Goal: Task Accomplishment & Management: Complete application form

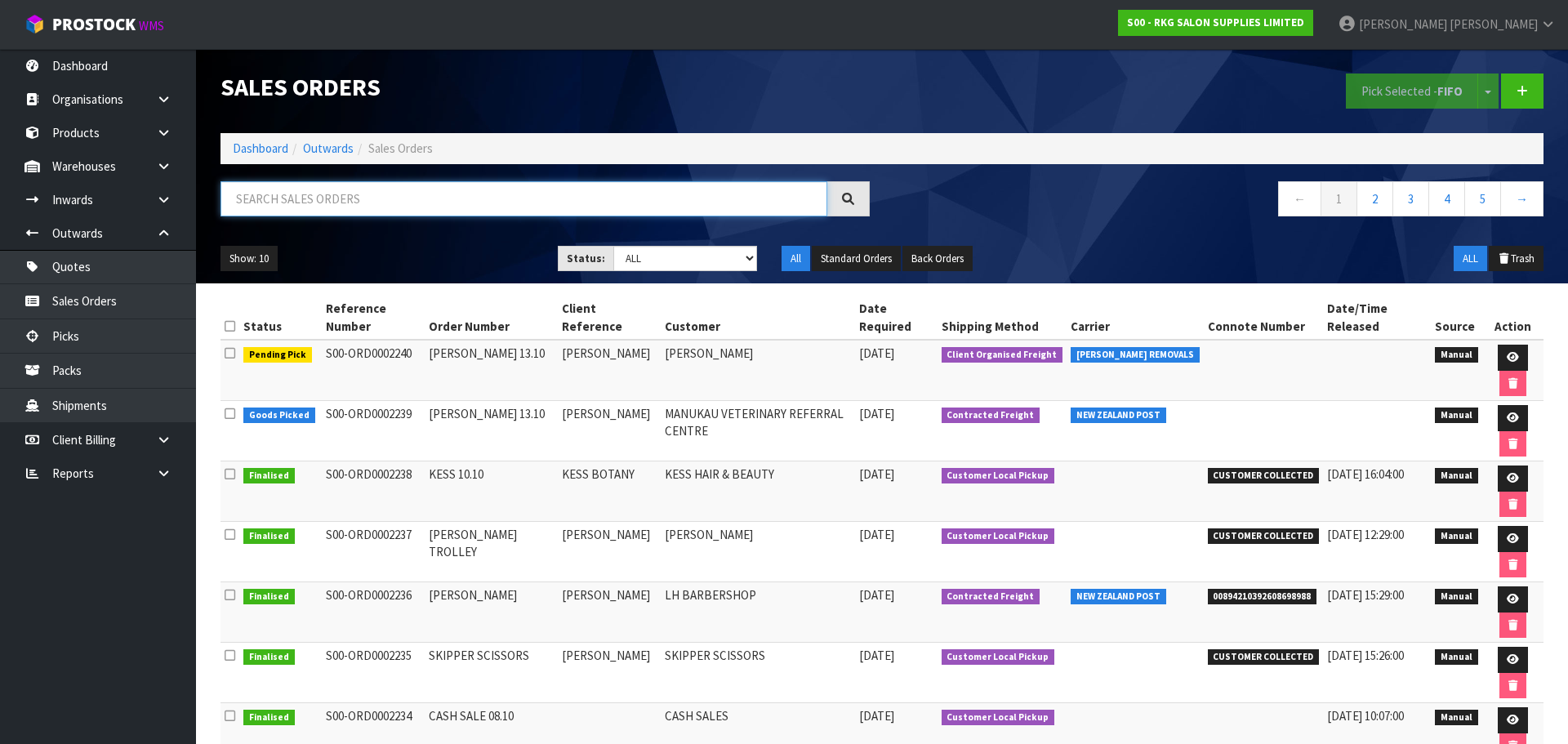
click at [360, 196] on input "text" at bounding box center [524, 199] width 607 height 35
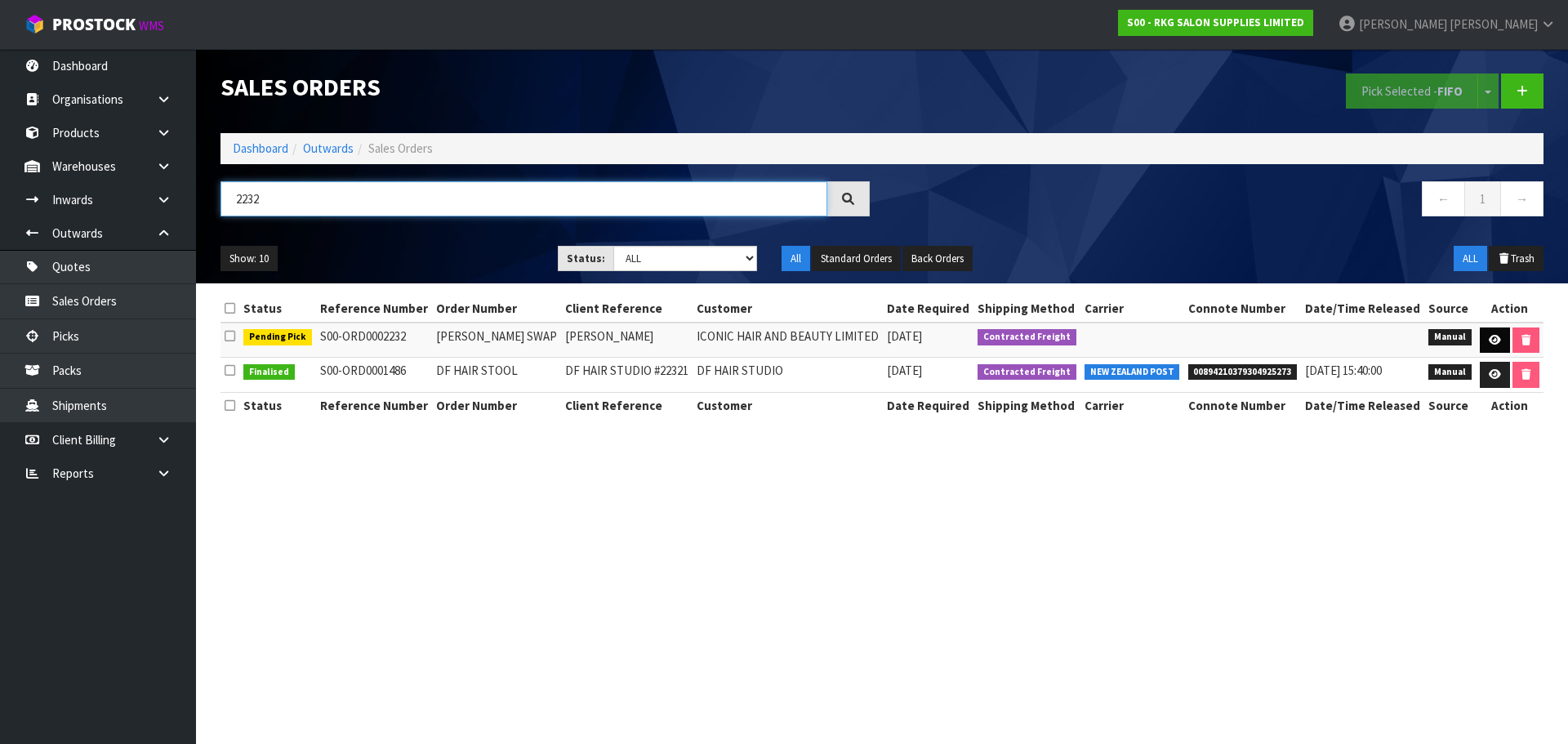
type input "2232"
click at [1491, 338] on icon at bounding box center [1495, 340] width 13 height 11
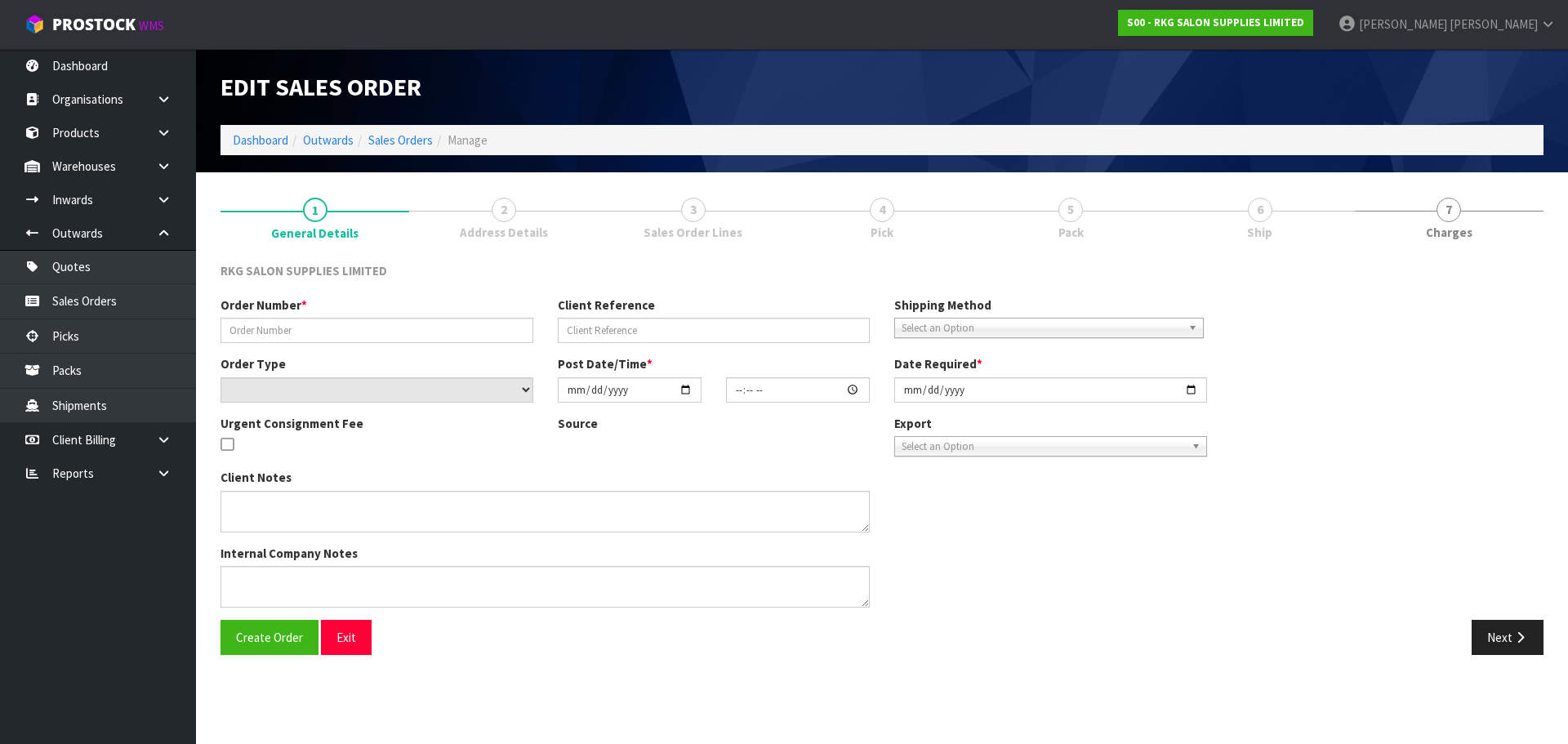
type input "NAVPREET SWAP"
type input "NAVPREET"
select select "number:0"
type input "2025-10-07"
type input "00:00:00.000"
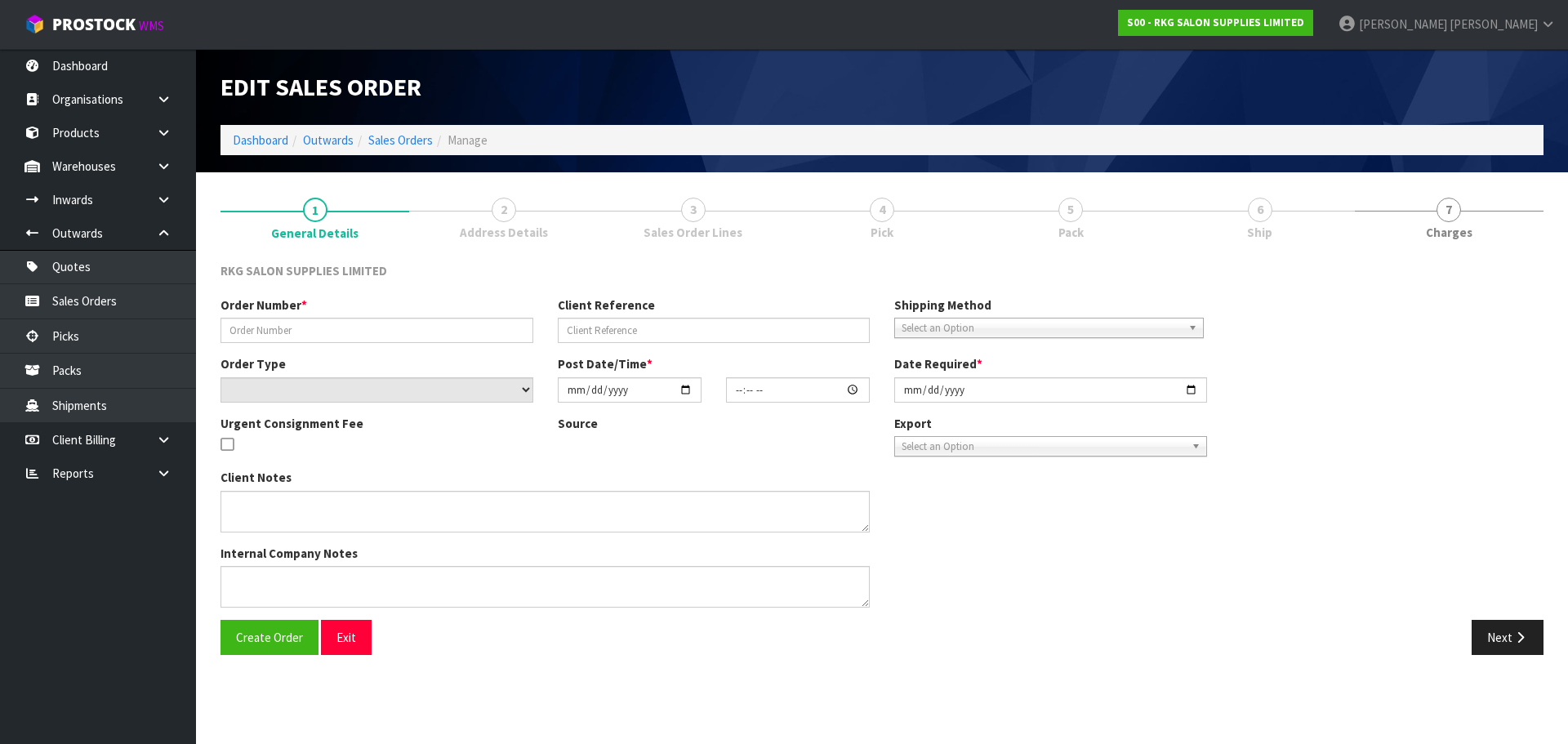
type input "2025-10-07"
type textarea "SWAP FOR 3 BATLOW CHAIRS, SEND CHEAPEST"
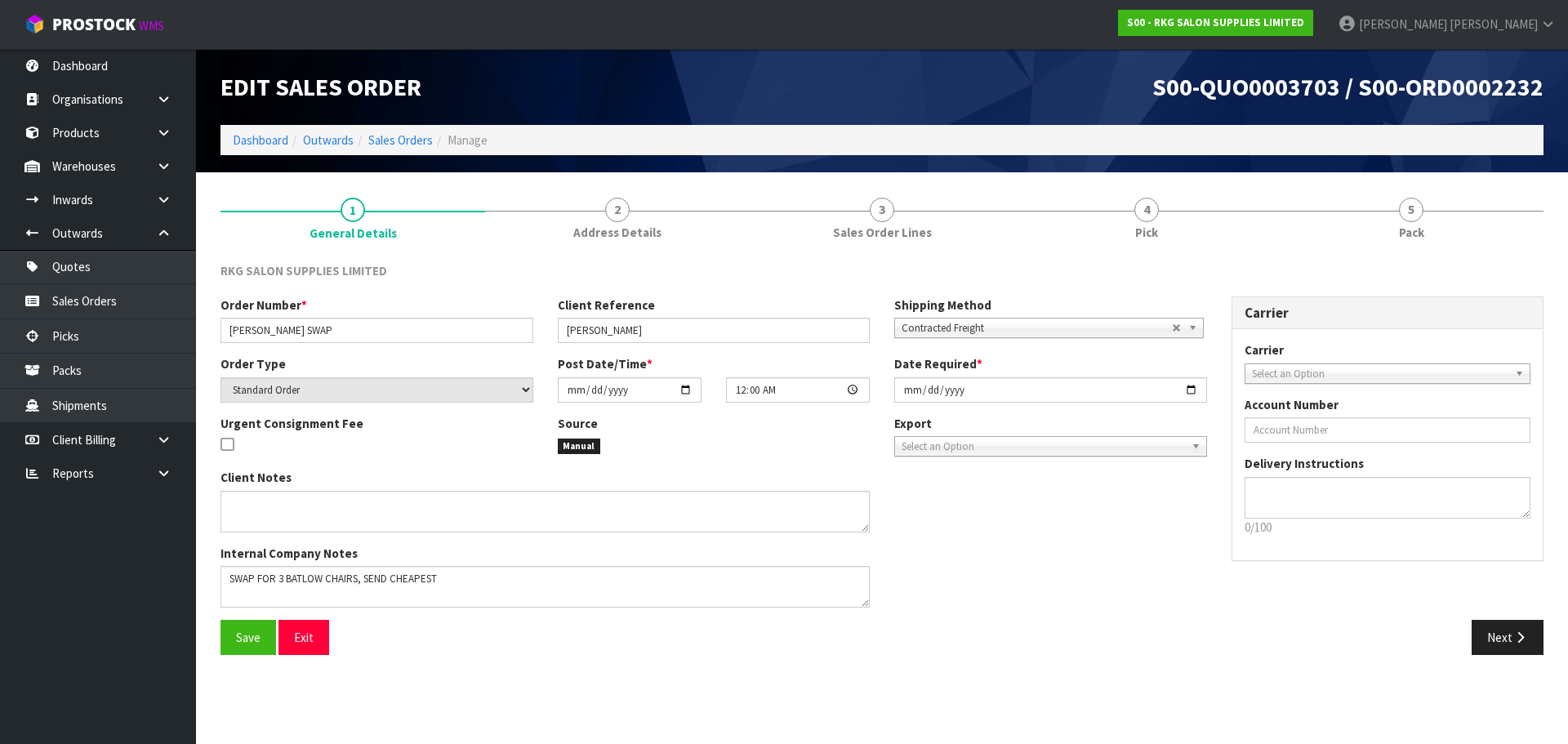
click at [963, 327] on span "Contracted Freight" at bounding box center [1037, 327] width 270 height 19
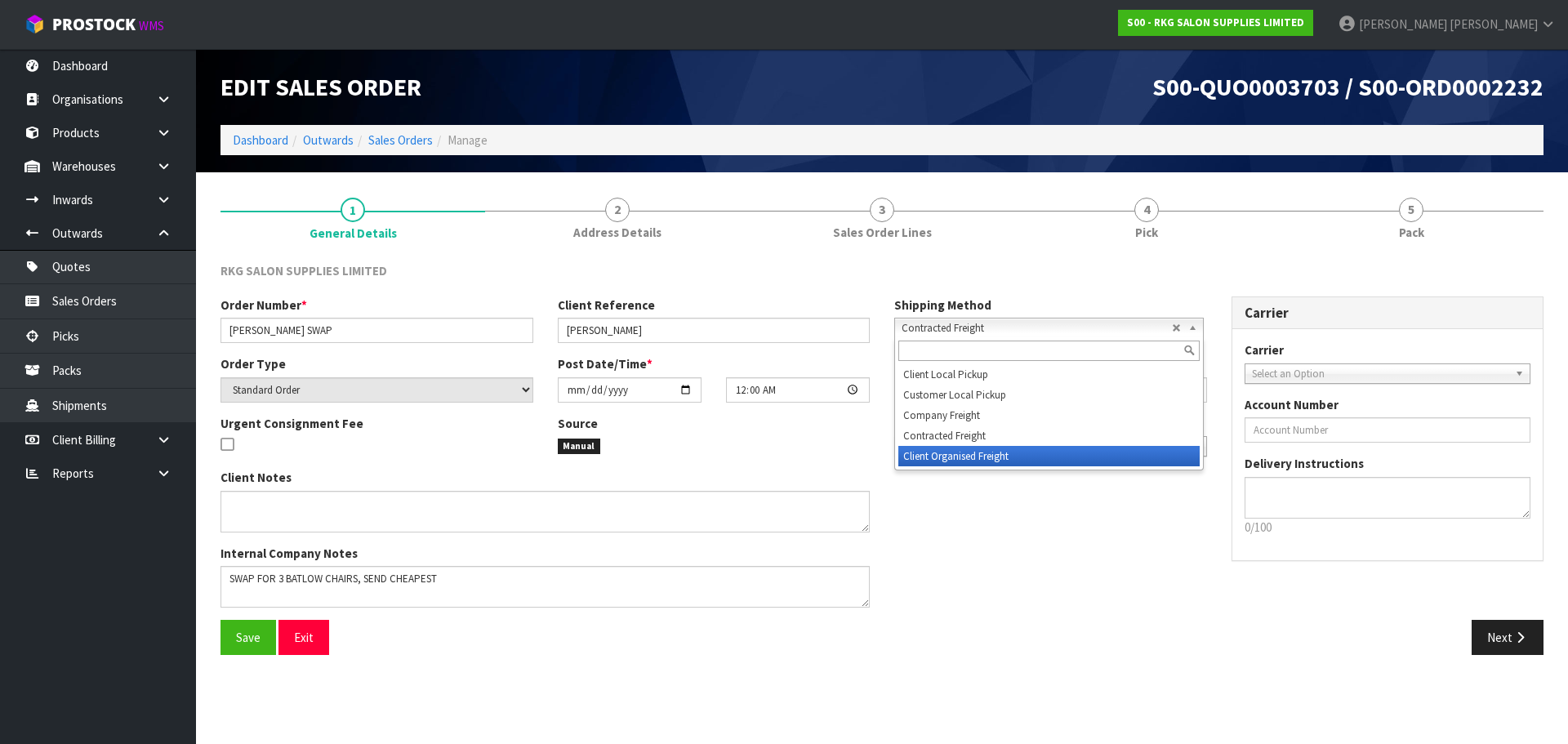
click at [937, 457] on li "Client Organised Freight" at bounding box center [1049, 456] width 301 height 20
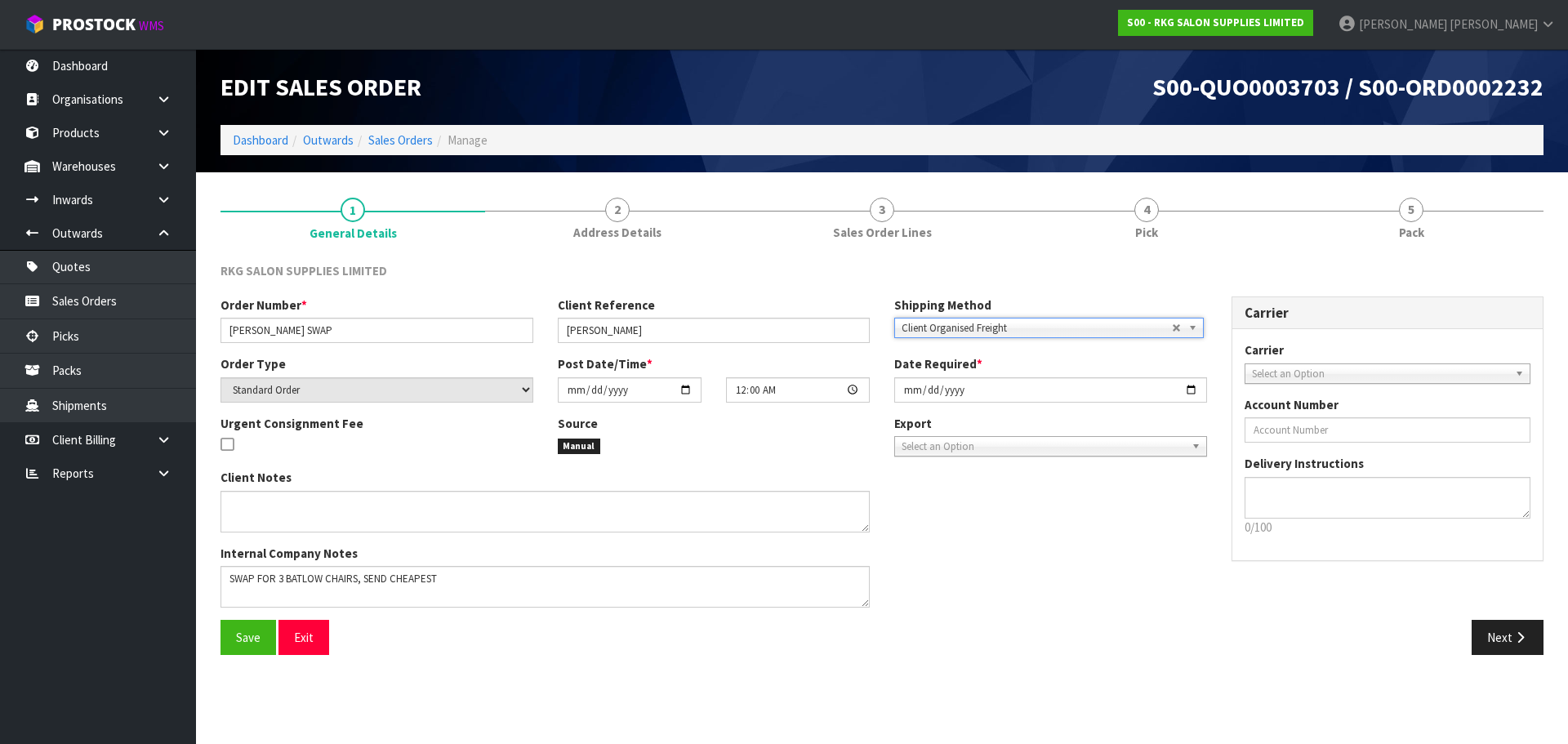
click at [1307, 374] on span "Select an Option" at bounding box center [1381, 374] width 258 height 19
type input "conro"
click at [1307, 421] on li "CONRO Y - CONROY REMOVALS" at bounding box center [1388, 420] width 279 height 20
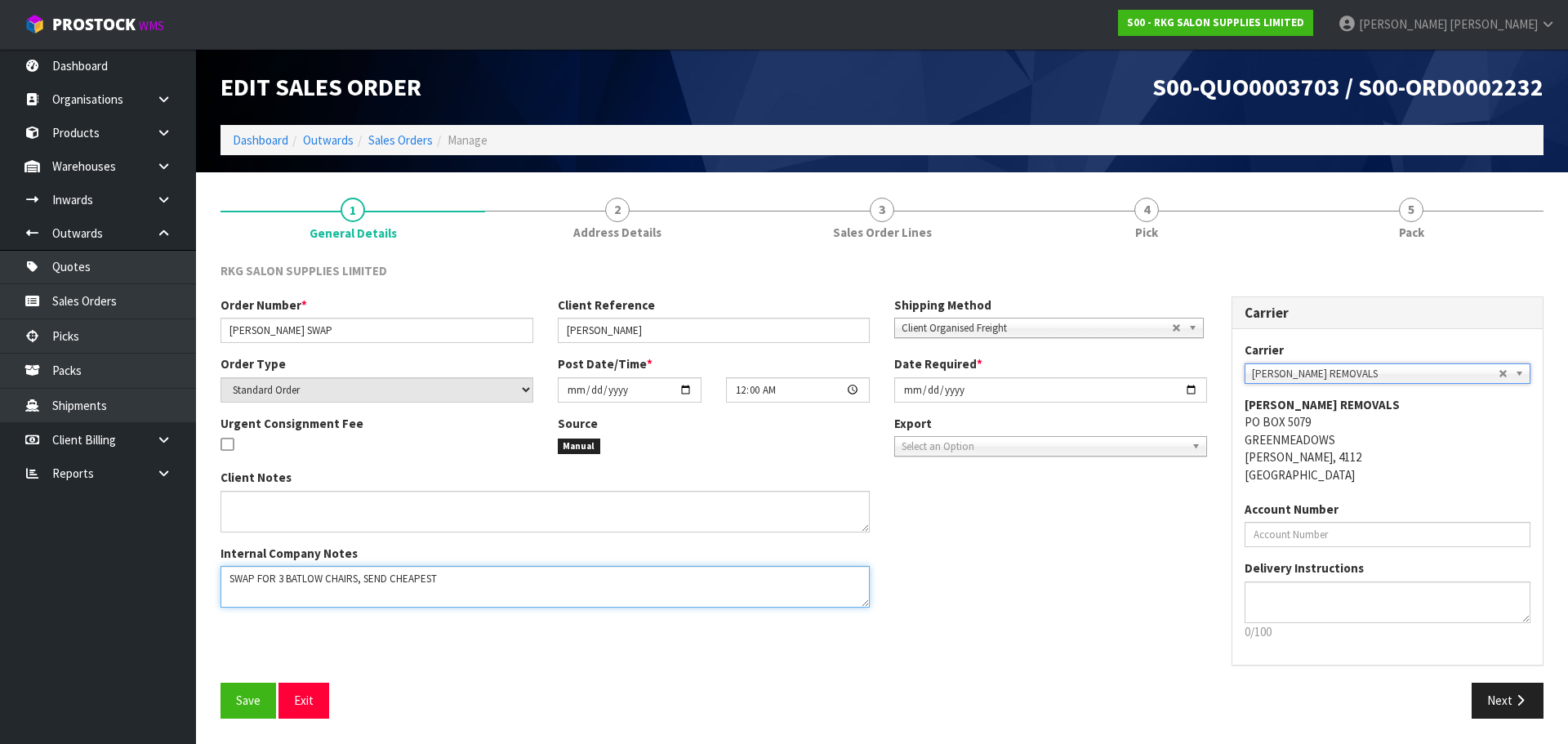
click at [468, 577] on textarea at bounding box center [545, 586] width 649 height 41
drag, startPoint x: 229, startPoint y: 577, endPoint x: 475, endPoint y: 577, distance: 246.0
click at [475, 577] on textarea at bounding box center [545, 586] width 649 height 41
type textarea "FOR CONROYS PICK UP TOMORROW 14.10"
click at [232, 702] on button "Save" at bounding box center [248, 700] width 56 height 35
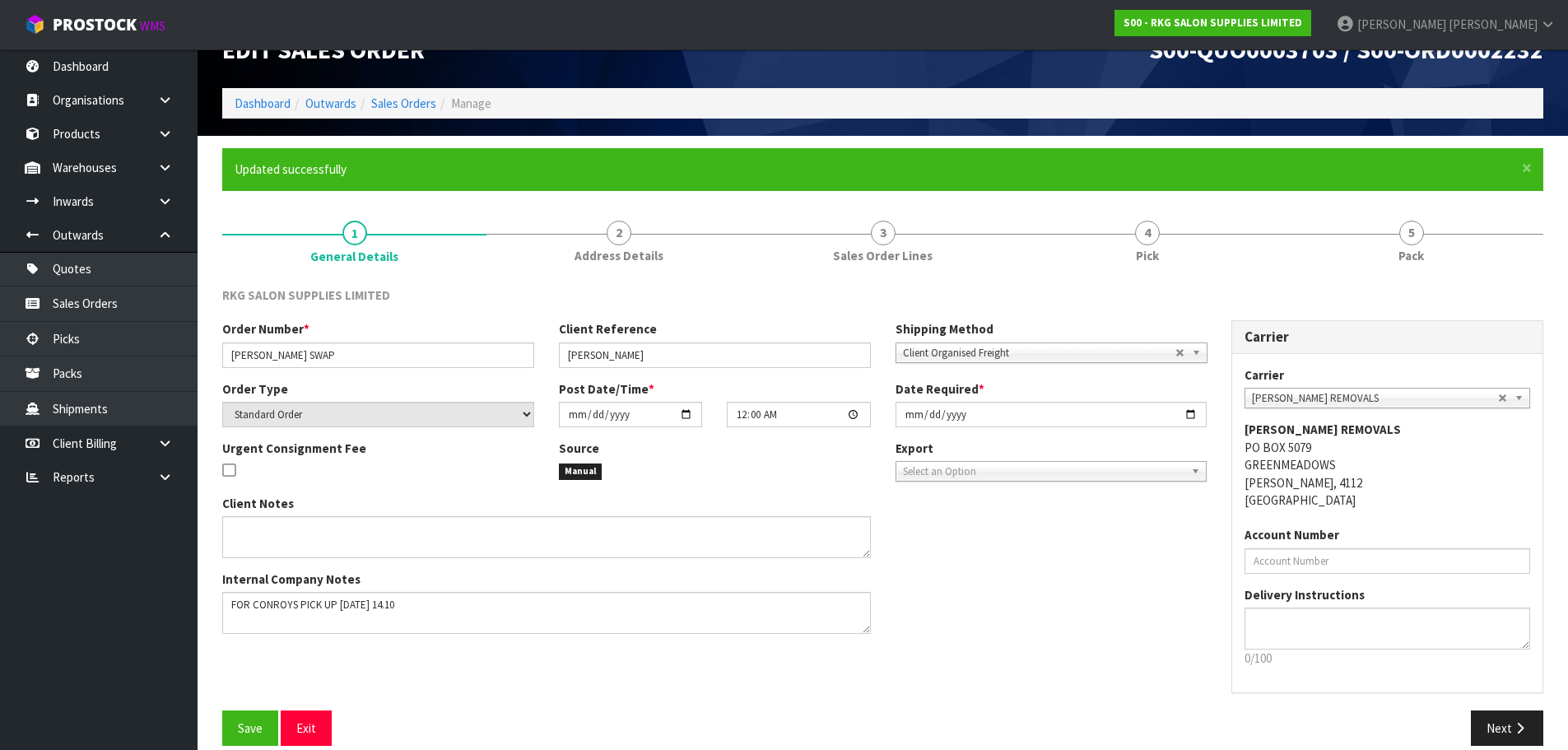
scroll to position [59, 0]
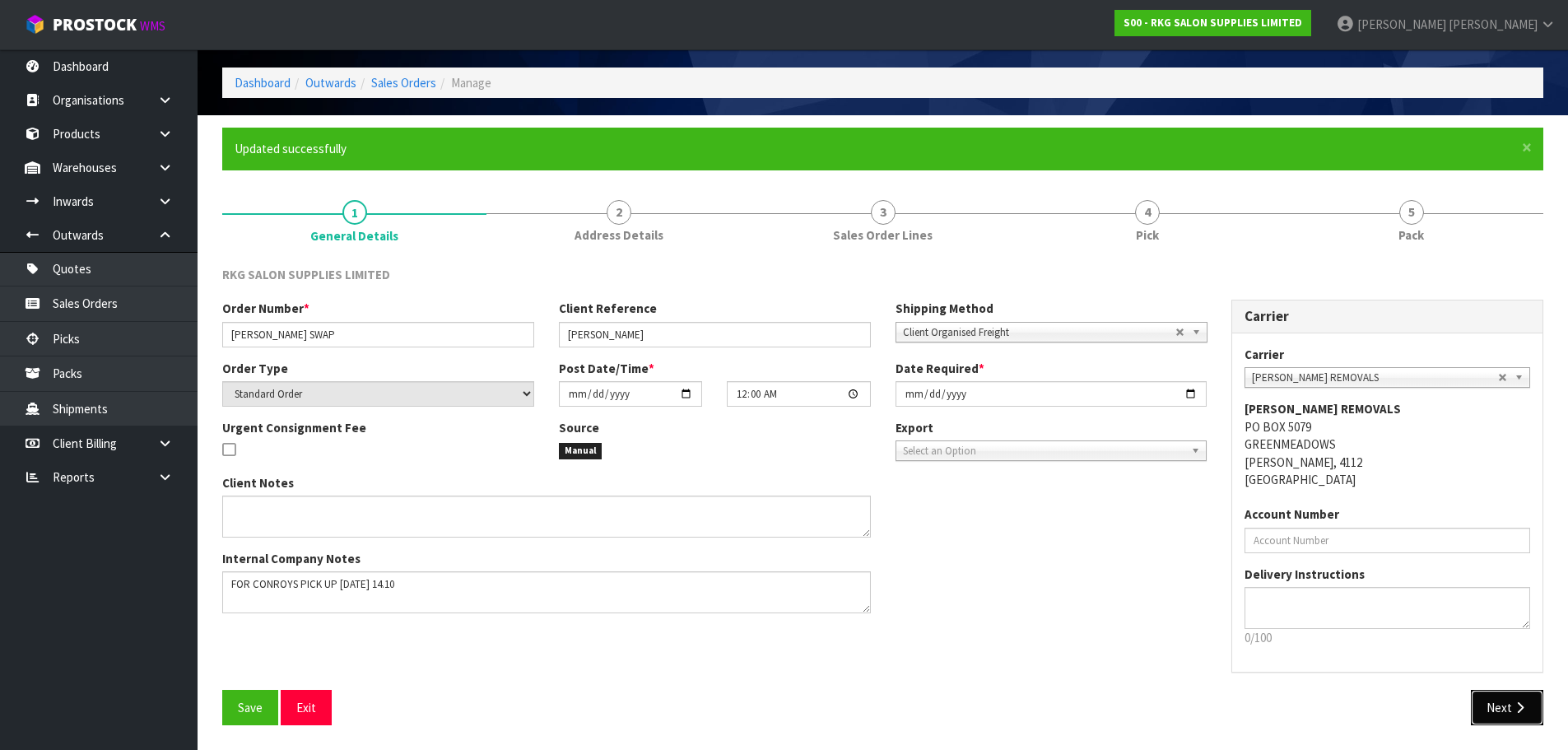
click at [1497, 708] on button "Next" at bounding box center [1506, 708] width 72 height 36
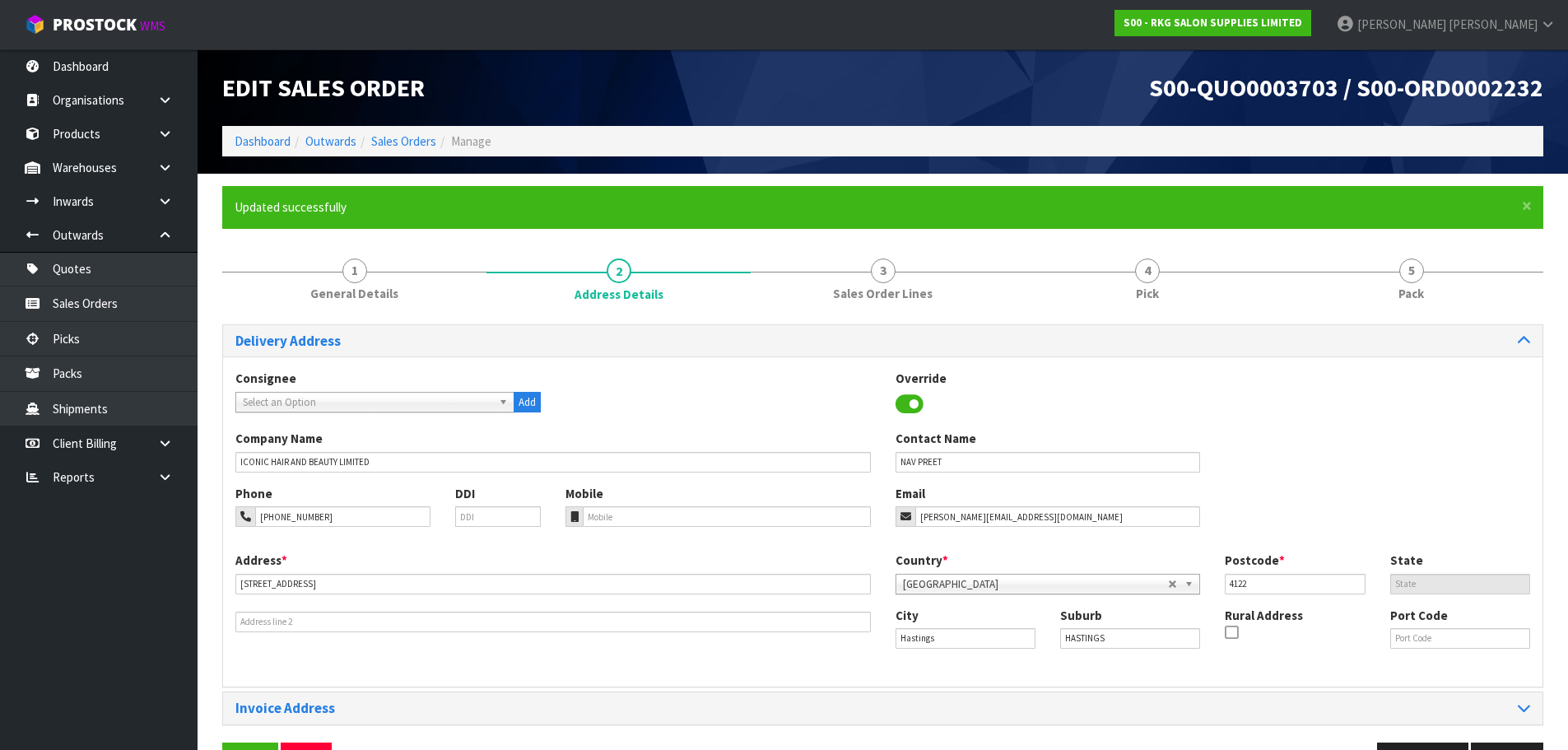
scroll to position [53, 0]
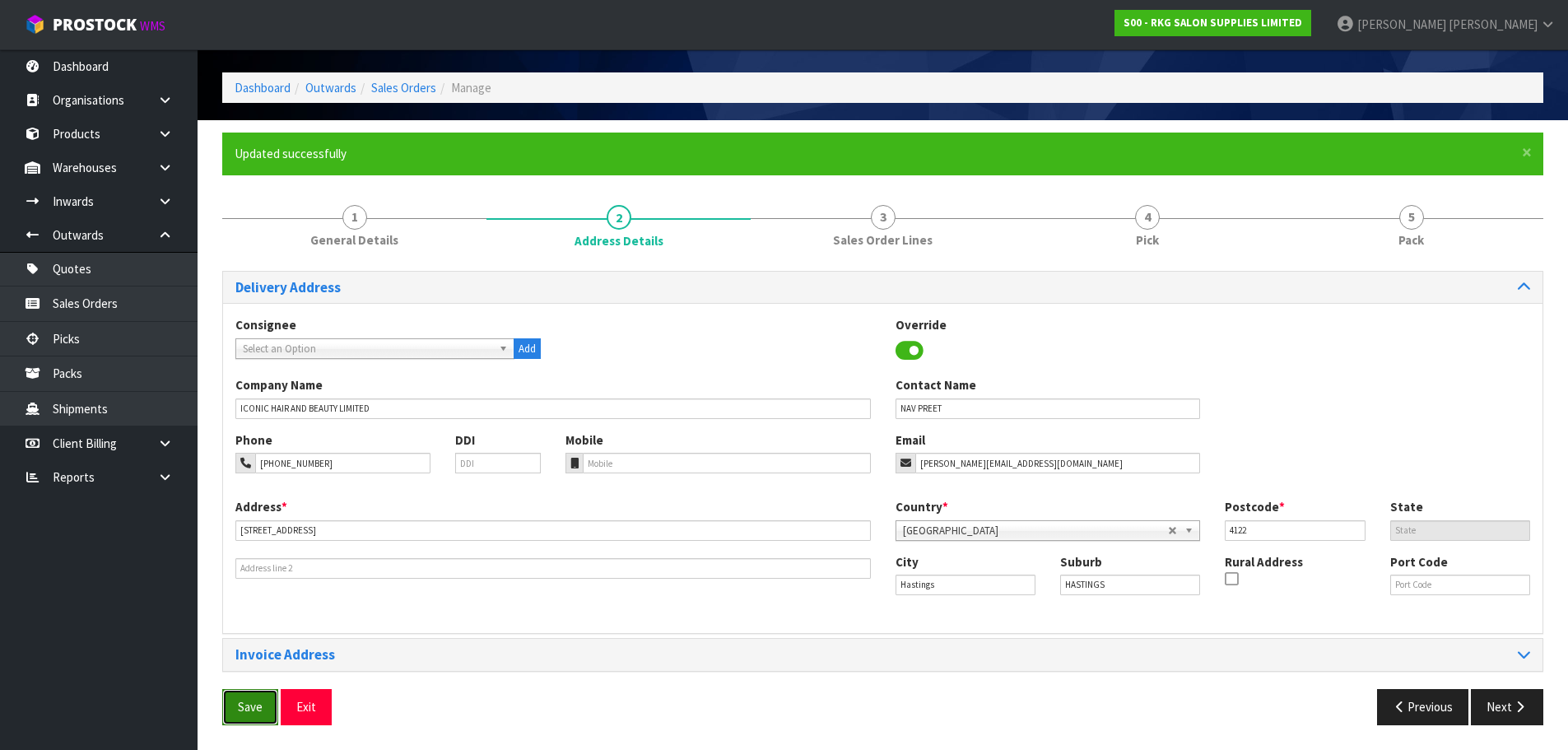
click at [242, 704] on span "Save" at bounding box center [249, 706] width 25 height 15
click at [1494, 703] on button "Next" at bounding box center [1506, 707] width 72 height 36
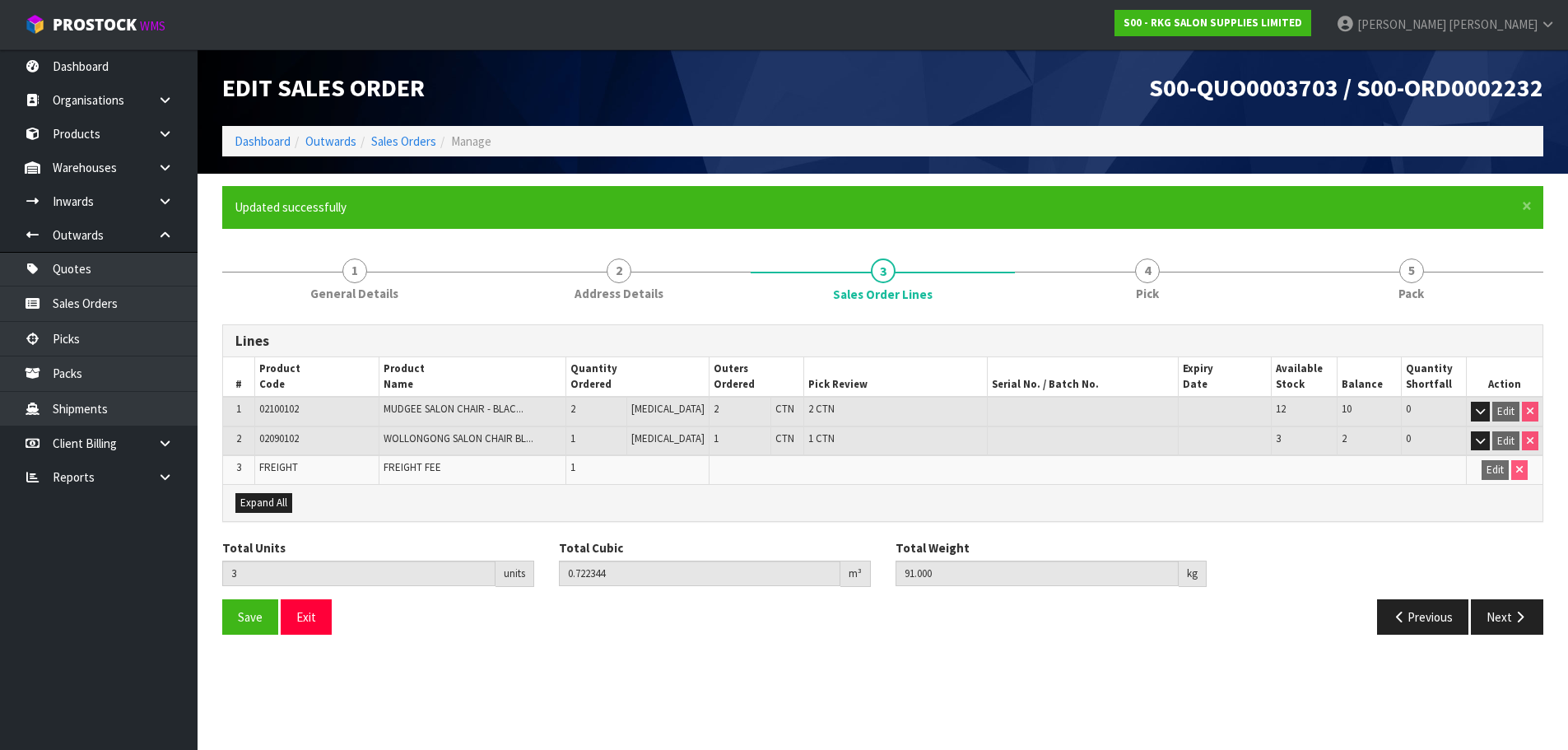
scroll to position [0, 0]
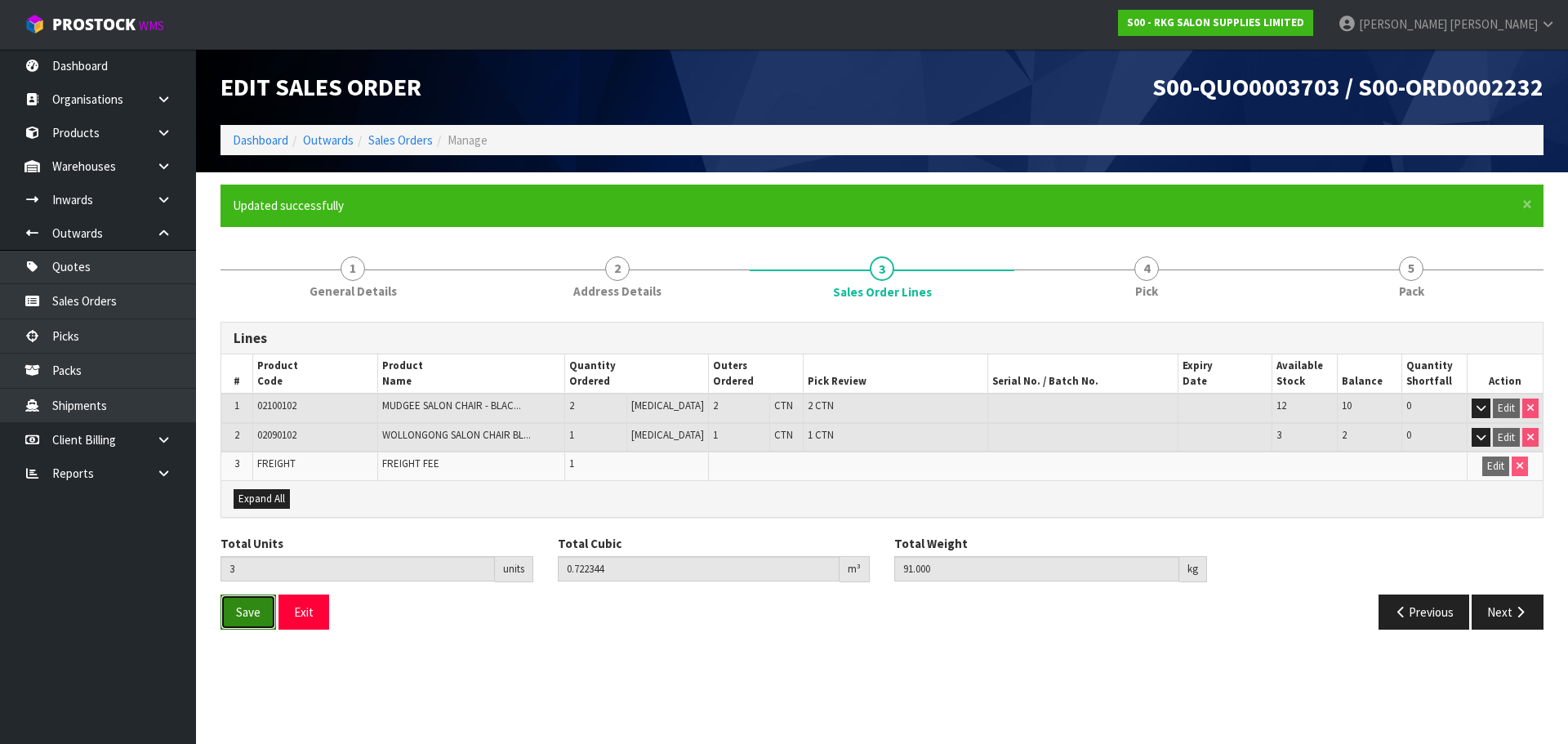
click at [245, 613] on span "Save" at bounding box center [248, 612] width 24 height 15
click at [1502, 610] on button "Next" at bounding box center [1507, 612] width 72 height 35
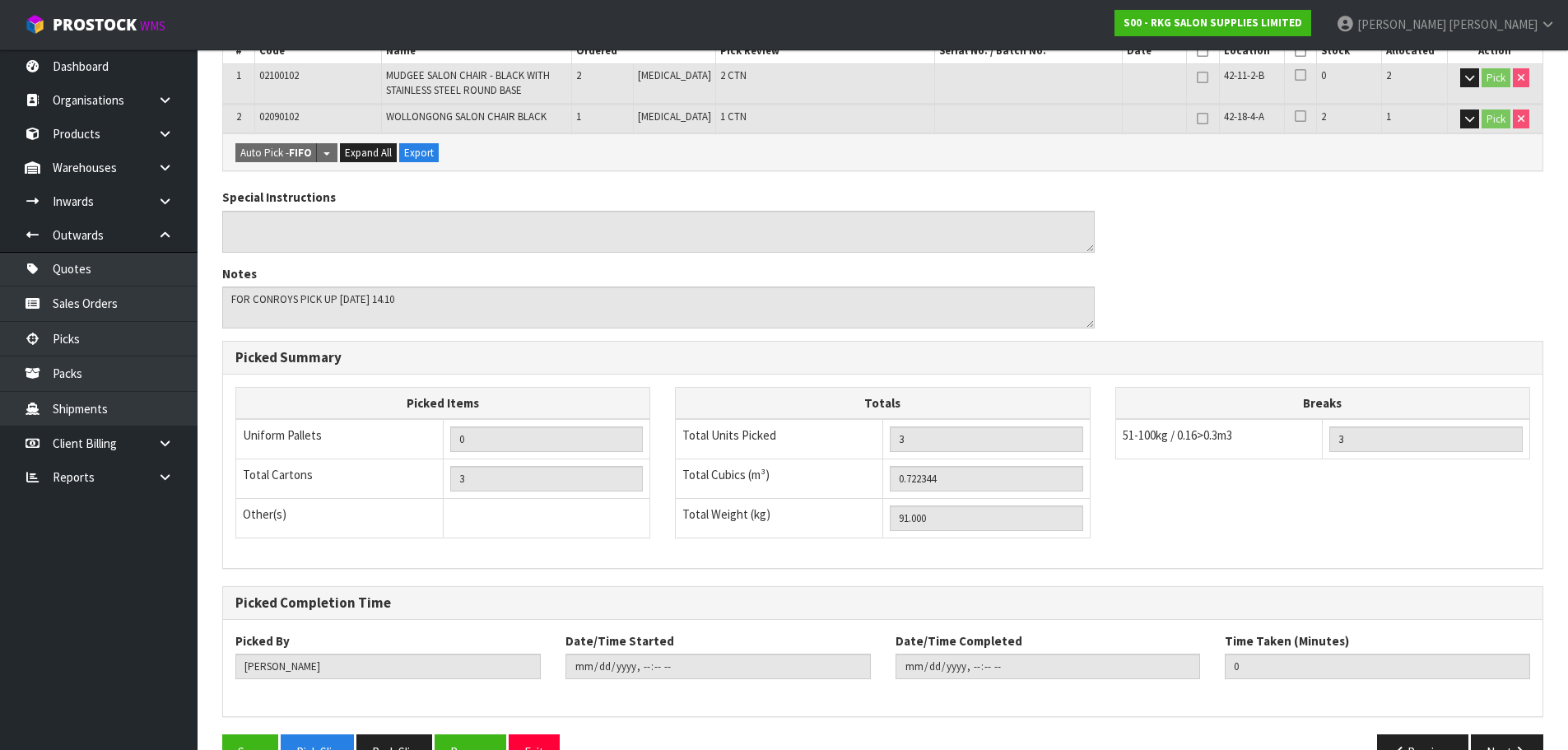
scroll to position [438, 0]
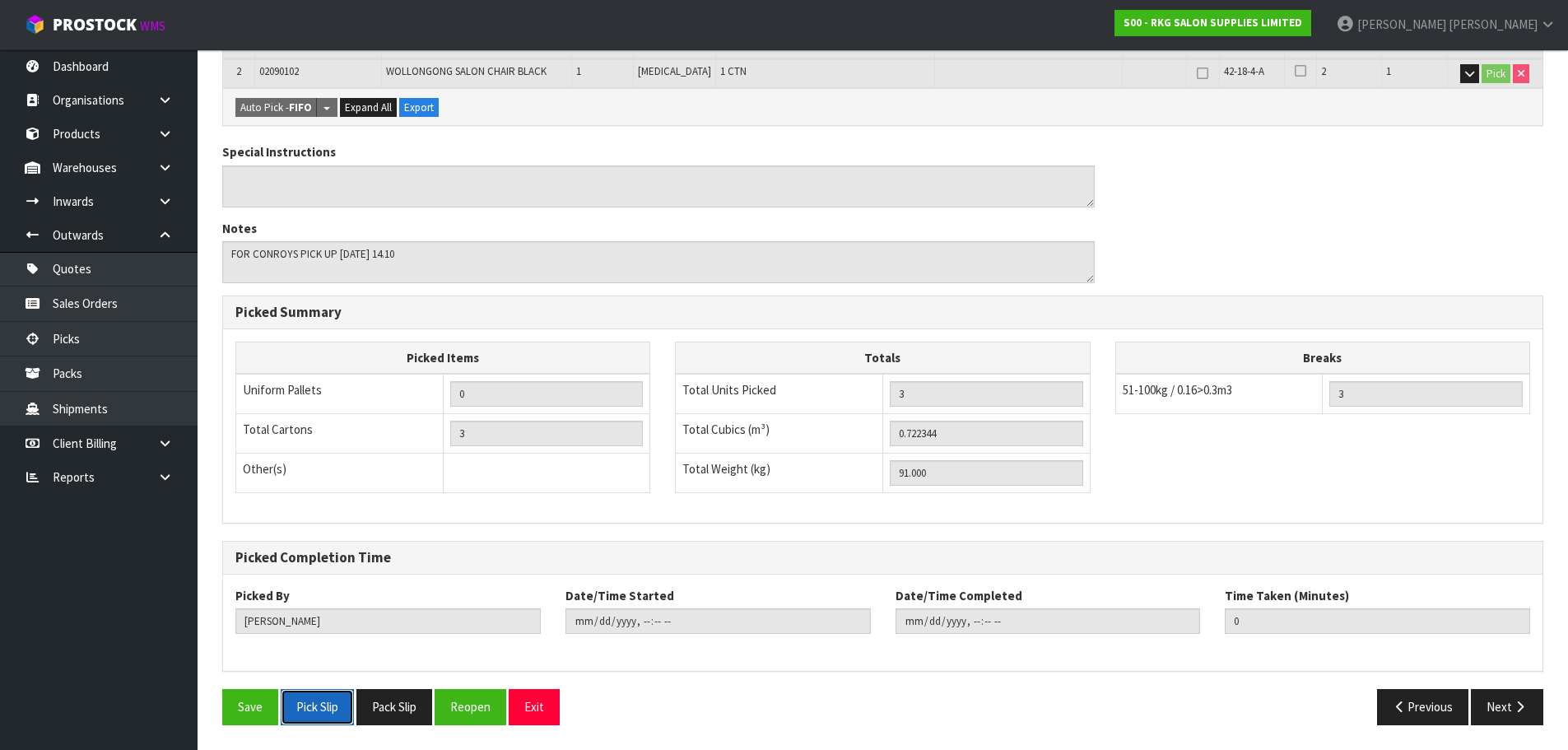
click at [315, 710] on button "Pick Slip" at bounding box center [317, 707] width 73 height 36
click at [540, 706] on button "Exit" at bounding box center [534, 707] width 51 height 36
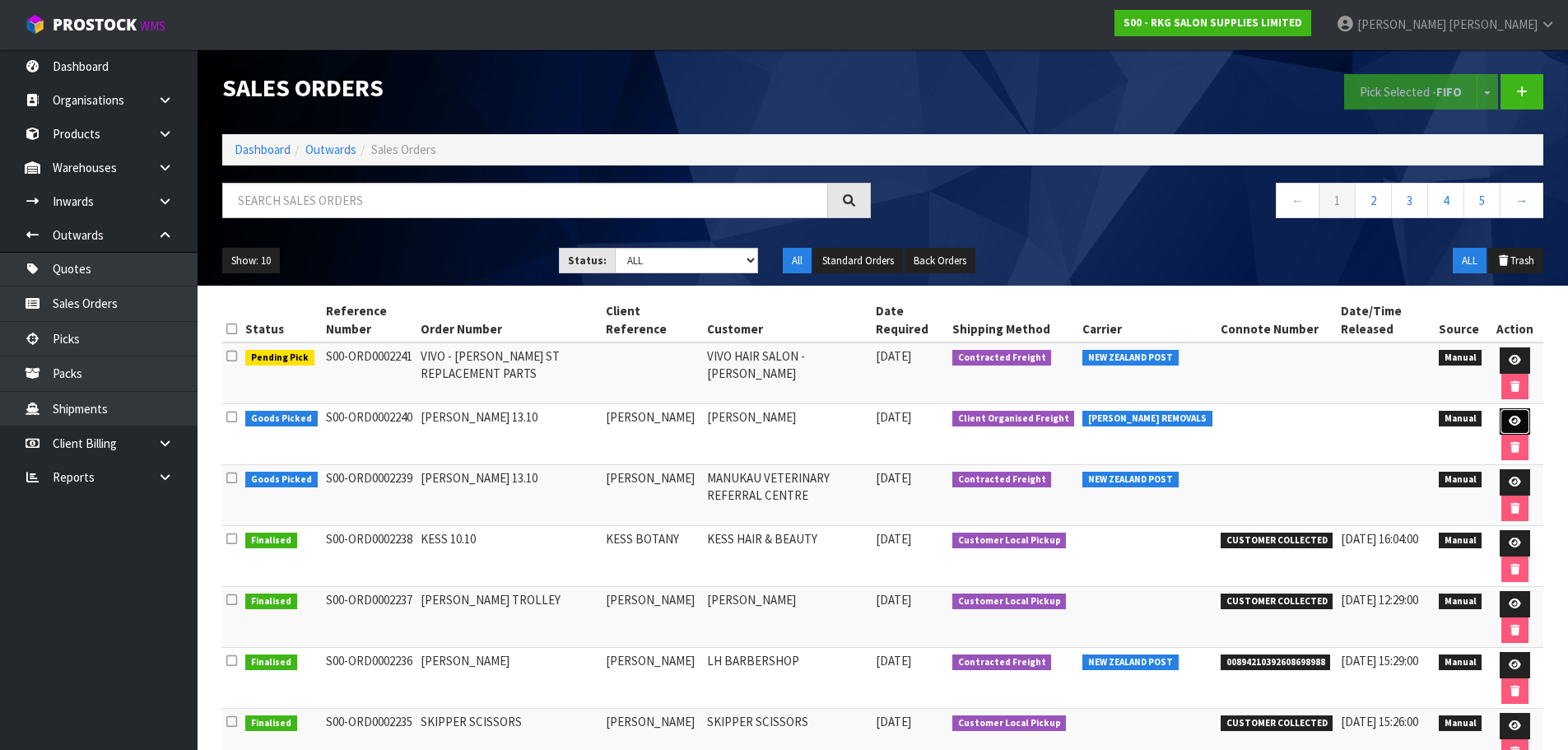
click at [1509, 423] on icon at bounding box center [1515, 421] width 13 height 11
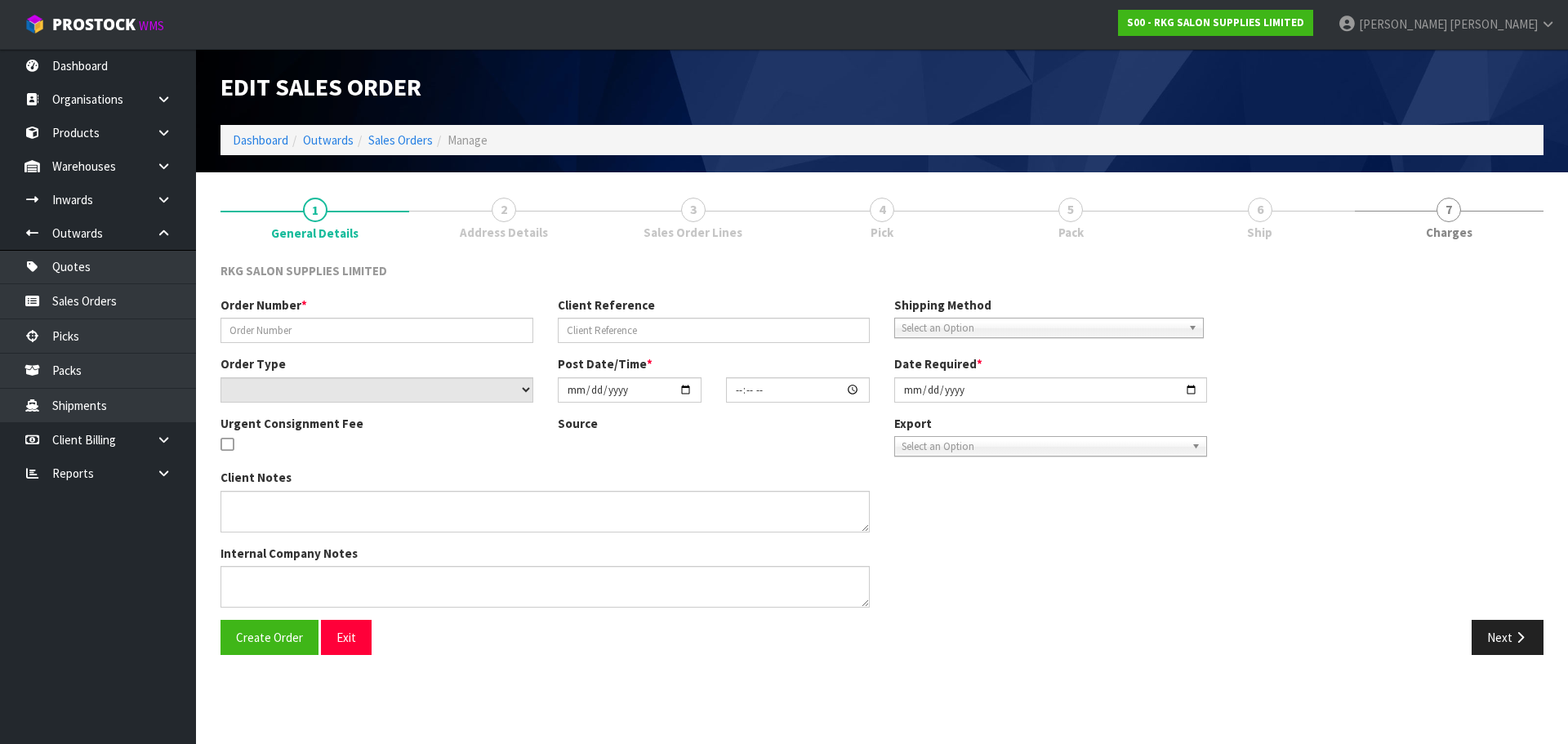
type input "[PERSON_NAME] 13.10"
type input "[PERSON_NAME]"
select select "number:0"
type input "[DATE]"
type input "00:00:00.000"
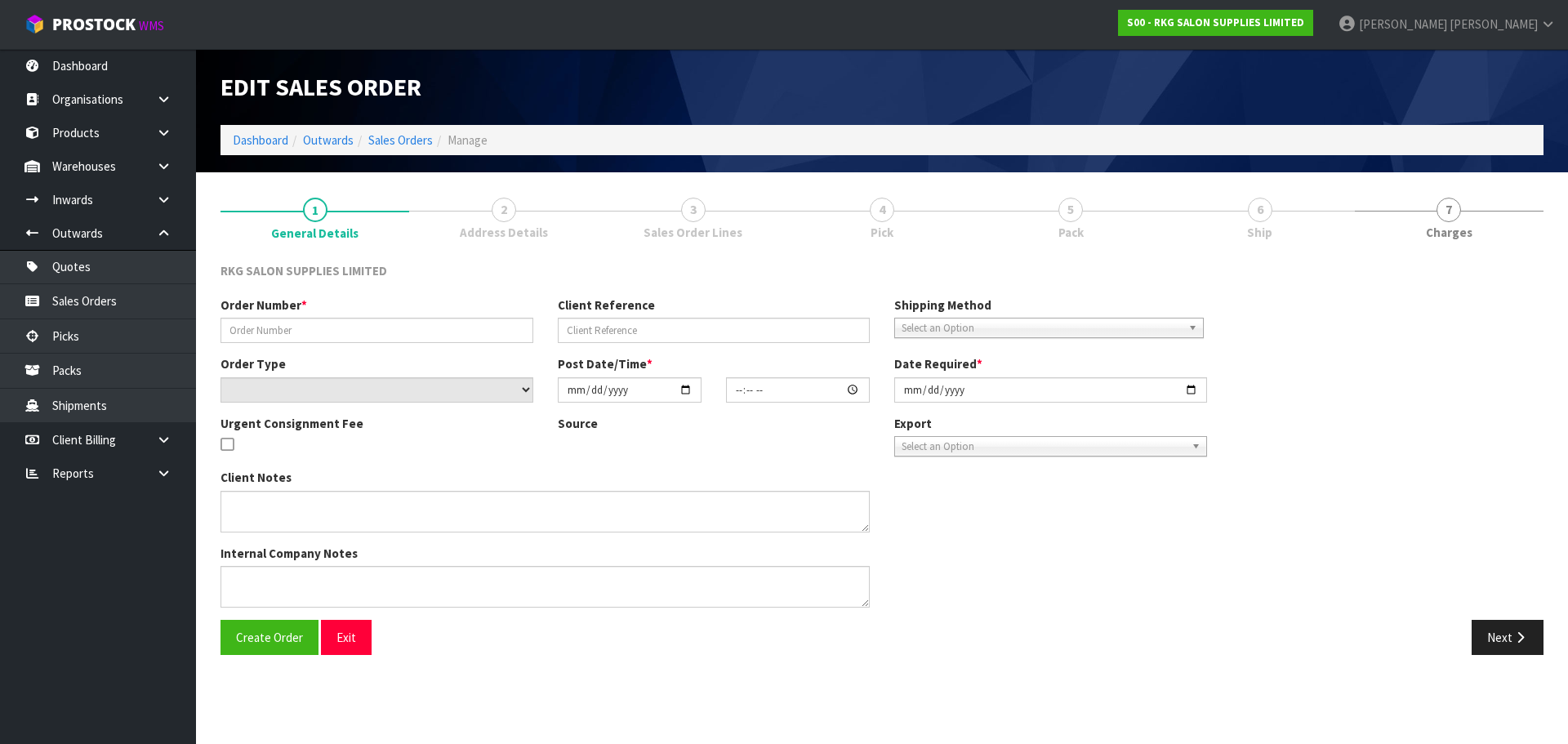
type input "[DATE]"
type textarea "FOR CONROY 1 X SHAMPOO CHAIR SHOWROOM"
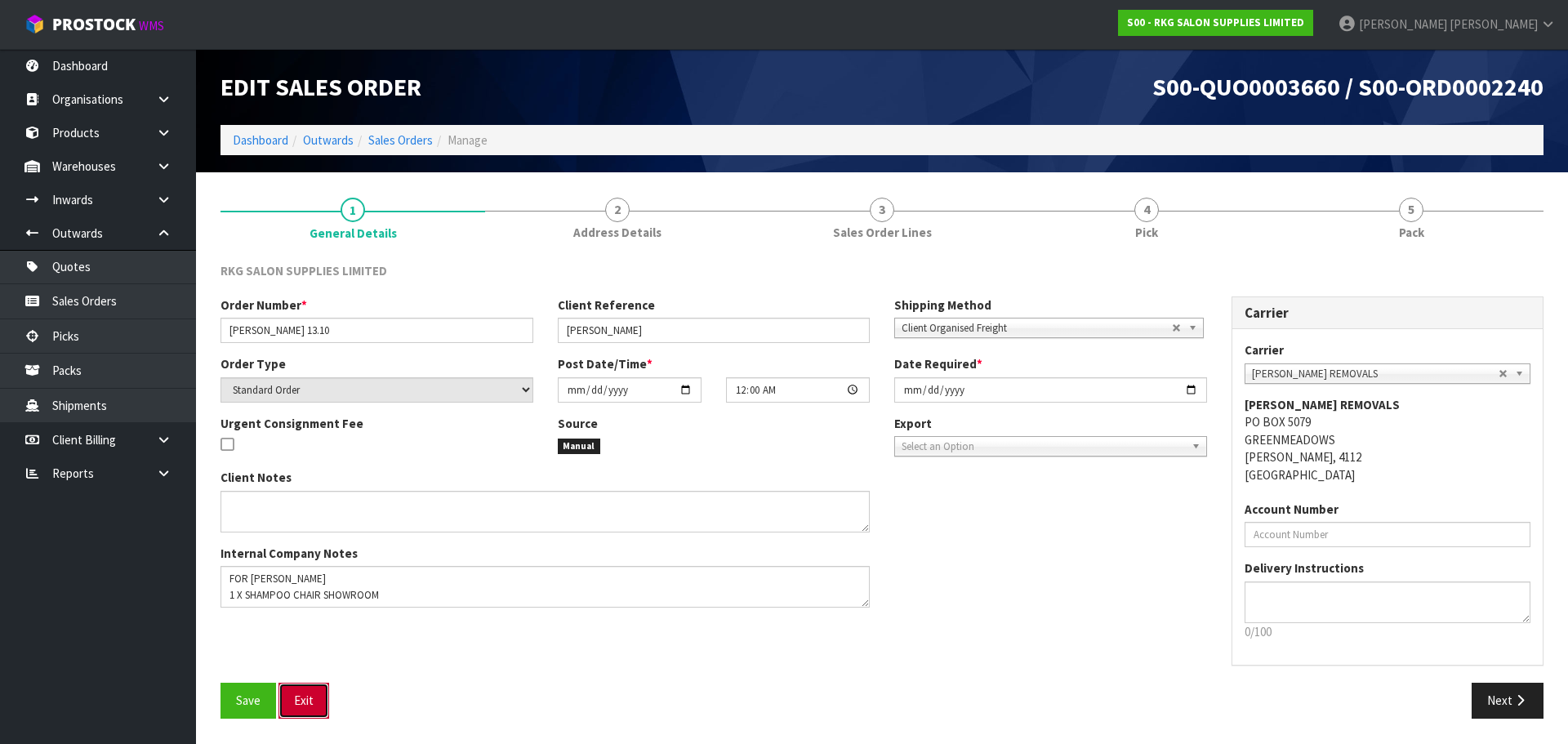
click at [303, 703] on button "Exit" at bounding box center [304, 700] width 51 height 35
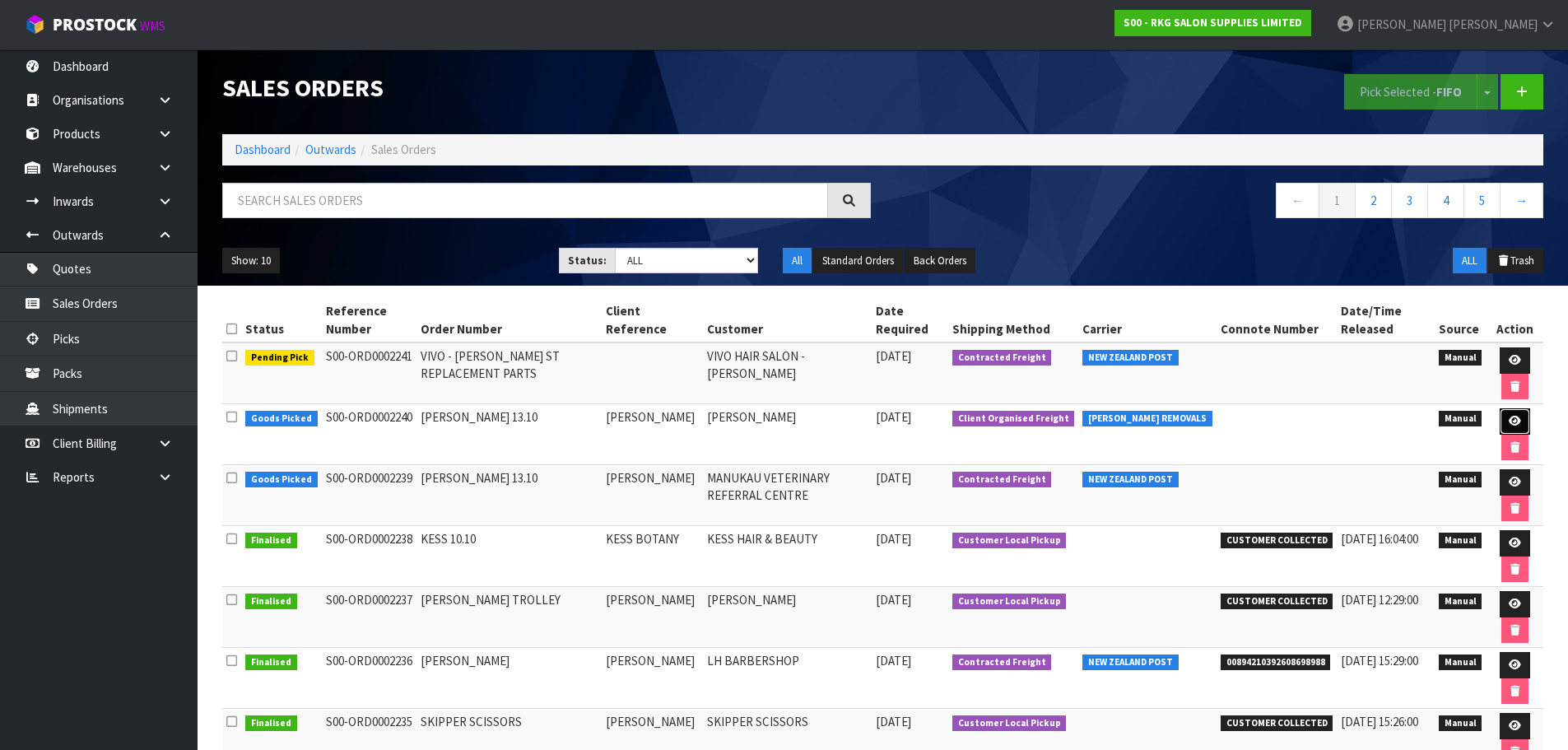
click at [1509, 423] on icon at bounding box center [1515, 421] width 13 height 11
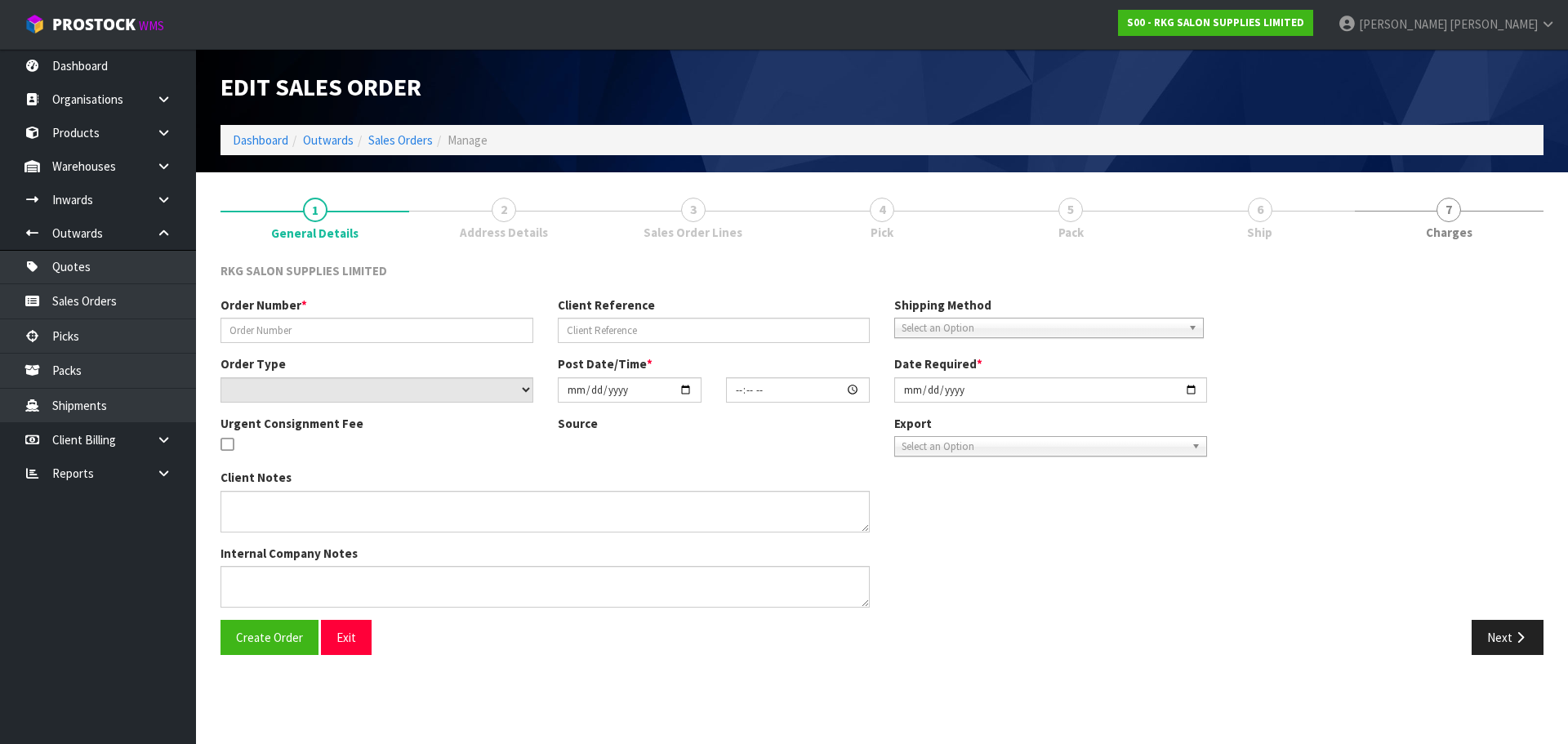
type input "[PERSON_NAME] 13.10"
type input "[PERSON_NAME]"
select select "number:0"
type input "[DATE]"
type input "00:00:00.000"
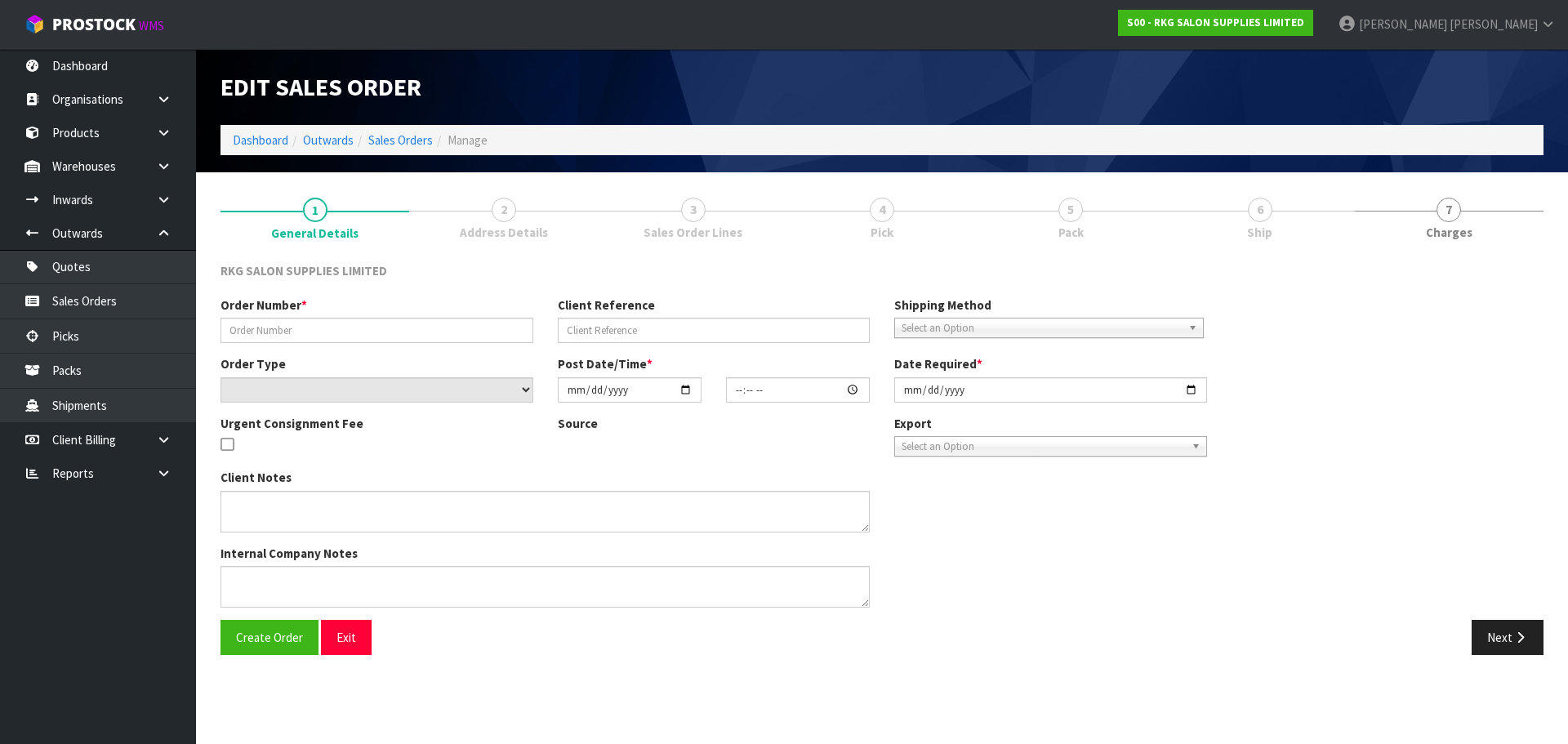
type input "[DATE]"
type textarea "FOR CONROY 1 X SHAMPOO CHAIR SHOWROOM"
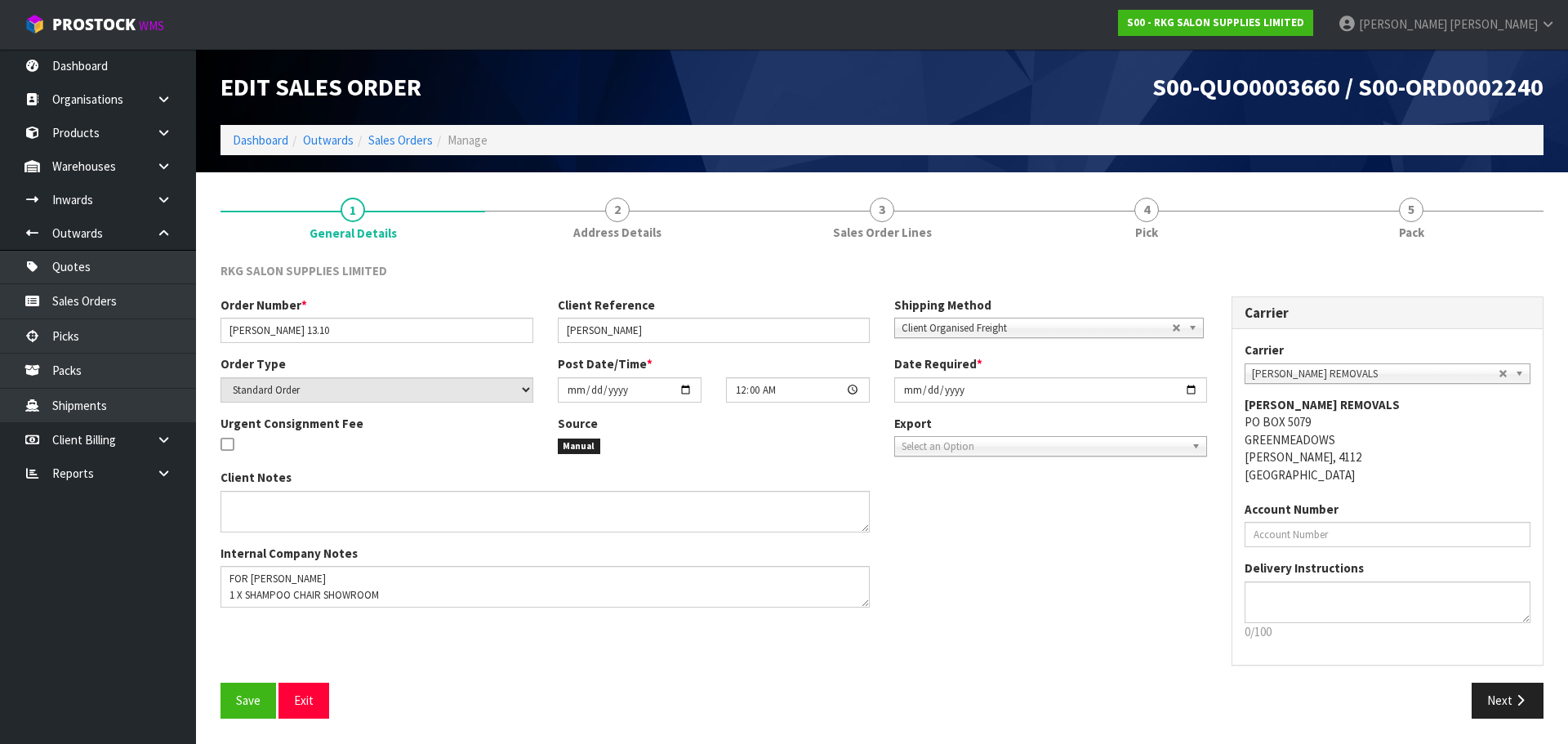
click at [1154, 221] on link "4 Pick" at bounding box center [1147, 216] width 264 height 65
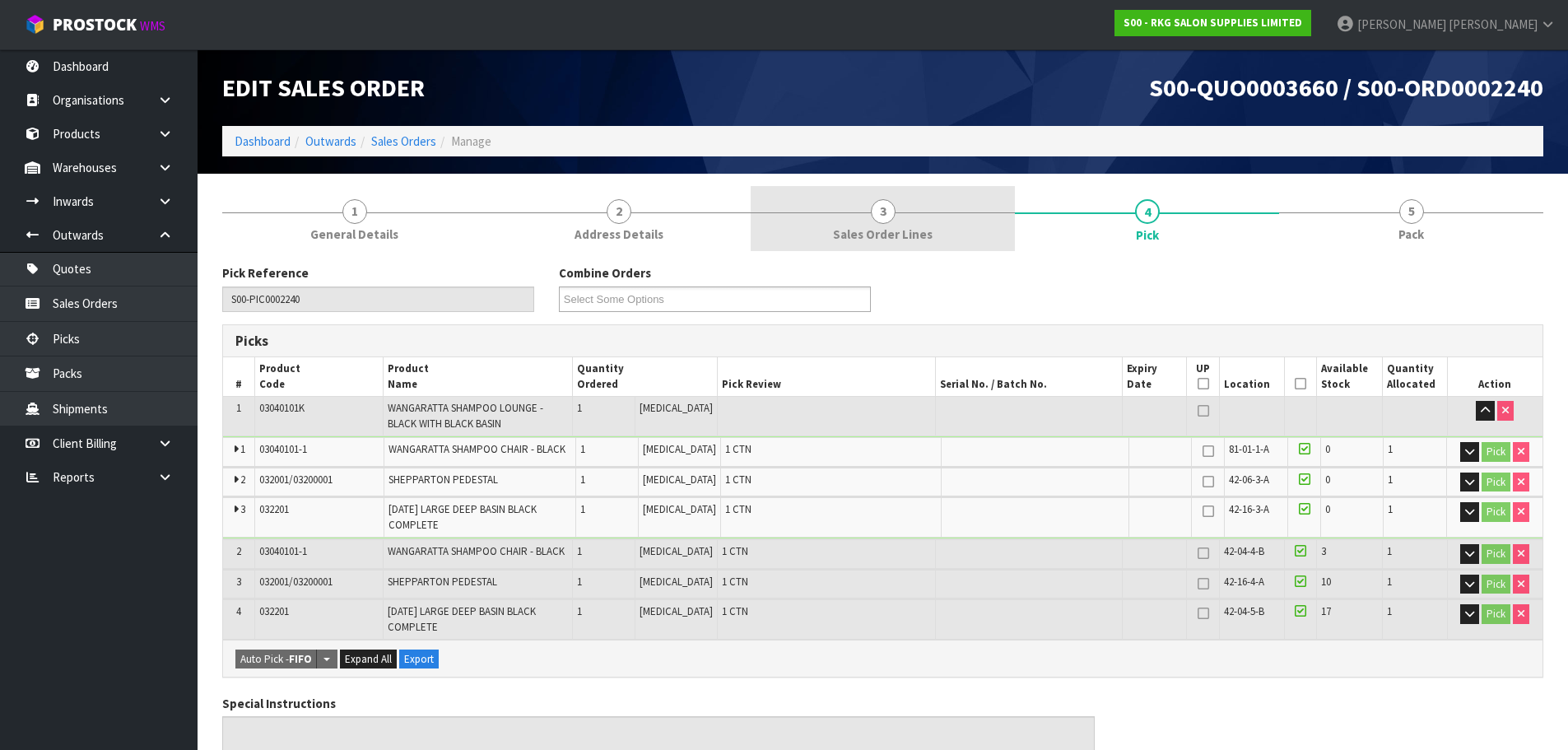
click at [889, 213] on span "3" at bounding box center [882, 211] width 25 height 25
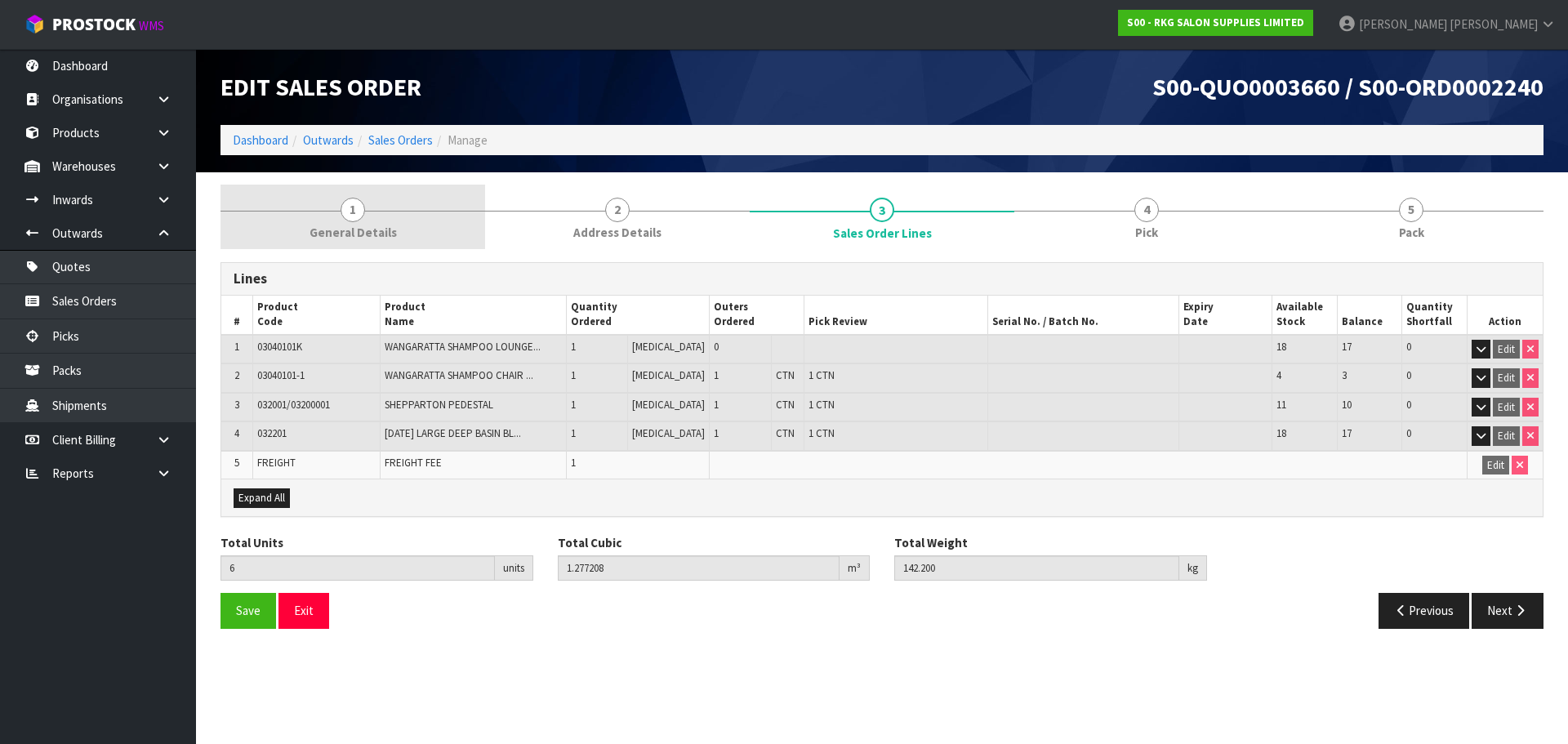
click at [313, 194] on link "1 General Details" at bounding box center [353, 216] width 264 height 65
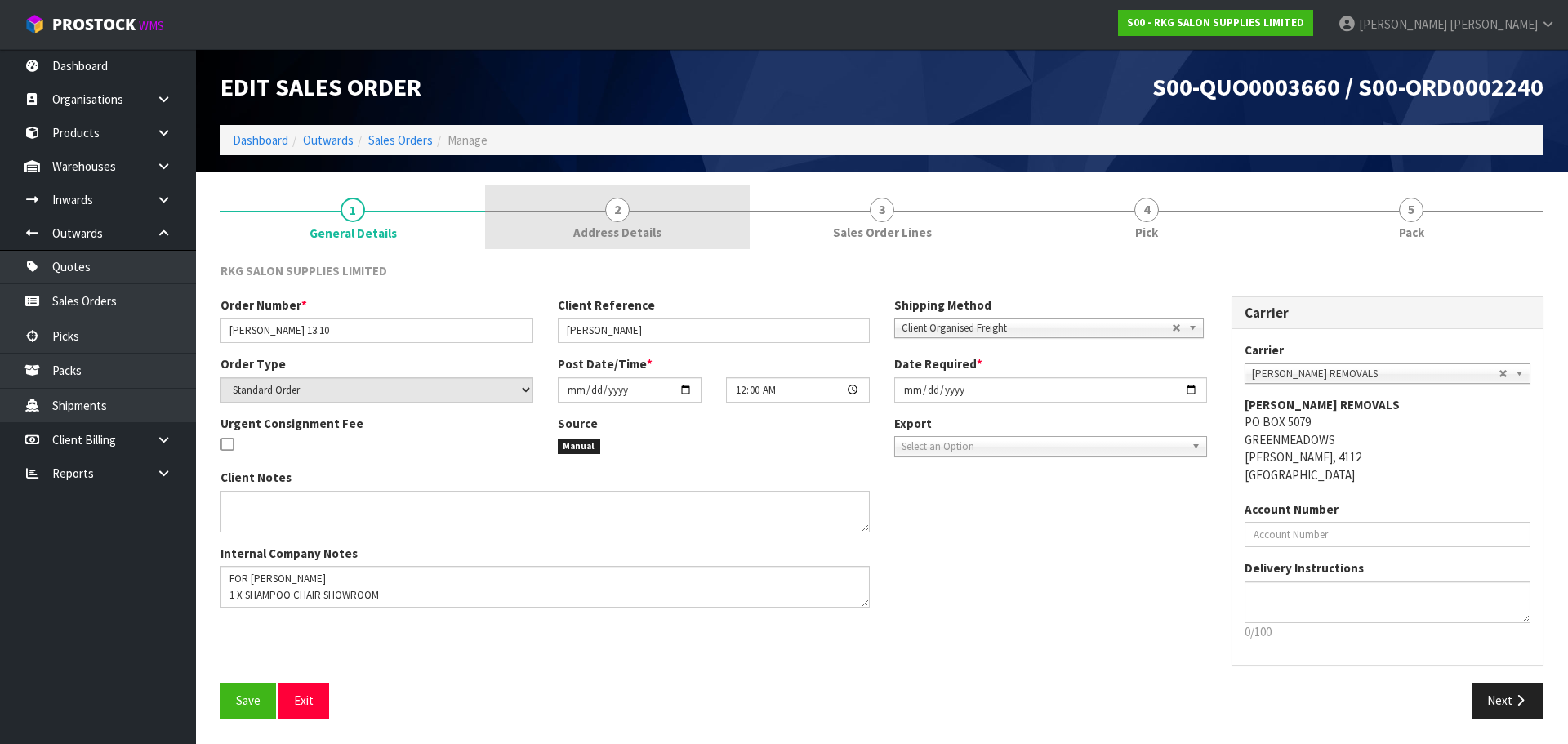
click at [612, 216] on span "2" at bounding box center [617, 210] width 24 height 24
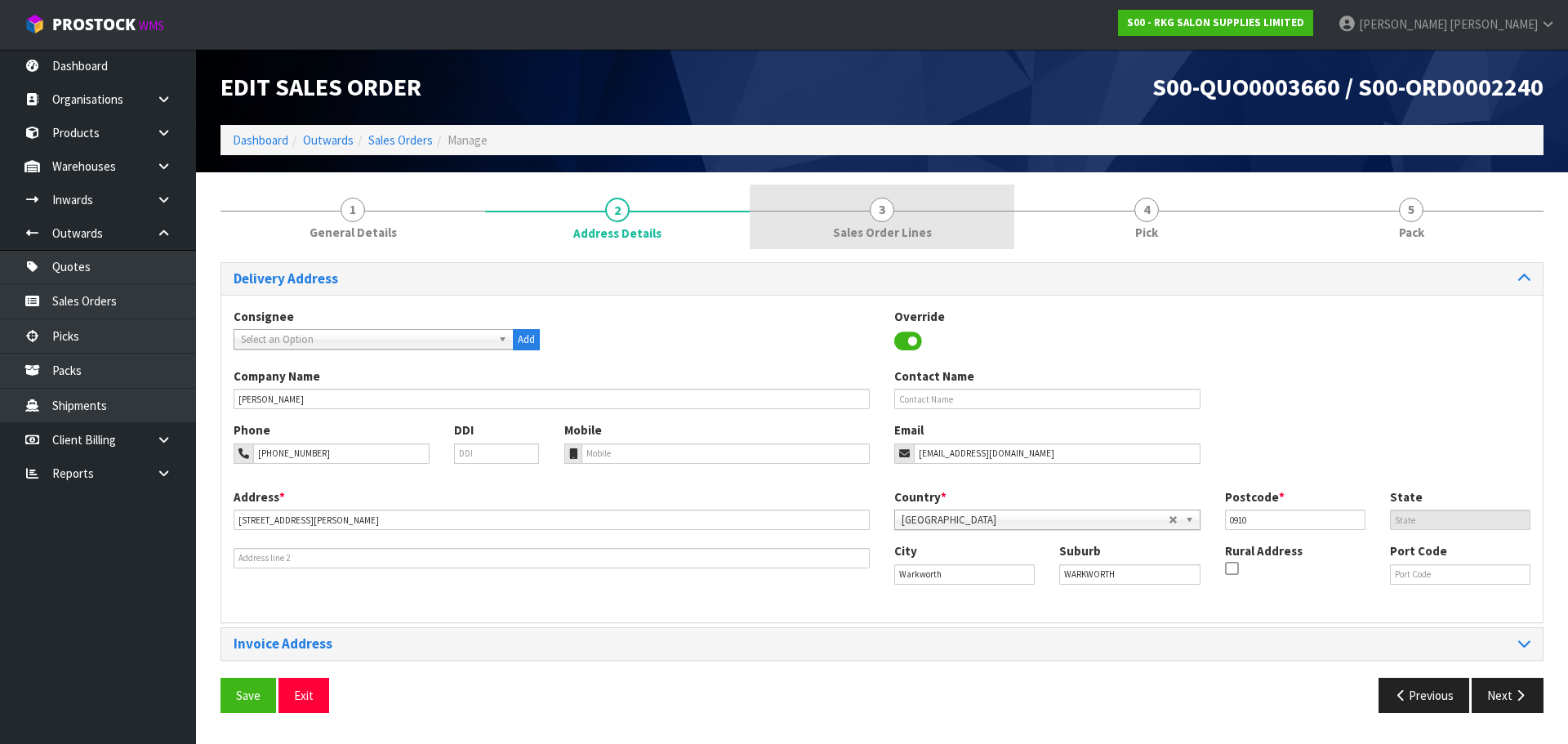
click at [882, 208] on span "3" at bounding box center [882, 210] width 24 height 24
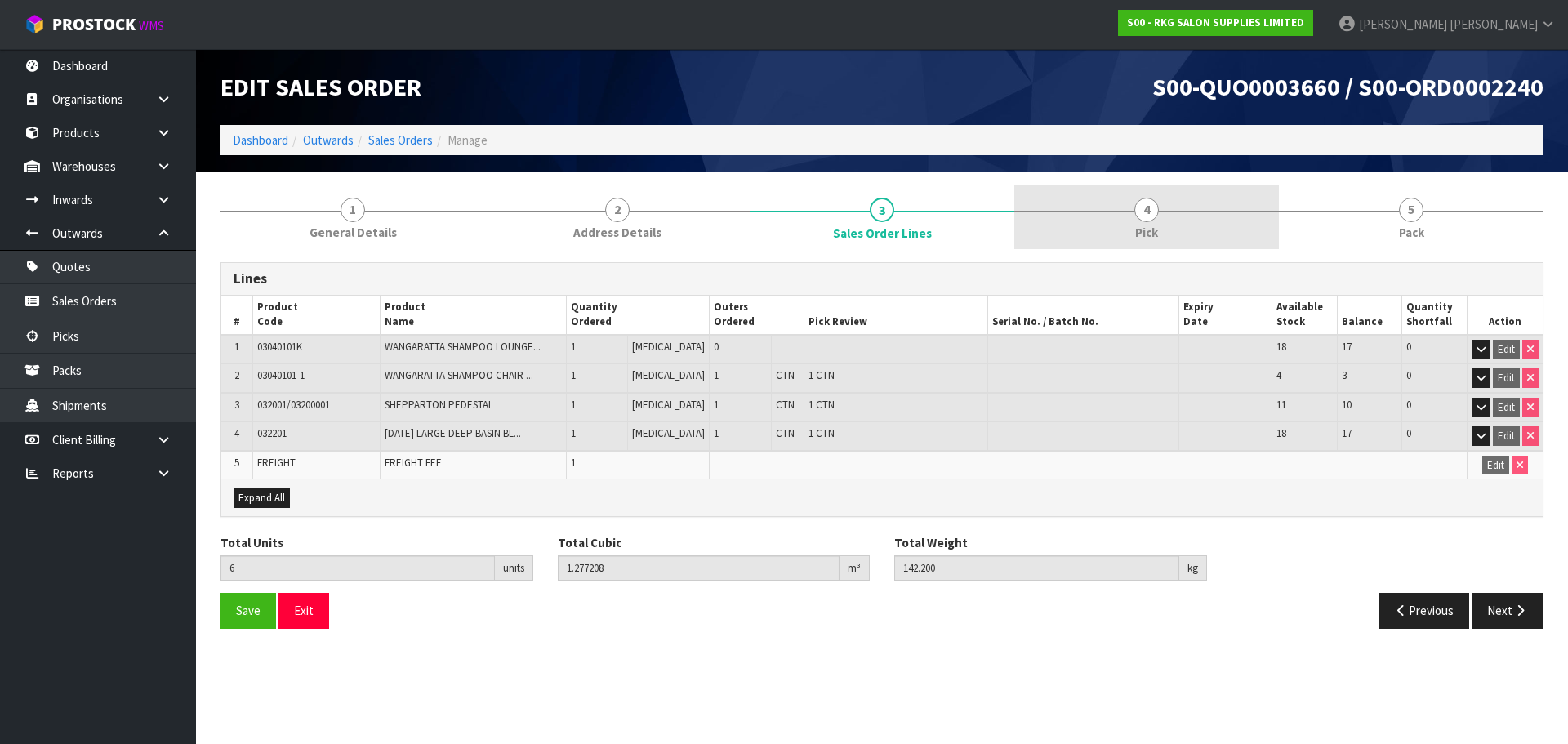
click at [1138, 212] on span "4" at bounding box center [1146, 210] width 24 height 24
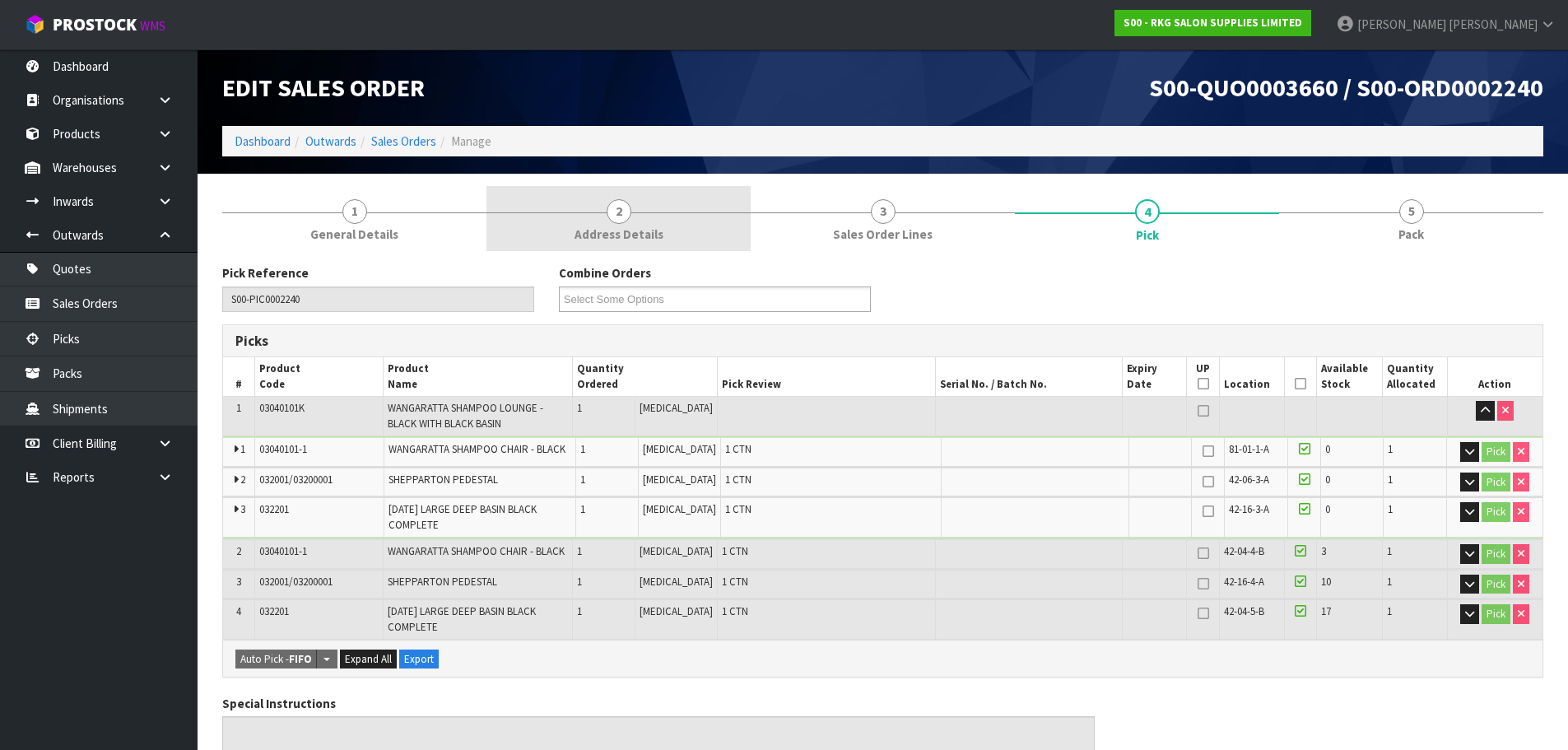
click at [620, 220] on span "2" at bounding box center [619, 211] width 25 height 25
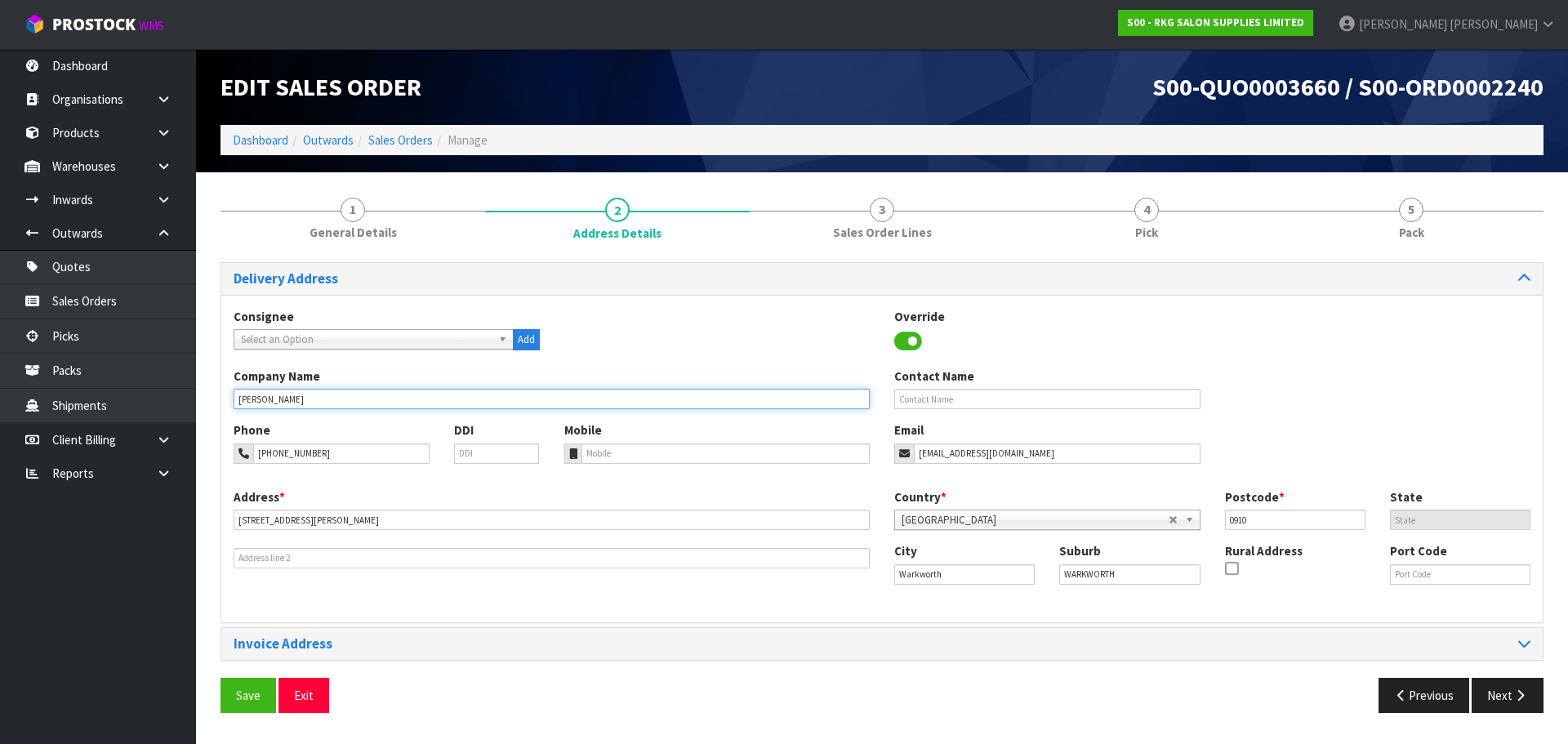
drag, startPoint x: 279, startPoint y: 400, endPoint x: 344, endPoint y: 393, distance: 65.4
click at [344, 393] on input "[PERSON_NAME]" at bounding box center [552, 399] width 637 height 20
drag, startPoint x: 344, startPoint y: 394, endPoint x: 211, endPoint y: 396, distance: 133.0
click at [211, 396] on div "1 General Details 2 Address Details 3 Sales Order Lines 4 Pick 5 Pack Delivery …" at bounding box center [882, 454] width 1347 height 540
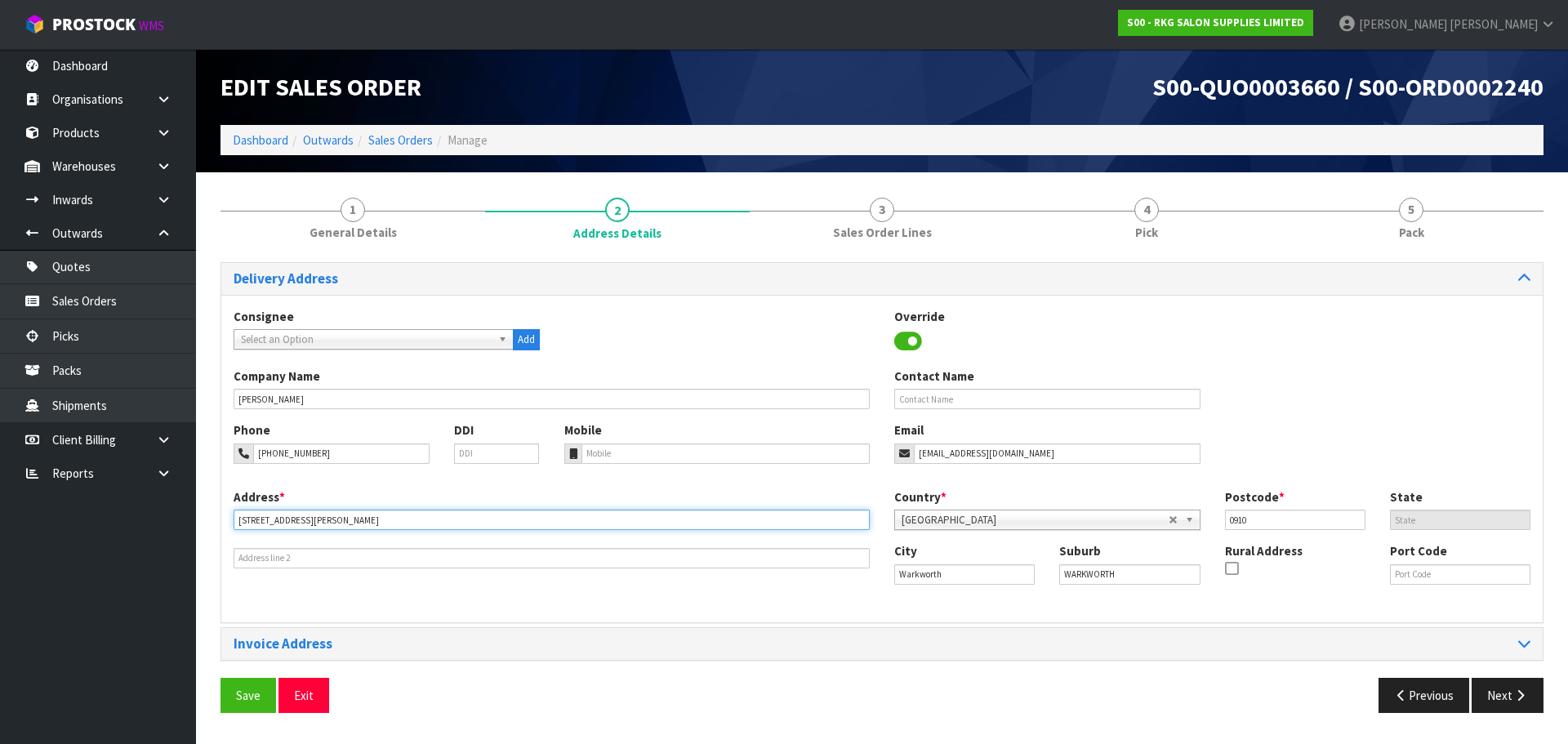
drag, startPoint x: 310, startPoint y: 526, endPoint x: 217, endPoint y: 512, distance: 94.0
click at [217, 512] on div "1 General Details 2 Address Details 3 Sales Order Lines 4 Pick 5 Pack Delivery …" at bounding box center [882, 454] width 1347 height 540
drag, startPoint x: 340, startPoint y: 451, endPoint x: 230, endPoint y: 451, distance: 110.0
click at [230, 451] on div "Phone 021-026-71923" at bounding box center [332, 441] width 221 height 41
drag, startPoint x: 1034, startPoint y: 454, endPoint x: 901, endPoint y: 455, distance: 133.0
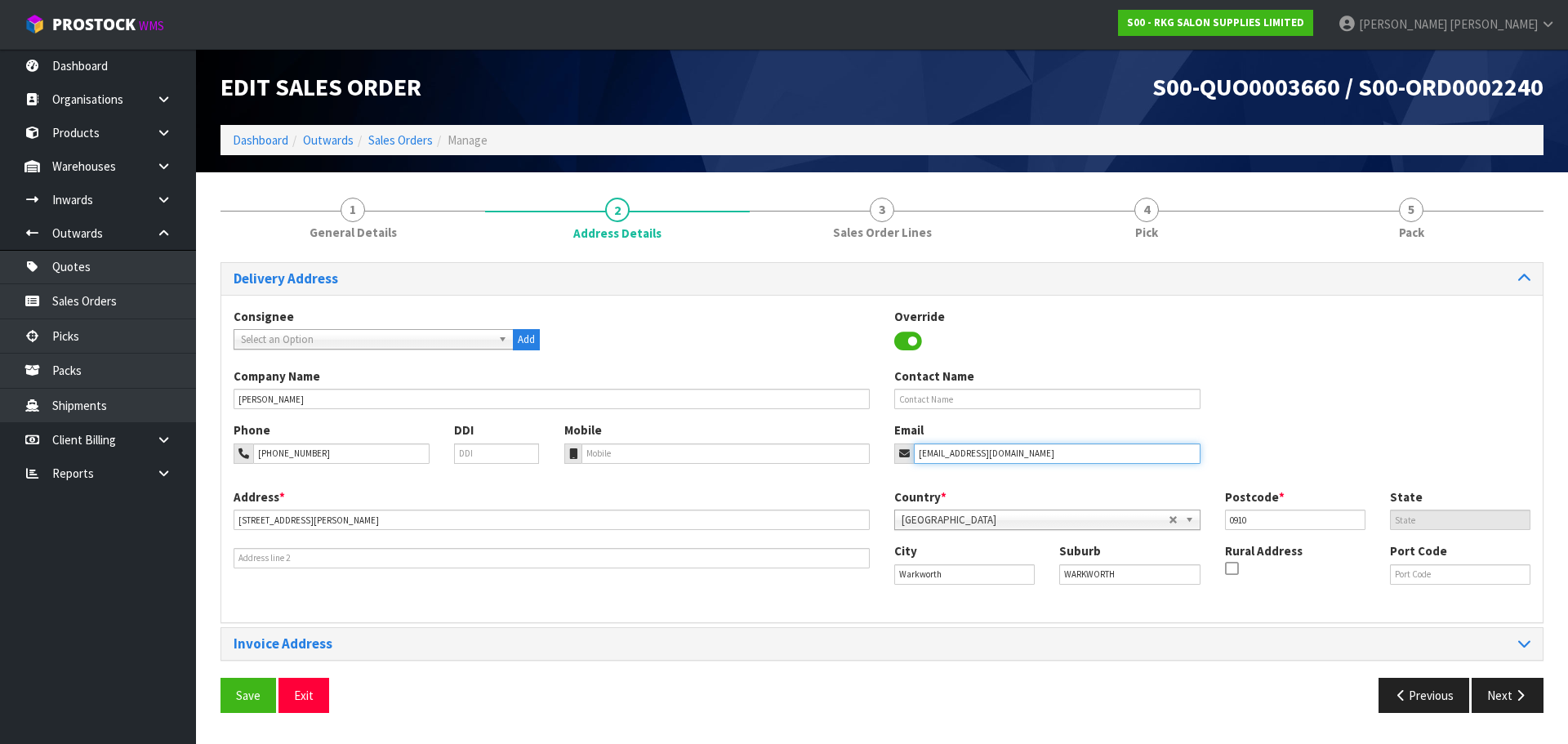
click at [901, 455] on div "mrsgov805@gmail.com" at bounding box center [1048, 454] width 307 height 20
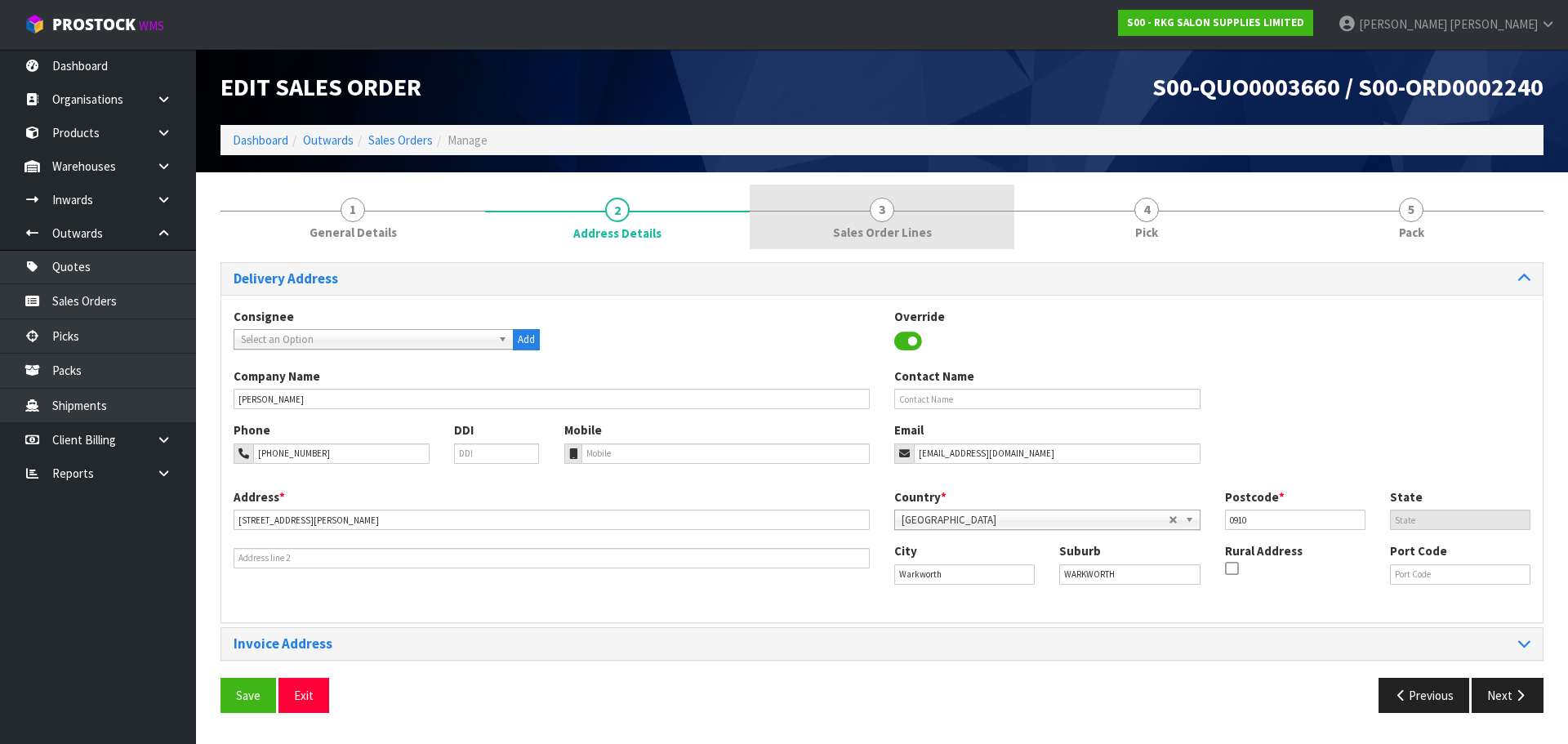
click at [882, 210] on span "3" at bounding box center [882, 210] width 24 height 24
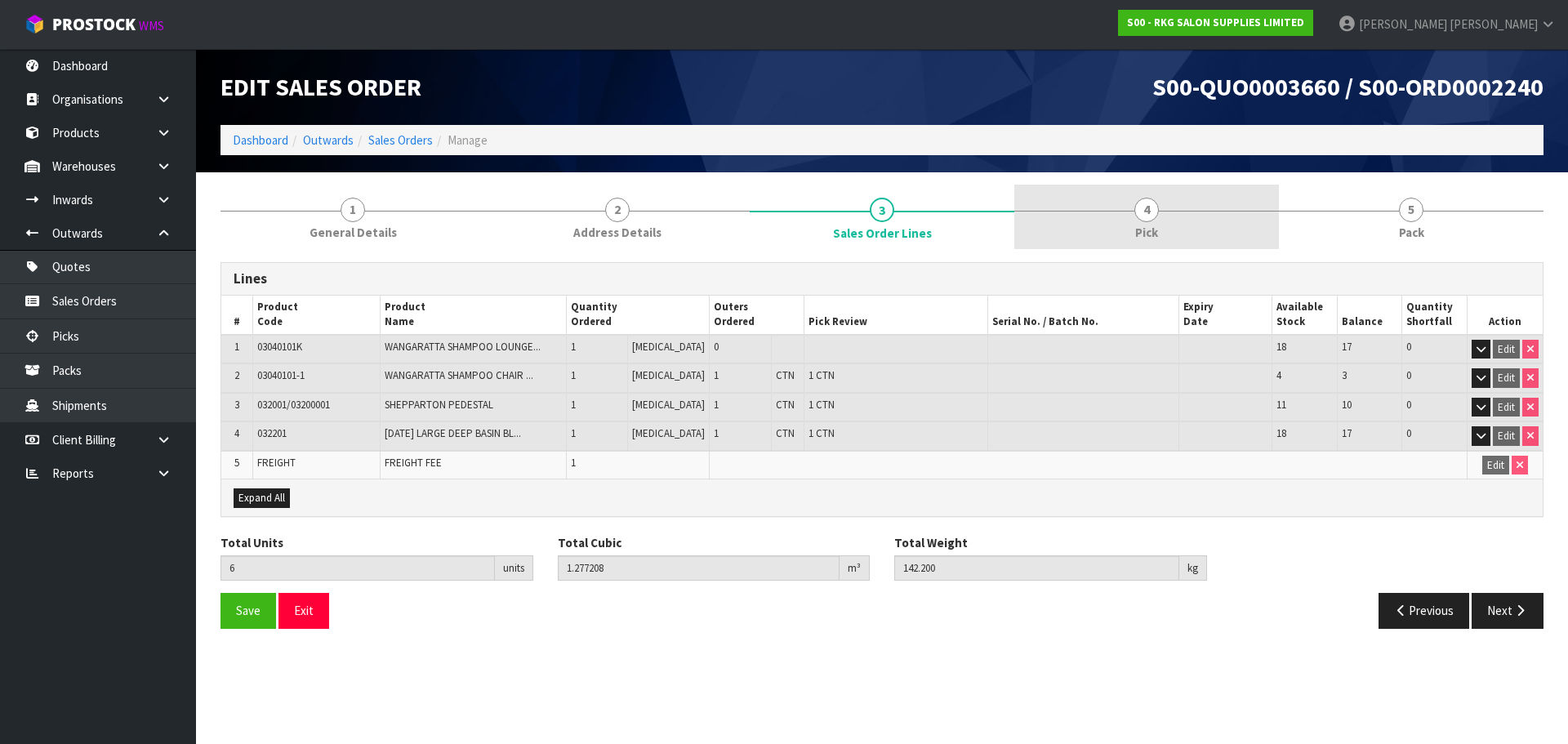
click at [1149, 210] on span "4" at bounding box center [1146, 210] width 24 height 24
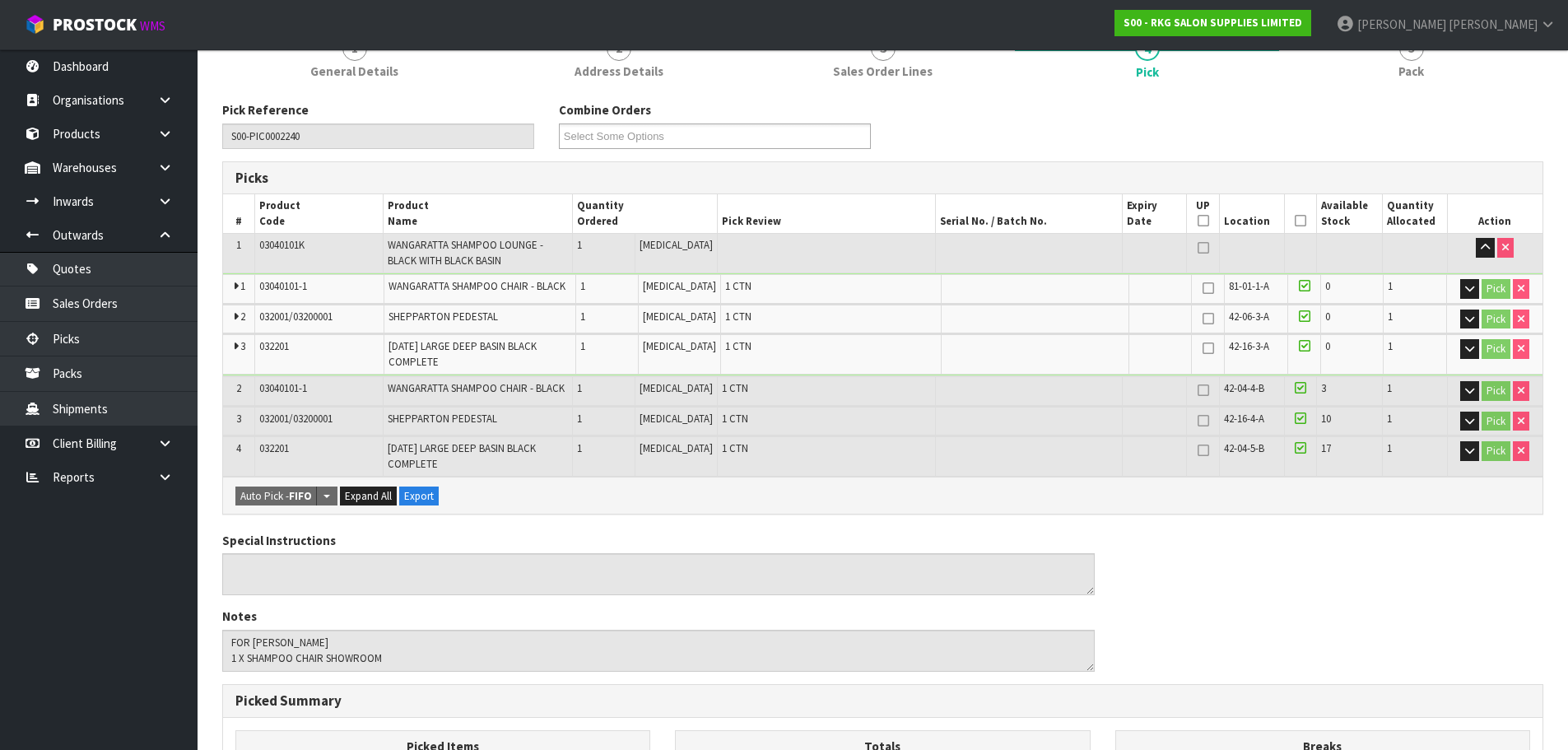
scroll to position [165, 0]
drag, startPoint x: 326, startPoint y: 283, endPoint x: 251, endPoint y: 286, distance: 75.1
click at [251, 286] on tr "1 03040101-1 WANGARATTA SHAMPOO CHAIR - BLACK 1 PCE 1 CTN 81-01-1-A 0 1 Pick" at bounding box center [882, 288] width 1319 height 29
copy tr "03040101-1"
click at [1468, 288] on icon "button" at bounding box center [1469, 287] width 9 height 11
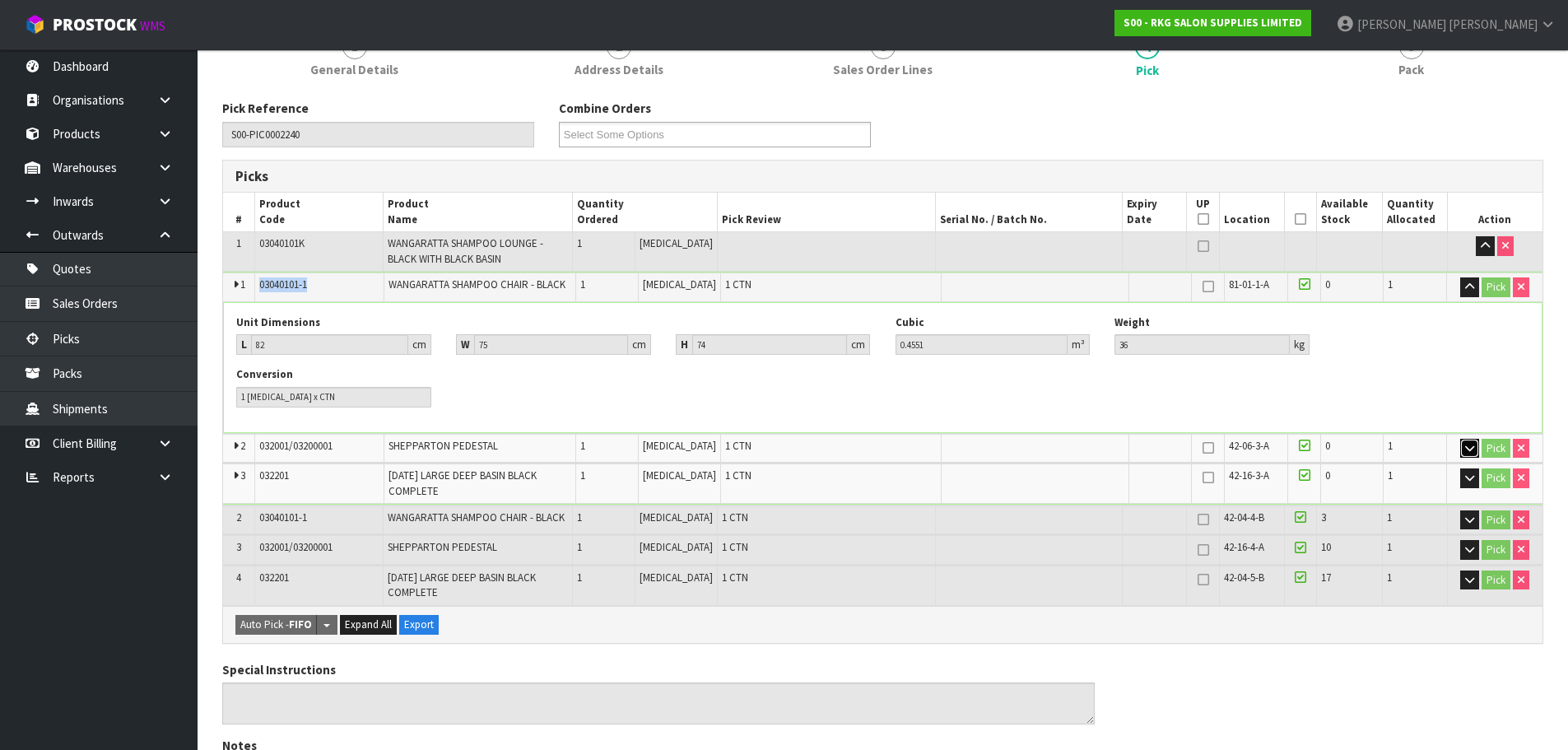
click at [1467, 451] on icon "button" at bounding box center [1469, 448] width 9 height 11
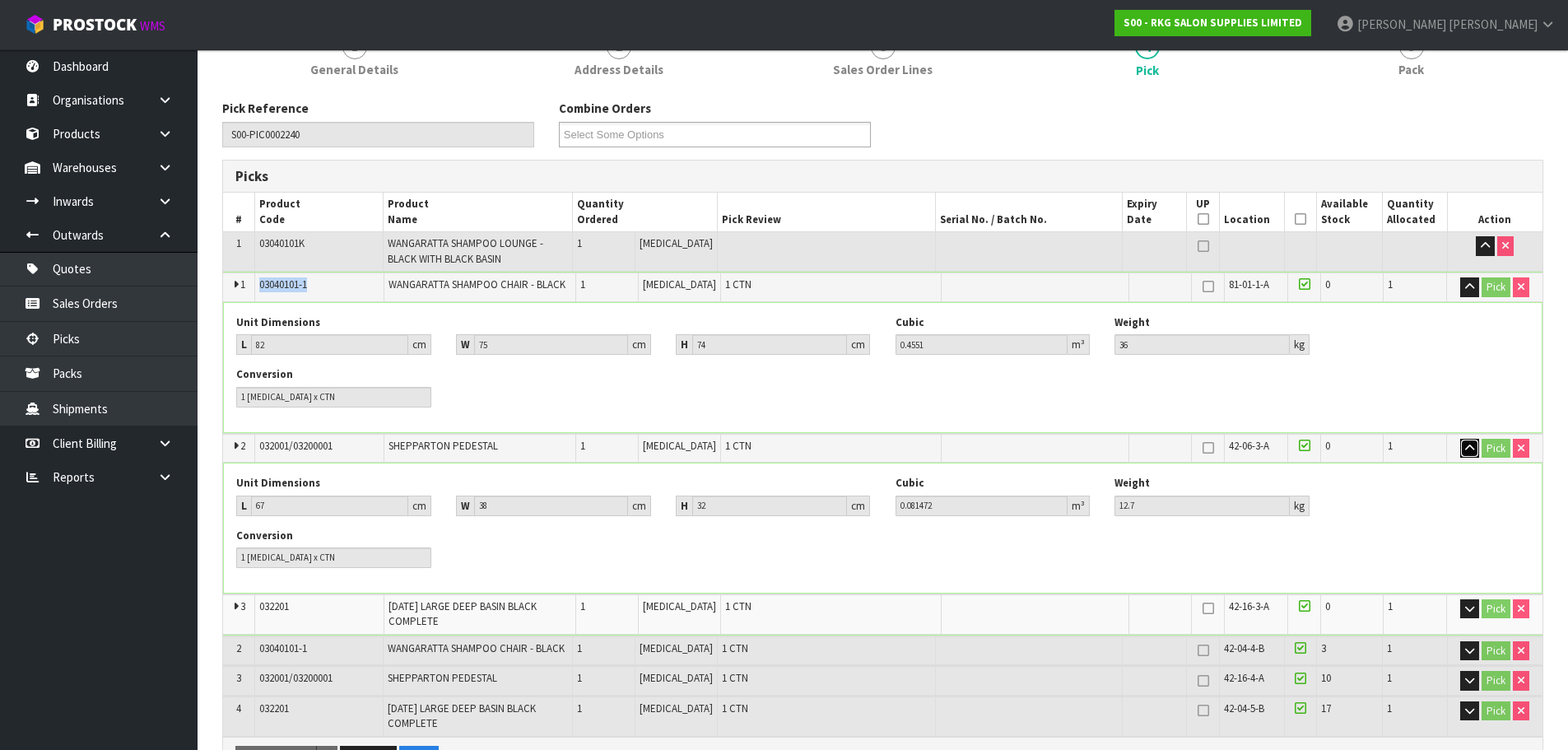
click at [1467, 451] on icon "button" at bounding box center [1469, 448] width 9 height 11
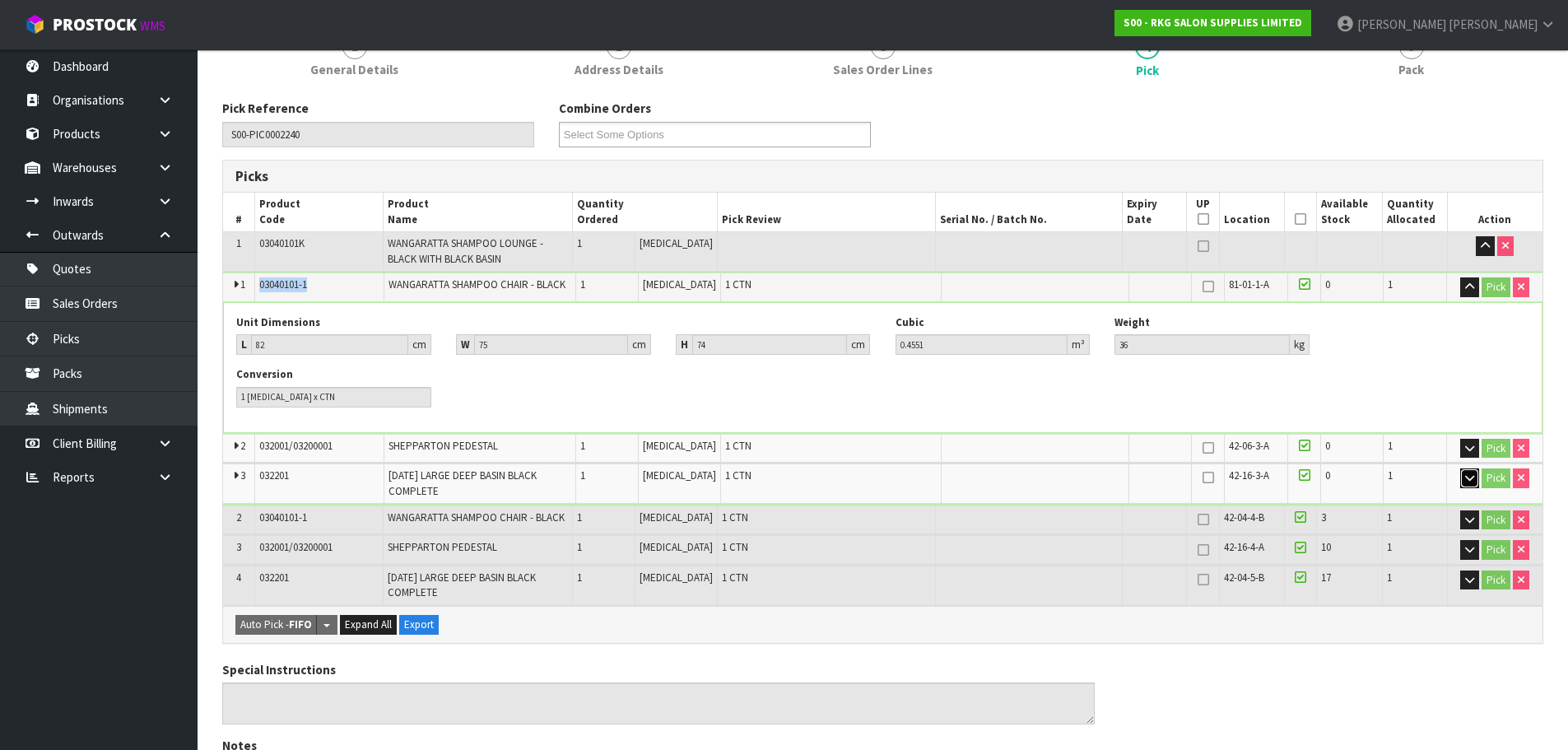
click at [1466, 481] on icon "button" at bounding box center [1469, 478] width 9 height 11
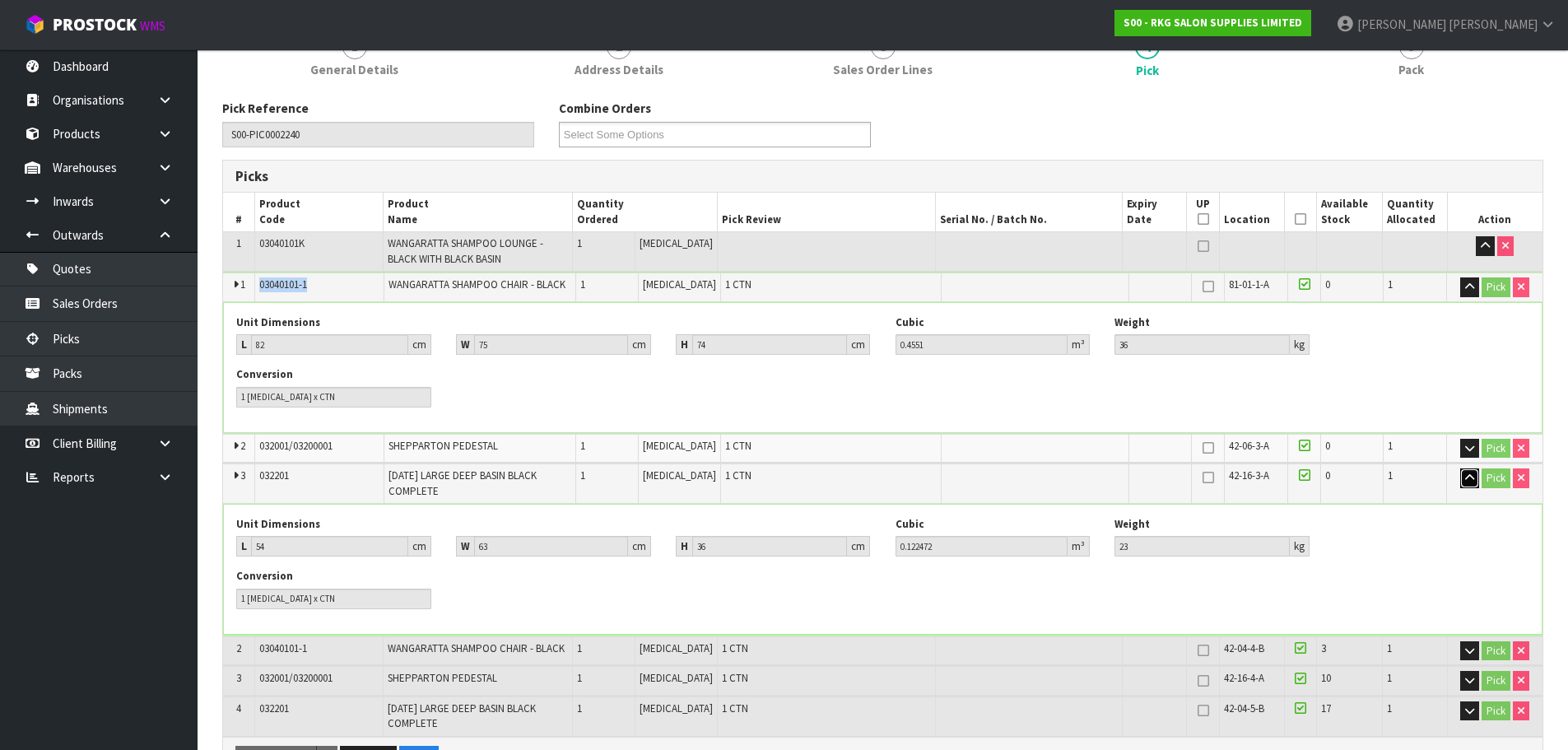
click at [1466, 481] on icon "button" at bounding box center [1469, 478] width 9 height 11
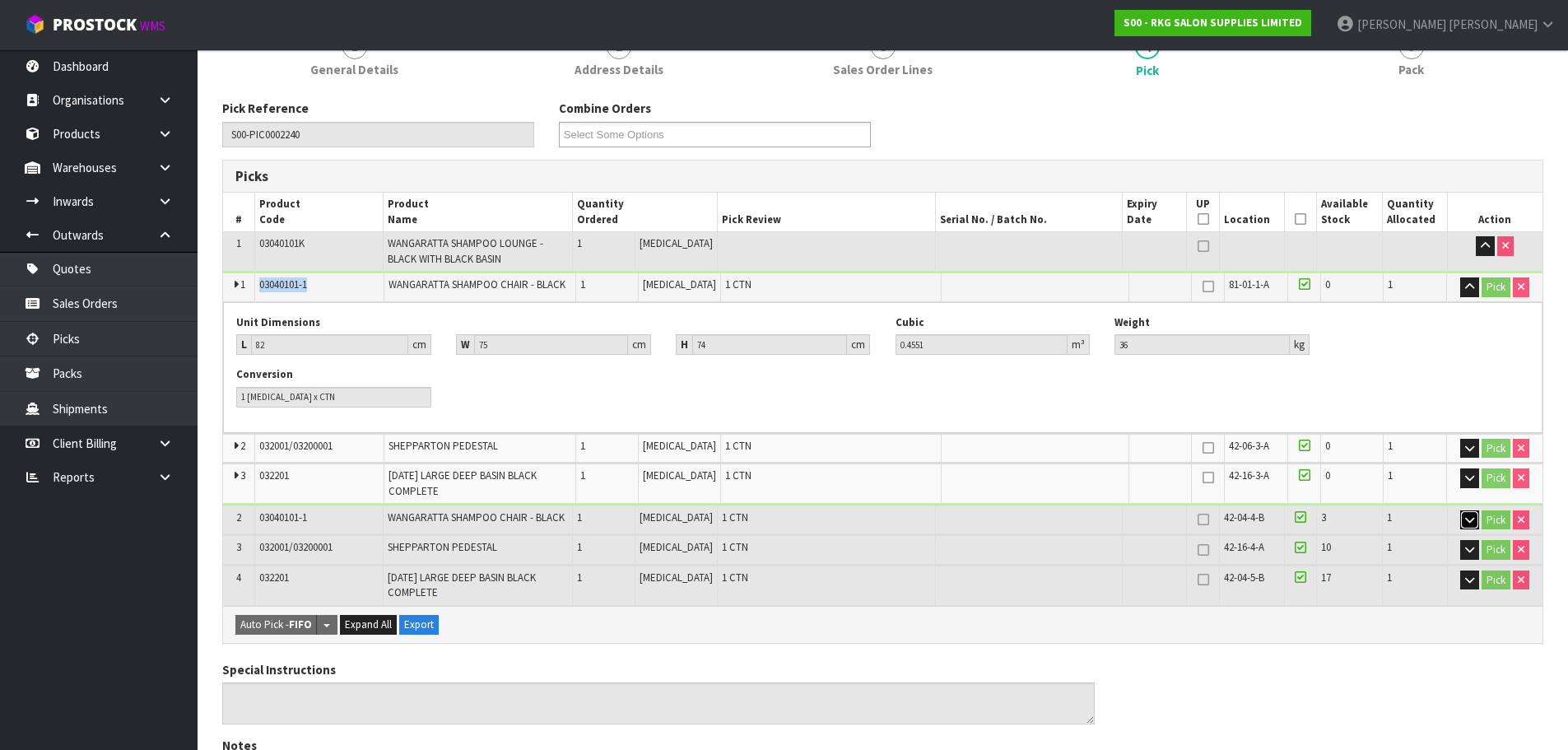
click at [1470, 520] on icon "button" at bounding box center [1469, 519] width 9 height 11
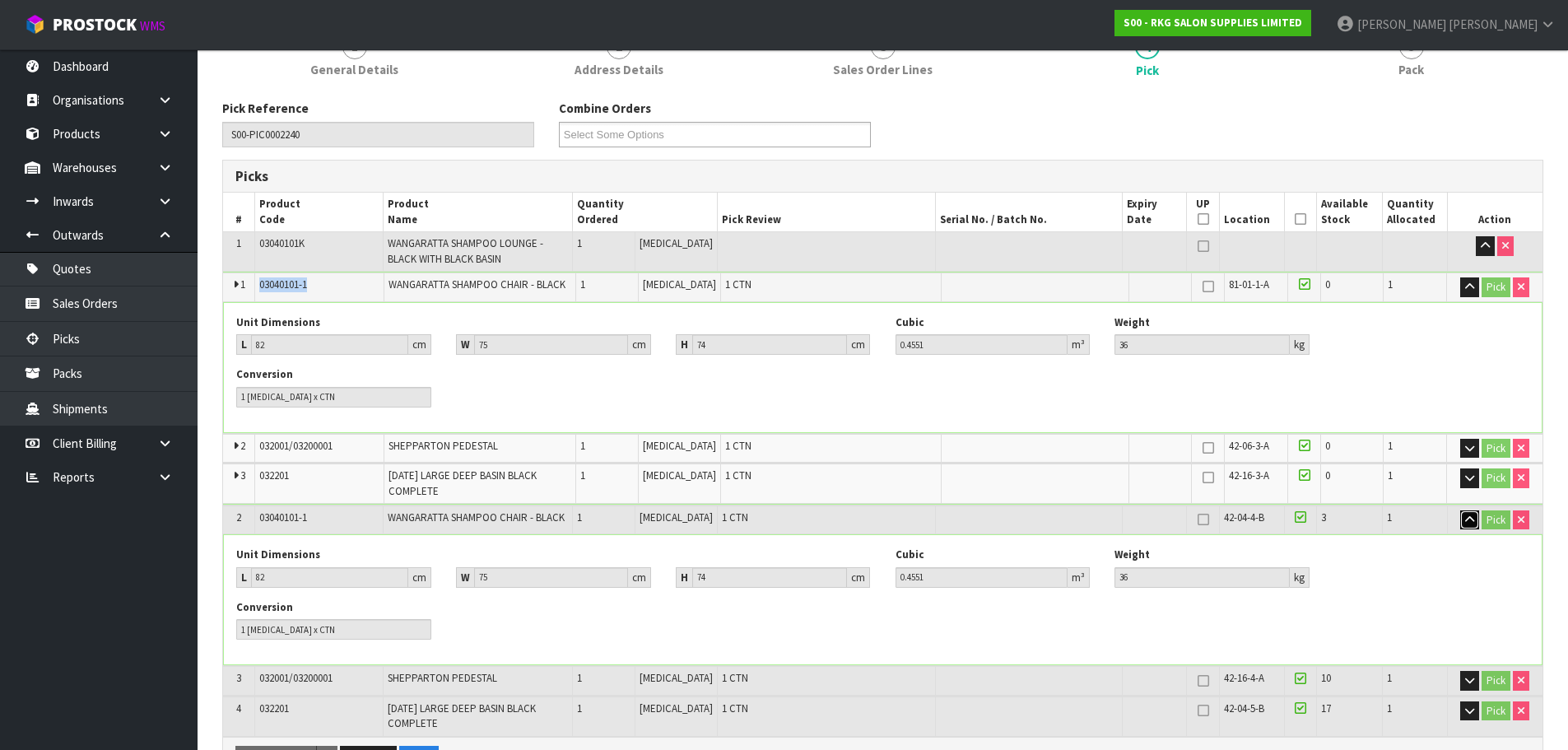
click at [1470, 520] on icon "button" at bounding box center [1469, 519] width 9 height 11
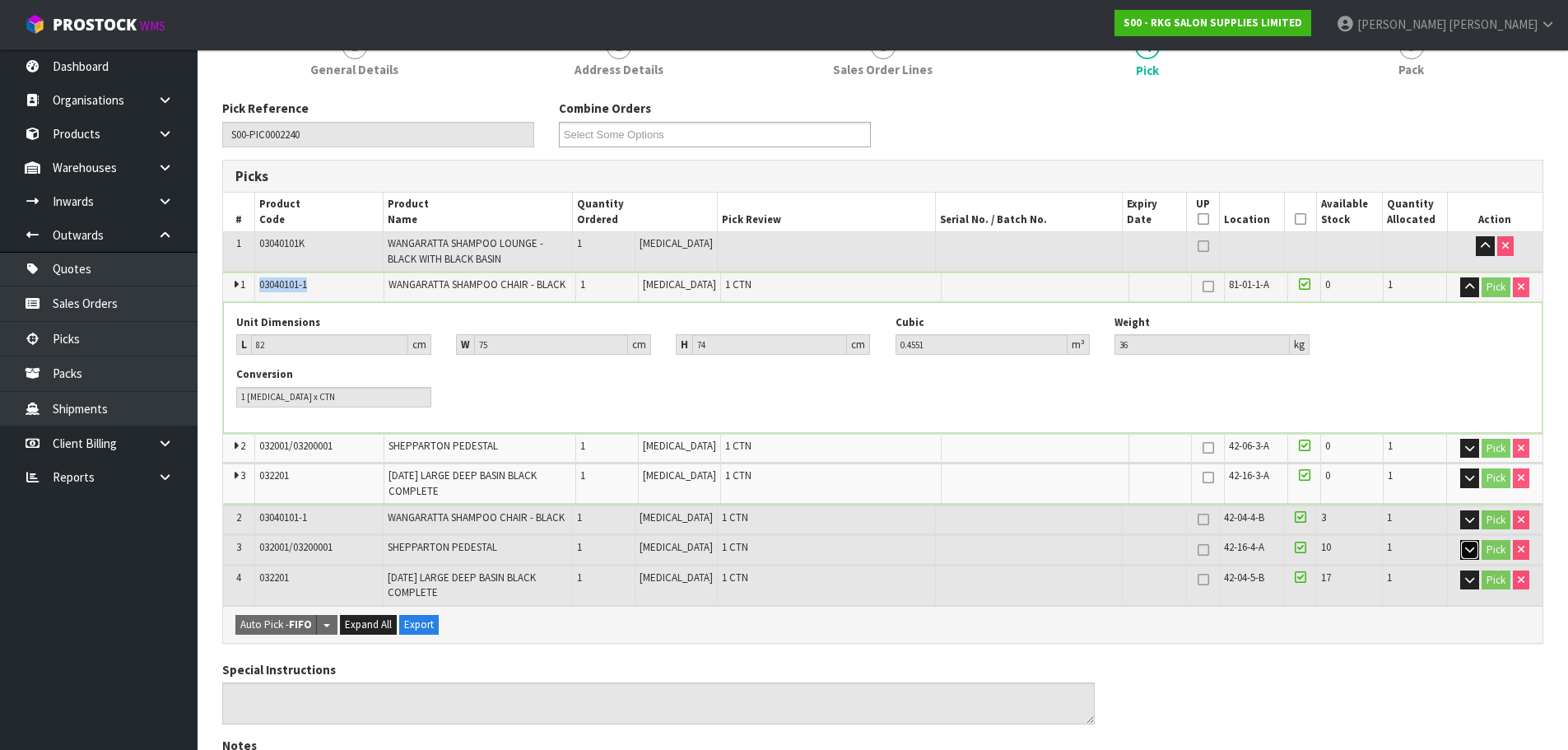
click at [1467, 554] on icon "button" at bounding box center [1469, 549] width 9 height 11
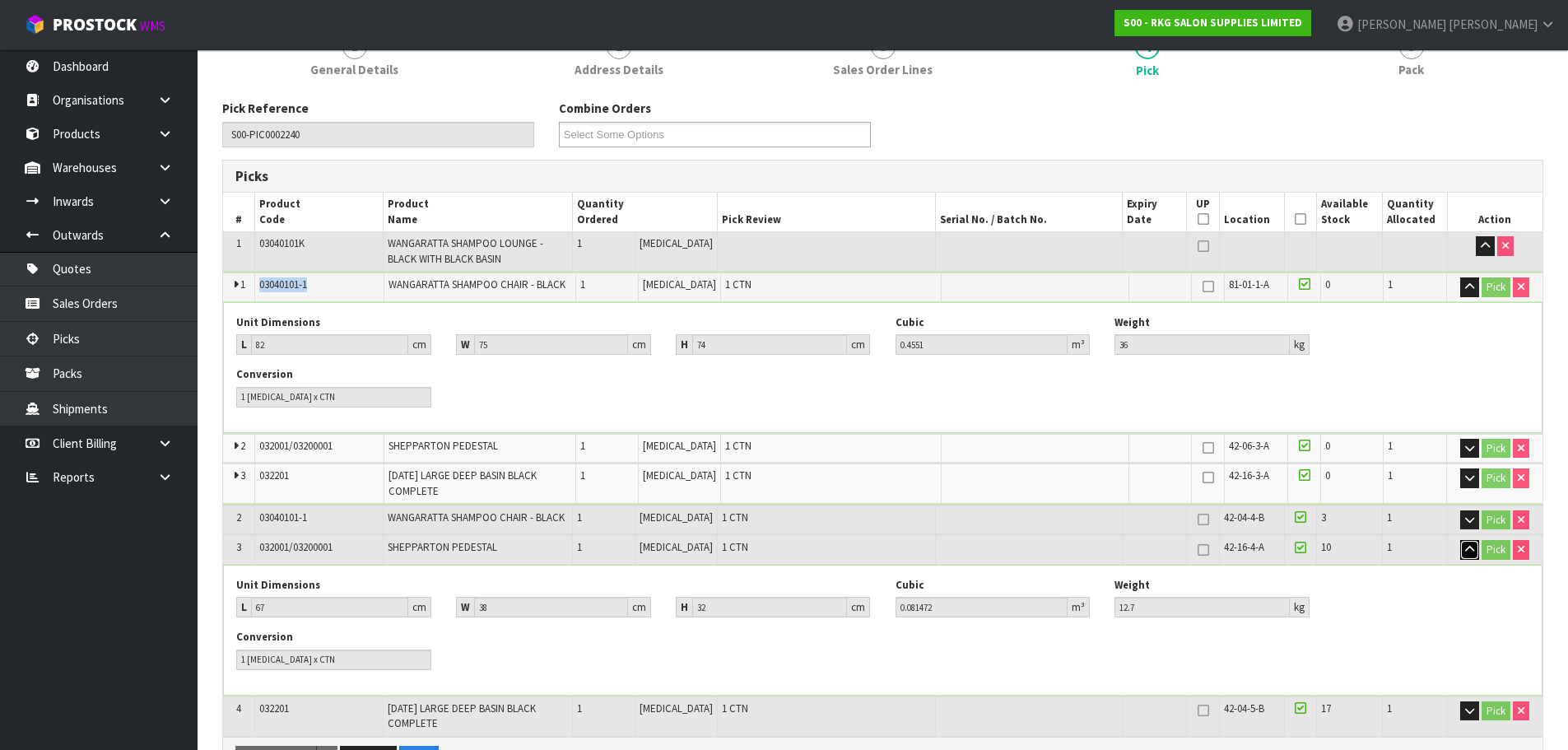
click at [1466, 555] on icon "button" at bounding box center [1469, 549] width 9 height 11
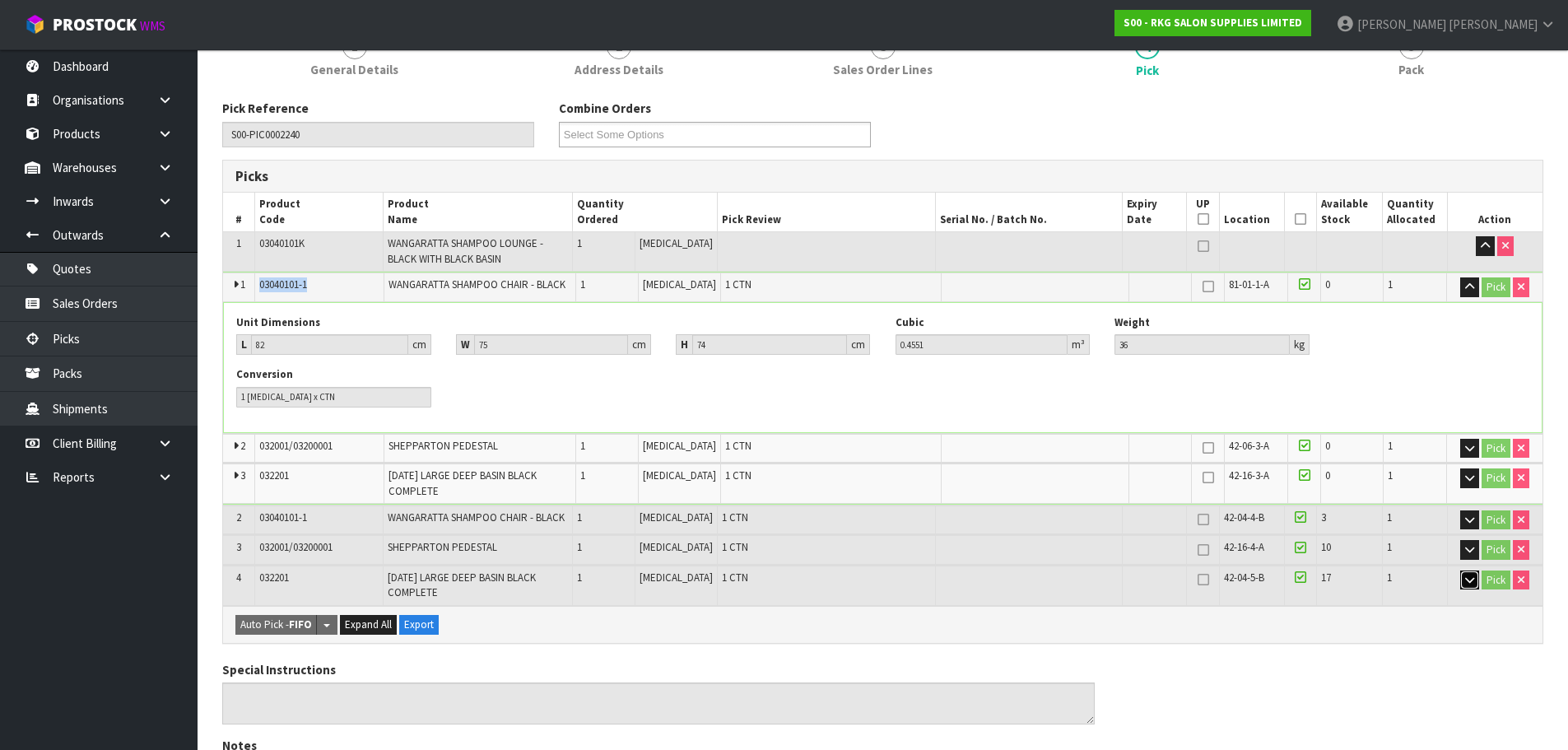
click at [1467, 579] on icon "button" at bounding box center [1469, 579] width 9 height 11
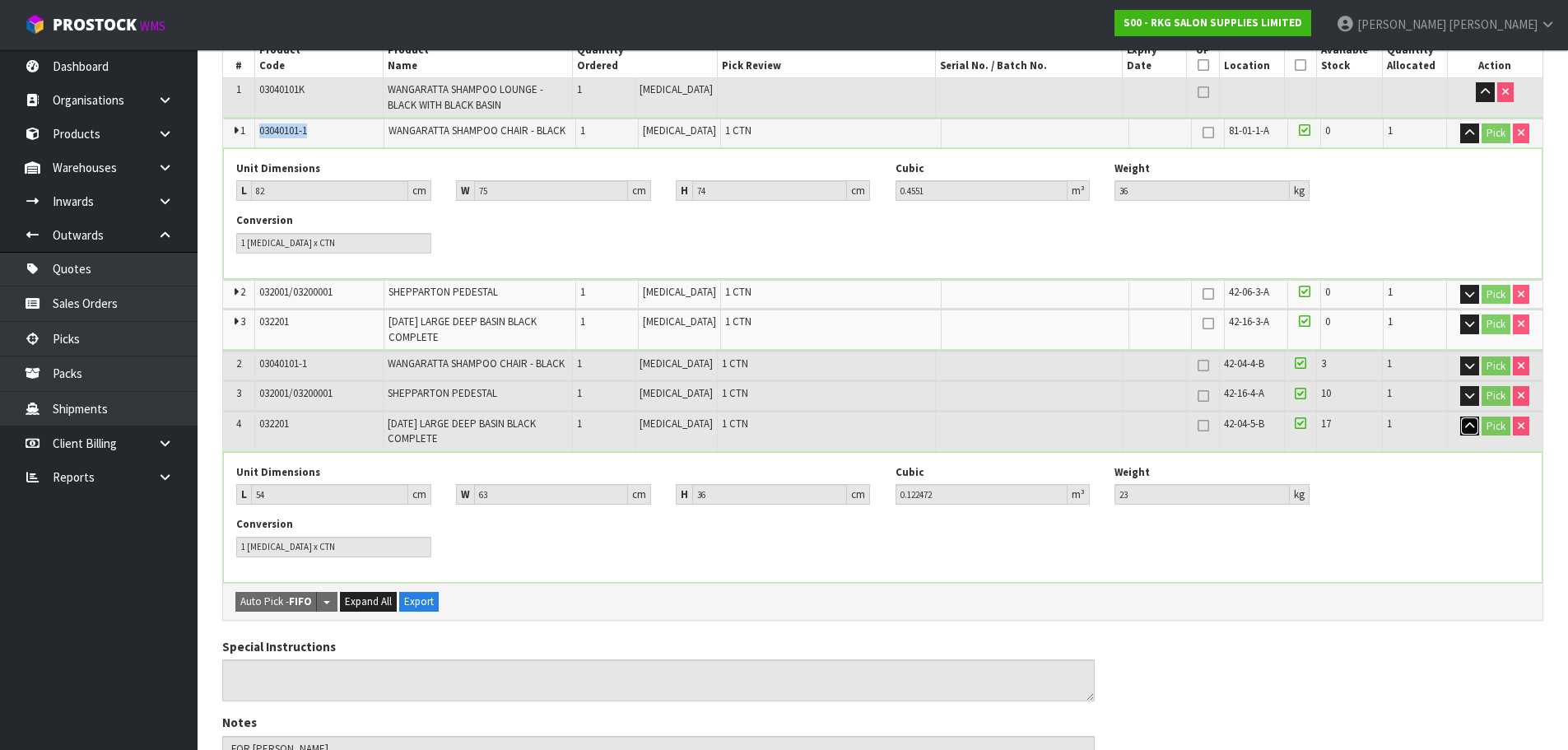
scroll to position [236, 0]
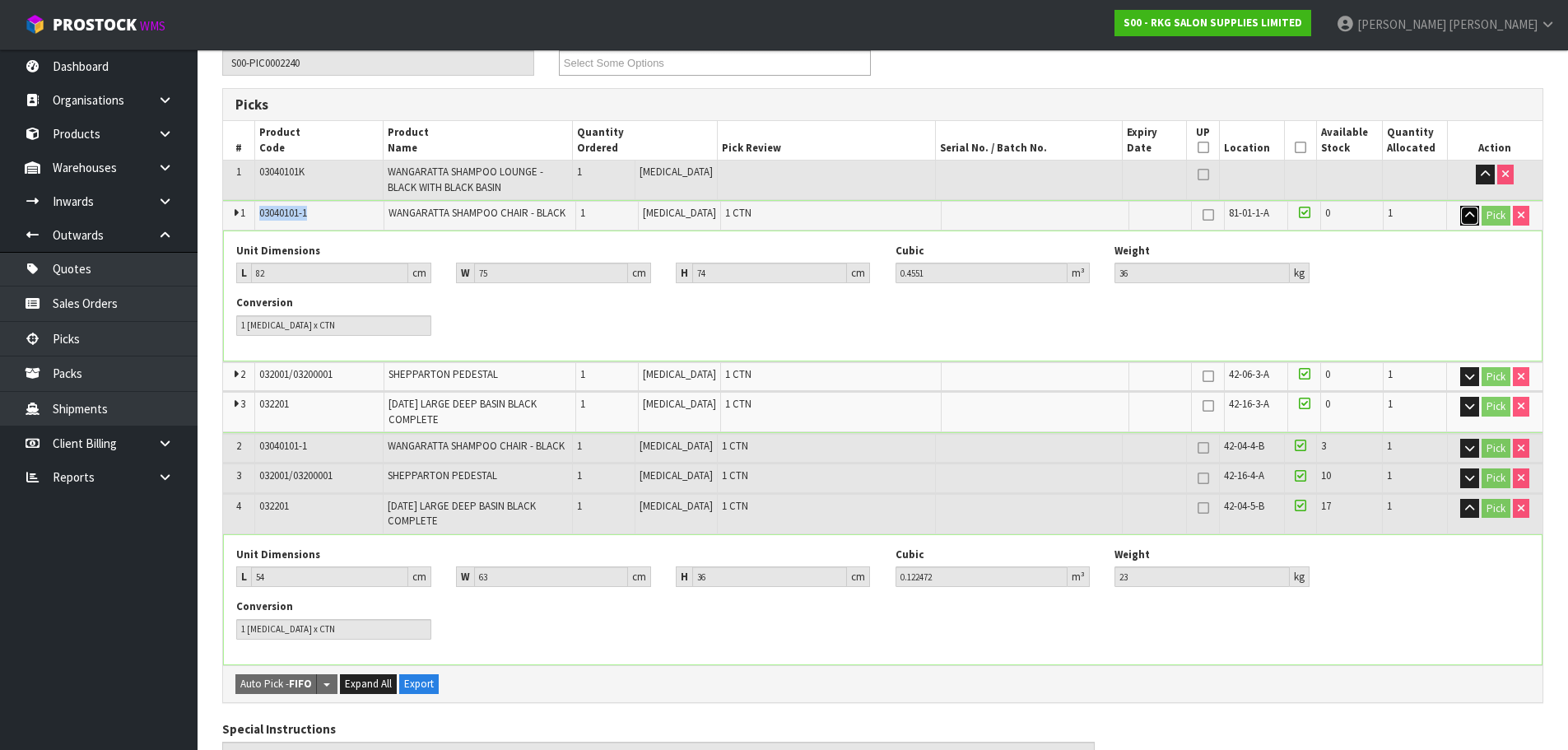
click at [1465, 216] on icon "button" at bounding box center [1469, 215] width 9 height 11
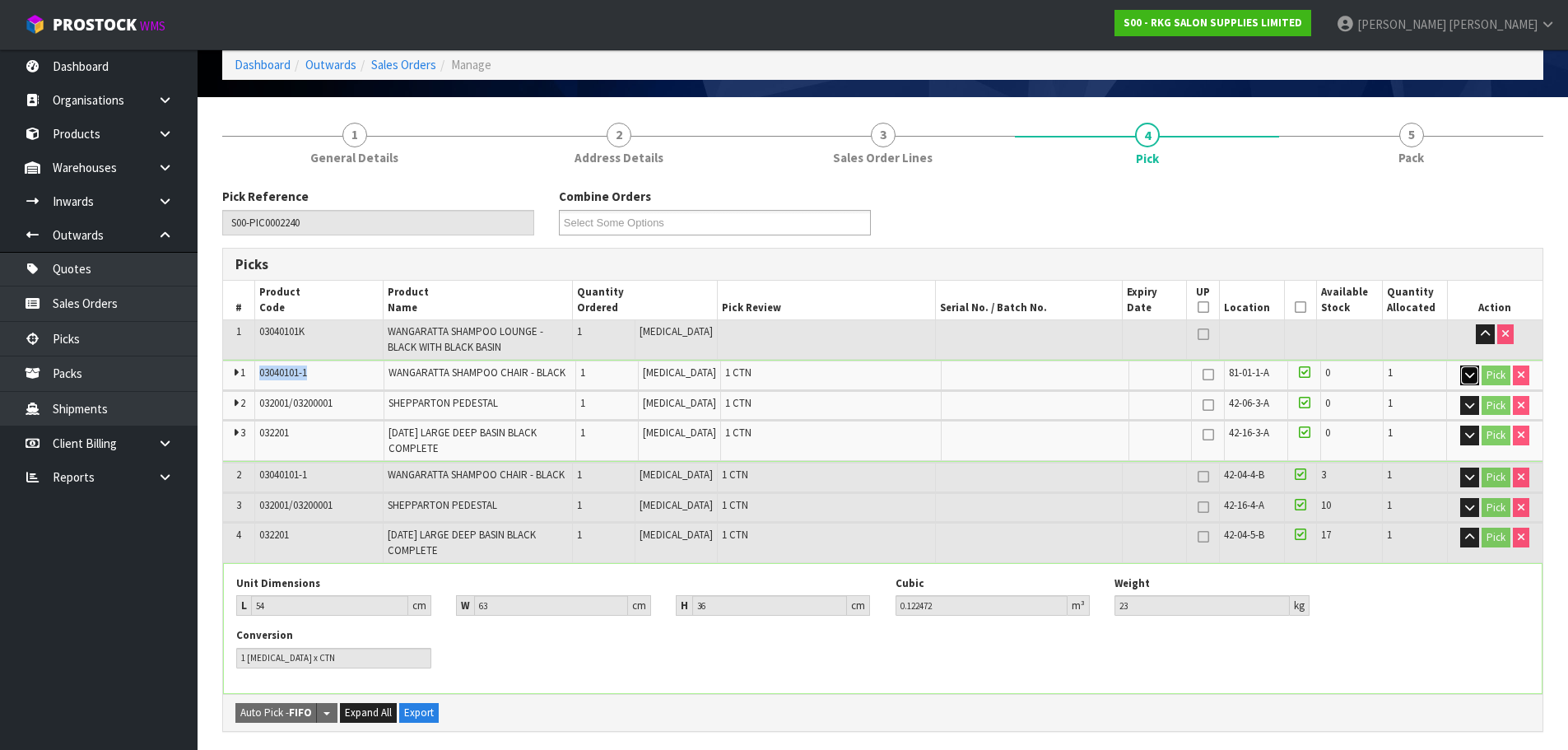
scroll to position [71, 0]
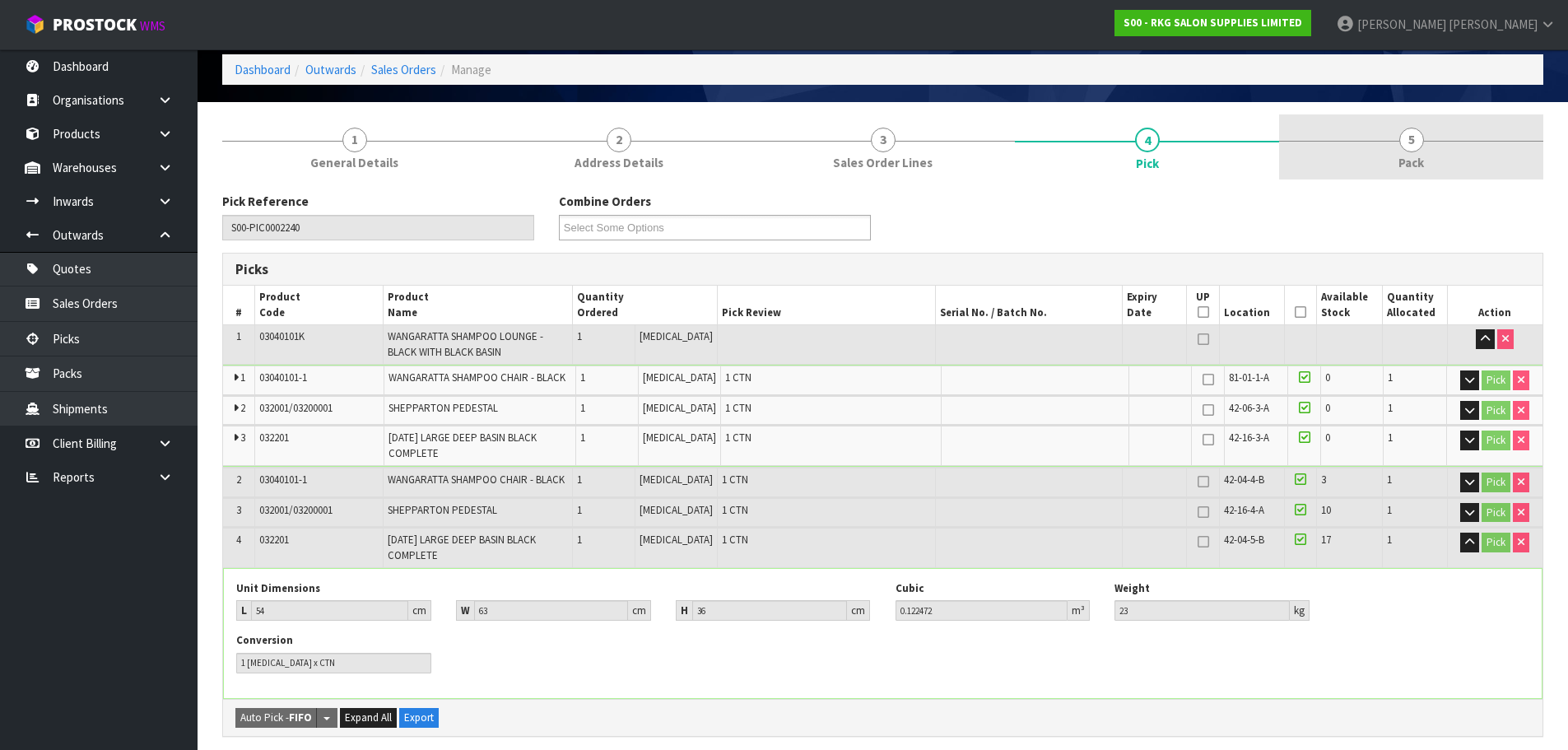
click at [1413, 138] on span "5" at bounding box center [1411, 139] width 25 height 25
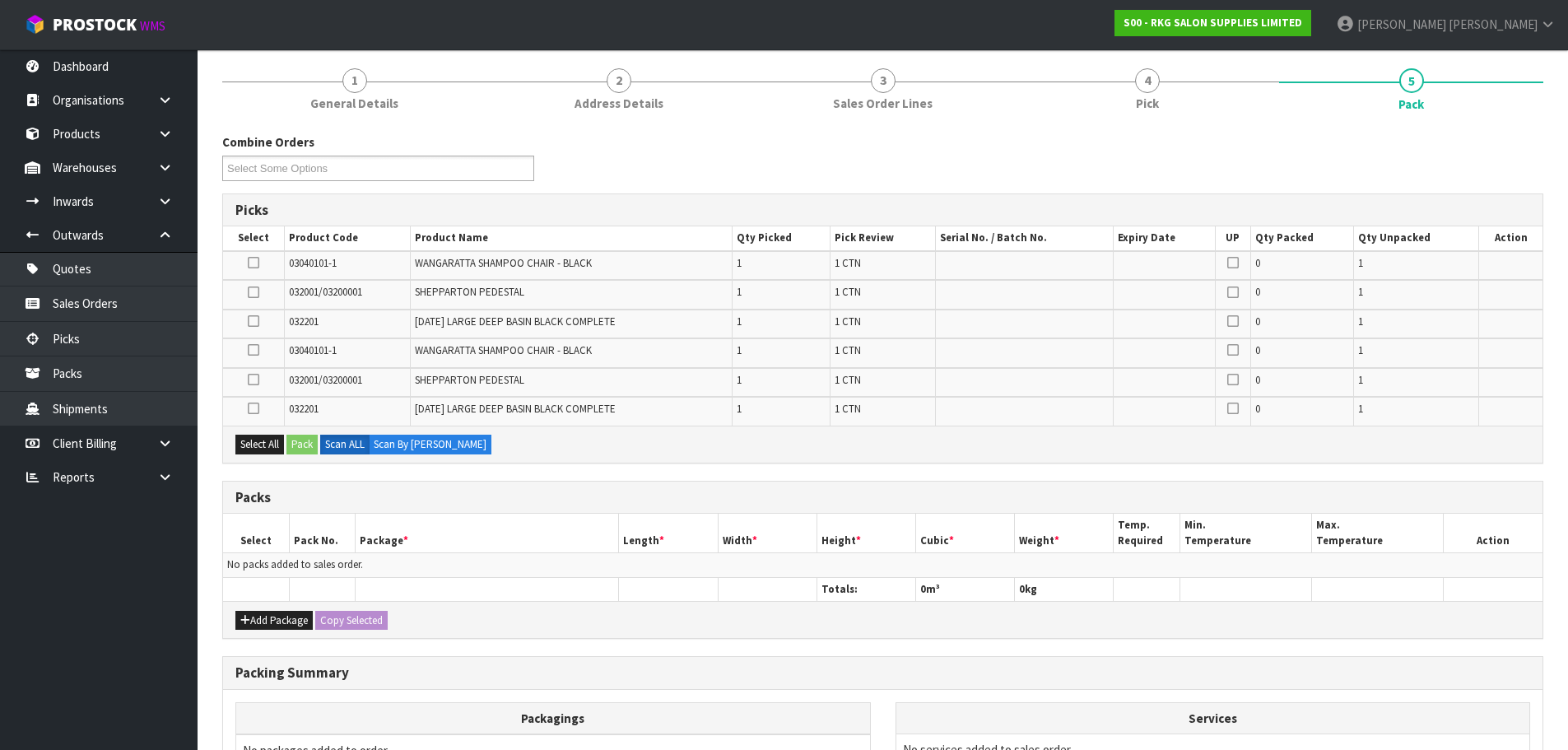
scroll to position [78, 0]
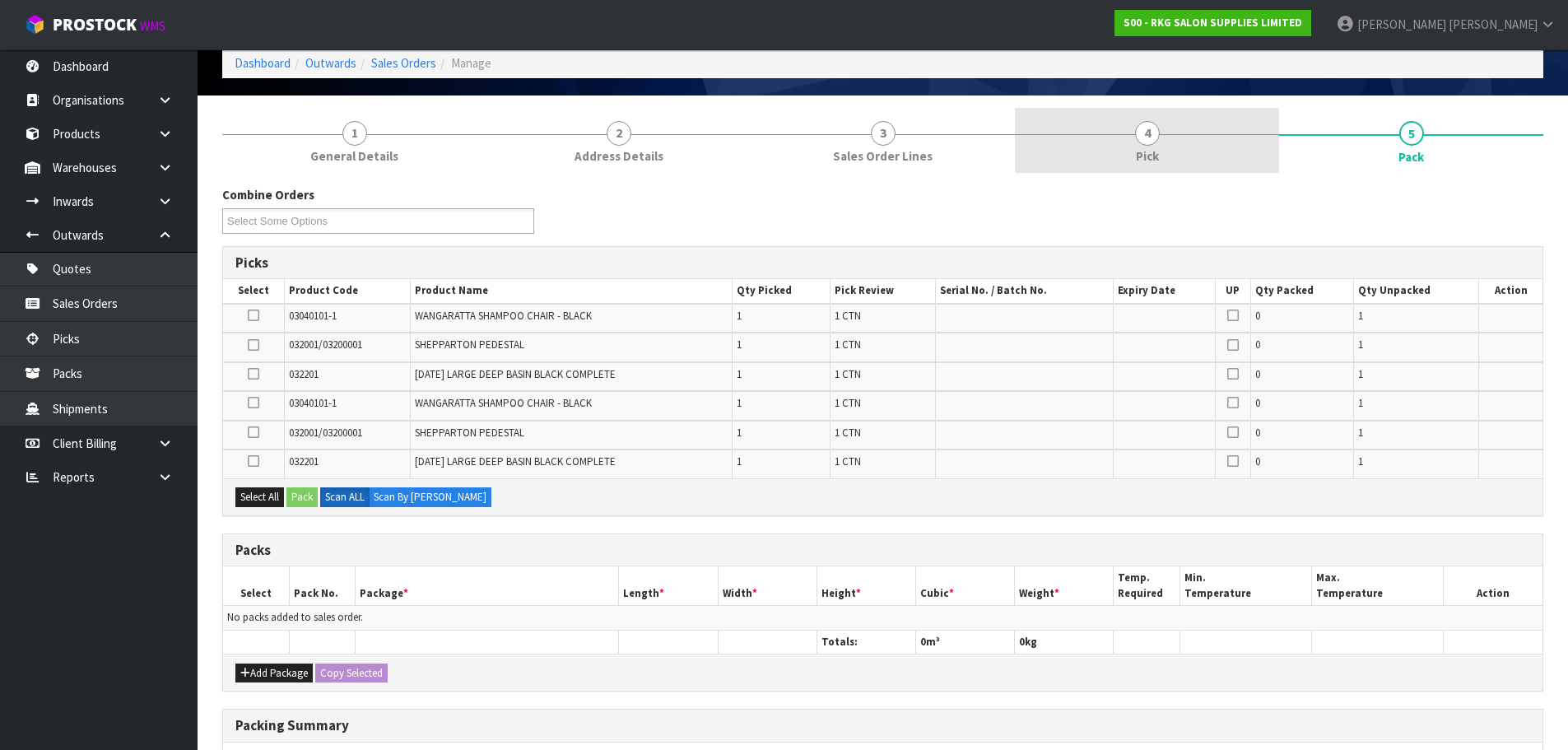
click at [1145, 141] on span "4" at bounding box center [1147, 133] width 25 height 25
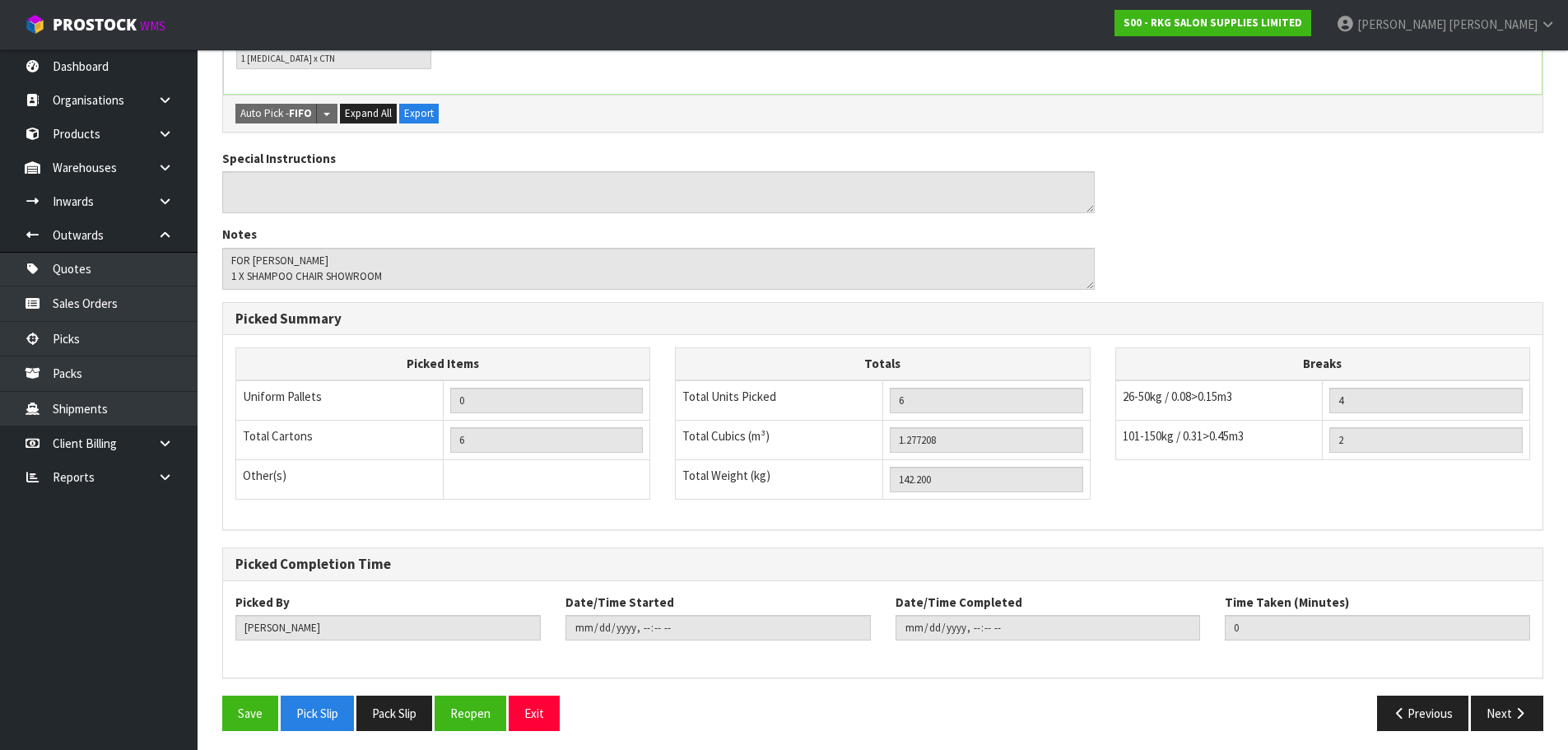
scroll to position [681, 0]
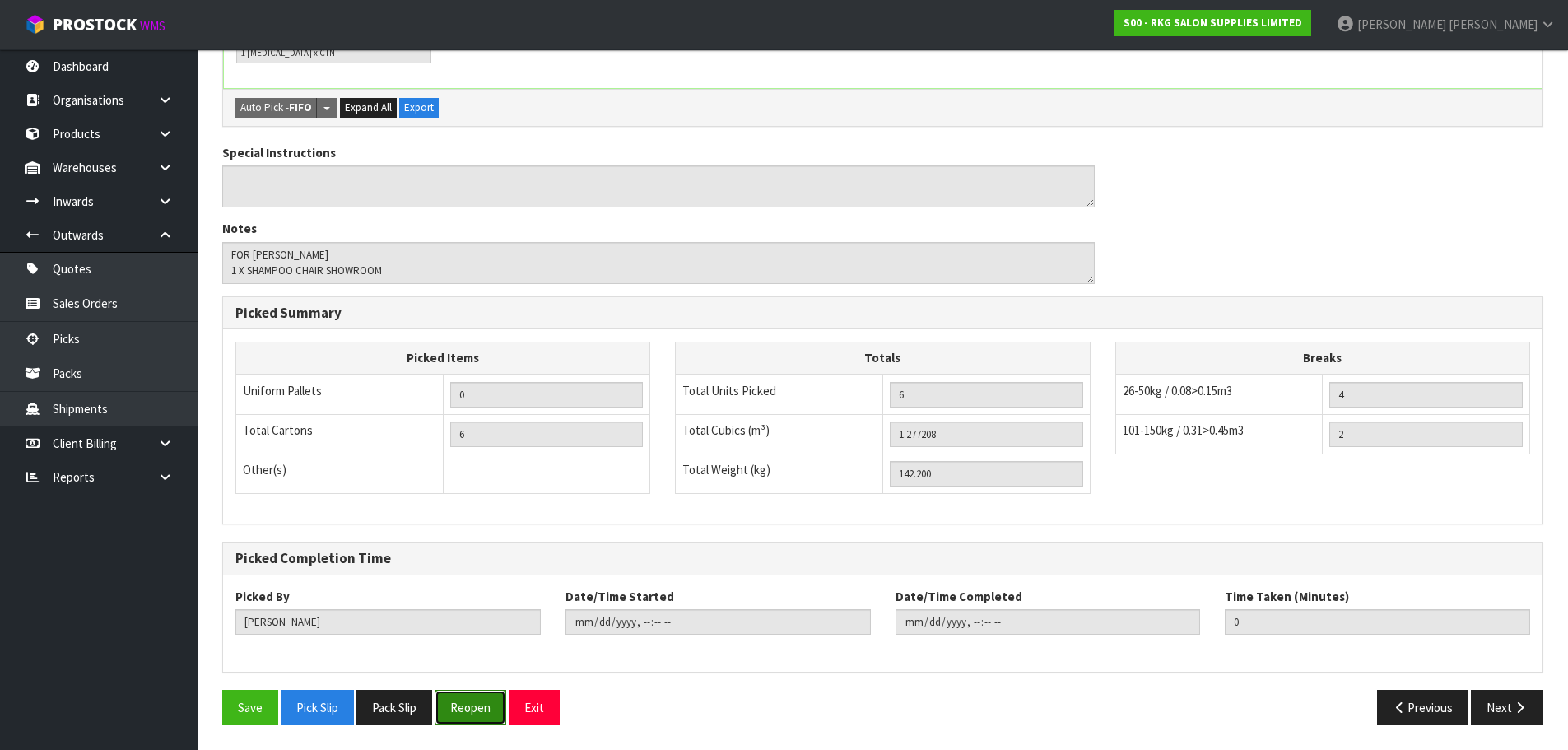
click at [473, 713] on button "Reopen" at bounding box center [470, 708] width 71 height 36
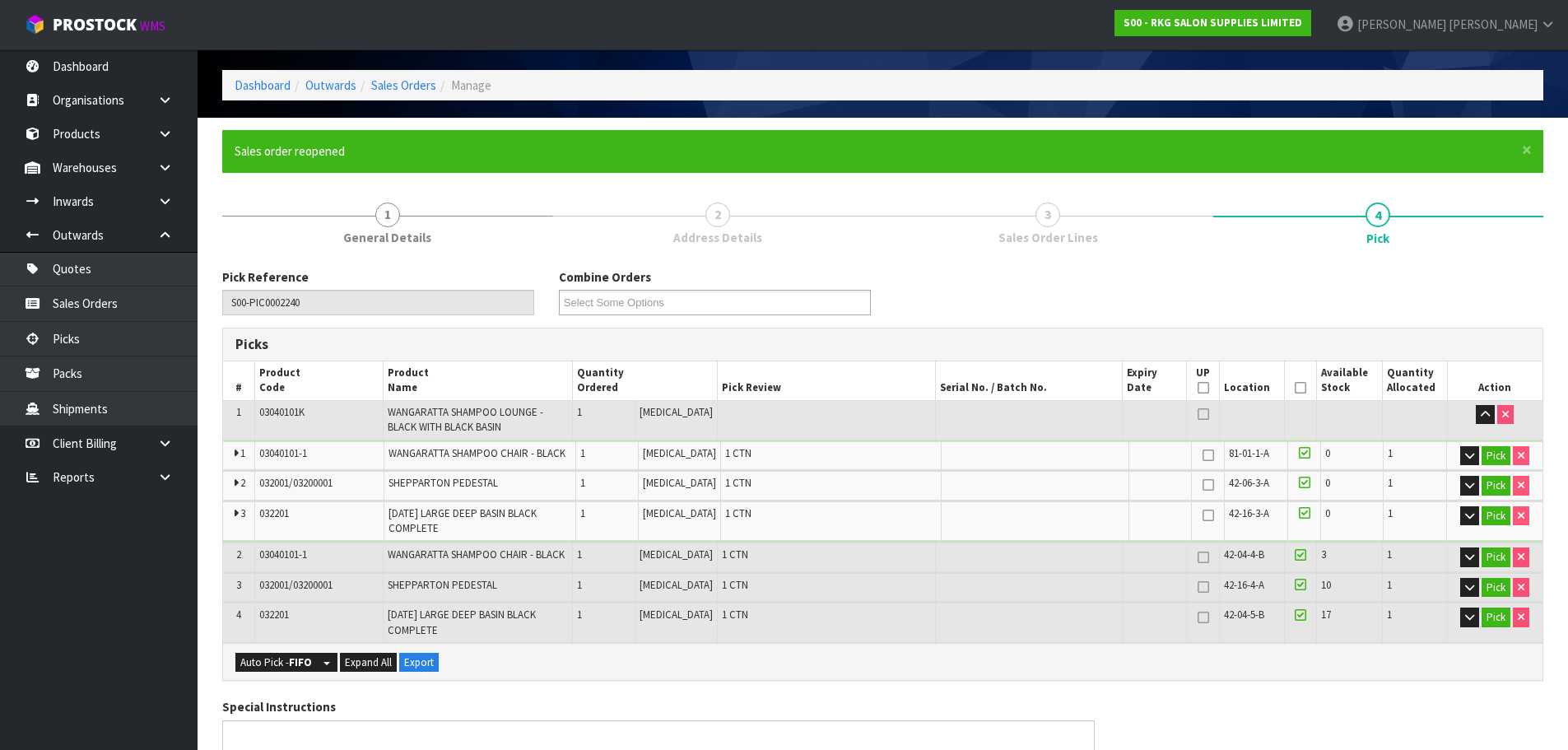
scroll to position [82, 0]
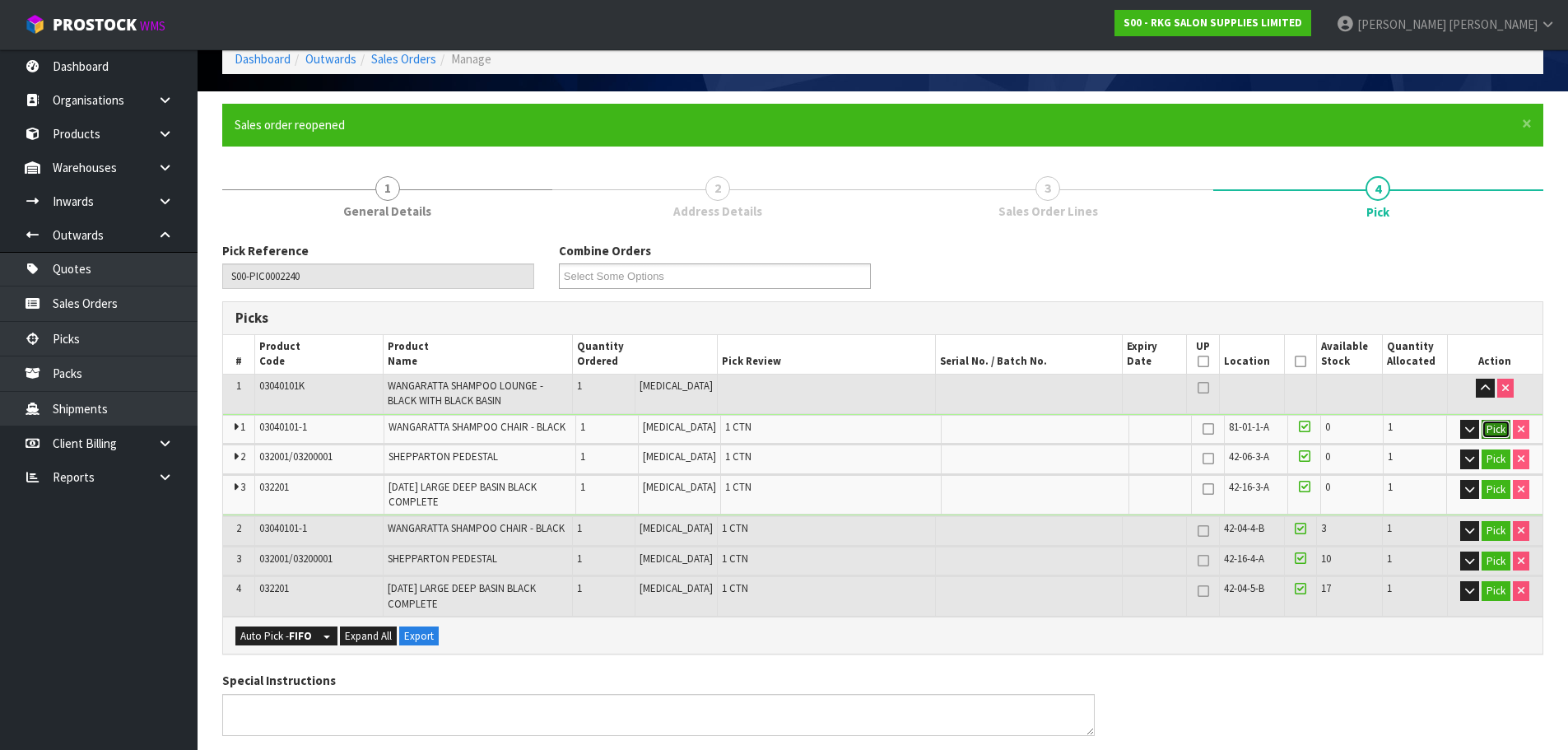
click at [1495, 431] on button "Pick" at bounding box center [1496, 429] width 29 height 20
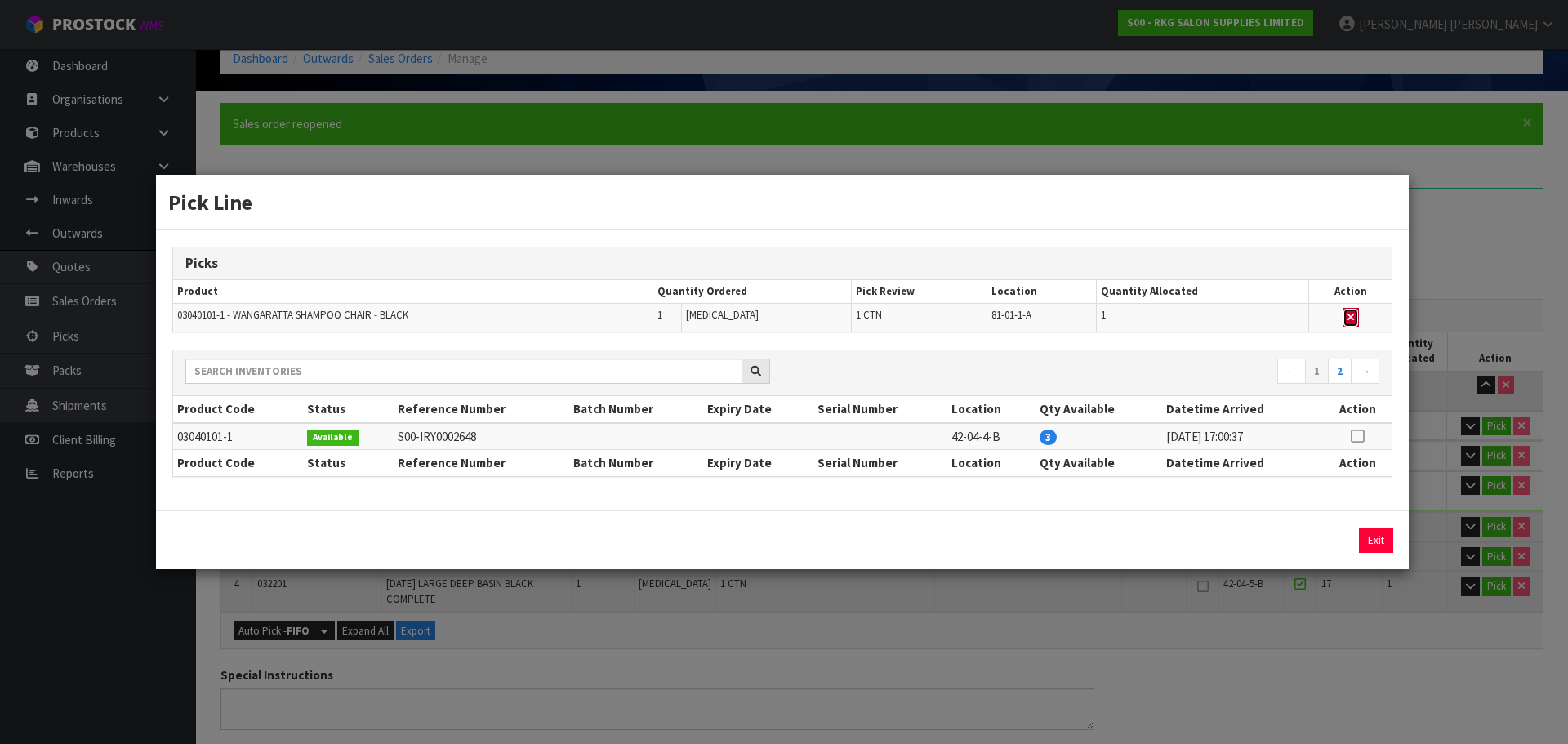
click at [1351, 316] on icon "button" at bounding box center [1351, 317] width 7 height 11
type input "5"
type input "0.85032"
type input "106.8"
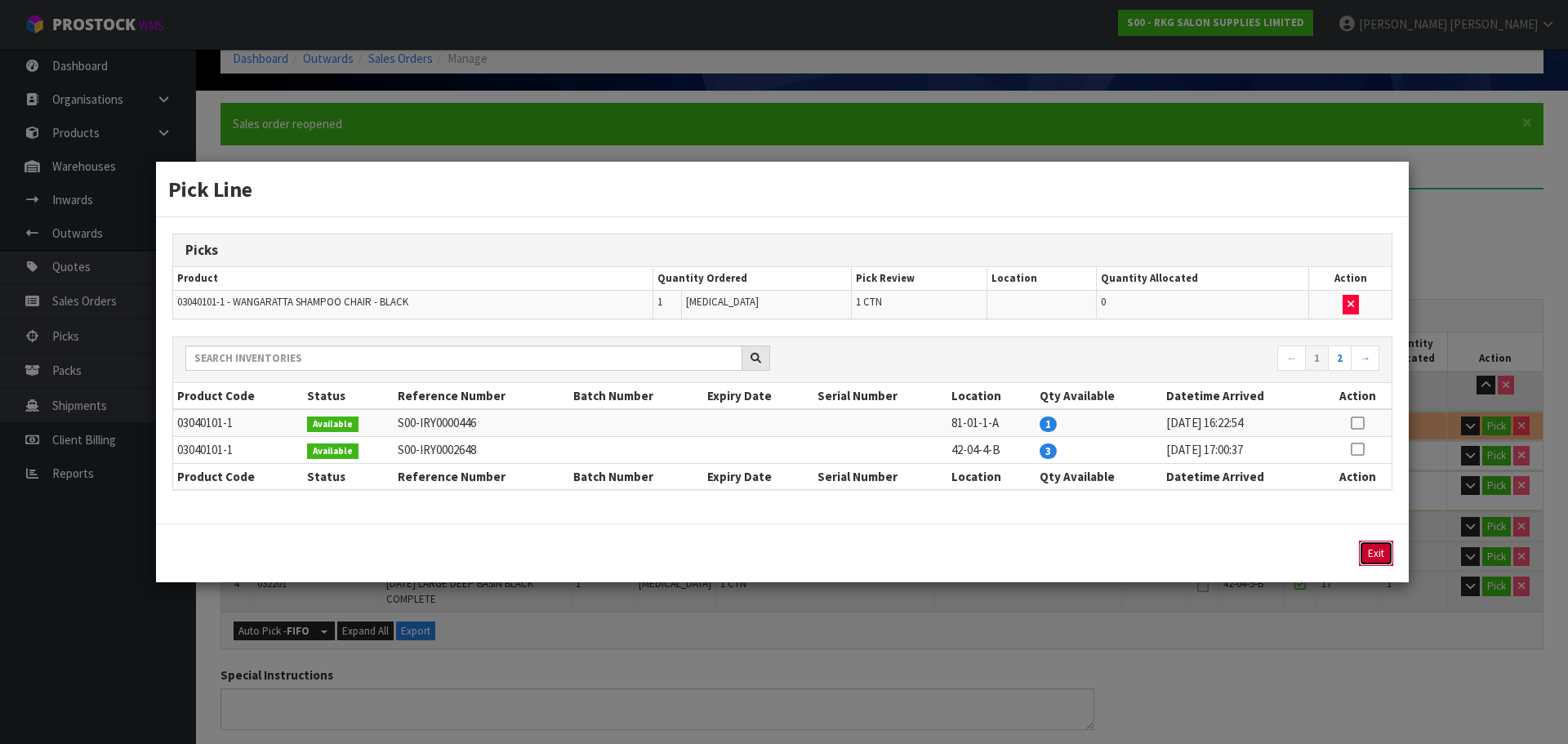
click at [1371, 553] on button "Exit" at bounding box center [1376, 553] width 35 height 25
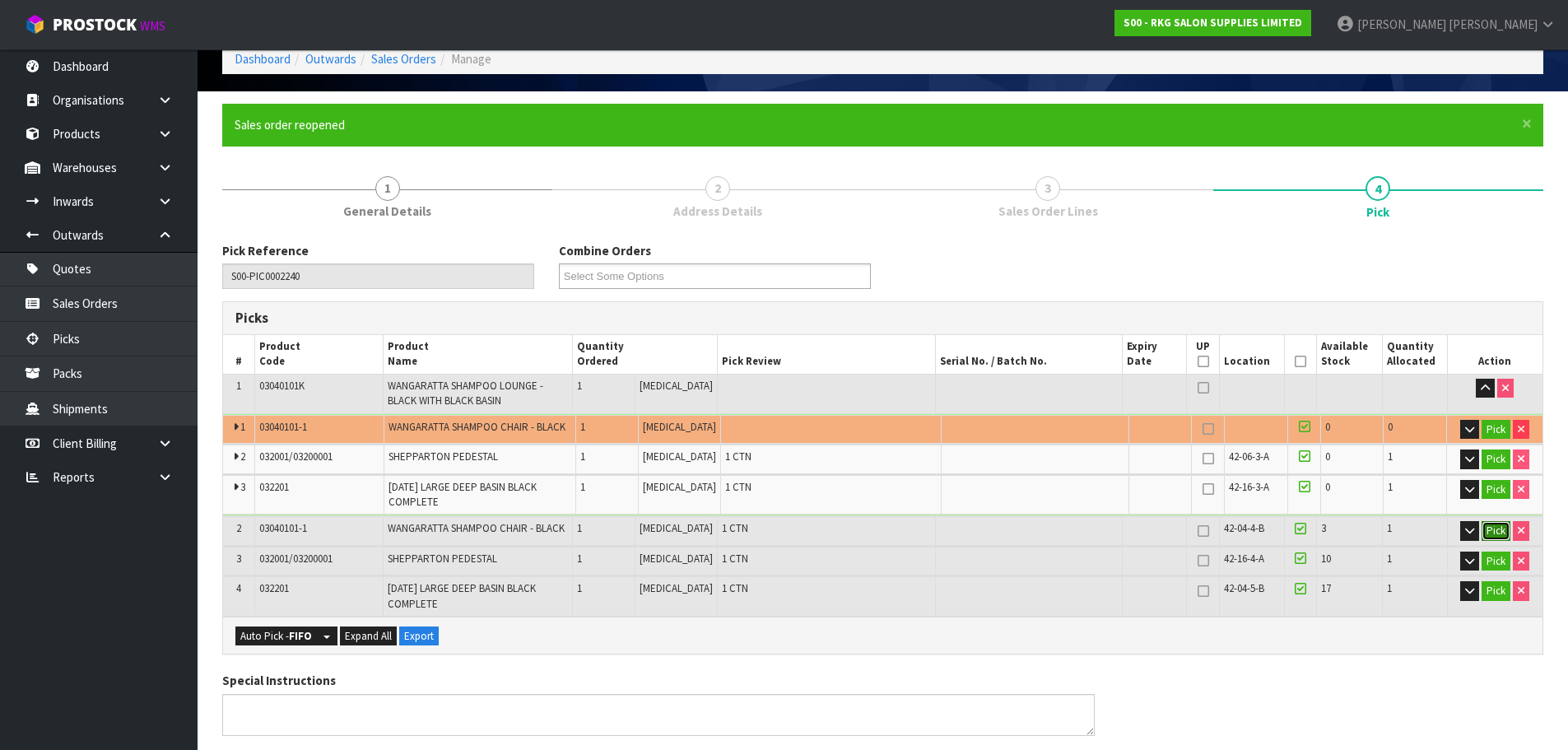
click at [1496, 530] on button "Pick" at bounding box center [1496, 530] width 29 height 20
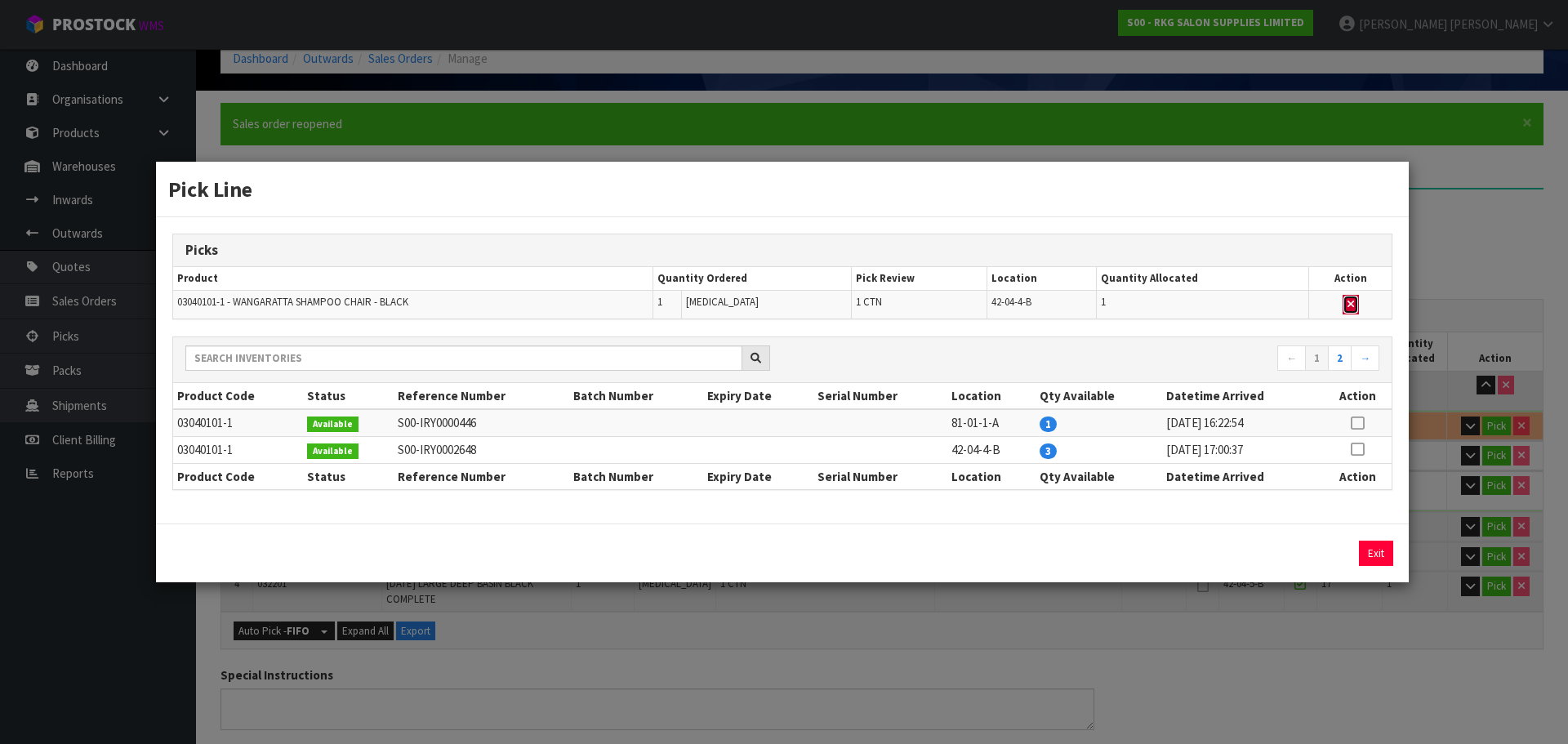
click at [1357, 306] on button "button" at bounding box center [1351, 304] width 16 height 19
type input "4"
type input "0.423432"
type input "71.4"
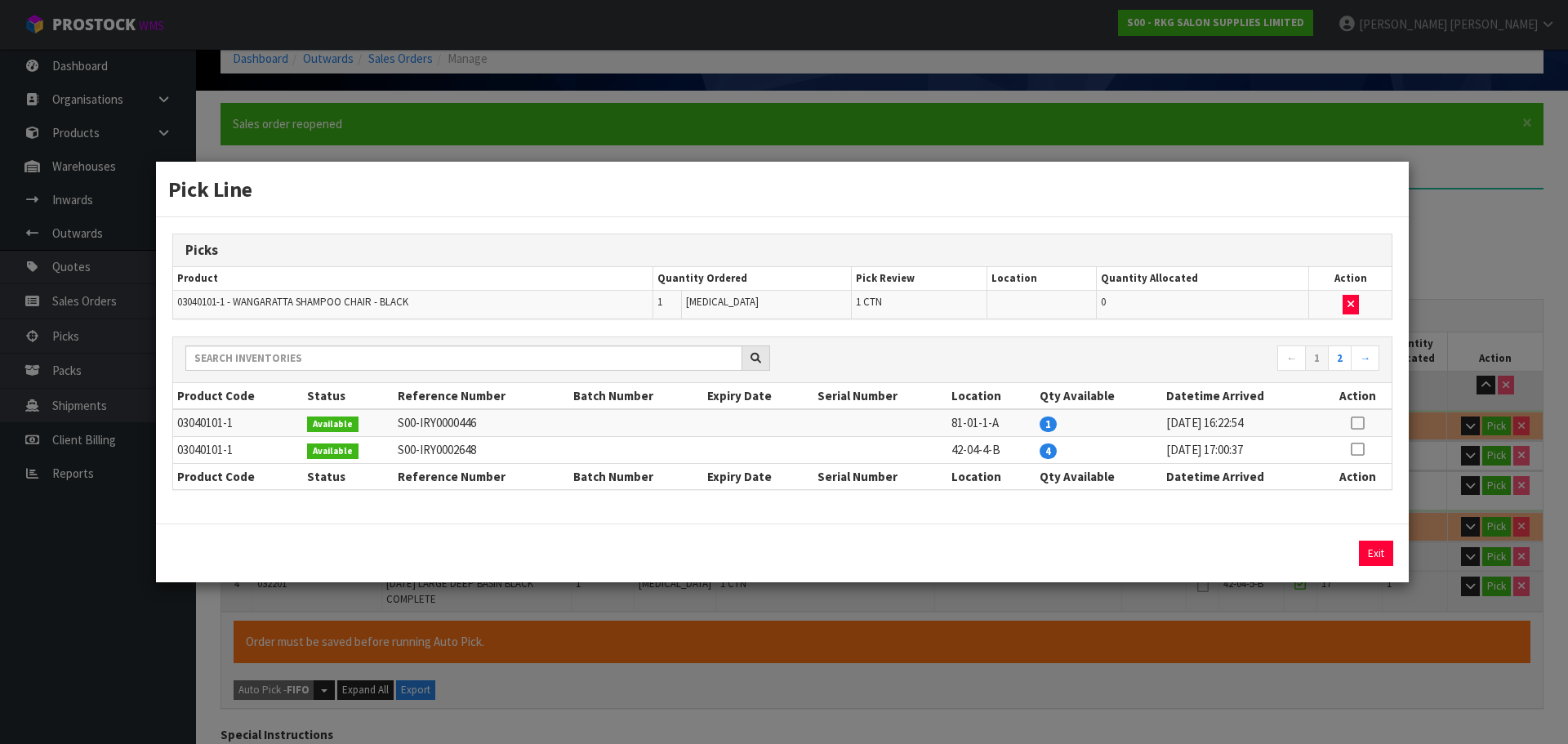
click at [1360, 422] on icon at bounding box center [1357, 422] width 13 height 1
click at [1316, 552] on button "Assign Pick" at bounding box center [1321, 553] width 67 height 25
type input "5"
type input "0.85032"
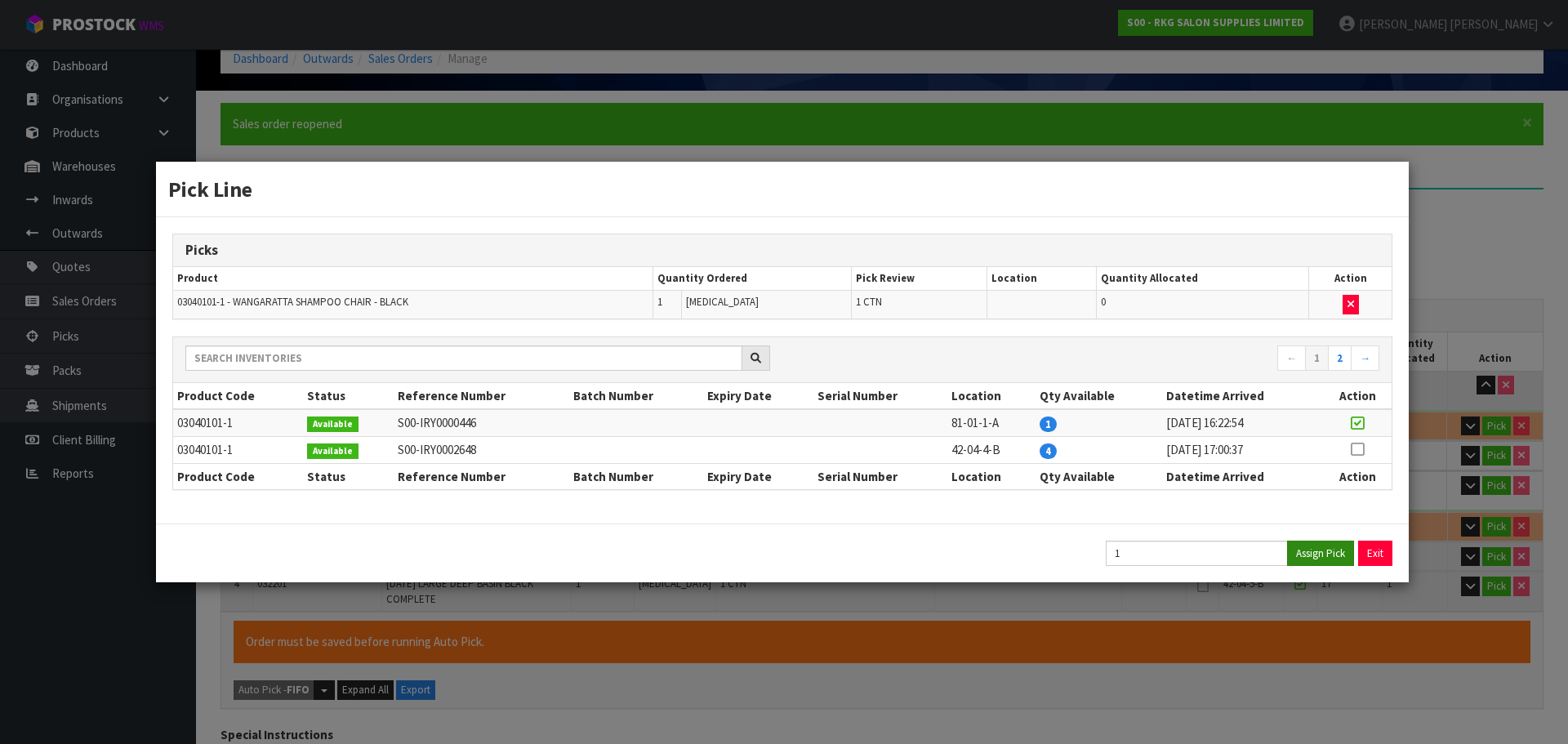
type input "106.8"
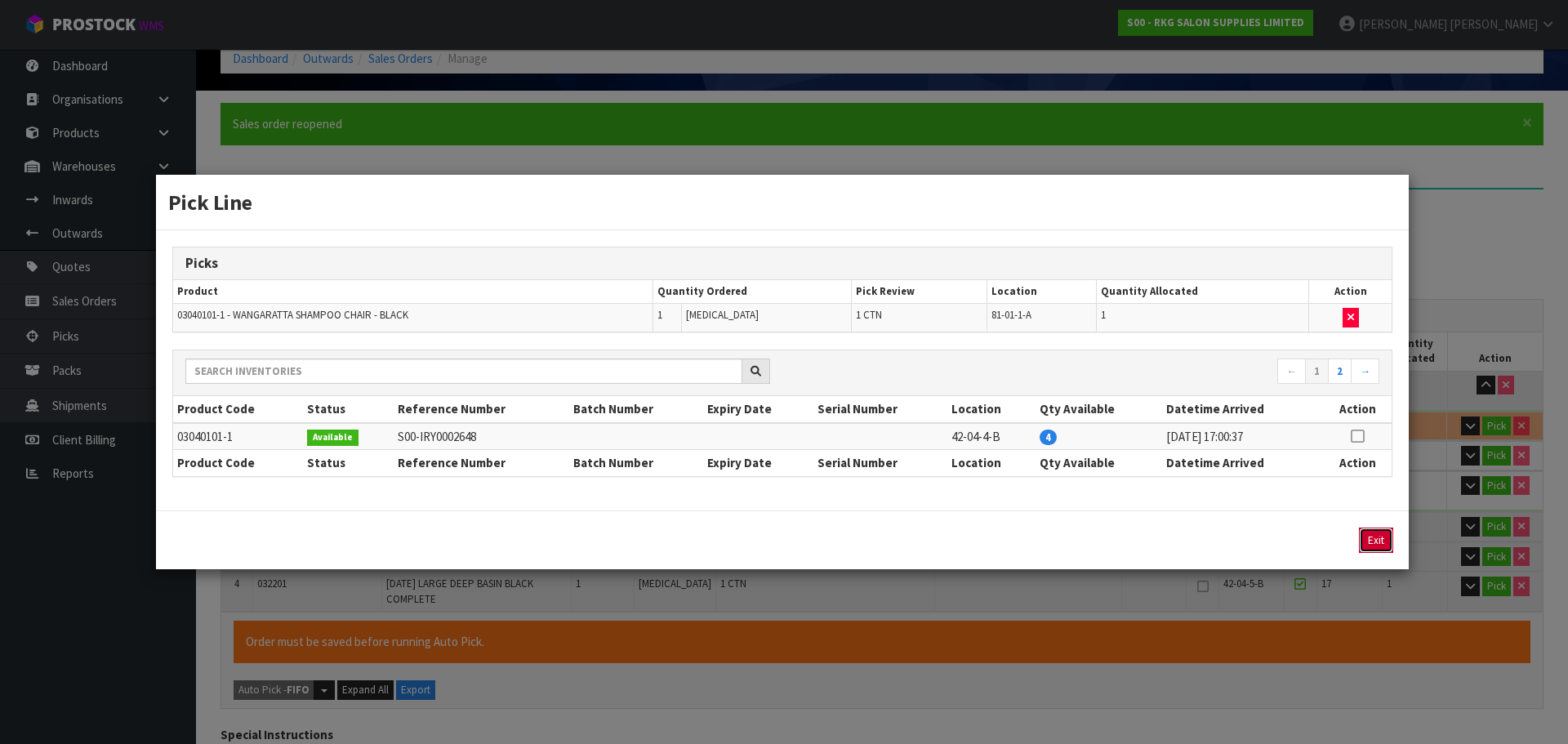
click at [1373, 540] on button "Exit" at bounding box center [1376, 540] width 35 height 25
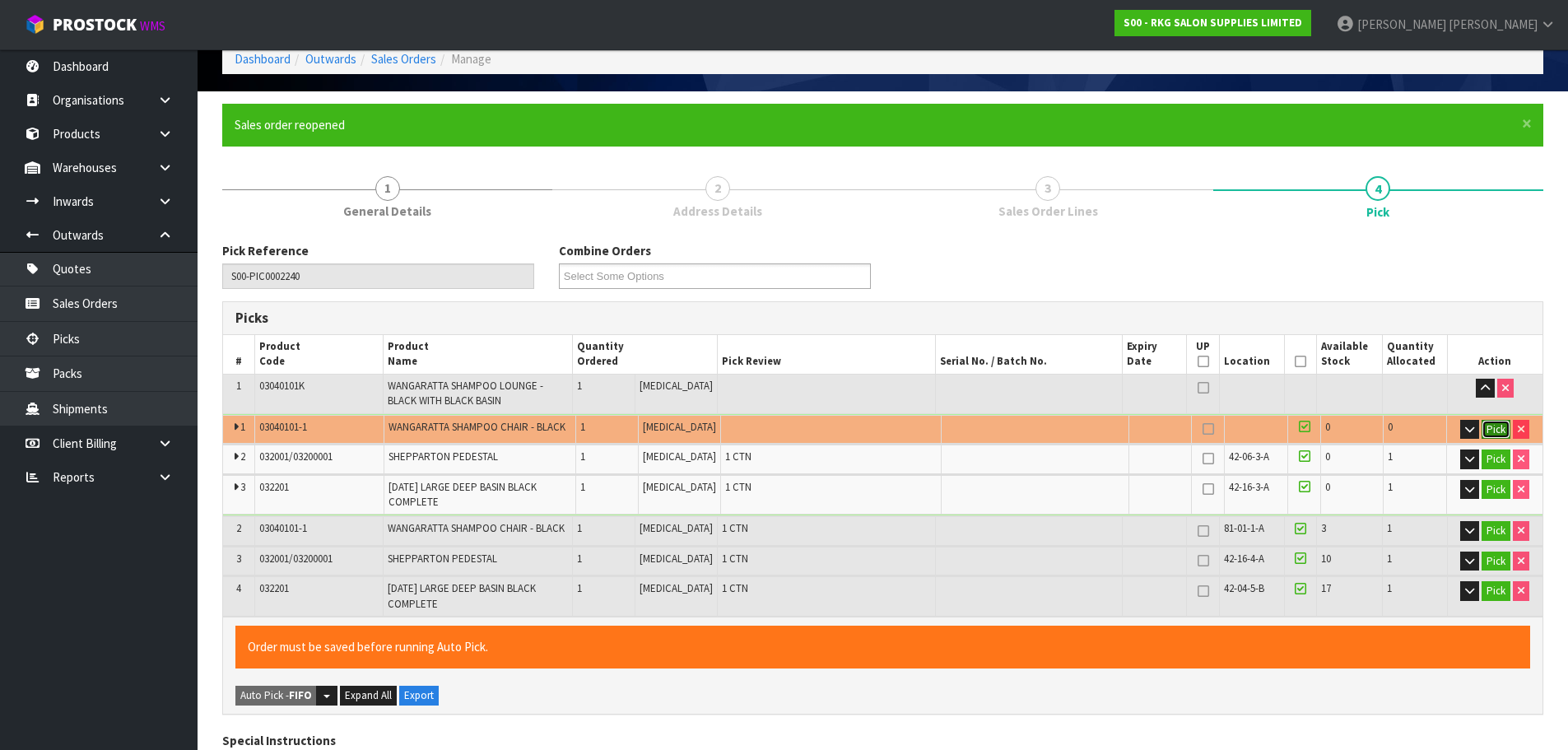
click at [1493, 432] on button "Pick" at bounding box center [1496, 429] width 29 height 20
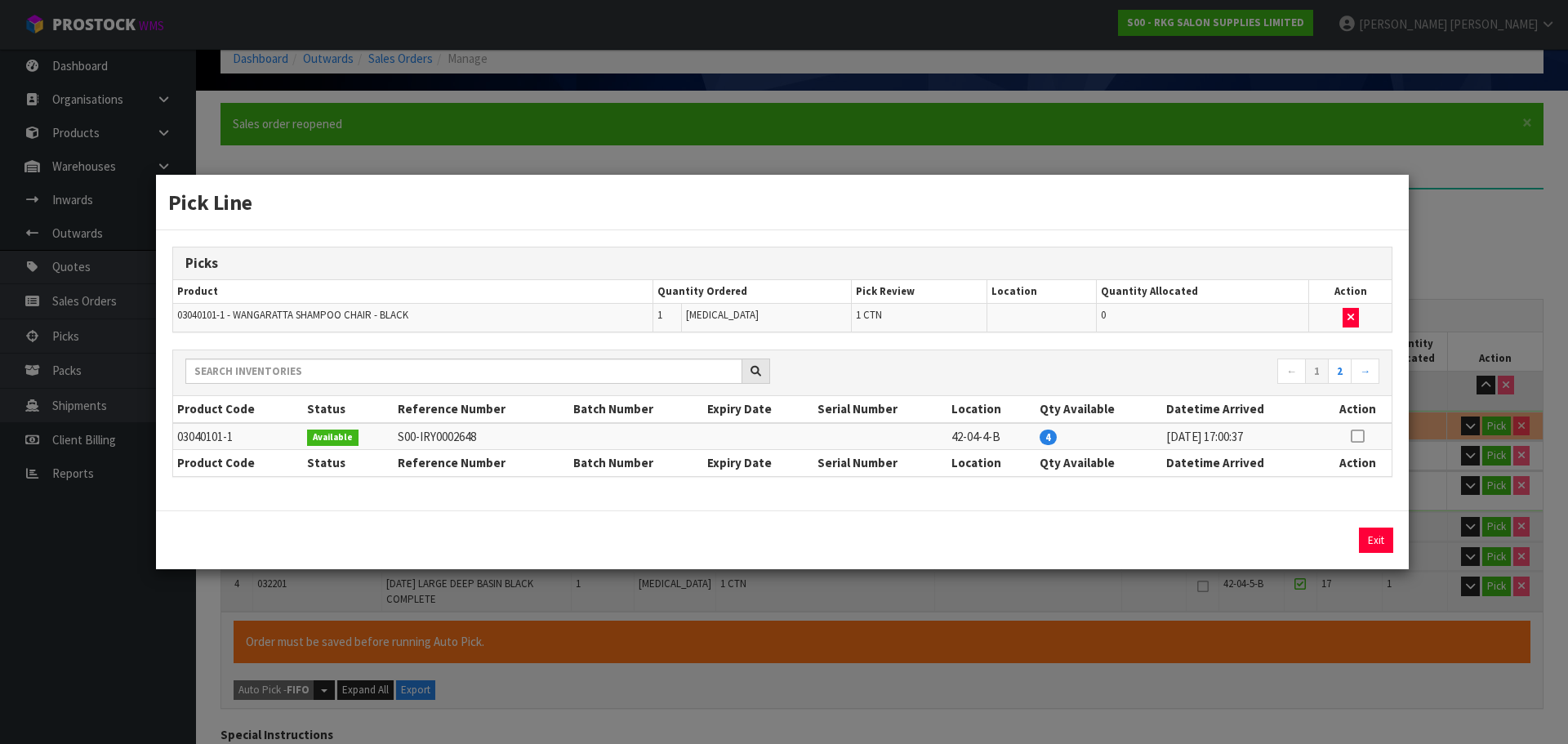
click at [1358, 437] on icon at bounding box center [1357, 436] width 13 height 1
drag, startPoint x: 1328, startPoint y: 539, endPoint x: 1349, endPoint y: 540, distance: 21.0
click at [1329, 539] on button "Assign Pick" at bounding box center [1321, 540] width 67 height 25
type input "6"
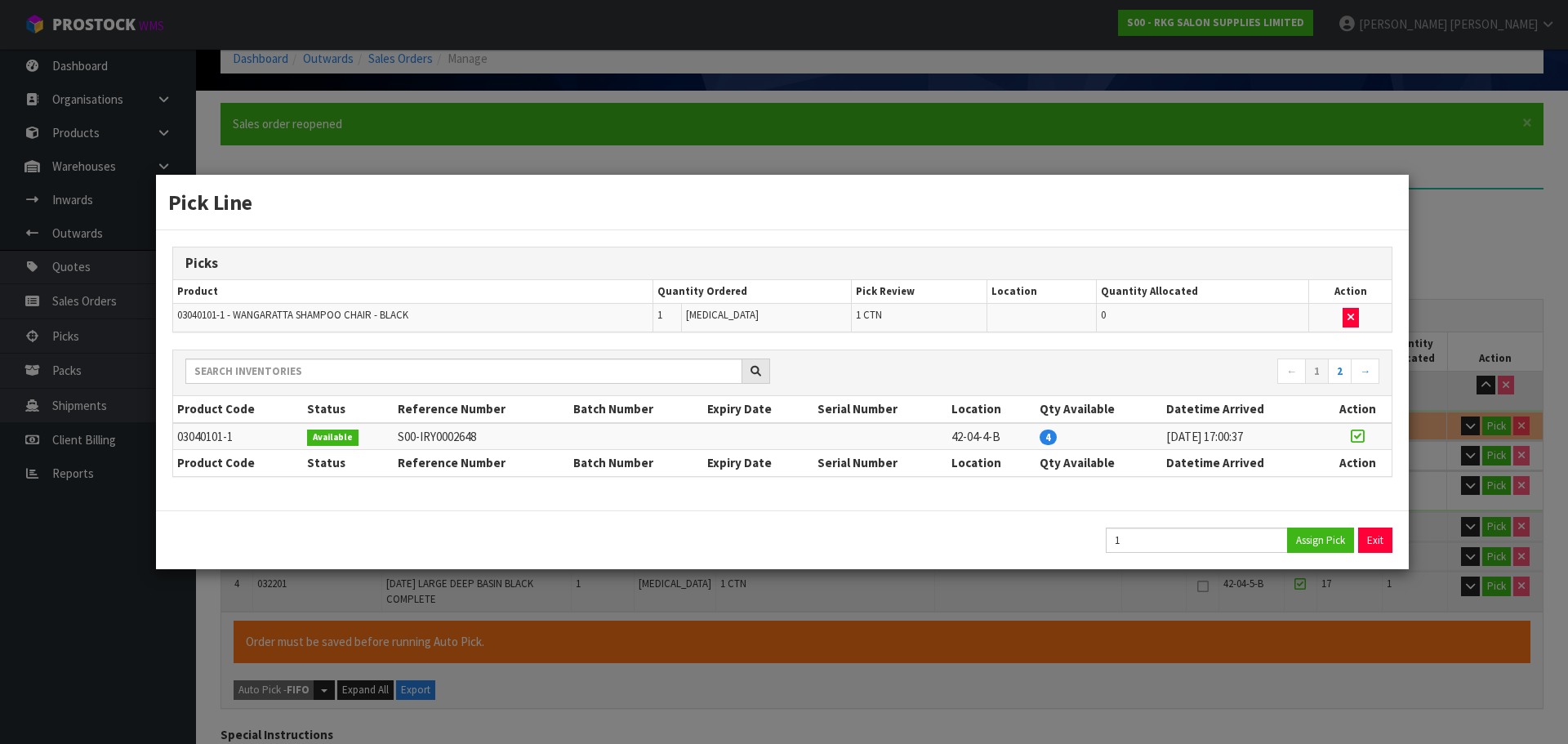
type input "1.277208"
type input "142.2"
click at [1378, 541] on button "Exit" at bounding box center [1376, 540] width 35 height 25
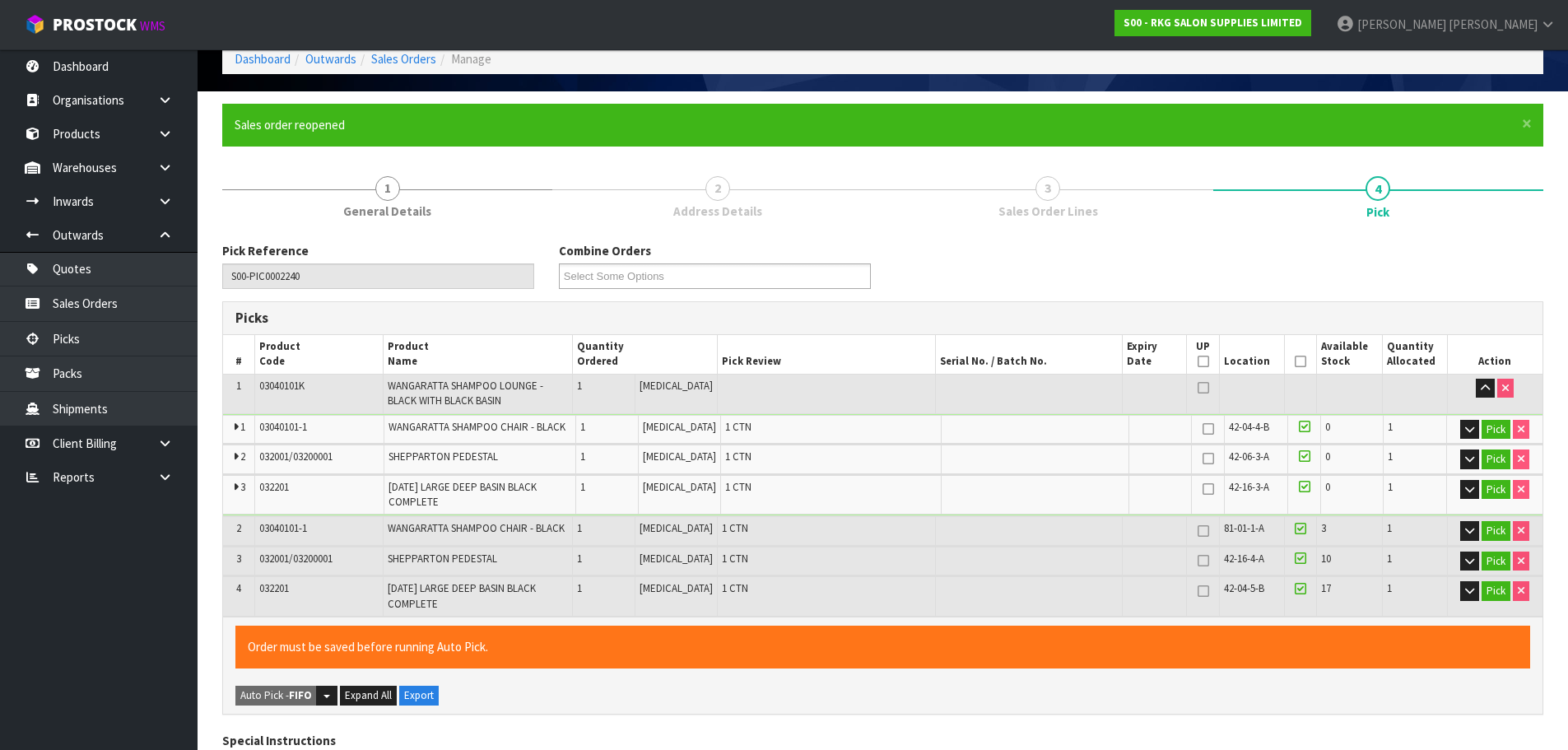
click at [1295, 361] on icon at bounding box center [1301, 361] width 12 height 1
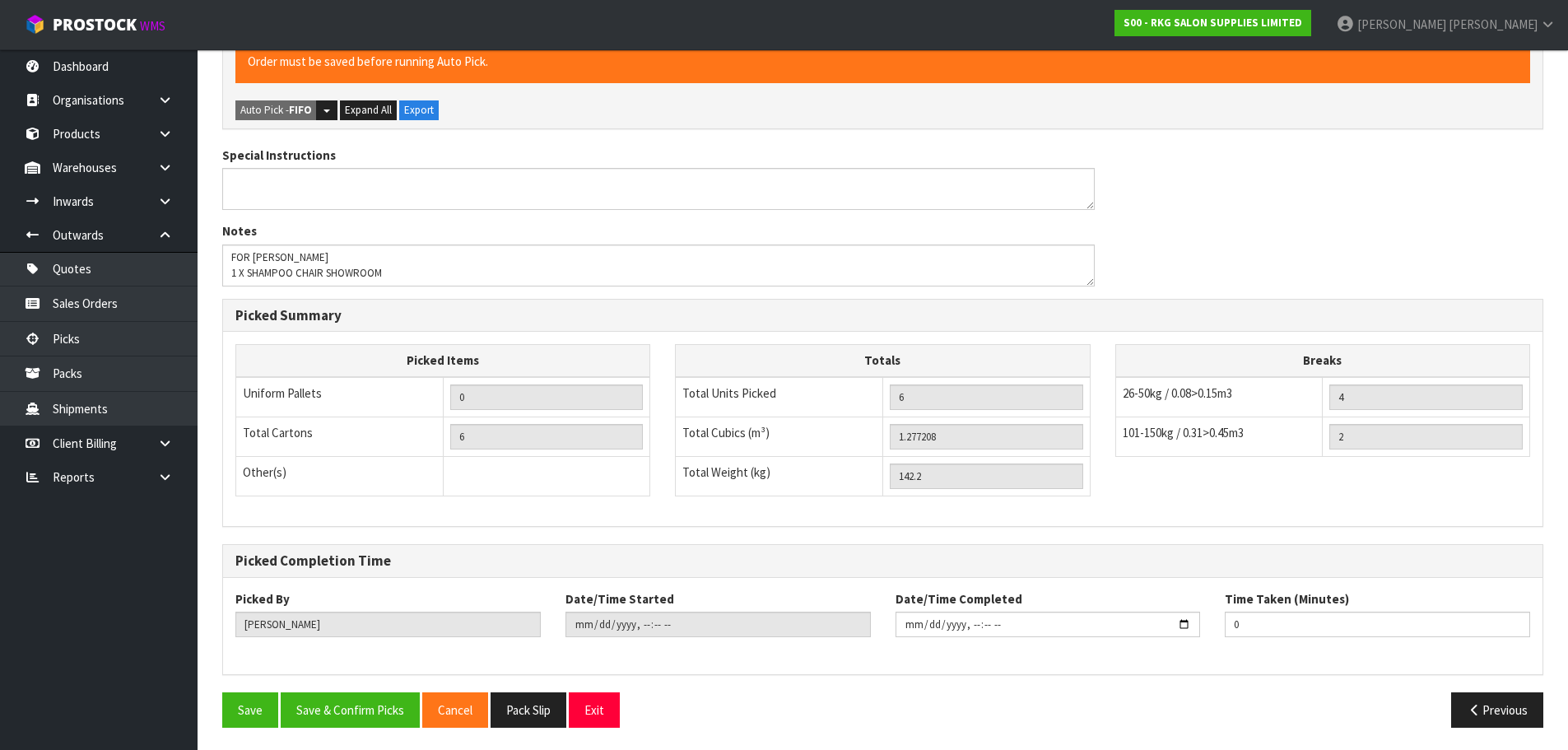
scroll to position [670, 0]
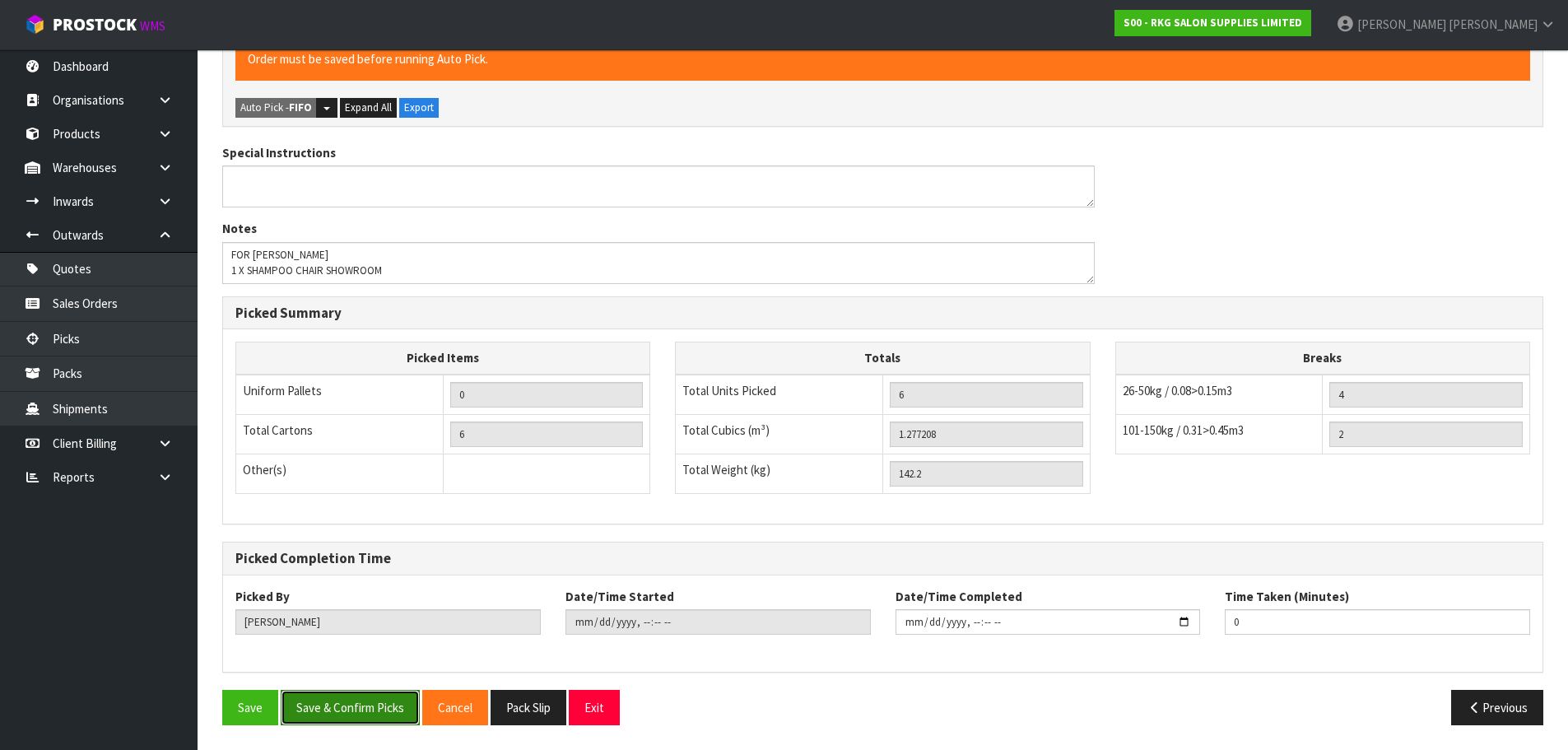
click at [354, 711] on button "Save & Confirm Picks" at bounding box center [350, 708] width 139 height 36
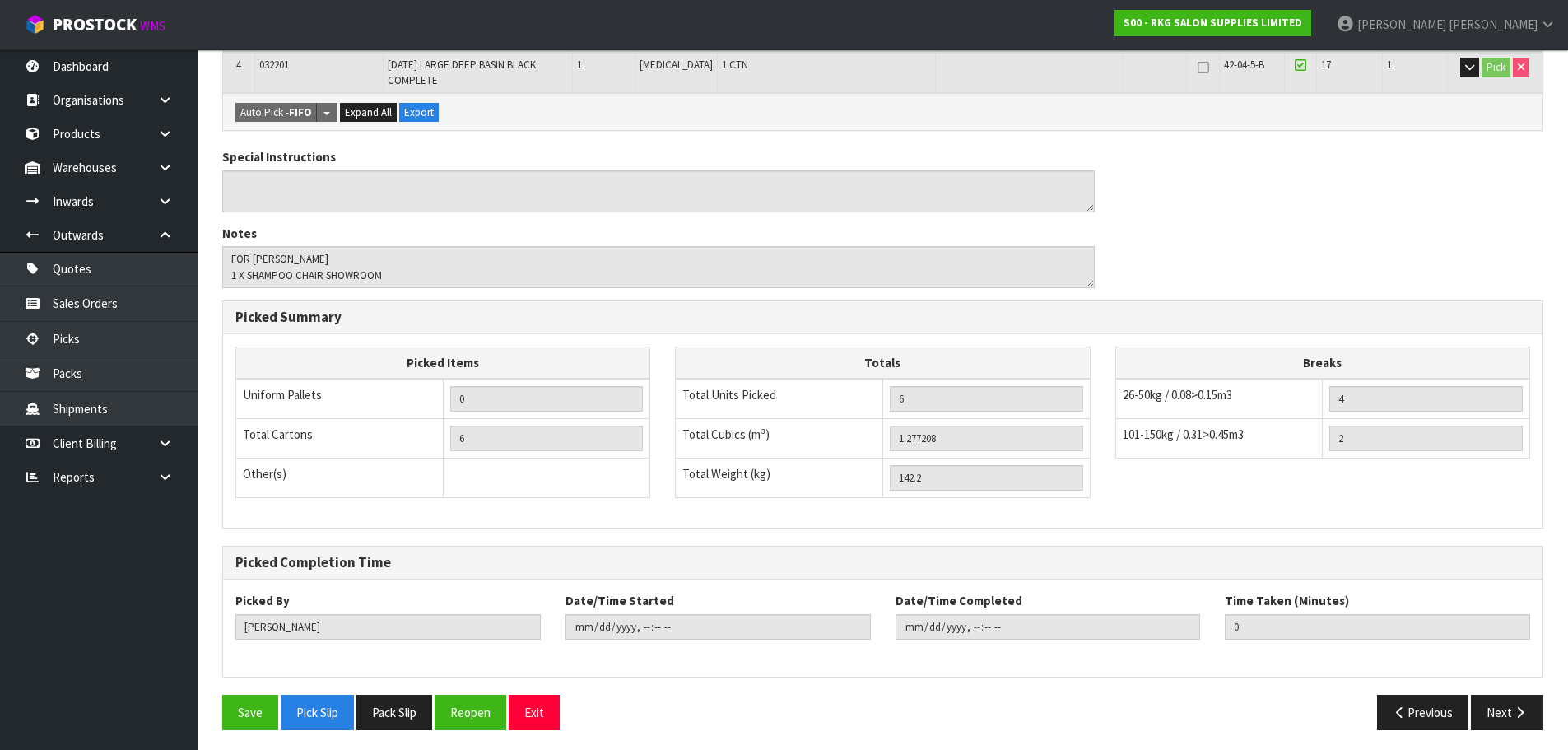
scroll to position [611, 0]
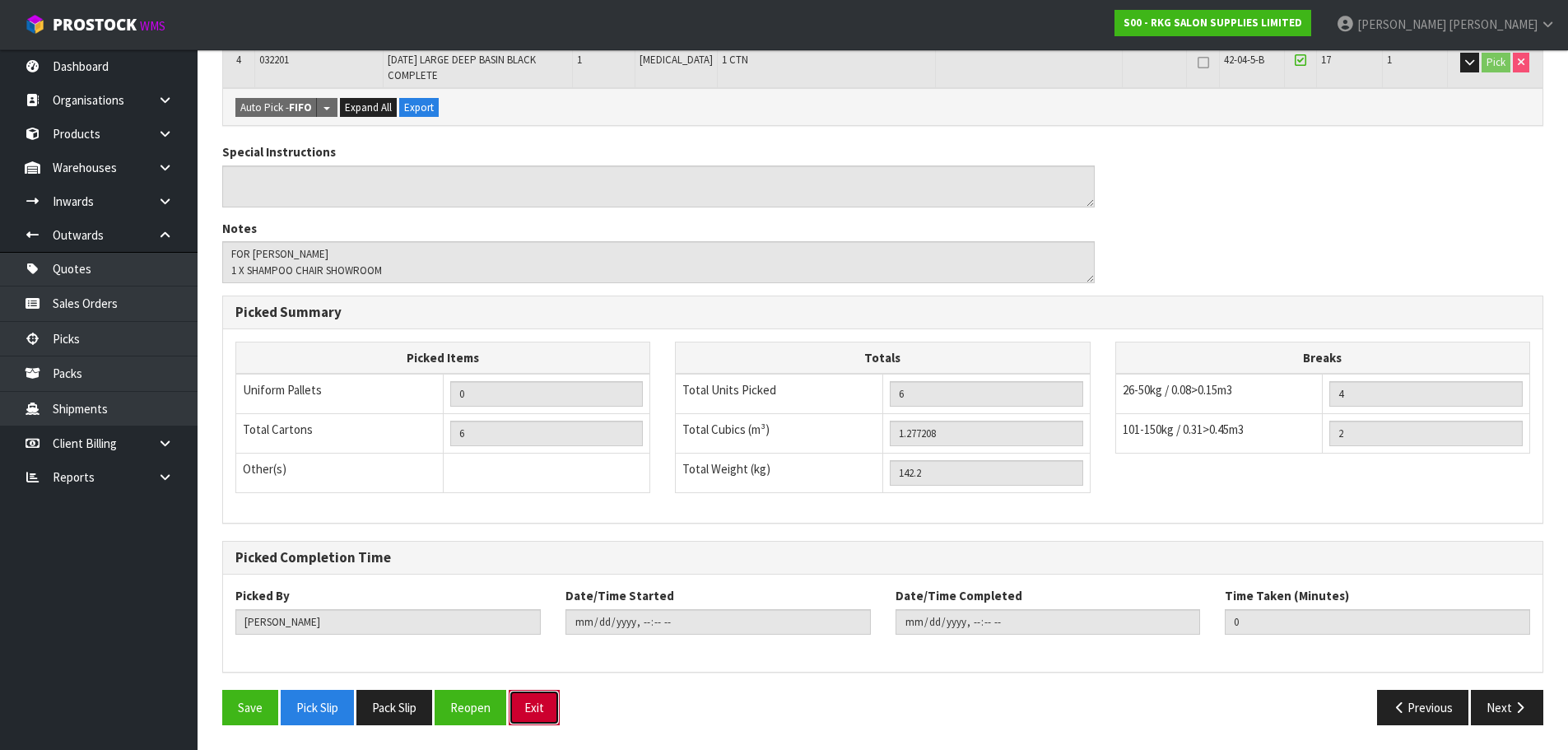
drag, startPoint x: 542, startPoint y: 714, endPoint x: 664, endPoint y: 511, distance: 236.8
click at [542, 709] on button "Exit" at bounding box center [534, 708] width 51 height 36
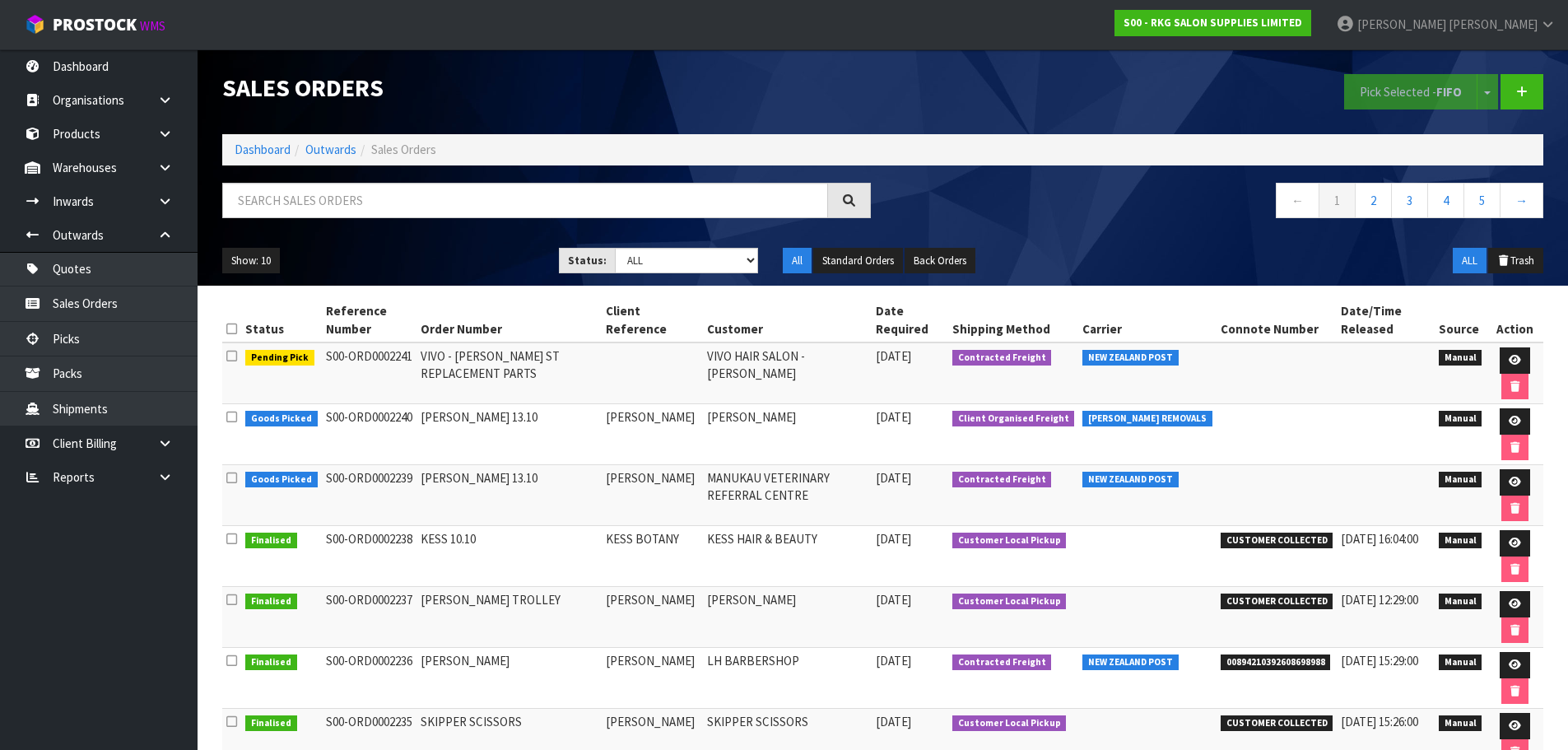
click at [430, 19] on nav "Toggle navigation ProStock WMS S00 - RKG SALON SUPPLIES LIMITED Marie Miranda L…" at bounding box center [784, 25] width 1568 height 50
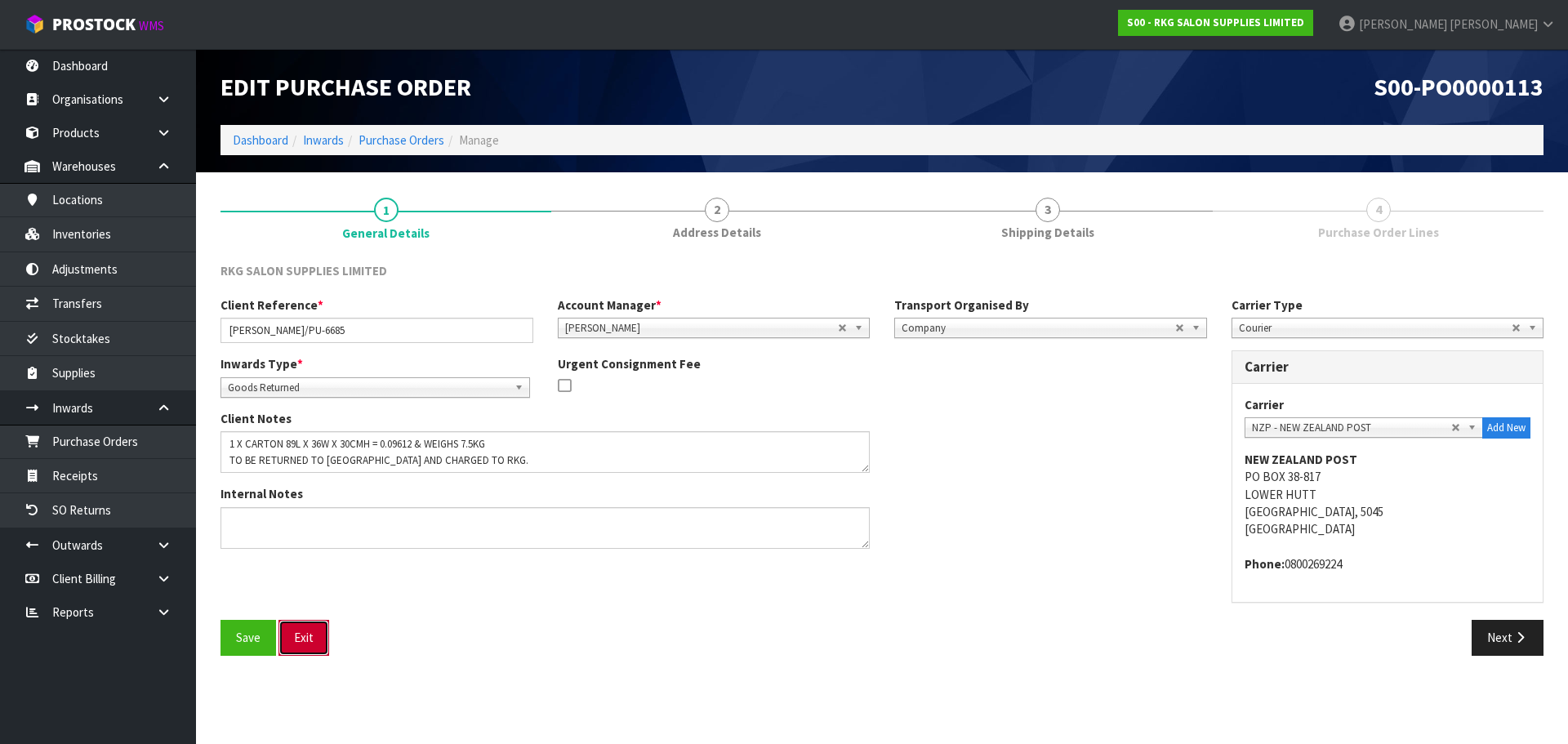
drag, startPoint x: 316, startPoint y: 646, endPoint x: 324, endPoint y: 631, distance: 17.0
click at [316, 646] on button "Exit" at bounding box center [304, 637] width 51 height 35
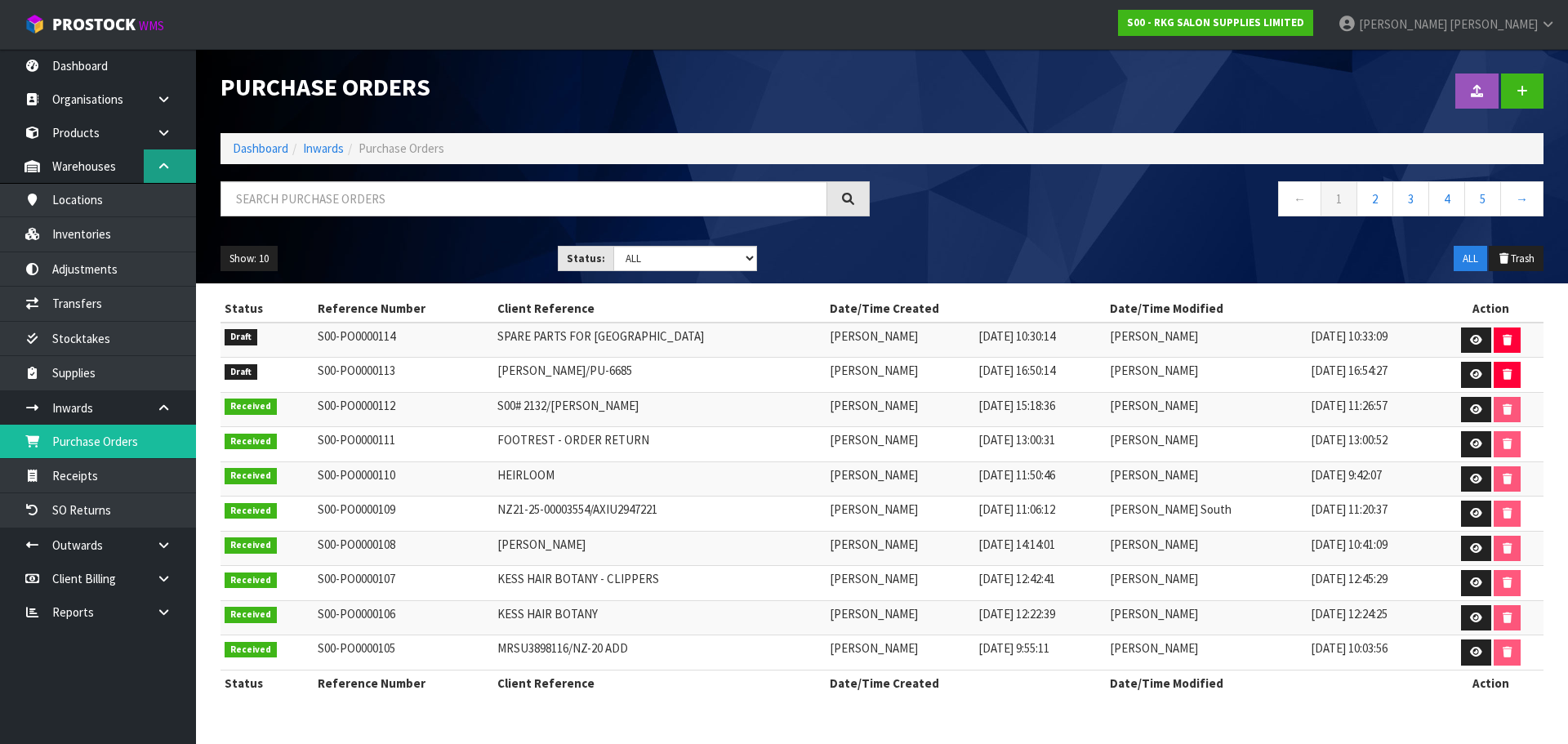
click at [166, 169] on icon at bounding box center [163, 166] width 15 height 13
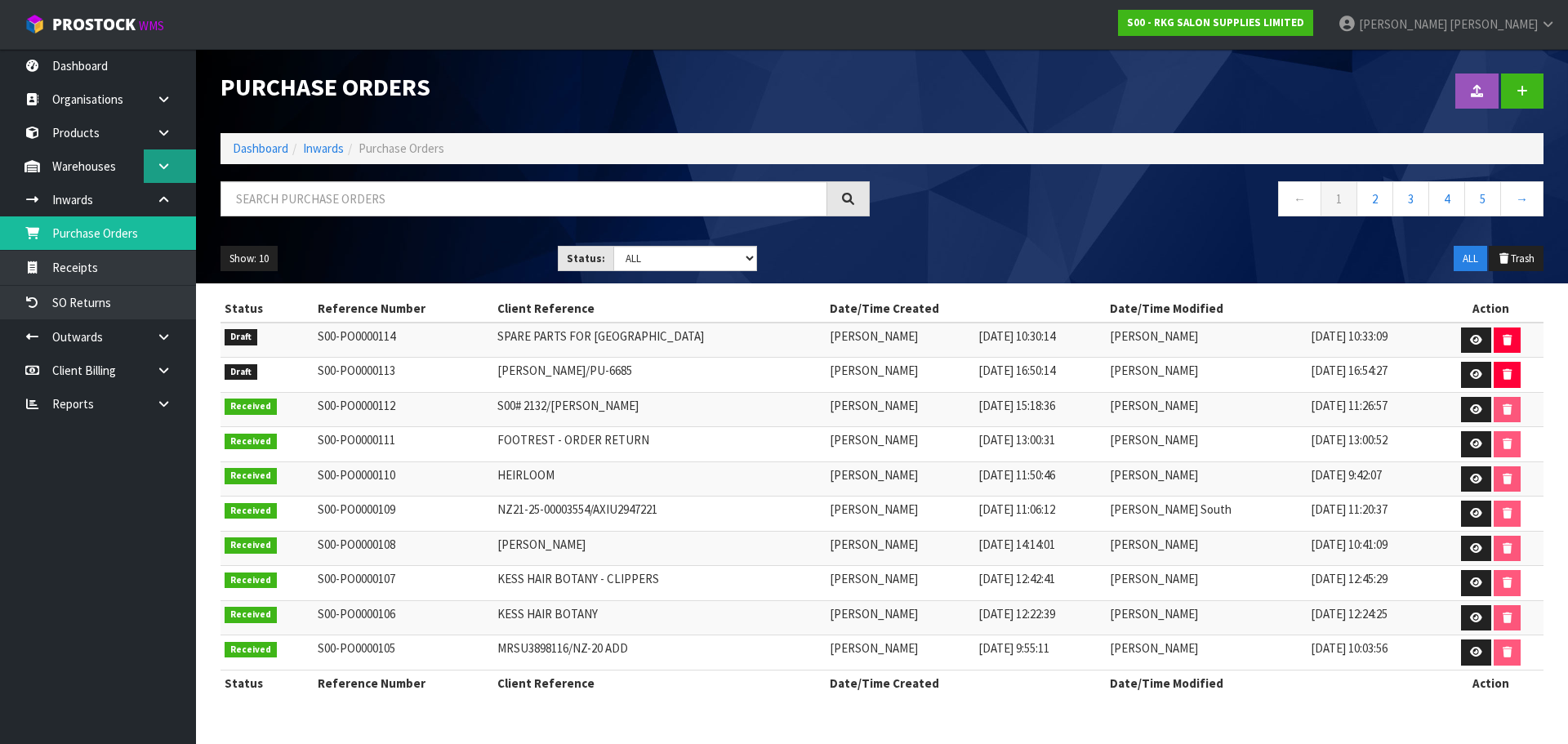
click at [166, 167] on icon at bounding box center [163, 166] width 15 height 13
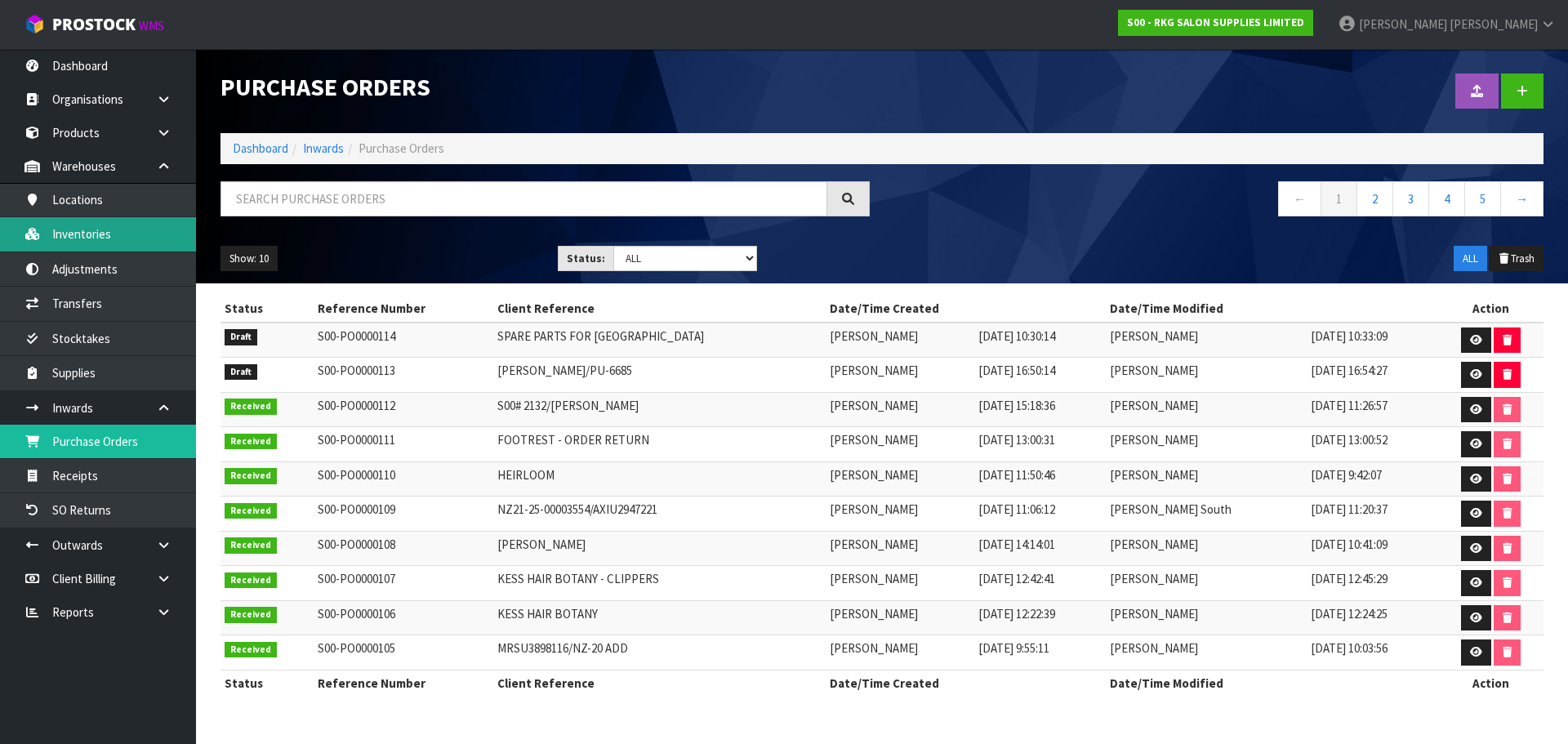
click at [97, 230] on link "Inventories" at bounding box center [98, 234] width 196 height 34
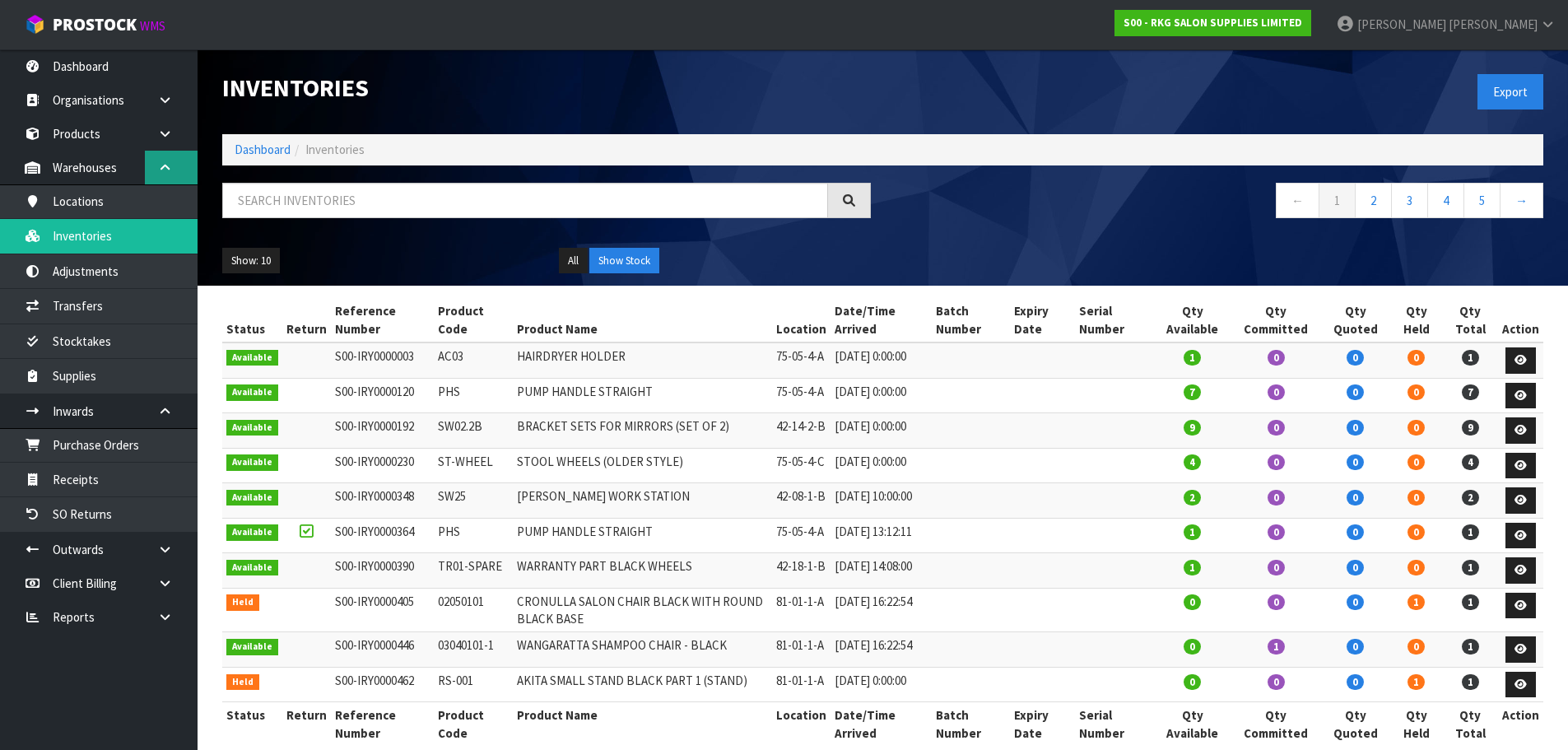
click at [158, 171] on icon at bounding box center [165, 167] width 15 height 13
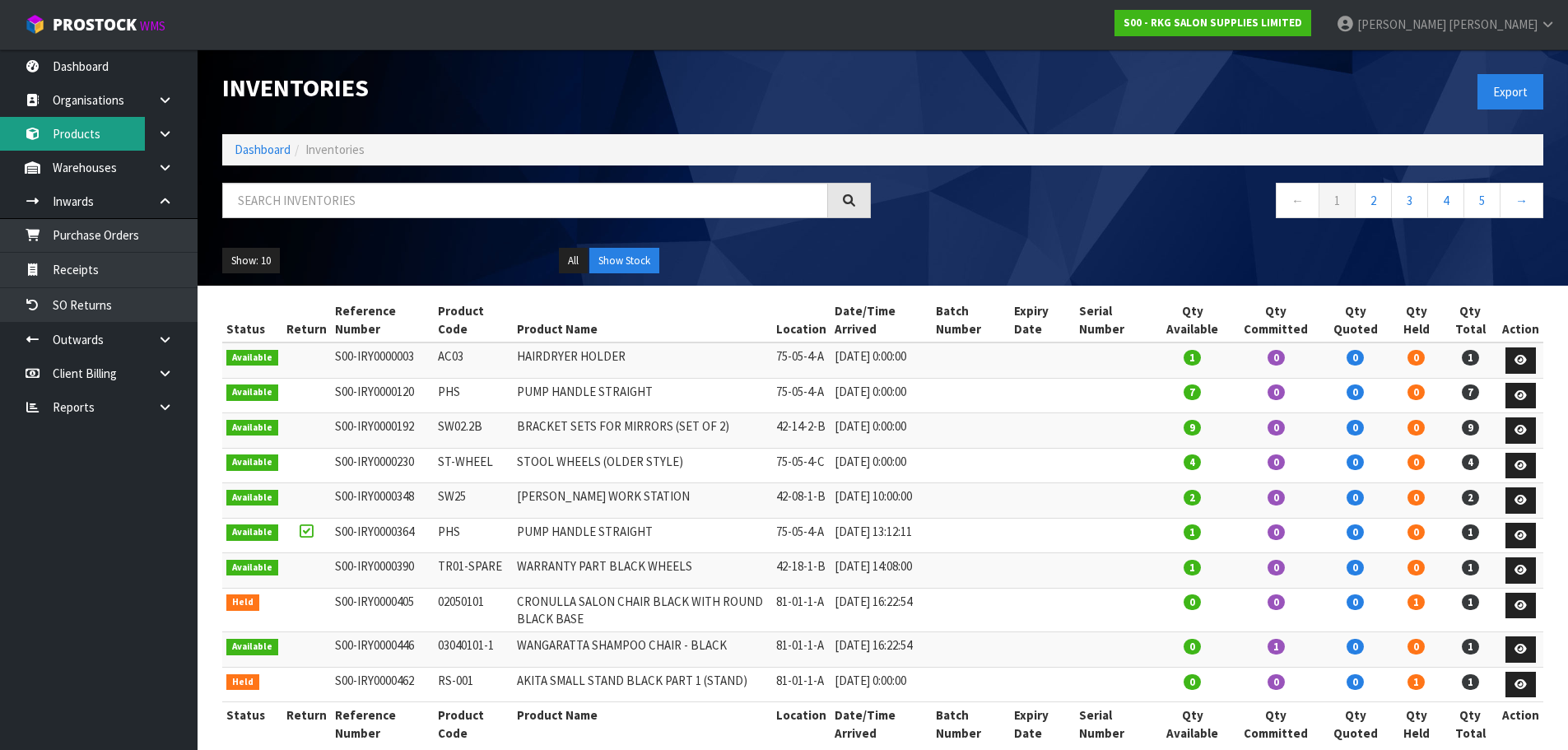
click at [60, 125] on link "Products" at bounding box center [98, 134] width 198 height 34
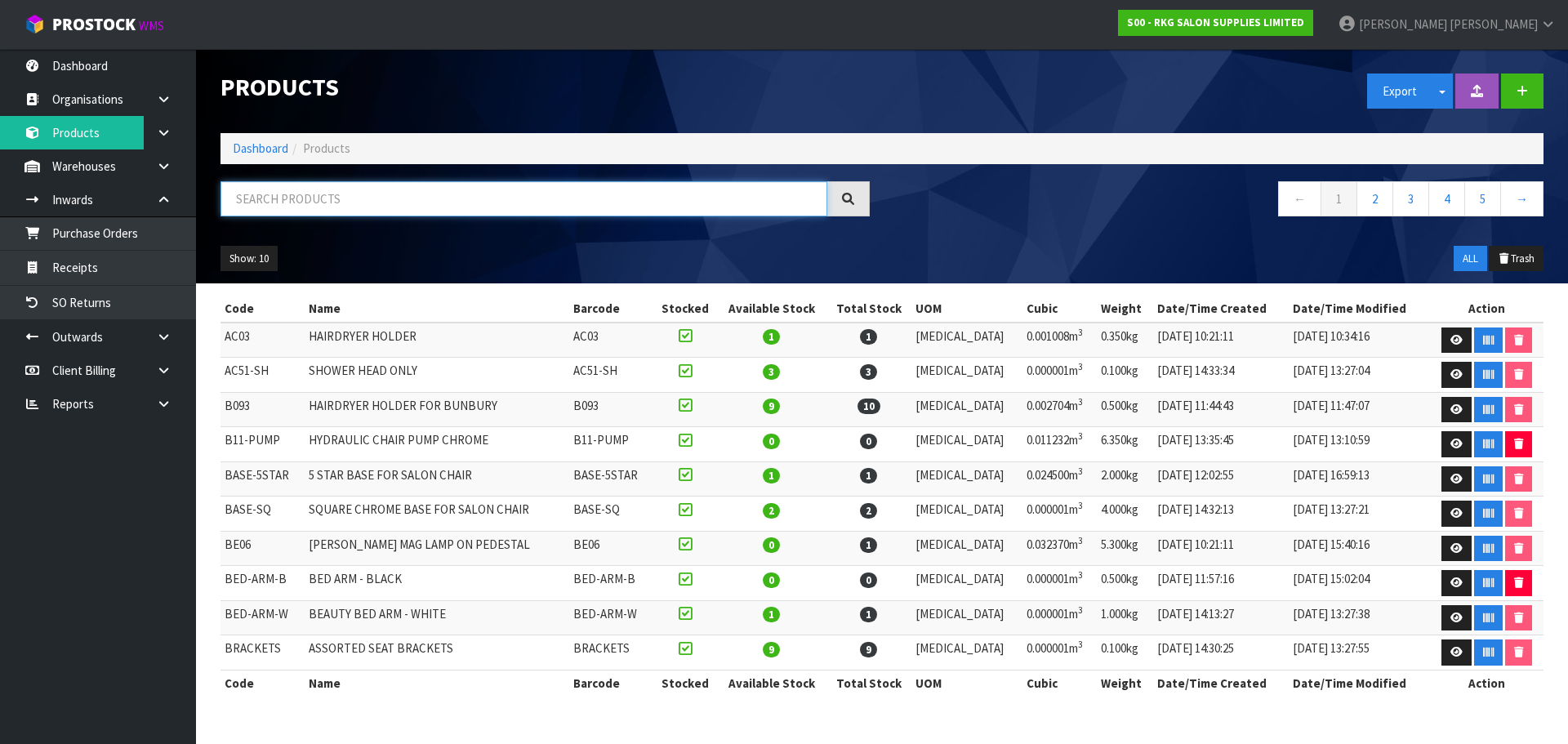
click at [291, 198] on input "text" at bounding box center [524, 199] width 607 height 35
click at [161, 166] on icon at bounding box center [163, 166] width 15 height 13
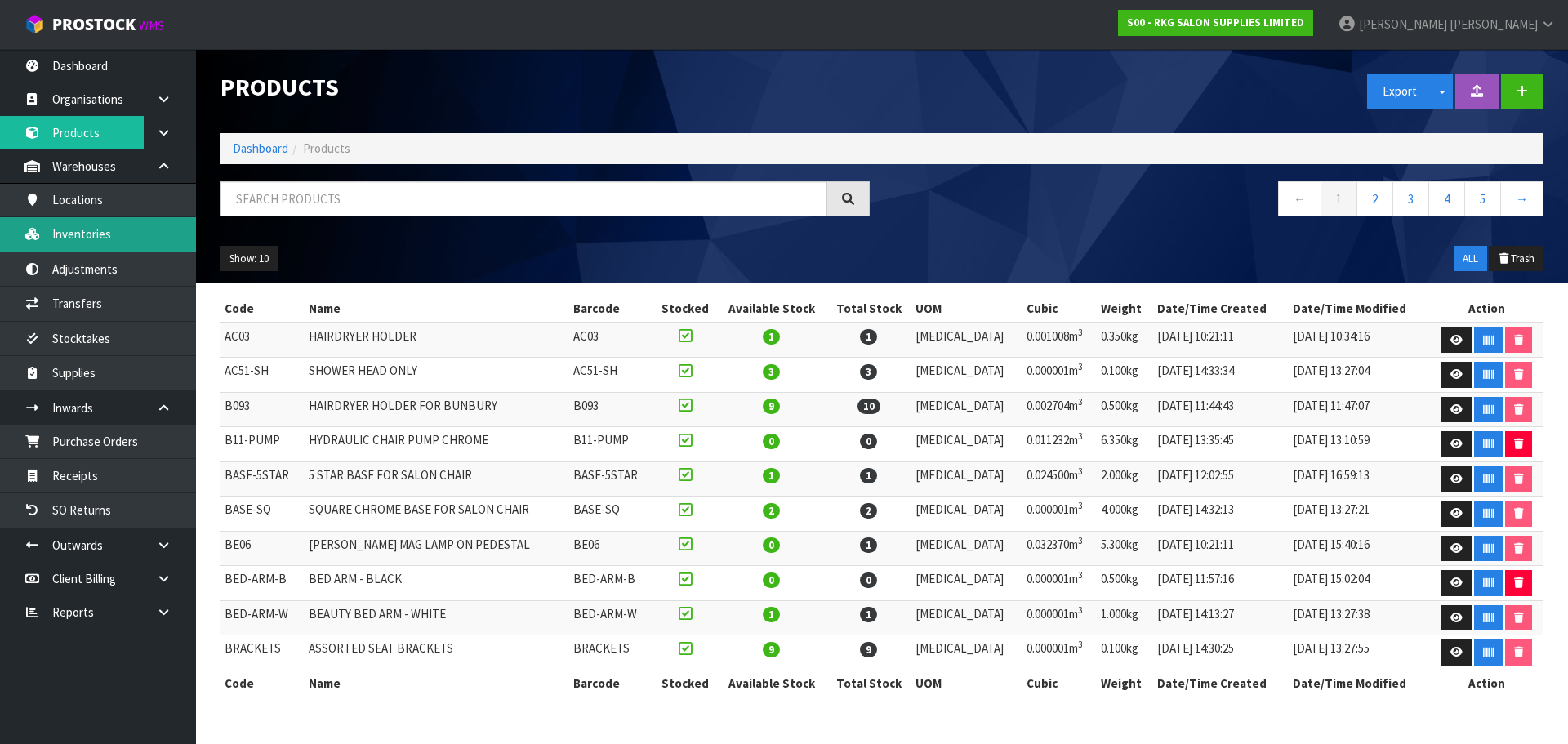
click at [81, 240] on link "Inventories" at bounding box center [98, 234] width 196 height 34
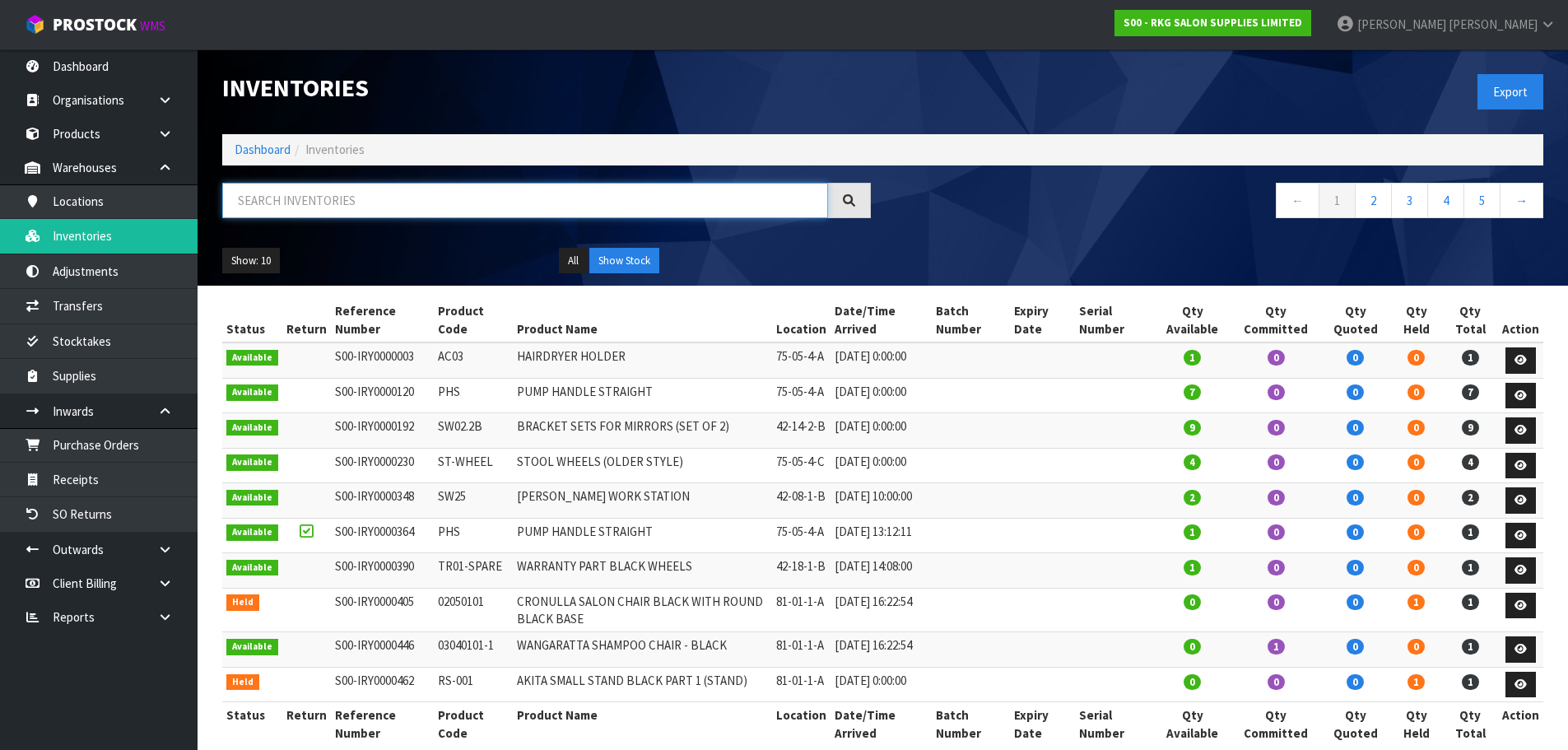
click at [356, 205] on input "text" at bounding box center [525, 200] width 606 height 36
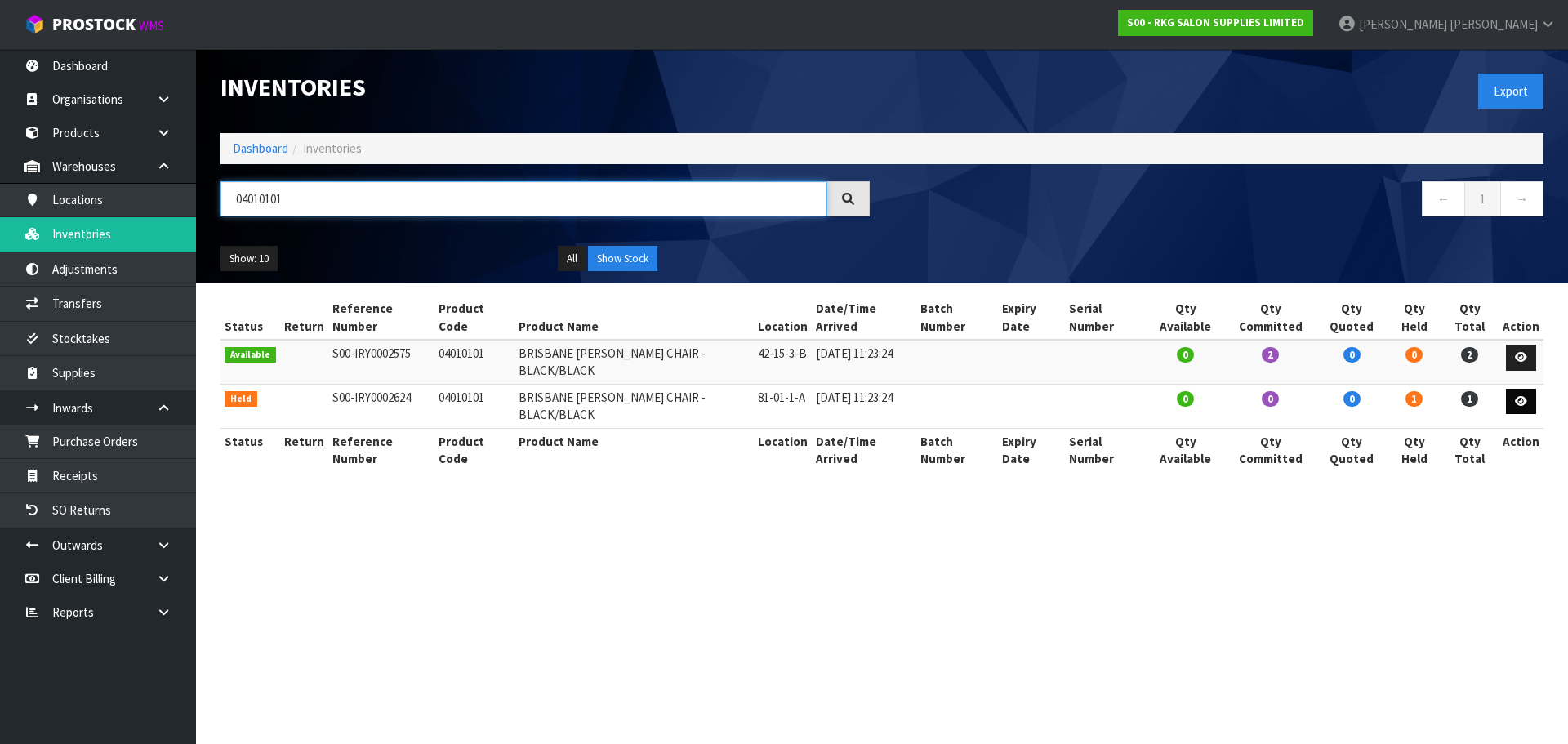
type input "04010101"
click at [1520, 396] on icon at bounding box center [1521, 401] width 13 height 11
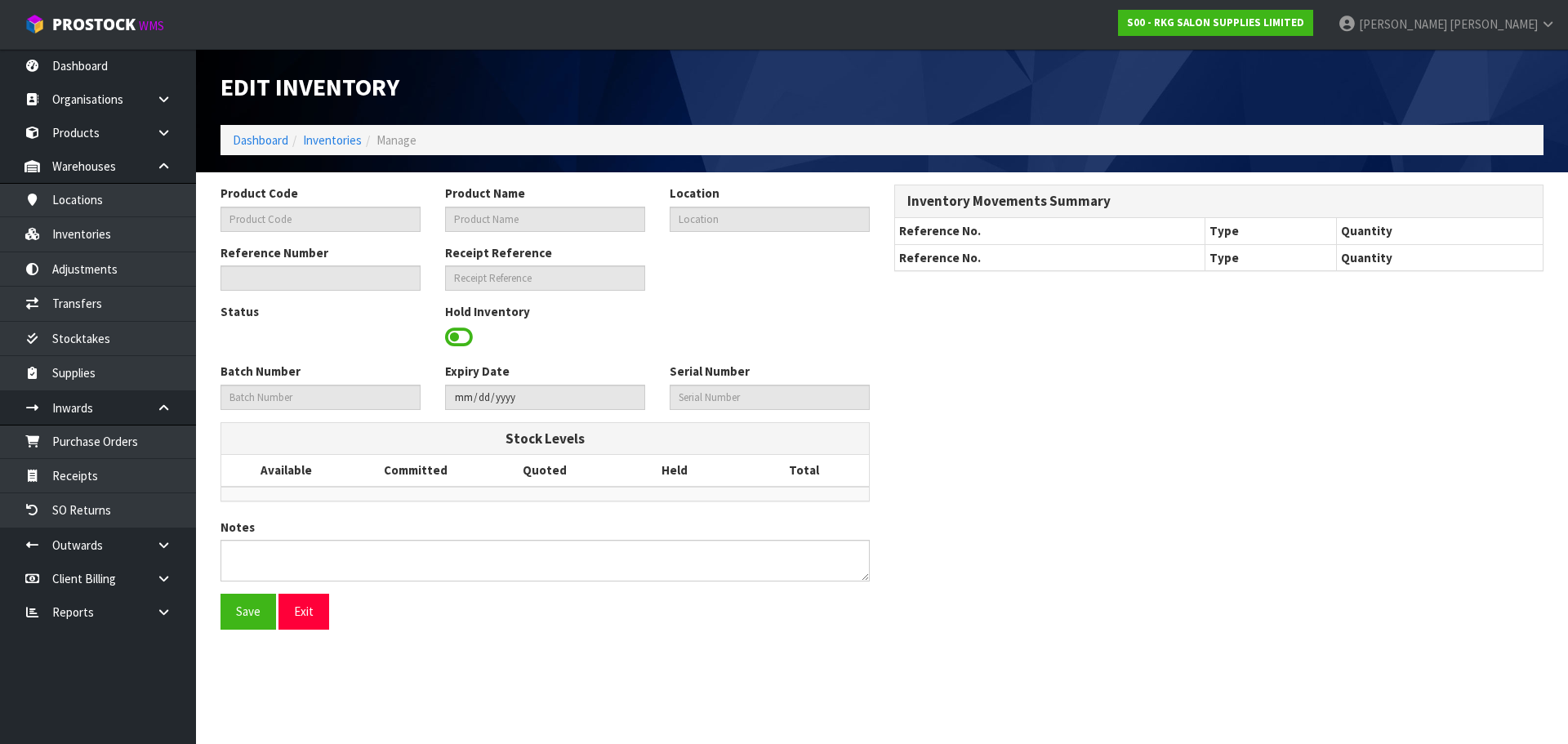
type input "04010101"
type input "BRISBANE [PERSON_NAME] CHAIR - BLACK/BLACK"
type input "81-01-1-A"
type input "S00-IRY0002624"
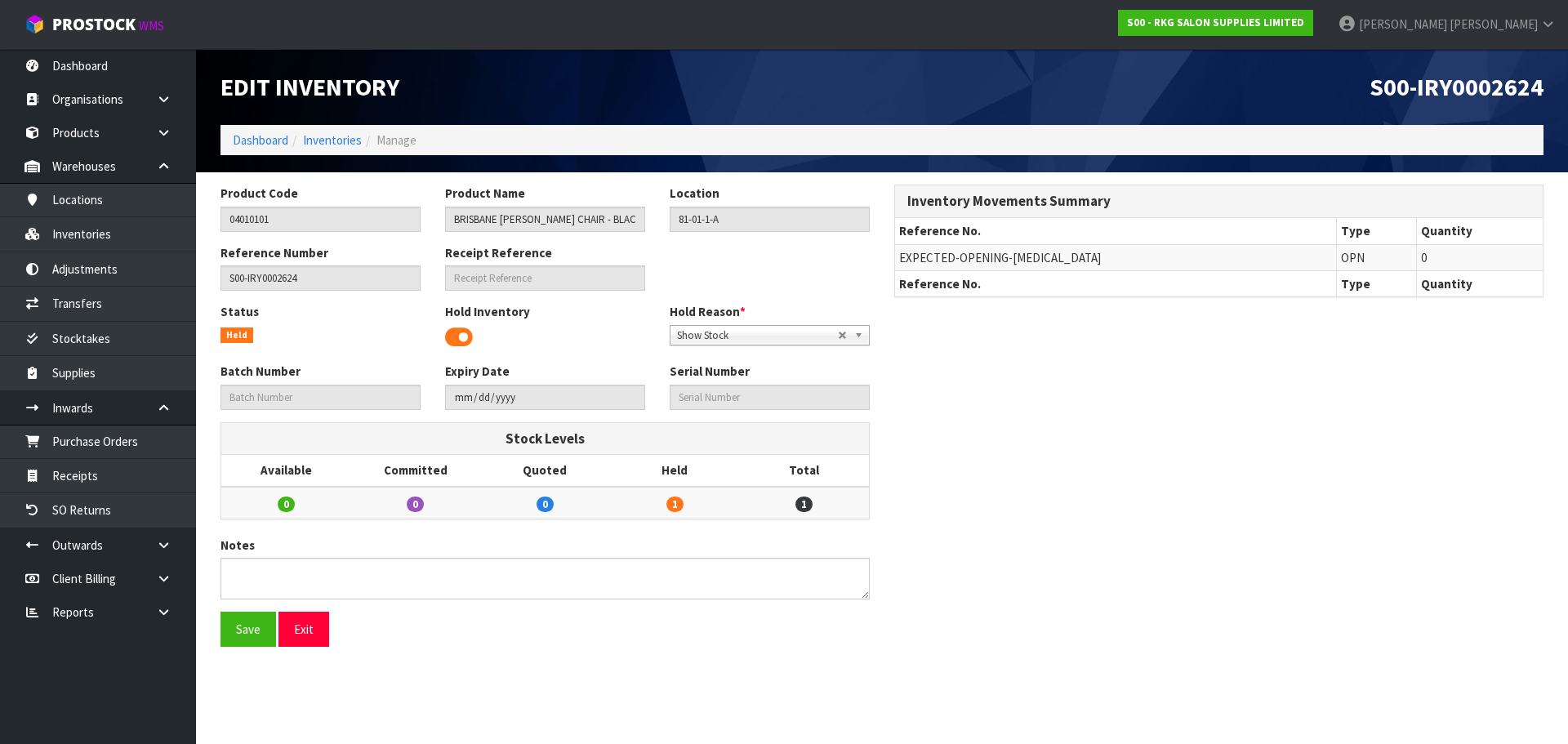
click at [455, 334] on span at bounding box center [459, 337] width 28 height 24
click at [245, 631] on button "Save" at bounding box center [248, 629] width 56 height 35
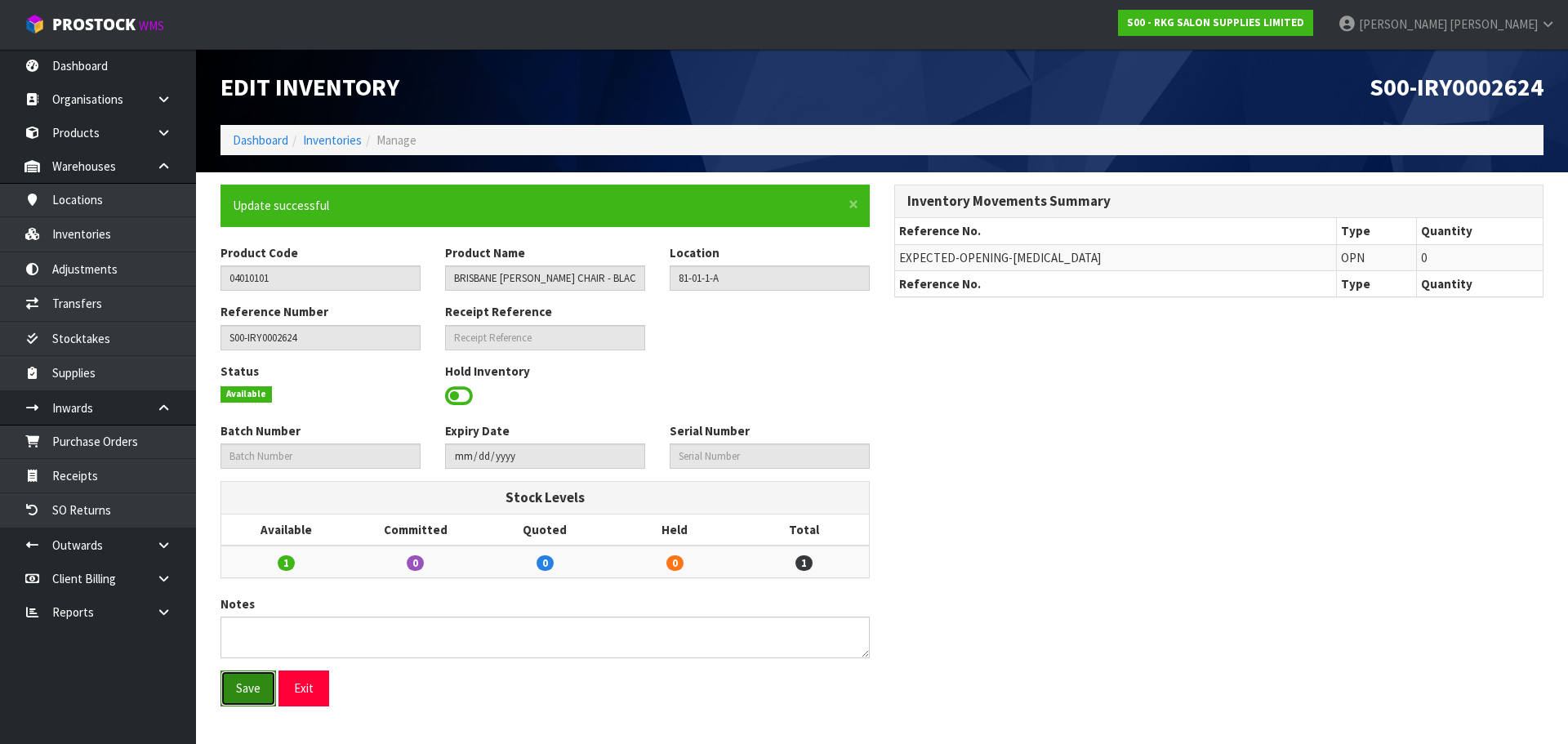
click at [243, 687] on button "Save" at bounding box center [248, 688] width 56 height 35
click at [302, 691] on button "Exit" at bounding box center [304, 688] width 51 height 35
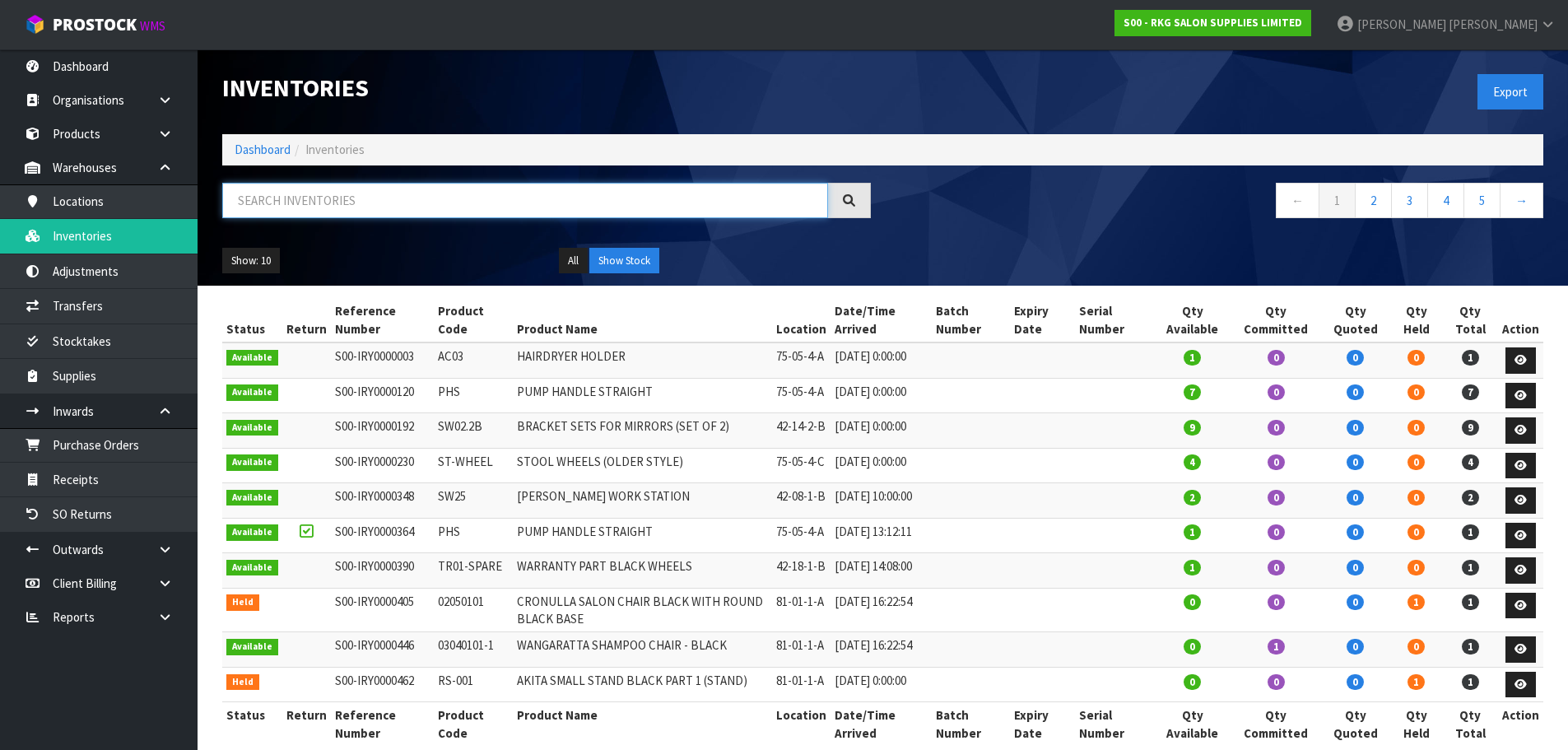
click at [289, 202] on input "text" at bounding box center [525, 200] width 606 height 36
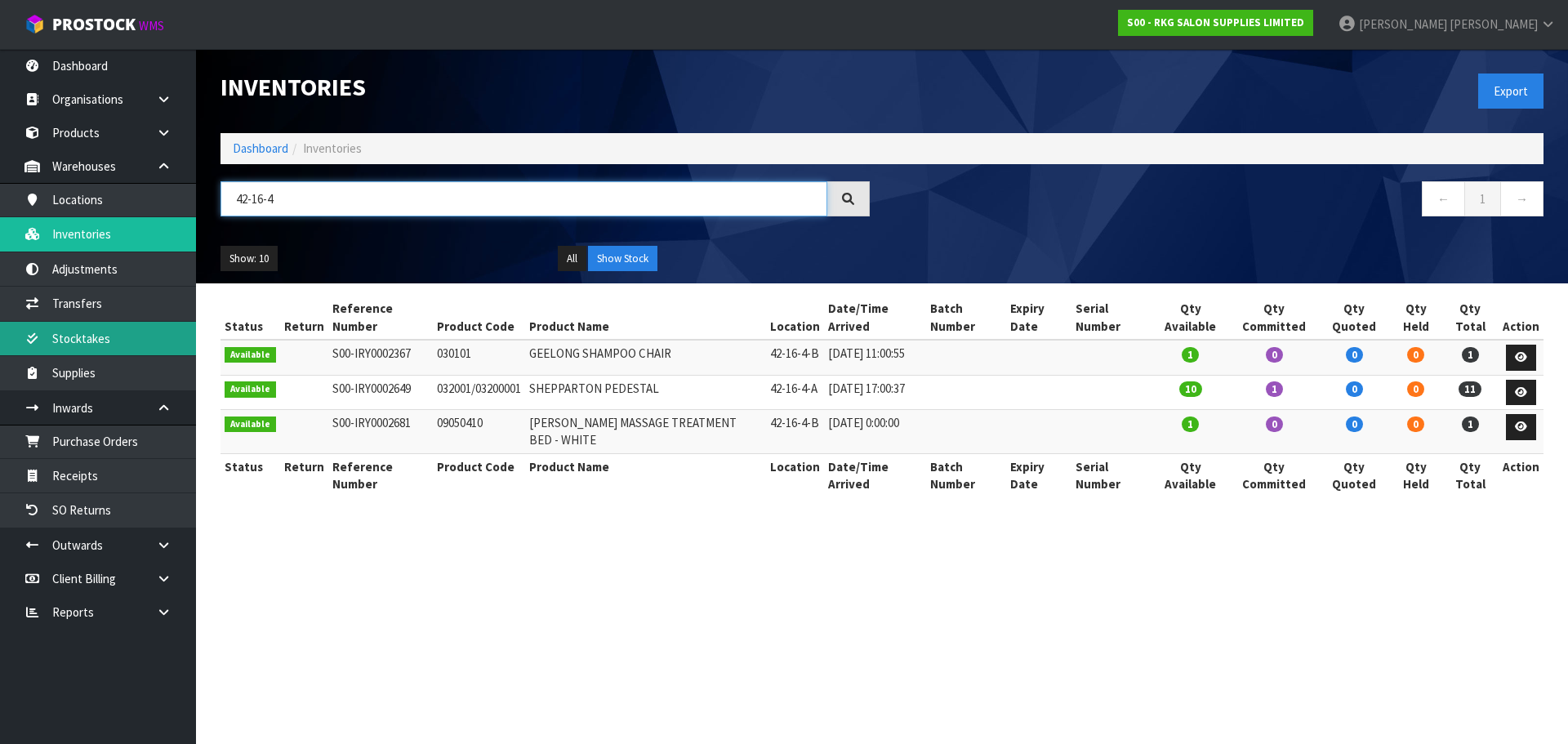
type input "42-16-4"
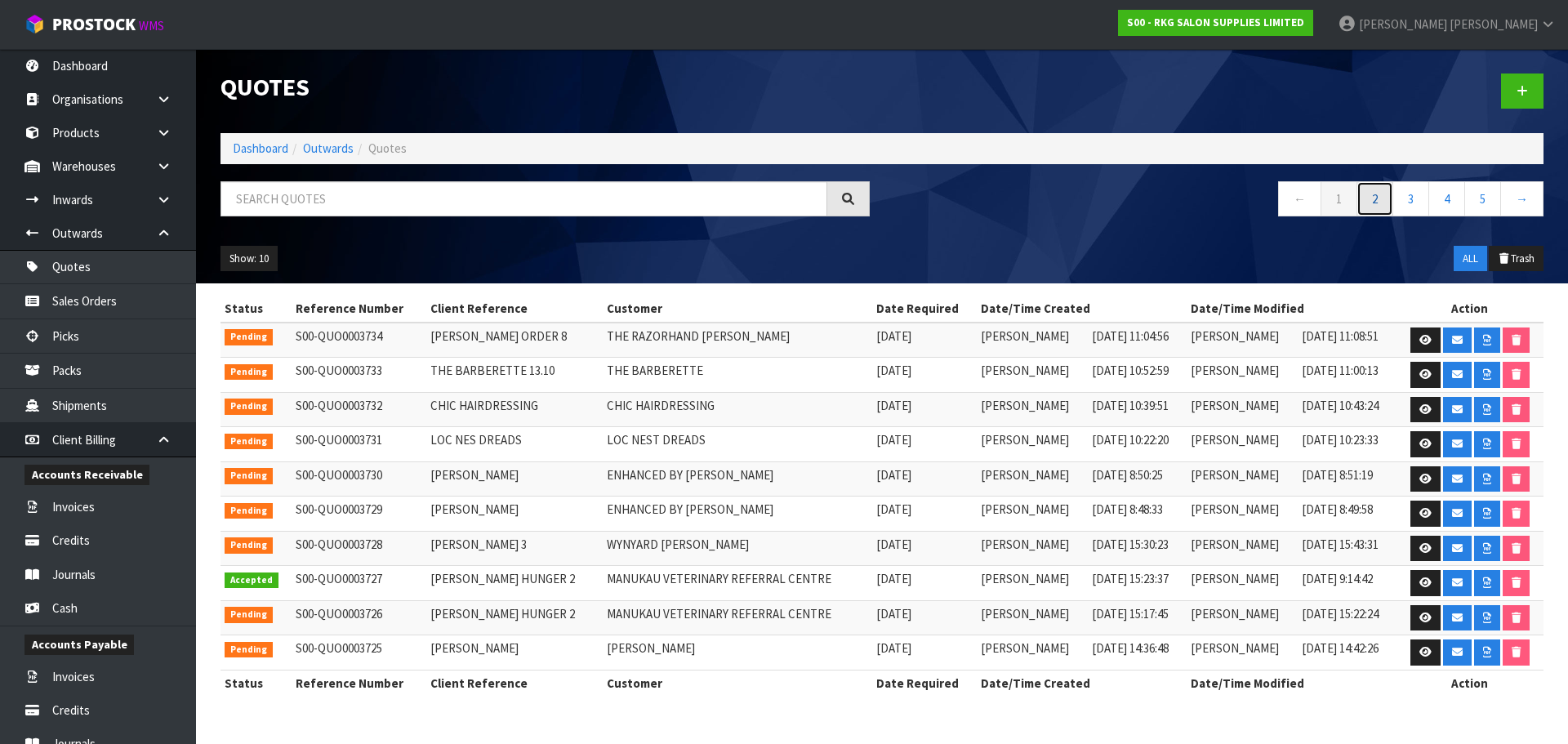
click at [1373, 203] on link "2" at bounding box center [1375, 199] width 37 height 35
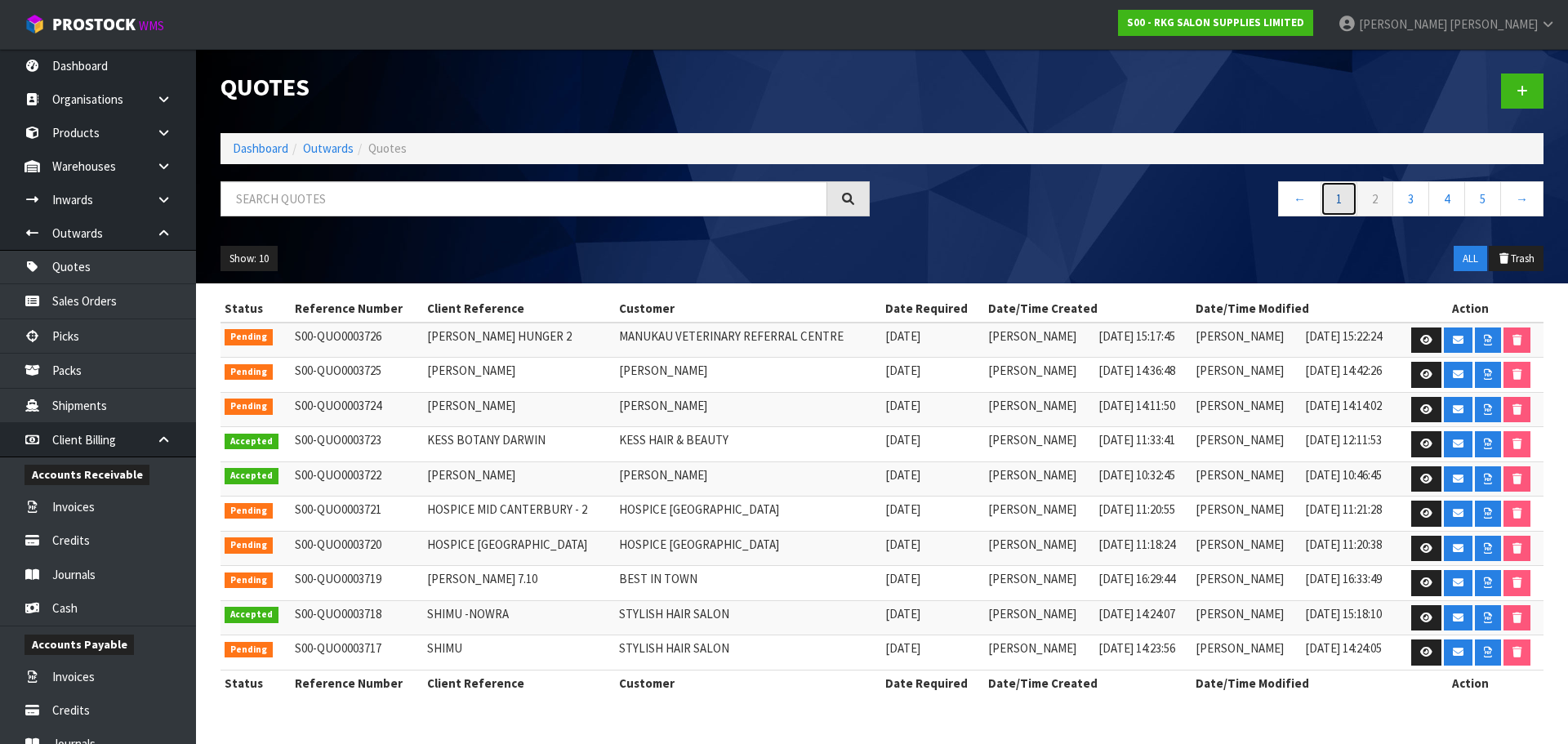
click at [1344, 204] on link "1" at bounding box center [1339, 199] width 37 height 35
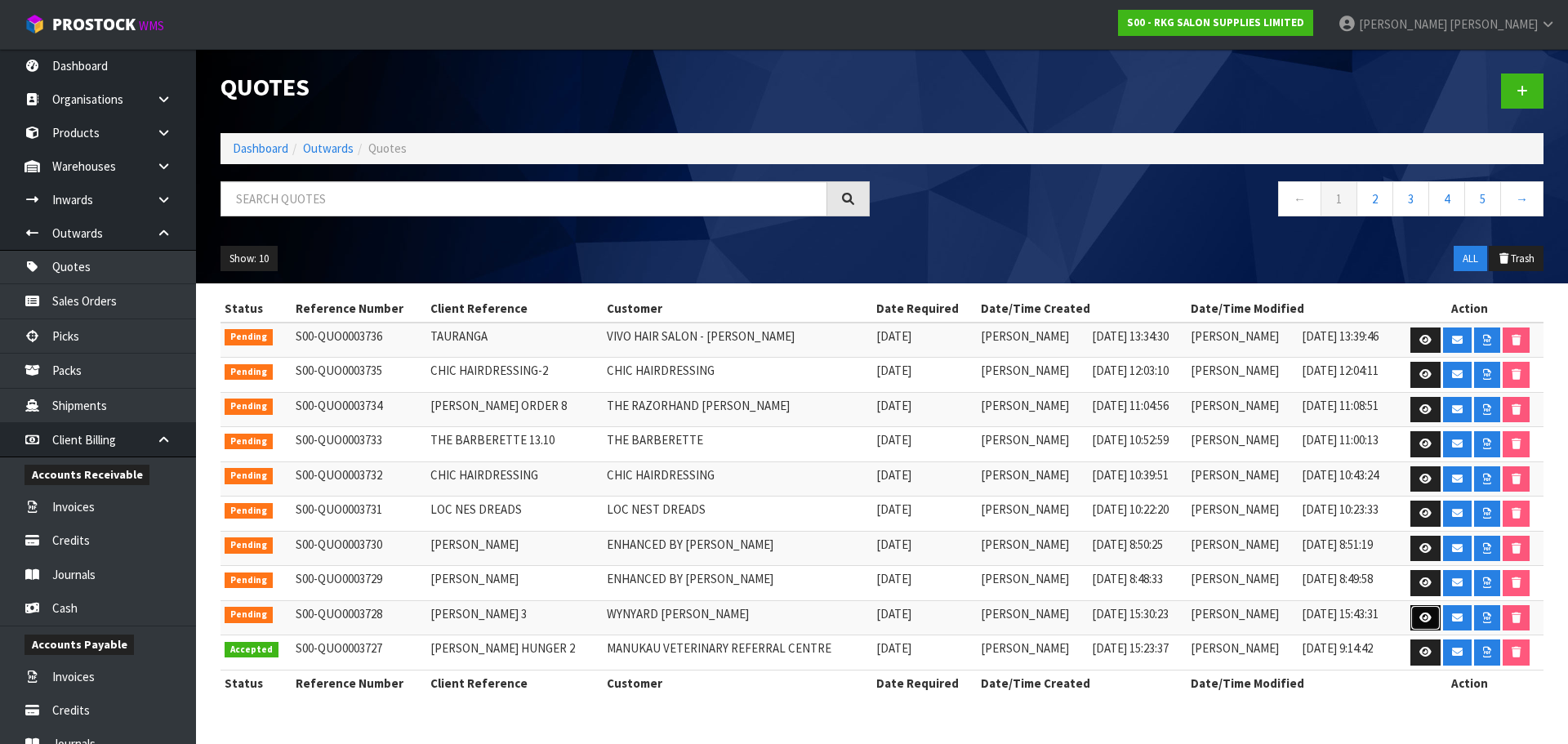
click at [1425, 617] on icon at bounding box center [1426, 617] width 13 height 11
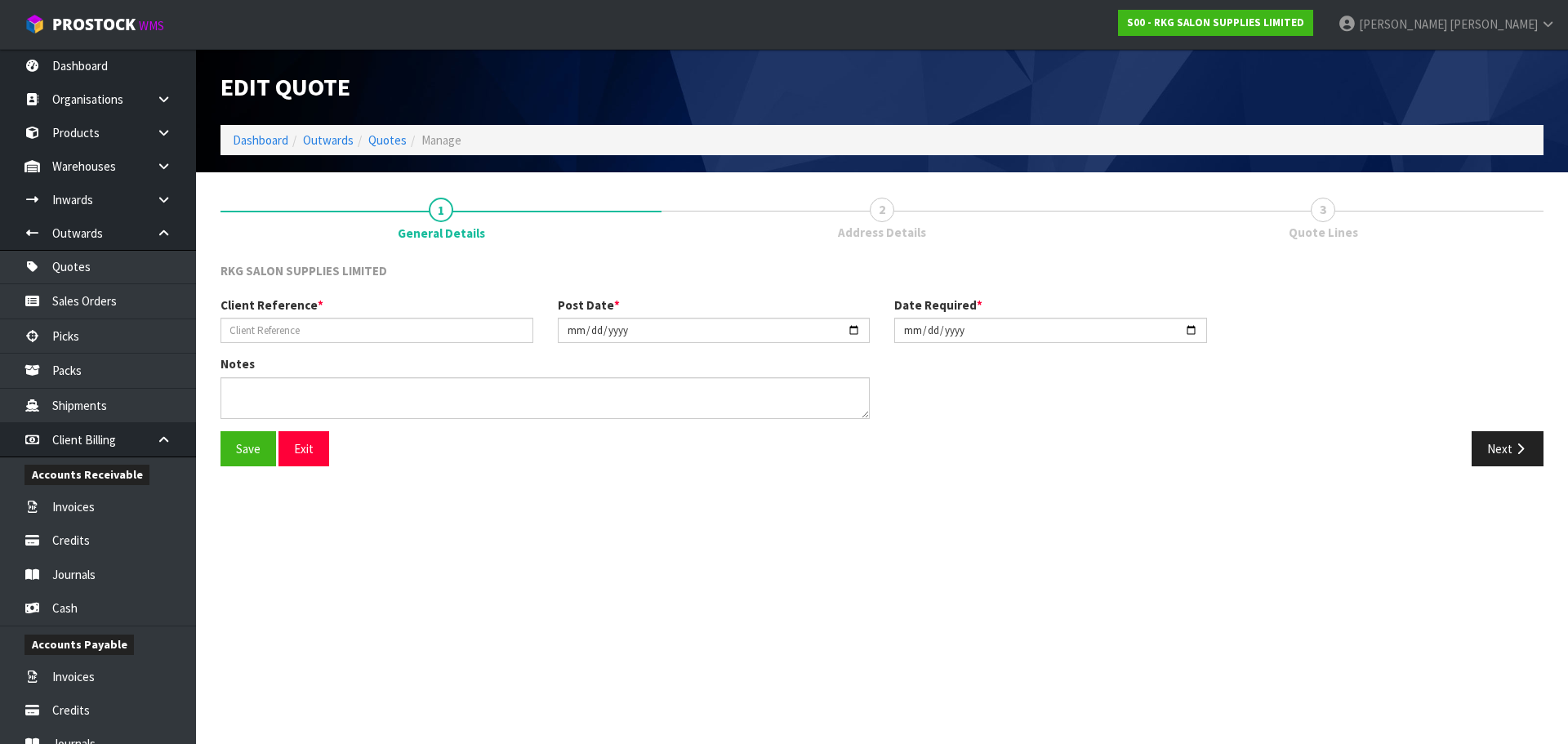
type input "[PERSON_NAME] 3"
type input "[DATE]"
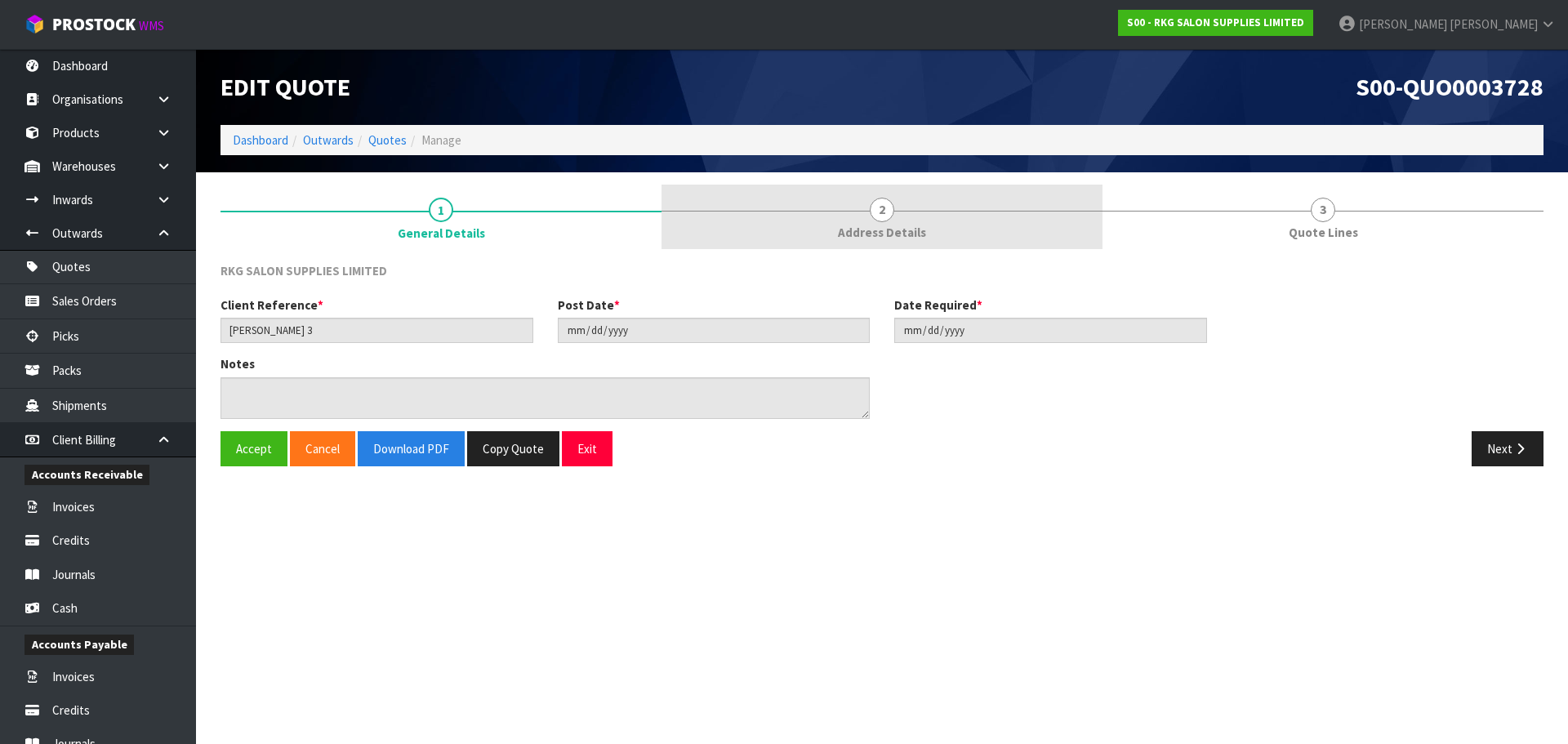
click at [883, 215] on span "2" at bounding box center [882, 210] width 24 height 24
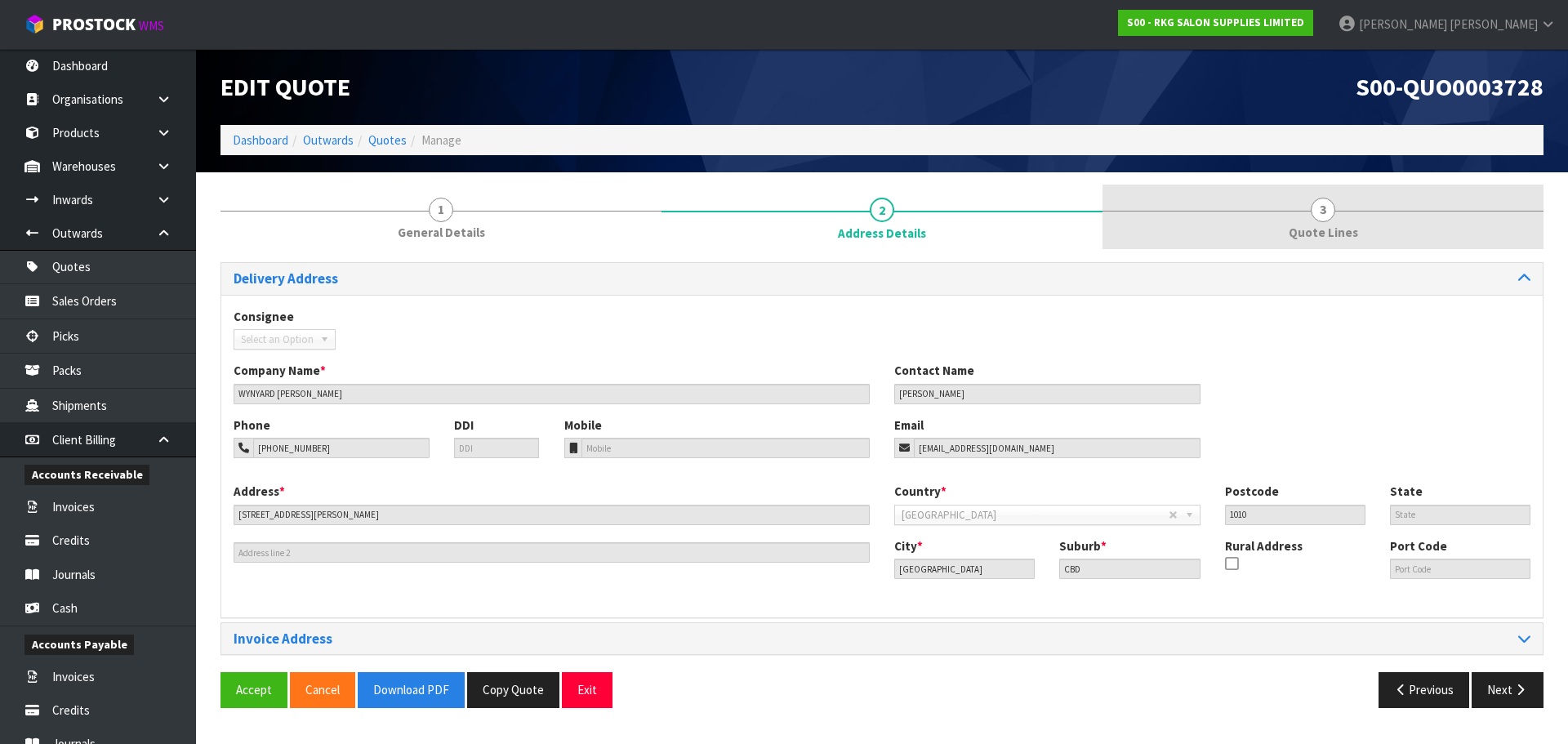
click at [1321, 213] on span "3" at bounding box center [1323, 210] width 24 height 24
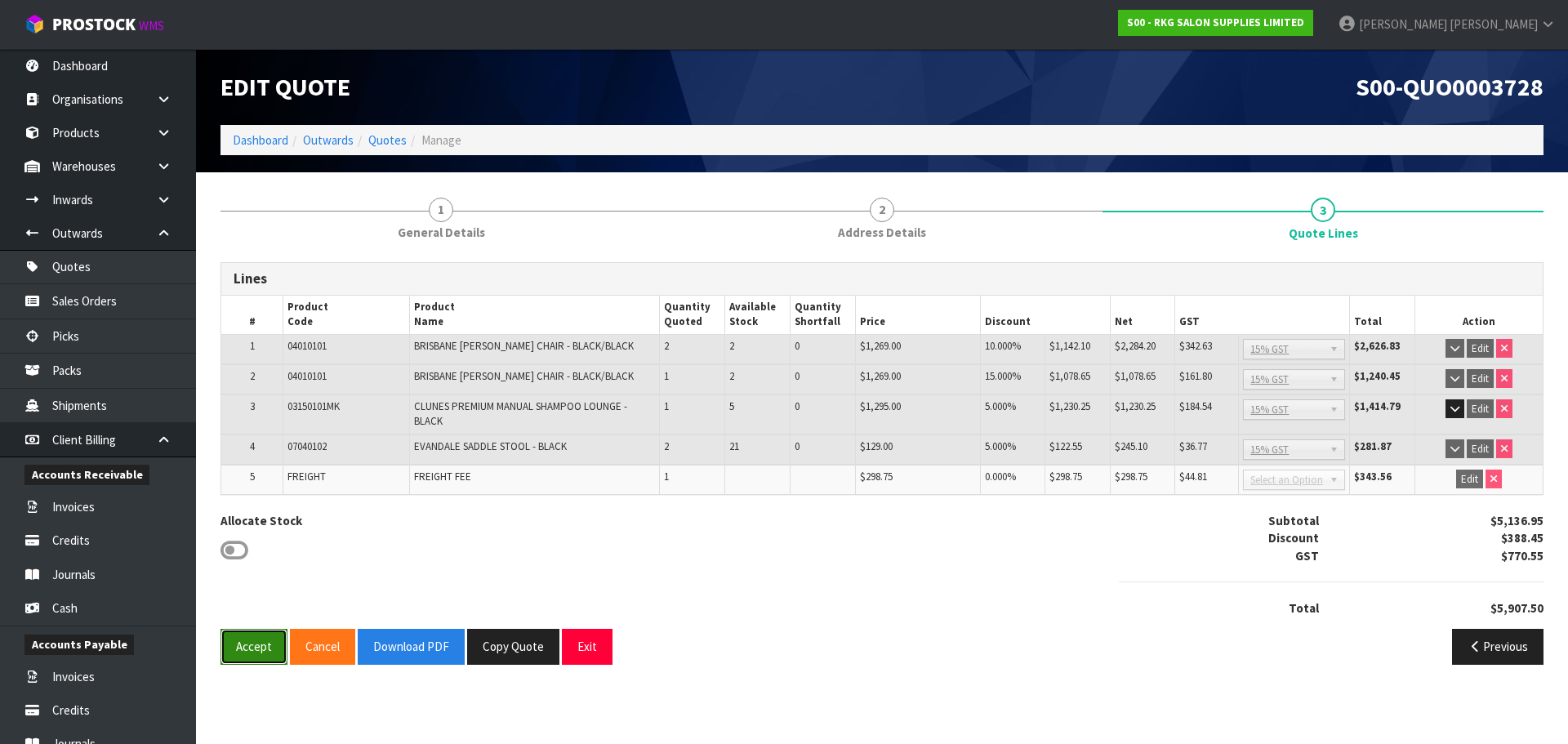
click at [250, 651] on button "Accept" at bounding box center [254, 646] width 67 height 35
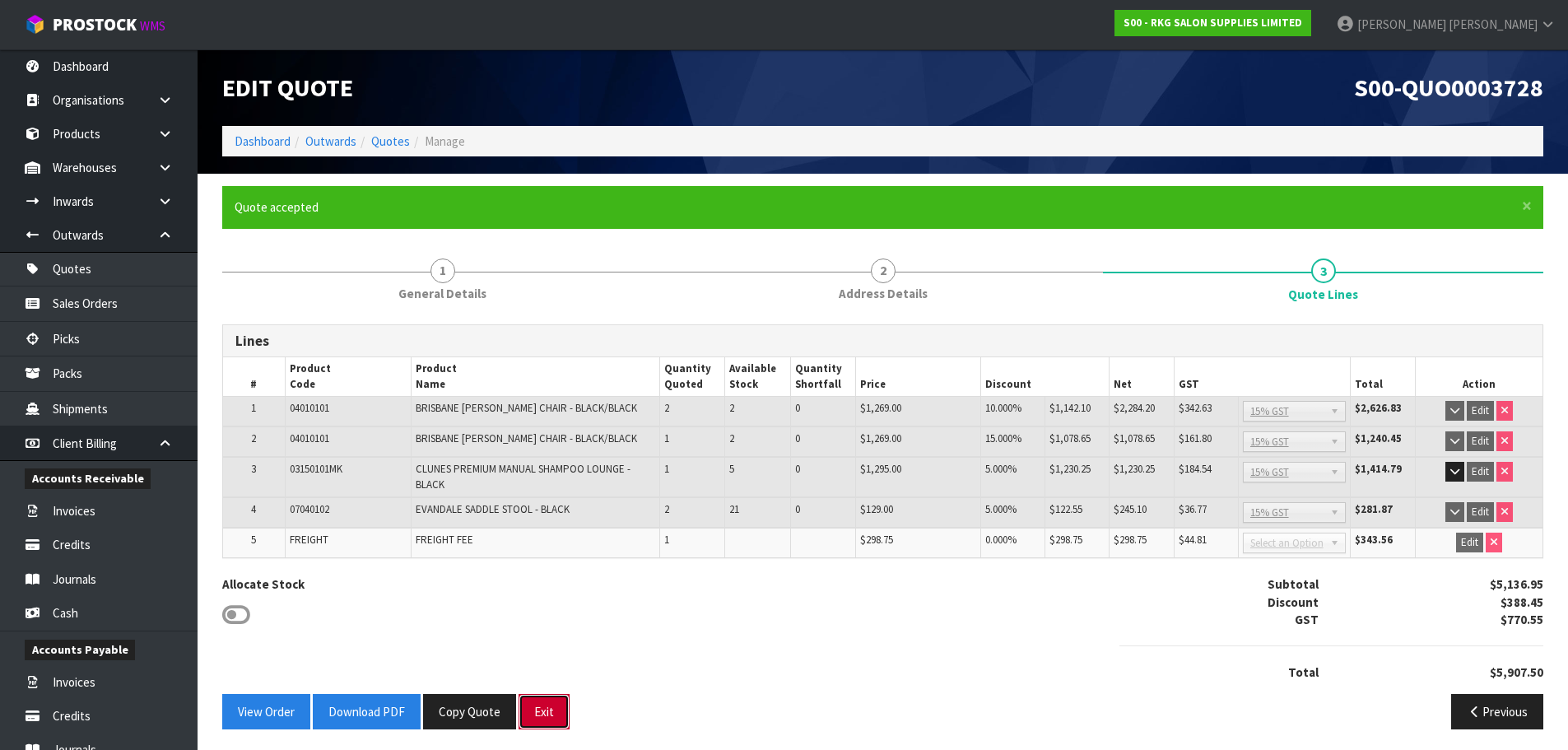
click at [544, 713] on button "Exit" at bounding box center [544, 712] width 51 height 36
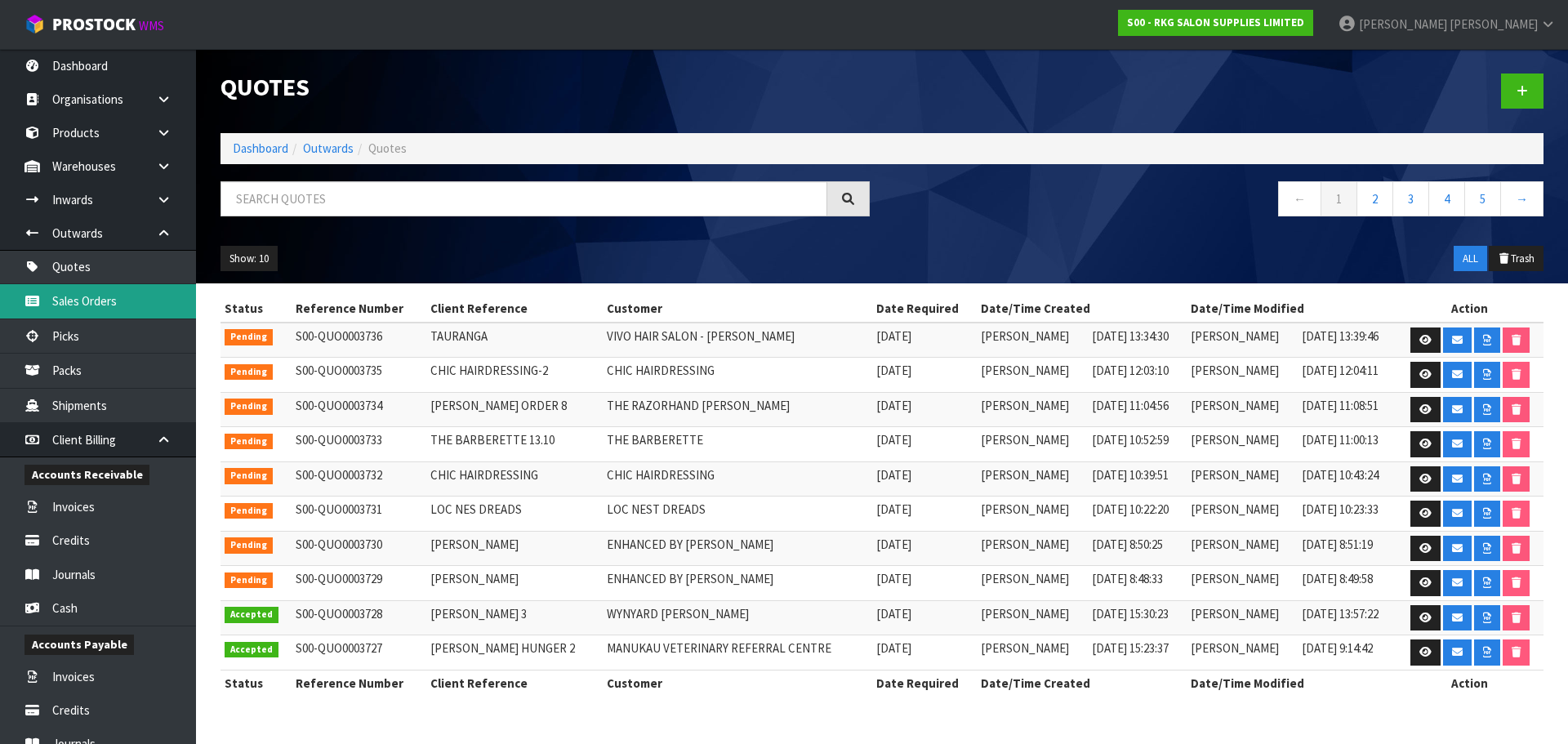
drag, startPoint x: 88, startPoint y: 311, endPoint x: 95, endPoint y: 306, distance: 8.6
click at [88, 311] on link "Sales Orders" at bounding box center [98, 301] width 196 height 34
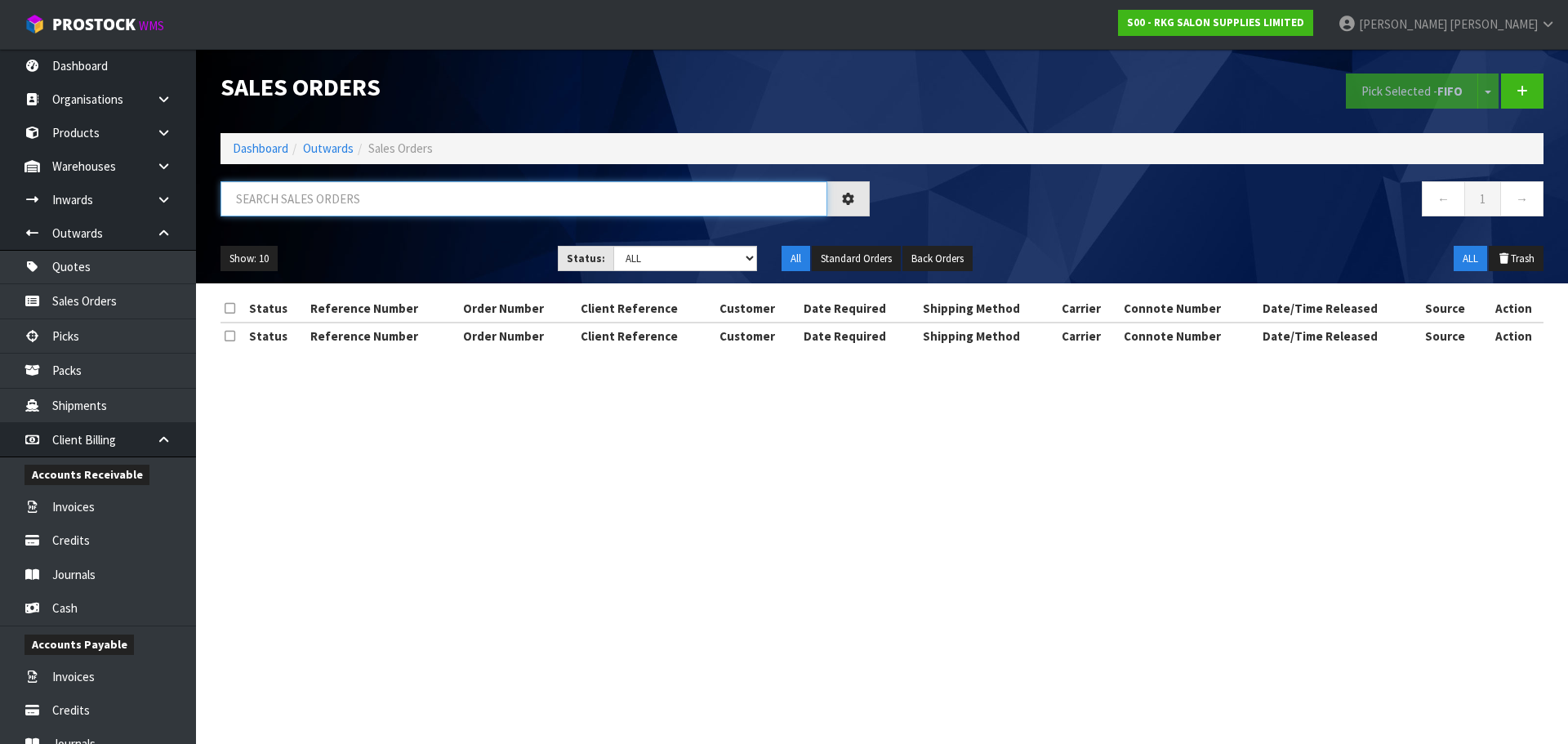
click at [298, 204] on input "text" at bounding box center [524, 199] width 607 height 35
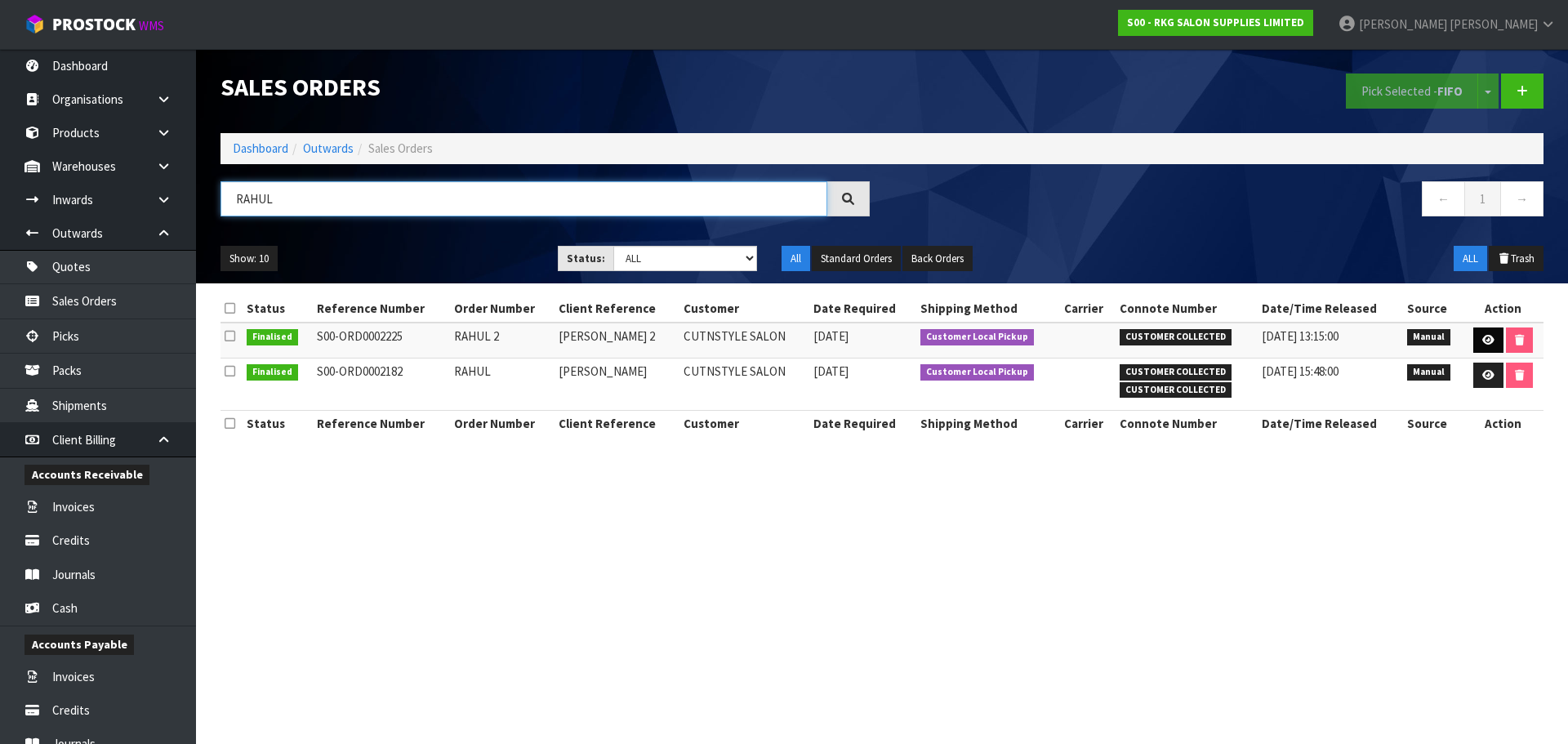
type input "RAHUL"
click at [1485, 339] on icon at bounding box center [1488, 340] width 13 height 11
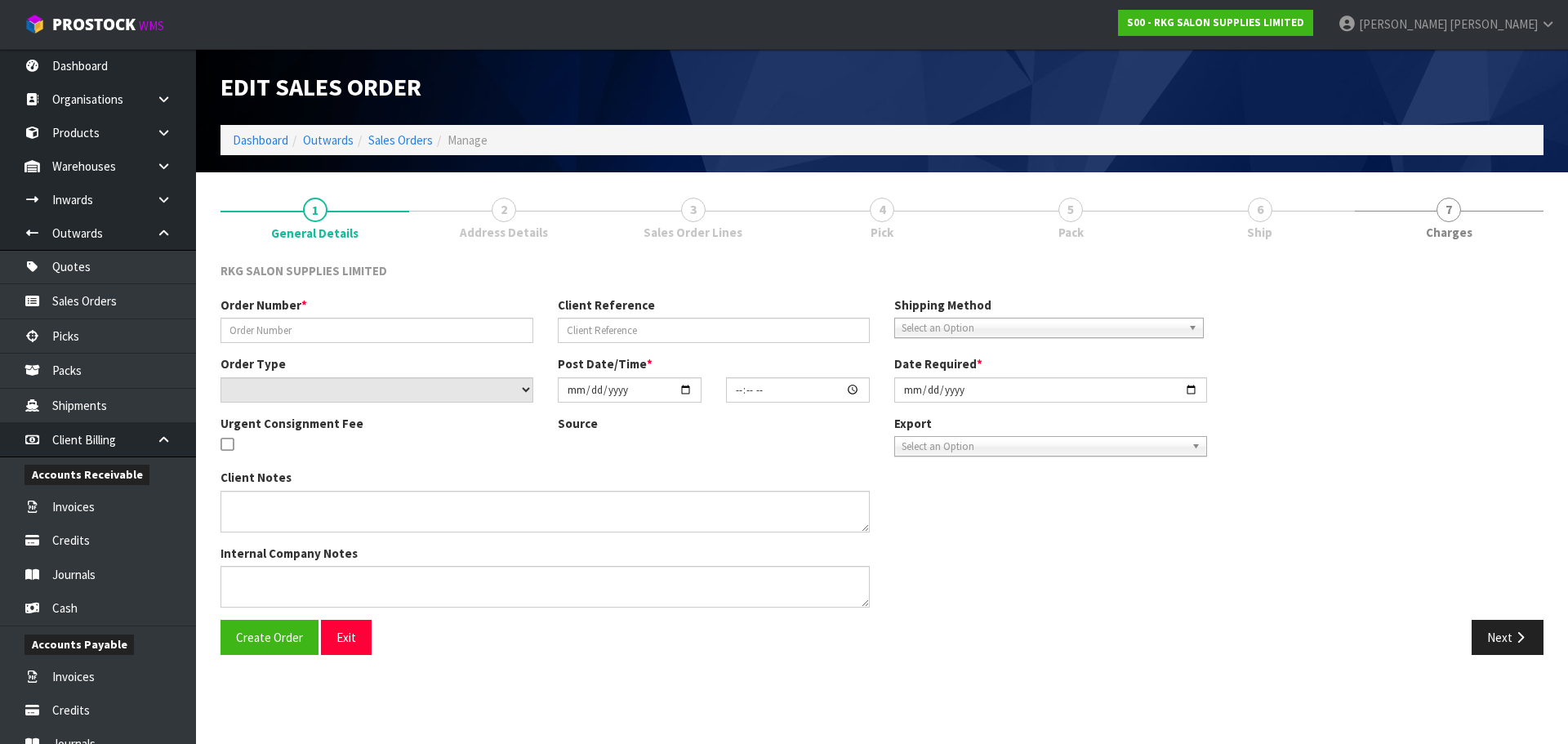
type input "RAHUL 2"
type input "[PERSON_NAME] 2"
select select "number:0"
type input "2025-10-06"
type input "00:00:00.000"
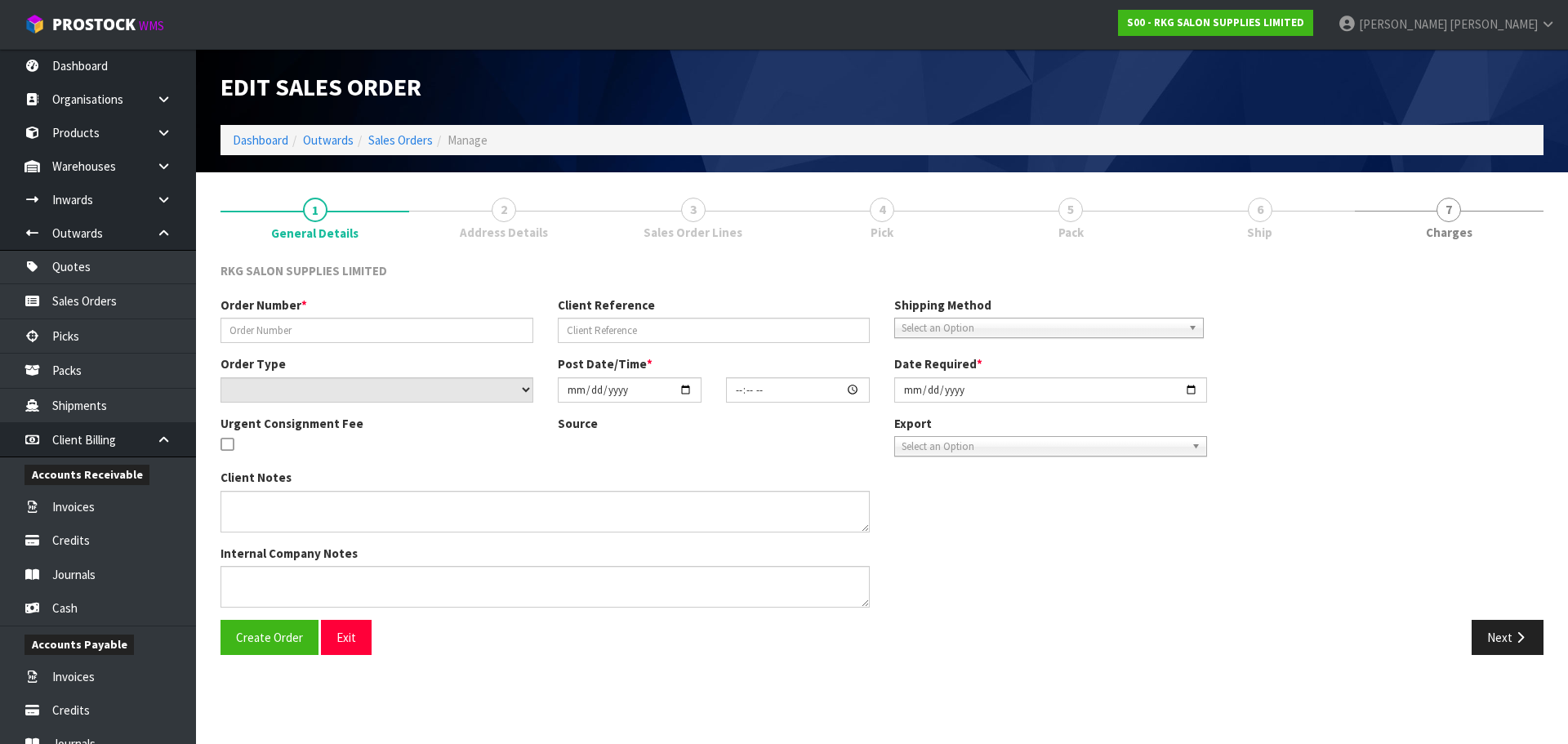
type input "2025-10-06"
type textarea "FOR PICK UP - WAITING"
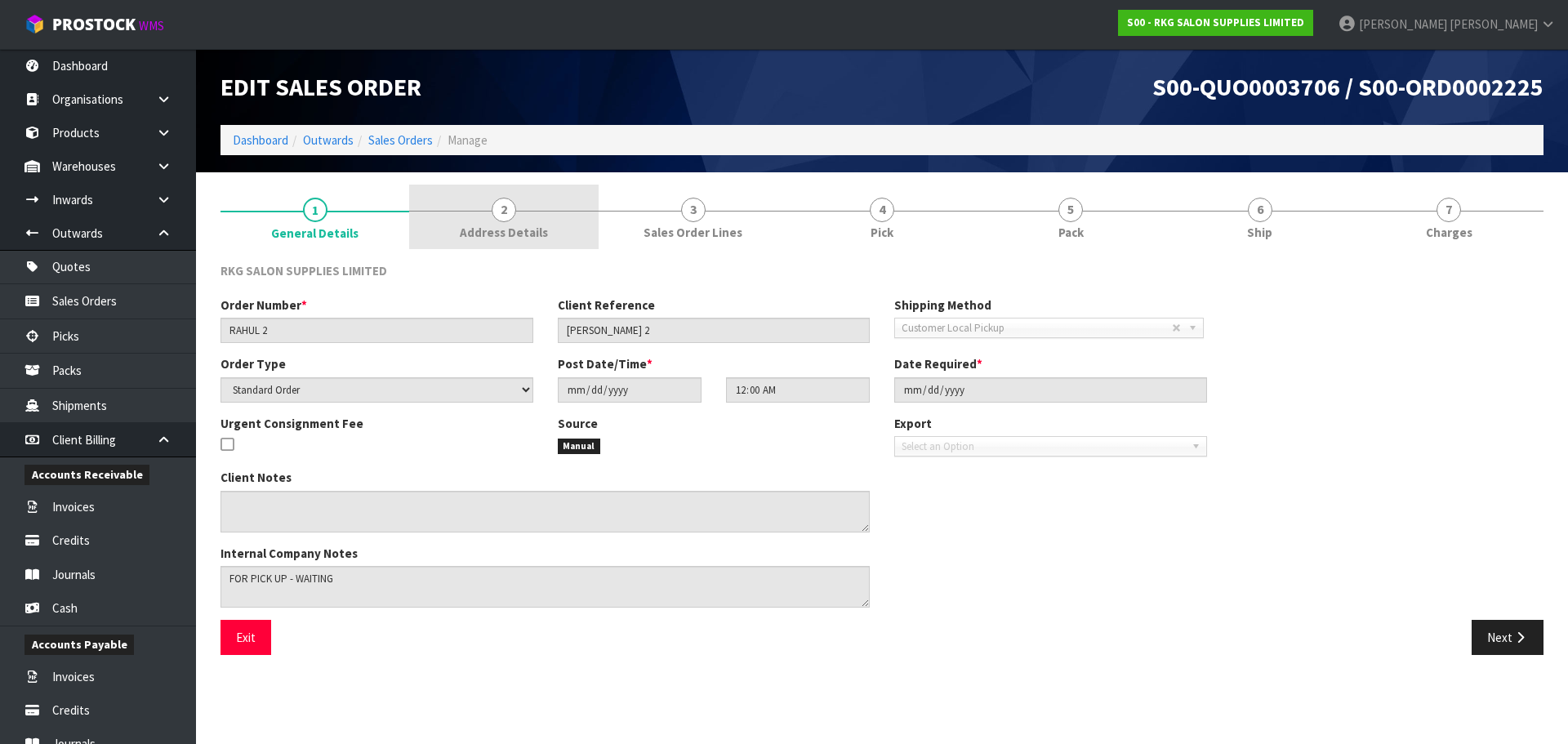
click at [518, 216] on link "2 Address Details" at bounding box center [504, 216] width 189 height 65
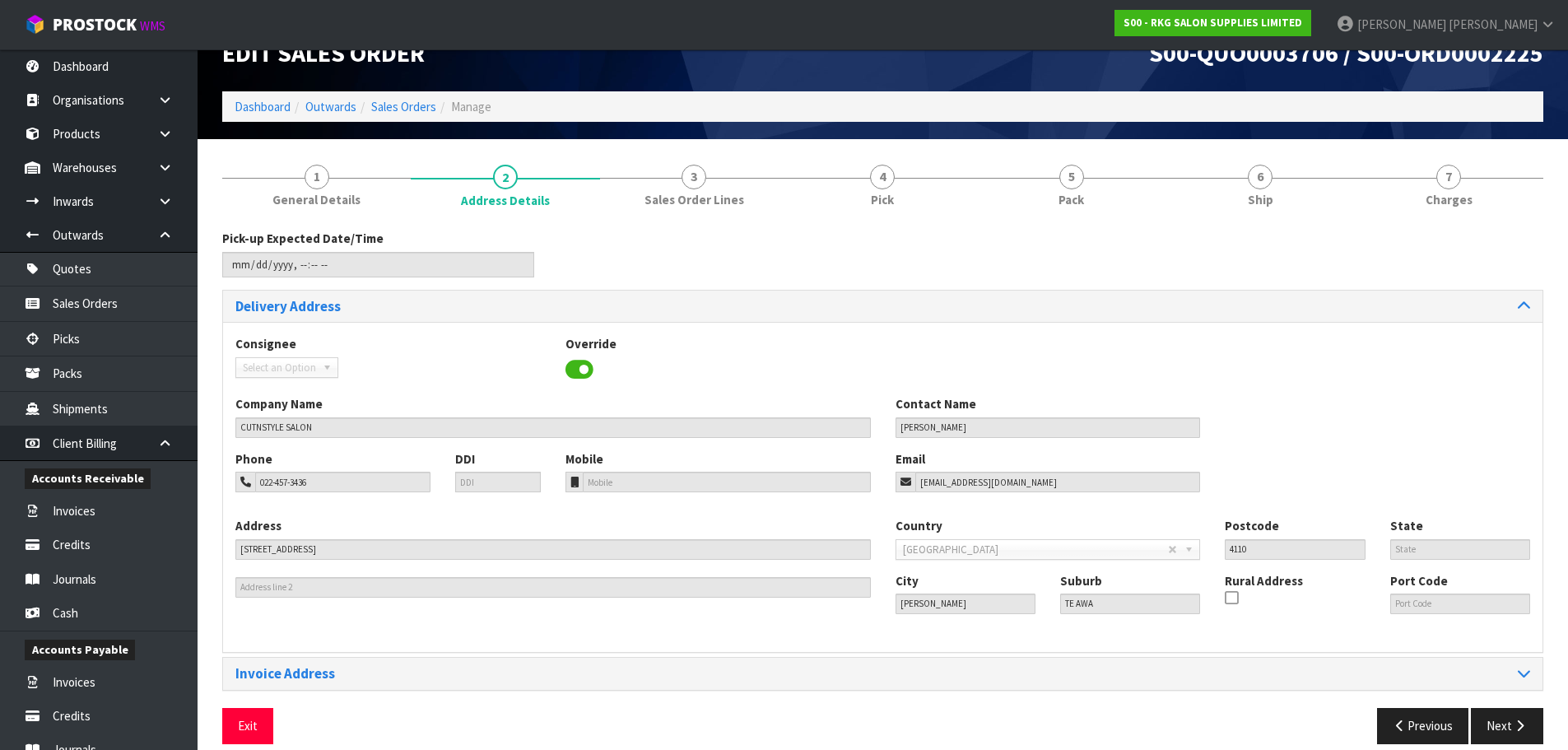
scroll to position [53, 0]
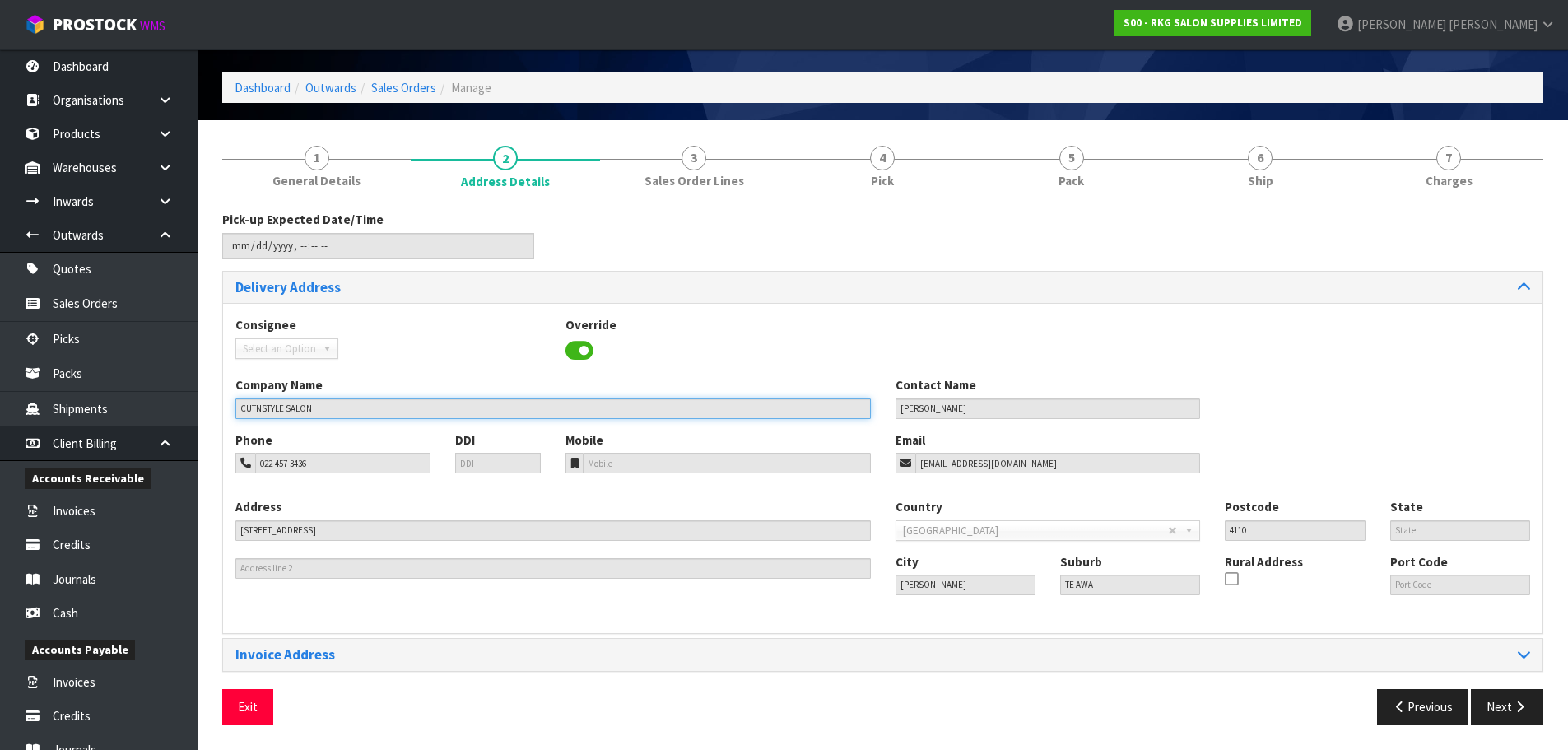
drag, startPoint x: 360, startPoint y: 406, endPoint x: 232, endPoint y: 415, distance: 128.3
click at [232, 415] on div "Company Name CUTNSTYLE SALON" at bounding box center [553, 396] width 660 height 42
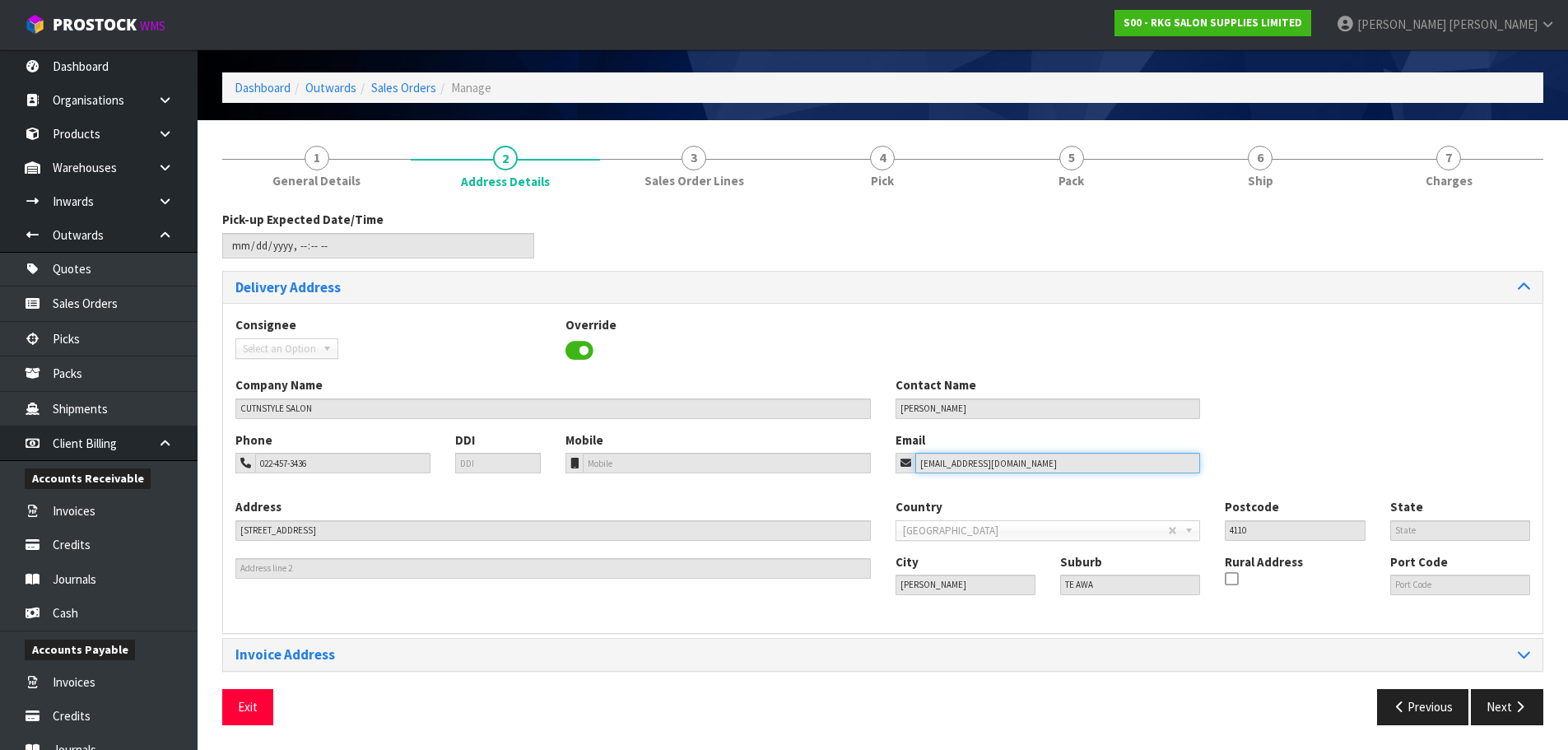
drag, startPoint x: 1020, startPoint y: 466, endPoint x: 876, endPoint y: 466, distance: 144.0
click at [876, 466] on div "Phone 022-457-3436 DDI Mobile Email rahulthapar0088@gmail.com" at bounding box center [882, 464] width 1319 height 67
drag, startPoint x: 328, startPoint y: 465, endPoint x: 251, endPoint y: 464, distance: 77.0
click at [251, 464] on div "022-457-3436" at bounding box center [333, 462] width 195 height 20
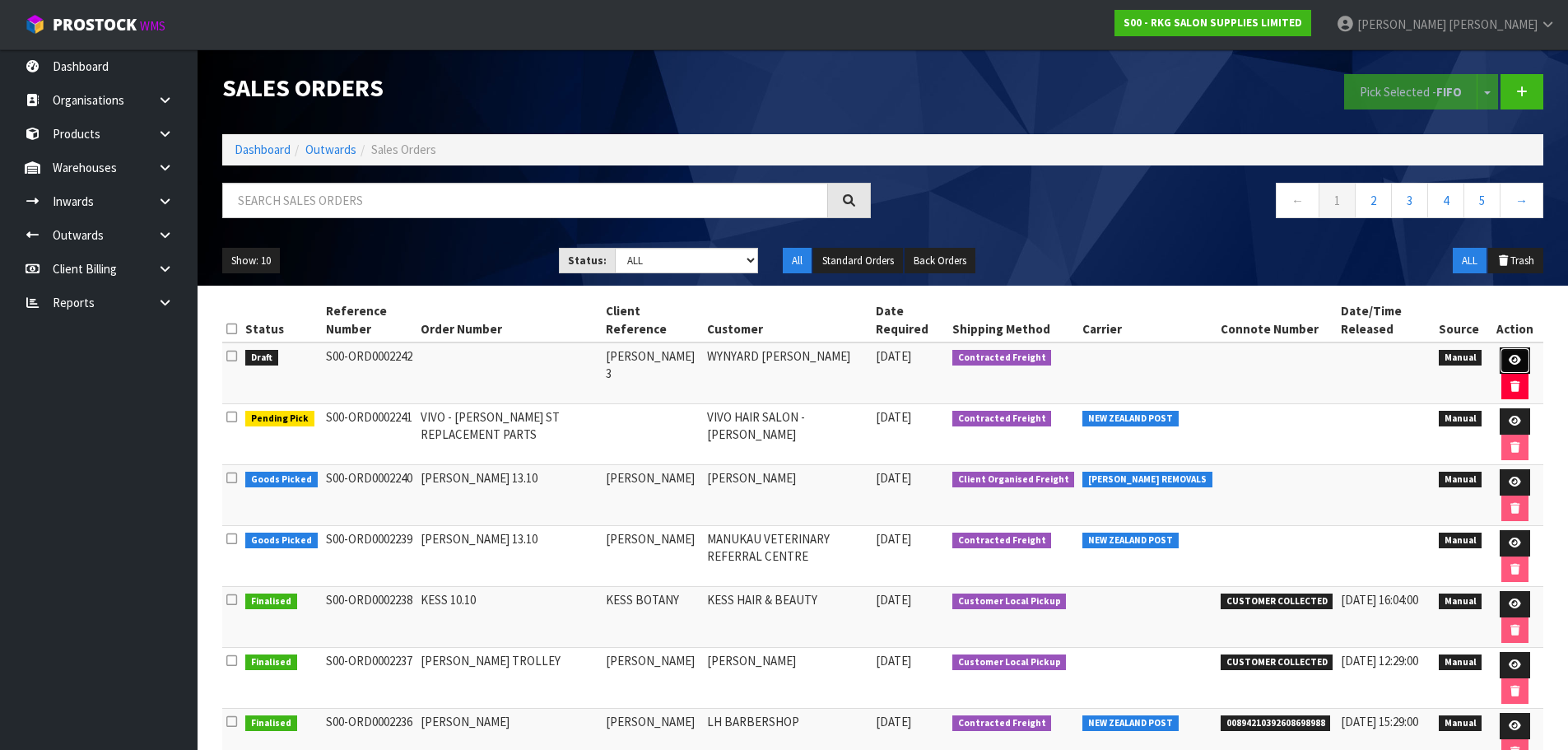
click at [1515, 360] on icon at bounding box center [1515, 360] width 13 height 11
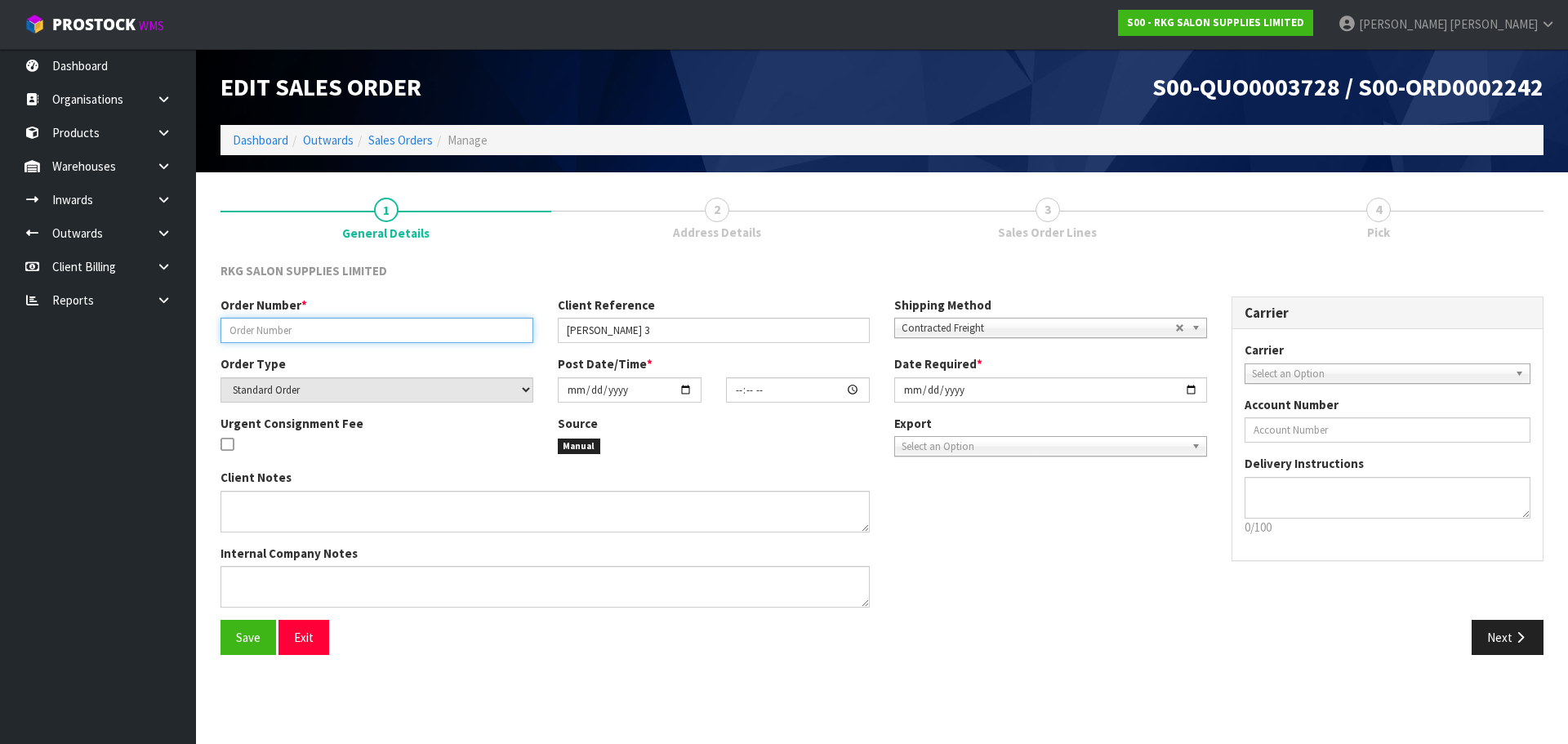
click at [320, 327] on input "text" at bounding box center [376, 330] width 312 height 25
type input "W"
click at [258, 325] on input "[PERSON_NAME]" at bounding box center [376, 330] width 312 height 25
type input "ADEL -[GEOGRAPHIC_DATA]"
click at [688, 386] on input "date" at bounding box center [629, 390] width 144 height 25
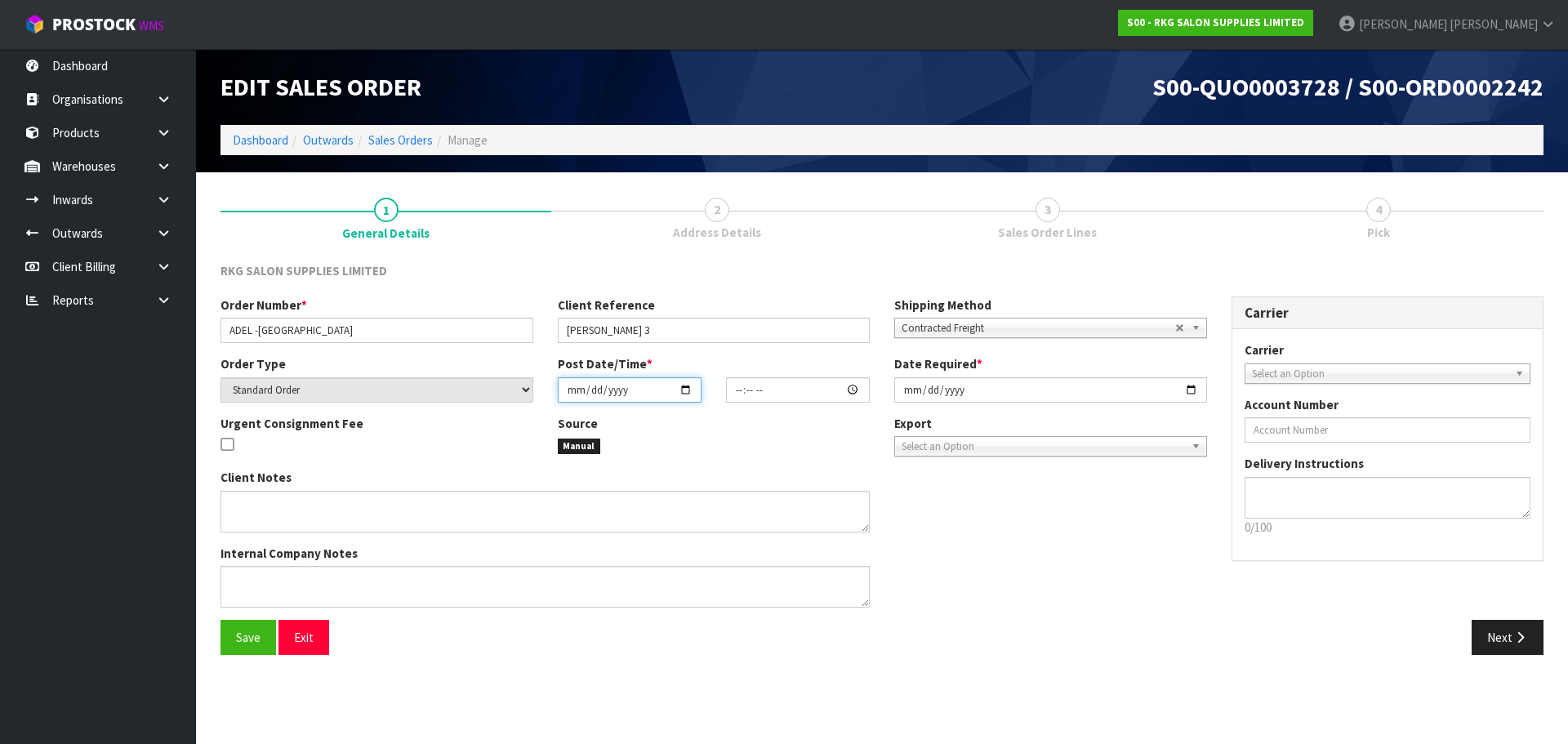
type input "[DATE]"
type input "00:00:00.000"
type input "[DATE]"
click at [1195, 392] on input "[DATE]" at bounding box center [1050, 390] width 312 height 25
click at [1190, 390] on input "[DATE]" at bounding box center [1050, 390] width 312 height 25
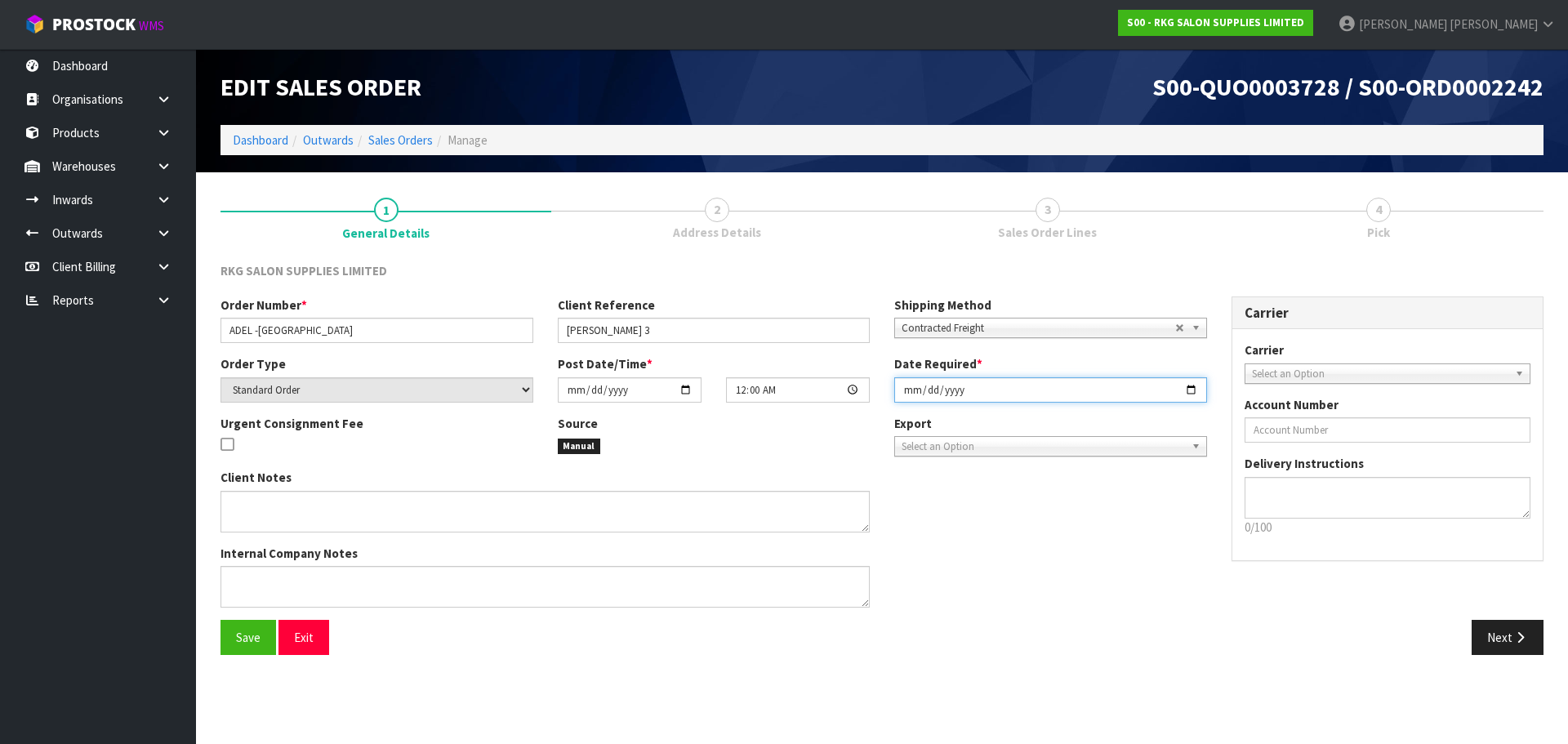
click at [1193, 391] on input "[DATE]" at bounding box center [1050, 390] width 312 height 25
type input "[DATE]"
drag, startPoint x: 237, startPoint y: 640, endPoint x: 461, endPoint y: 594, distance: 228.7
click at [237, 640] on span "Save" at bounding box center [248, 637] width 24 height 15
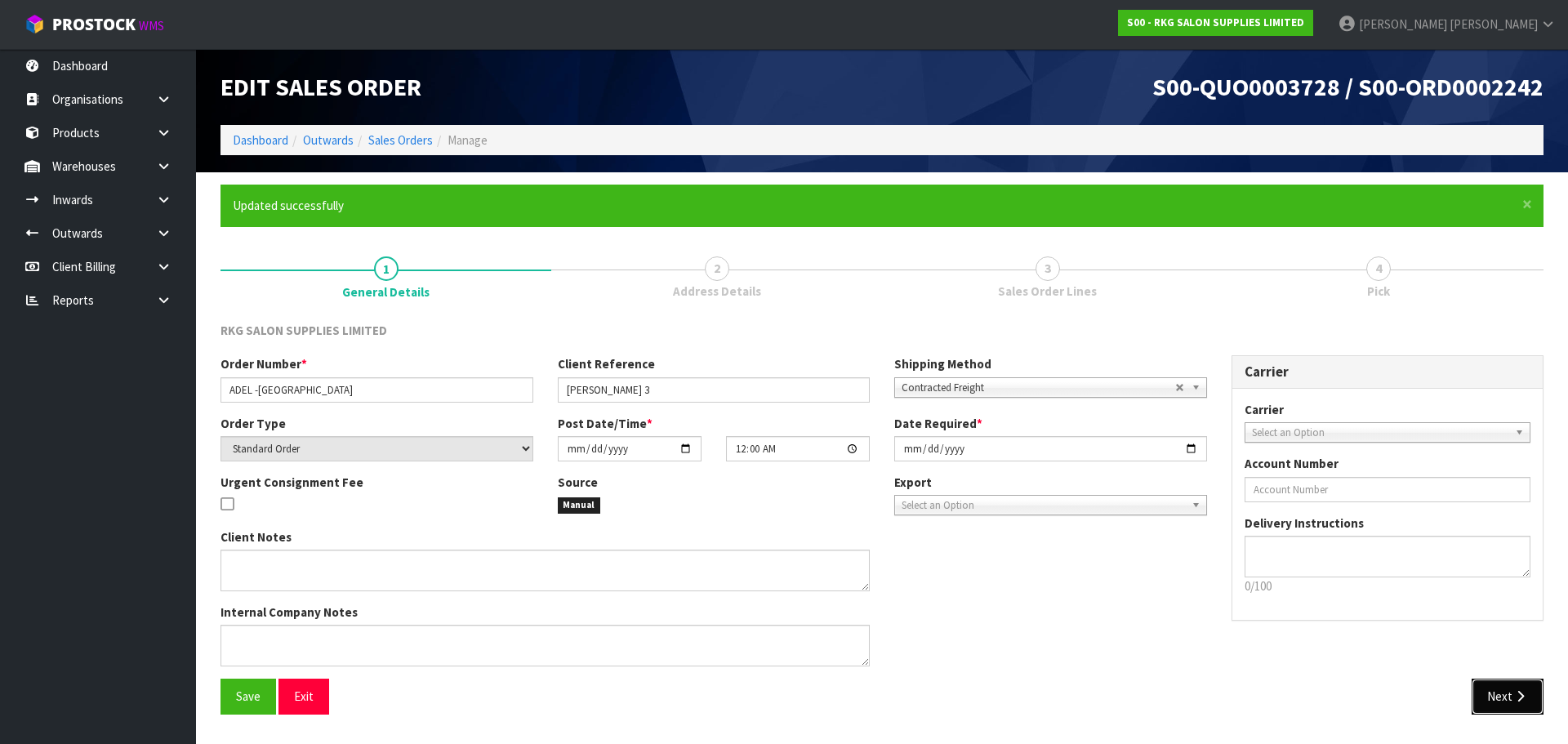
click at [1481, 695] on button "Next" at bounding box center [1507, 696] width 72 height 35
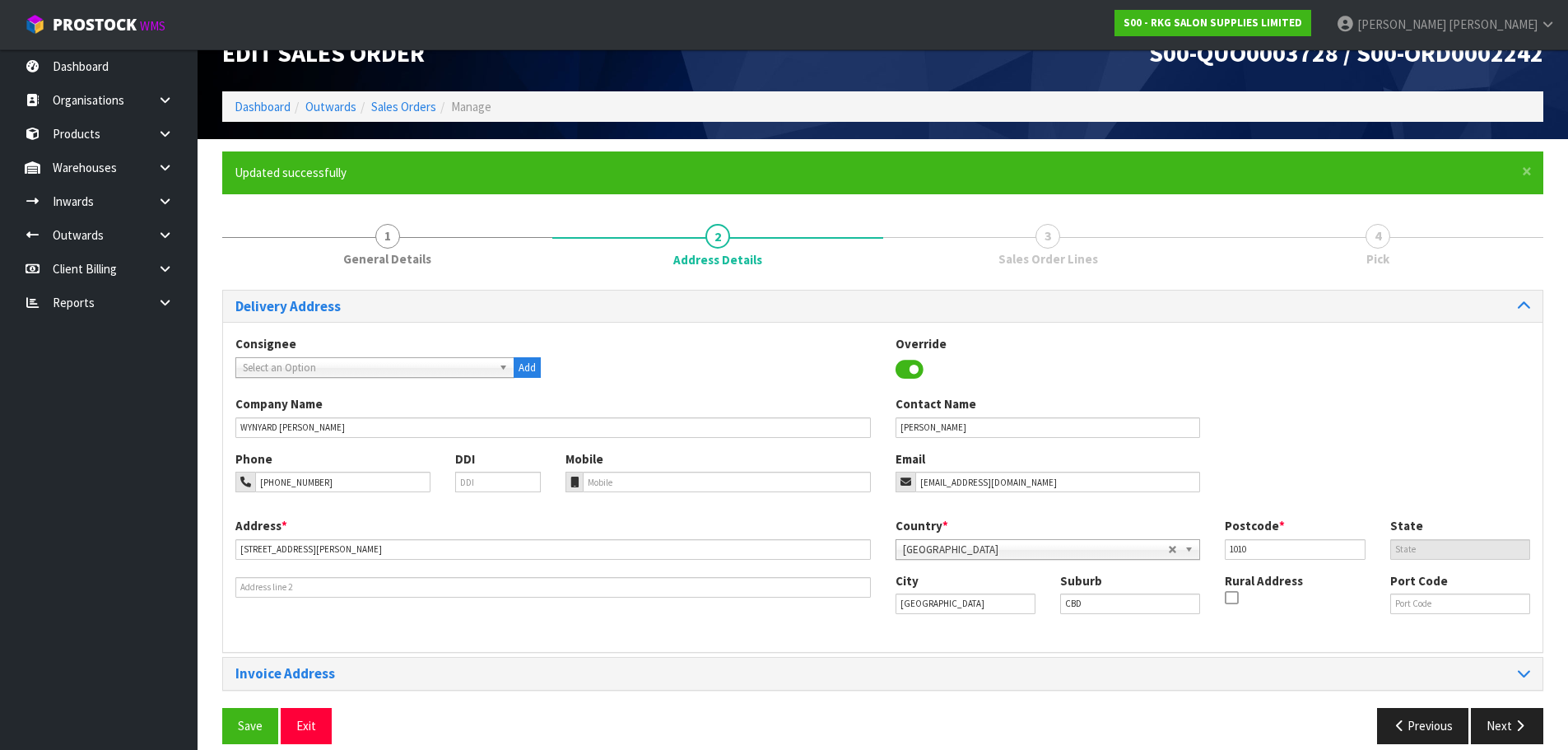
scroll to position [53, 0]
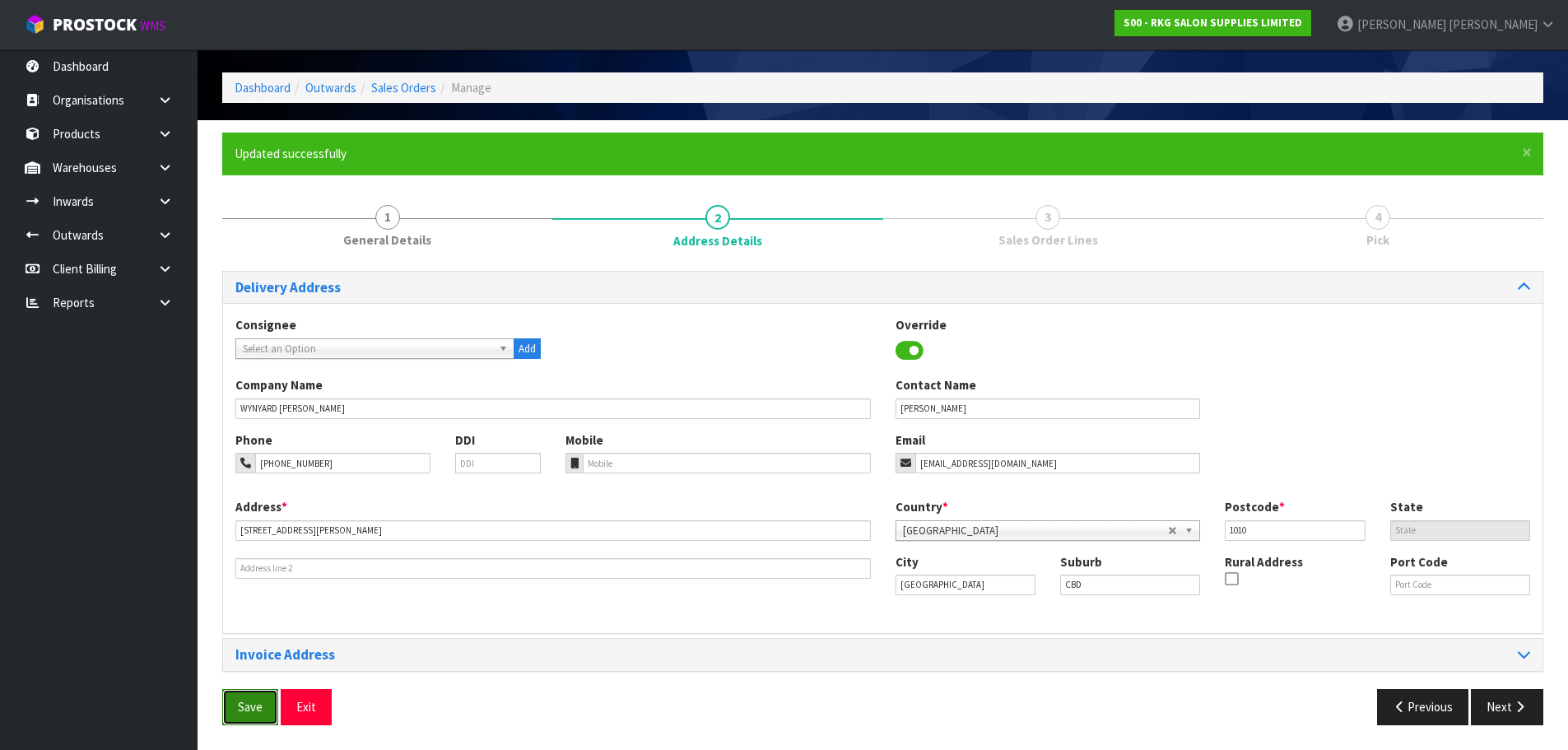
click at [240, 700] on span "Save" at bounding box center [249, 706] width 25 height 15
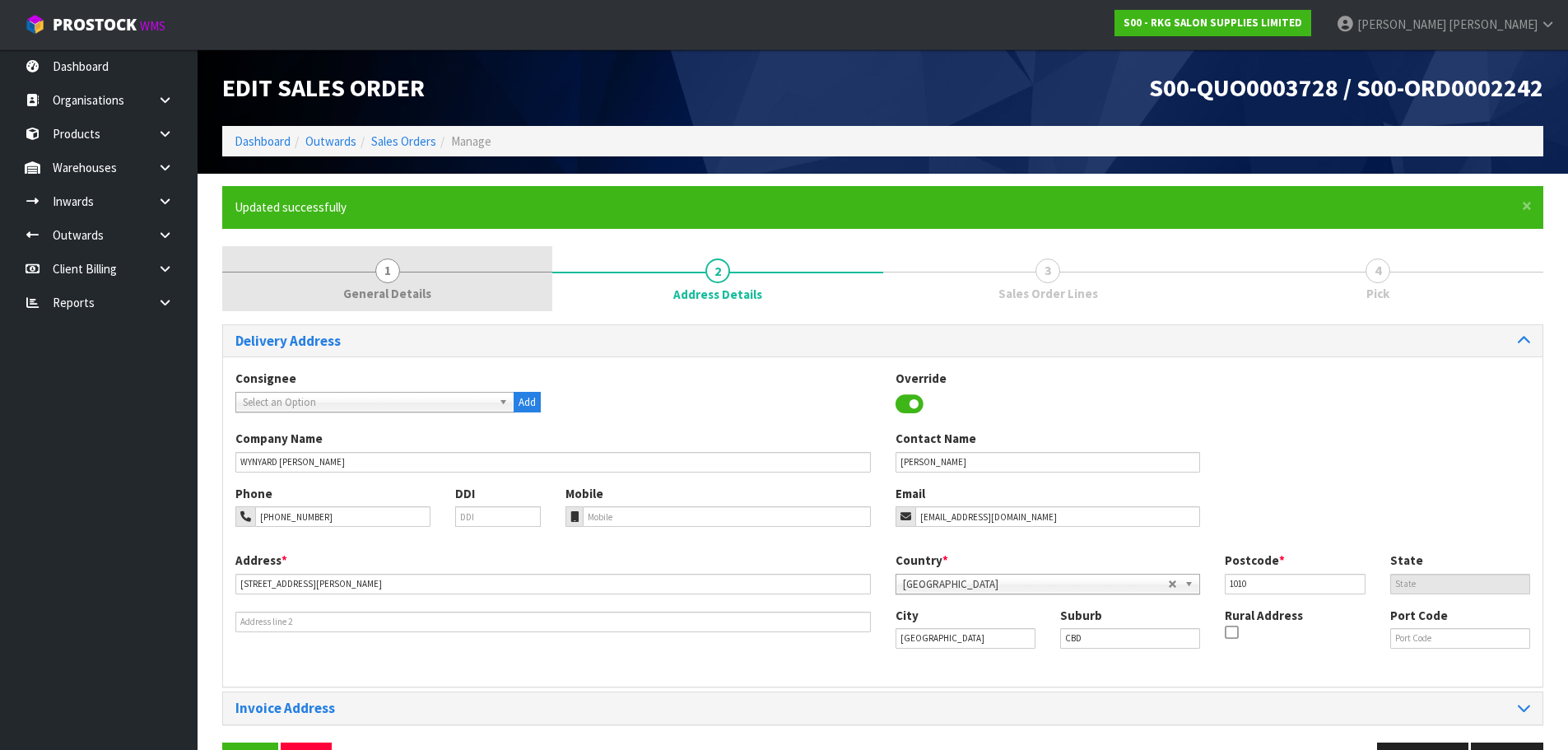
click at [379, 265] on span "1" at bounding box center [387, 271] width 25 height 25
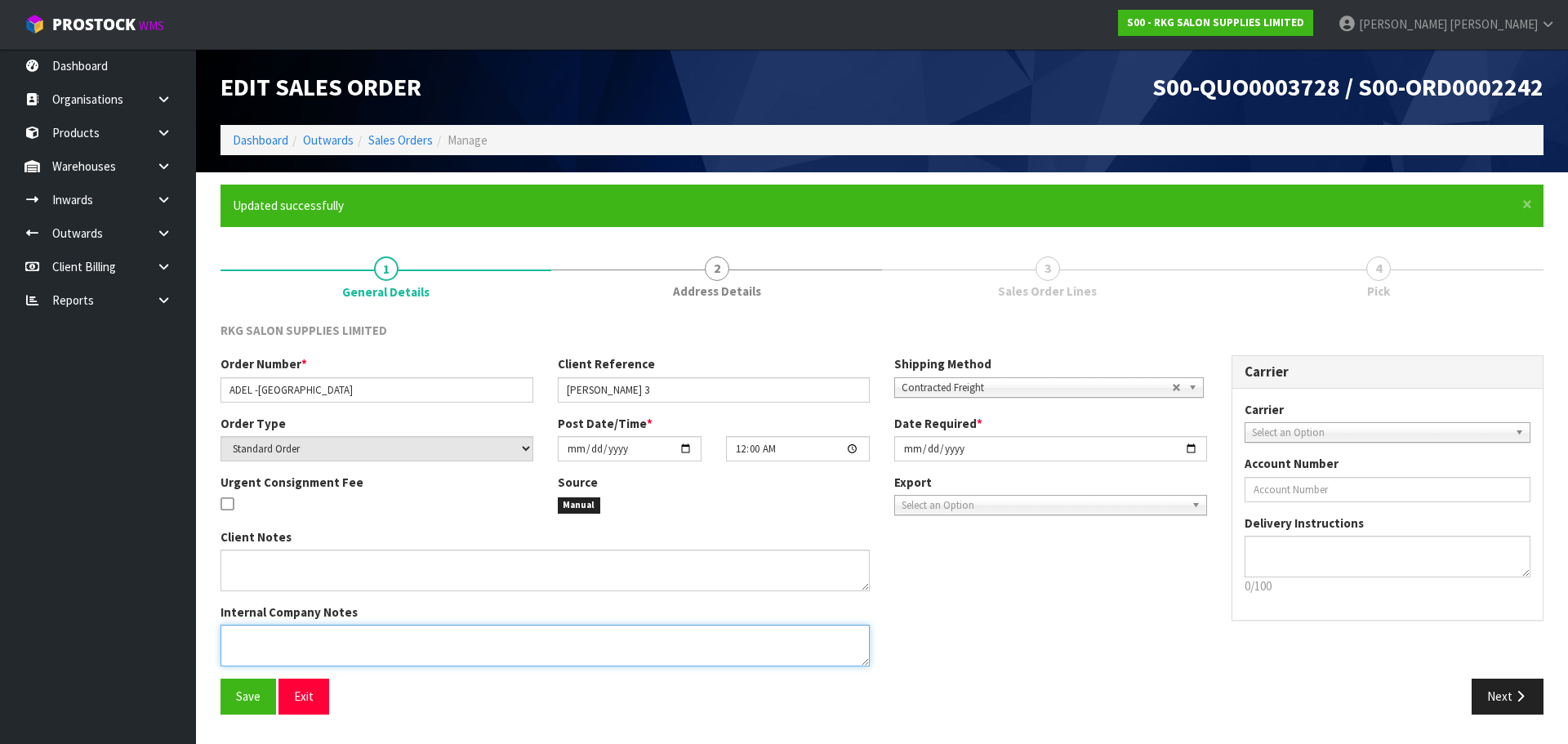
click at [309, 639] on textarea at bounding box center [545, 645] width 649 height 41
click at [264, 636] on textarea at bounding box center [545, 645] width 649 height 41
type textarea "CHECK FIRST WHICH IS CHEAPER TO SEND"
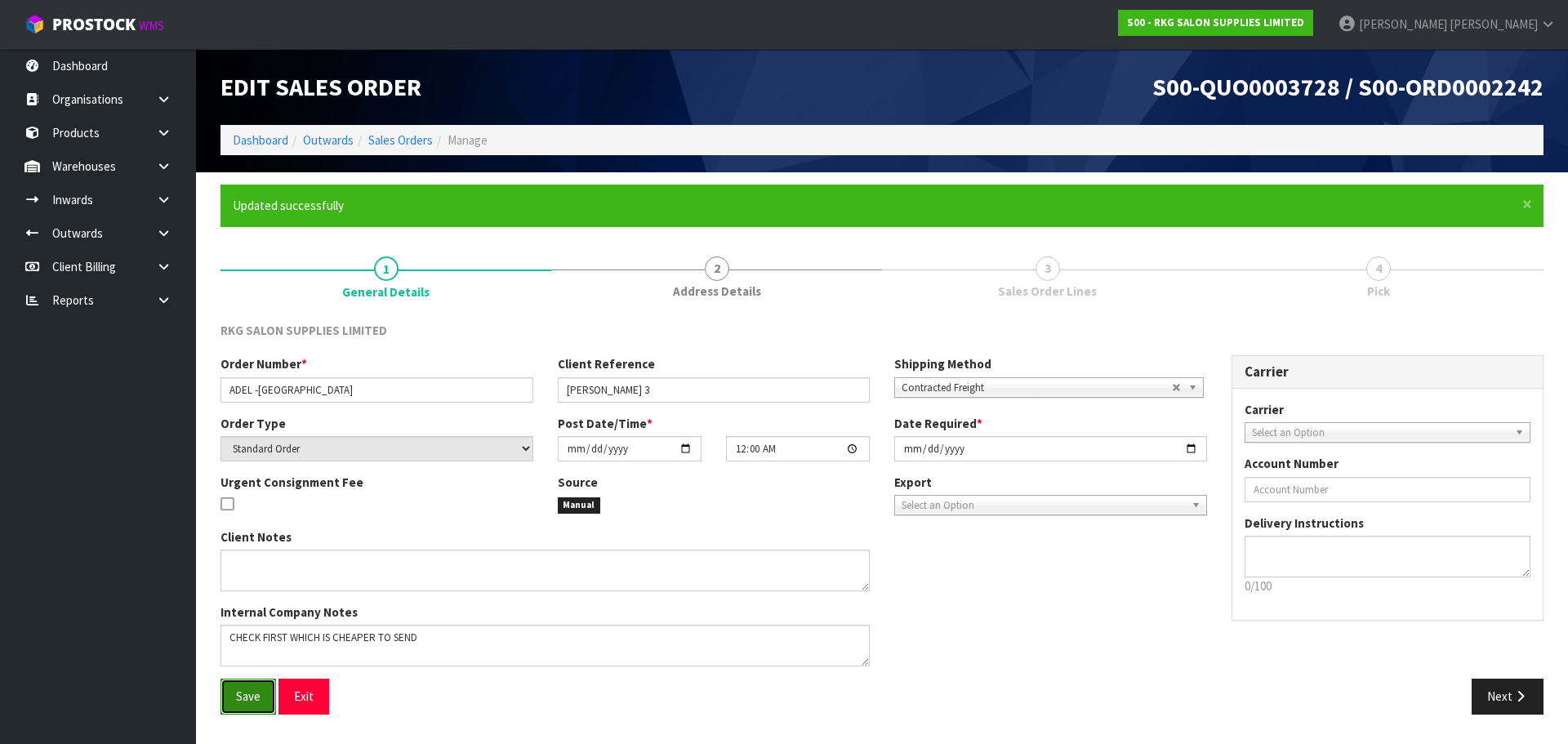
click at [246, 695] on span "Save" at bounding box center [248, 696] width 24 height 15
click at [1510, 689] on button "Next" at bounding box center [1507, 696] width 72 height 35
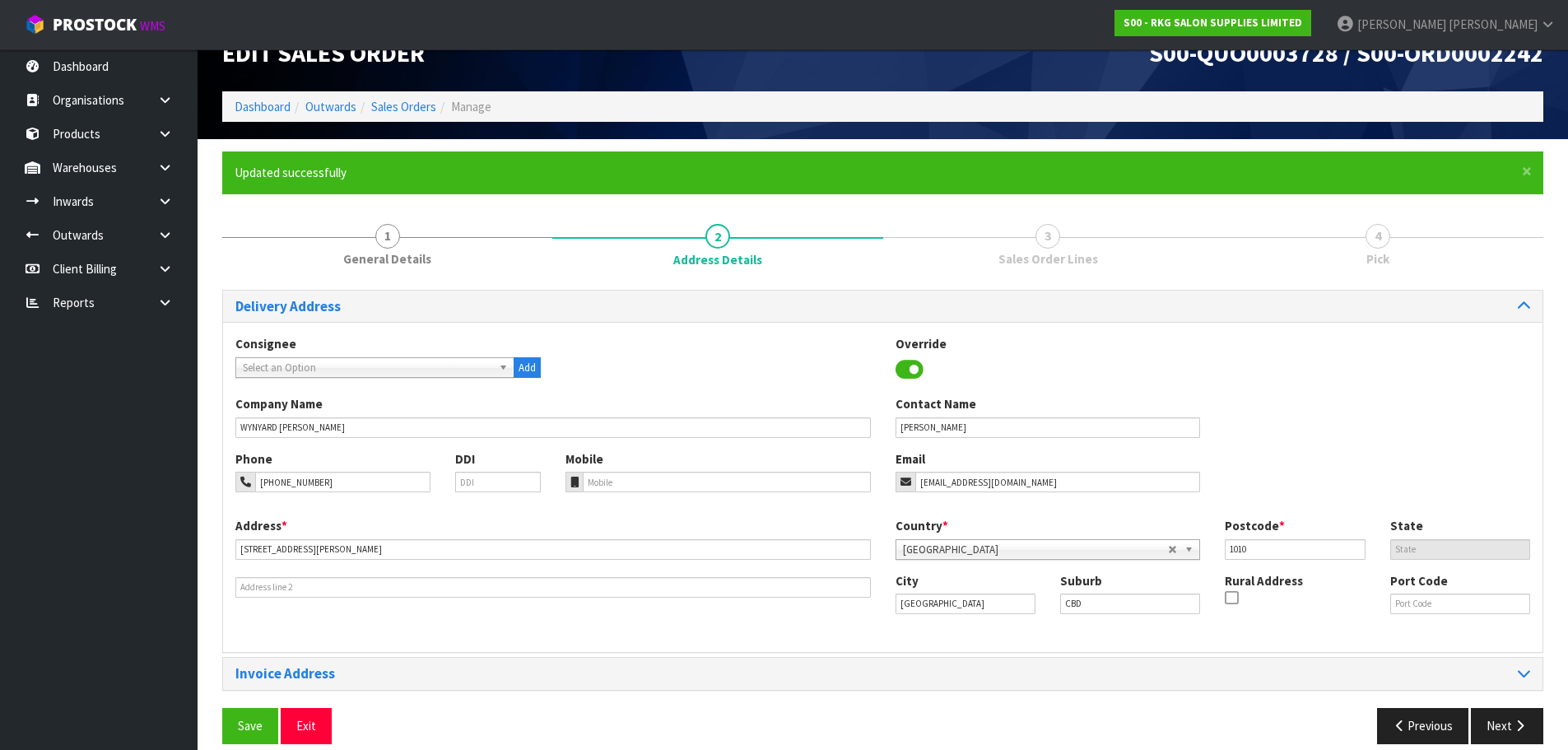
scroll to position [53, 0]
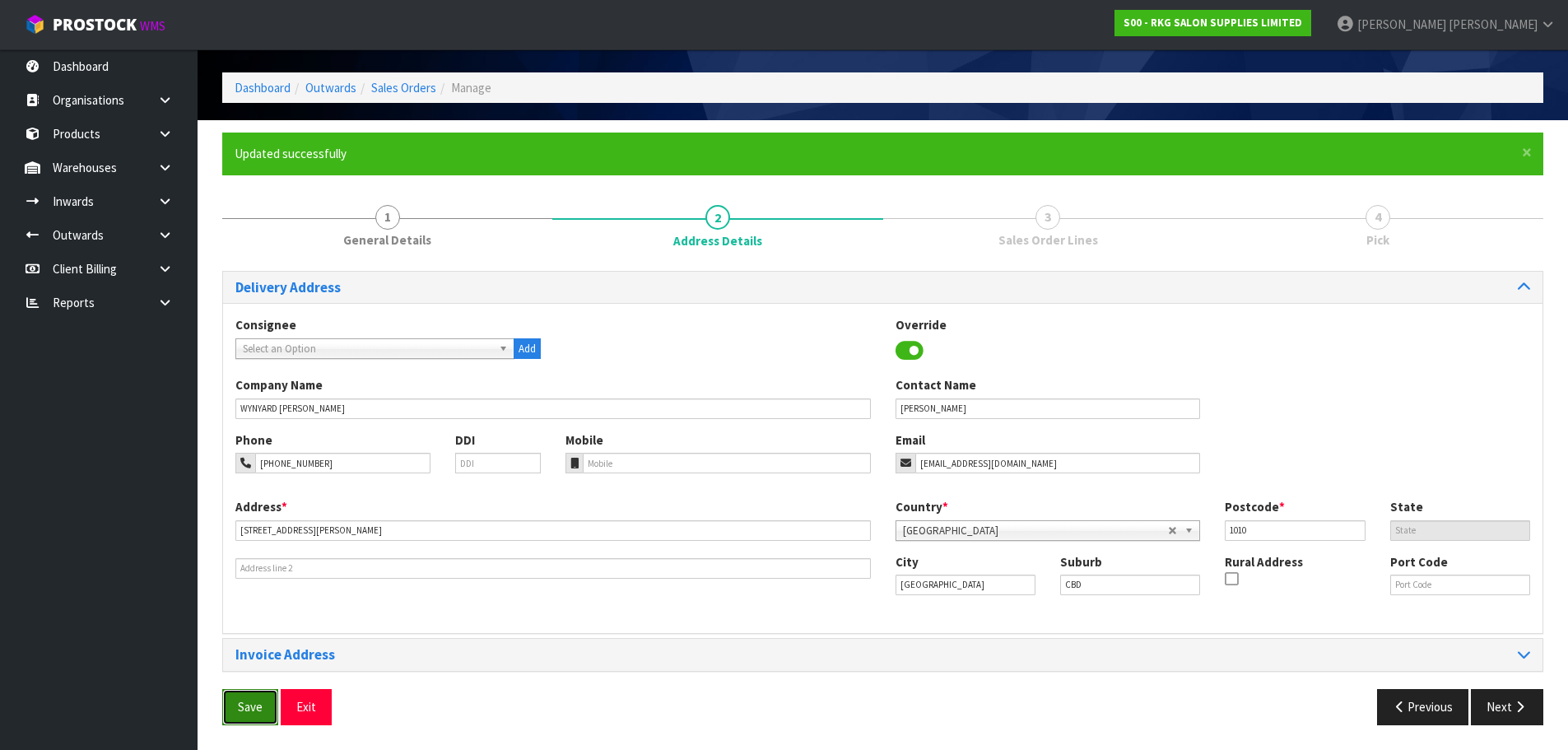
click at [241, 705] on span "Save" at bounding box center [249, 706] width 25 height 15
drag, startPoint x: 1505, startPoint y: 708, endPoint x: 1483, endPoint y: 699, distance: 23.8
click at [1505, 708] on button "Next" at bounding box center [1506, 707] width 72 height 36
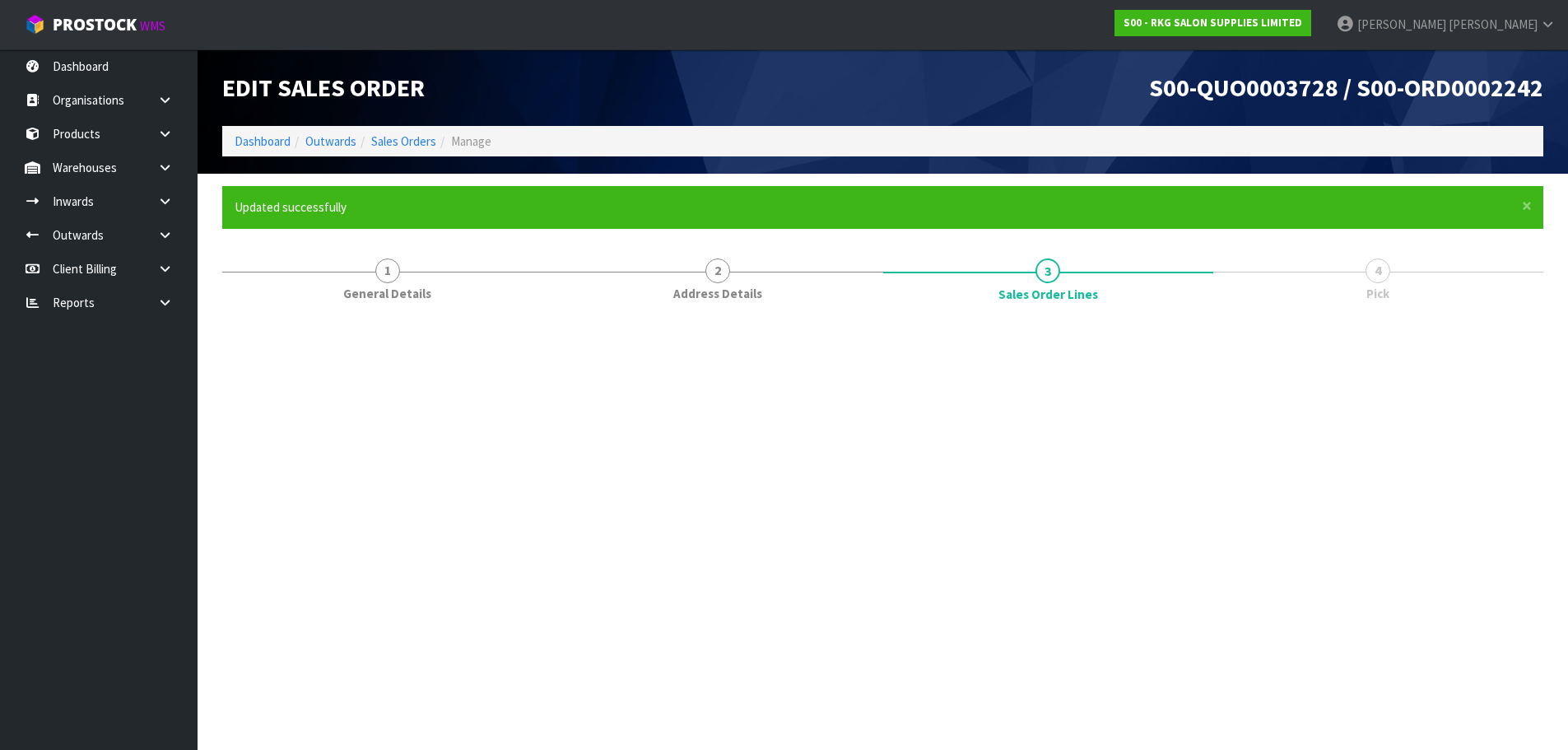
scroll to position [0, 0]
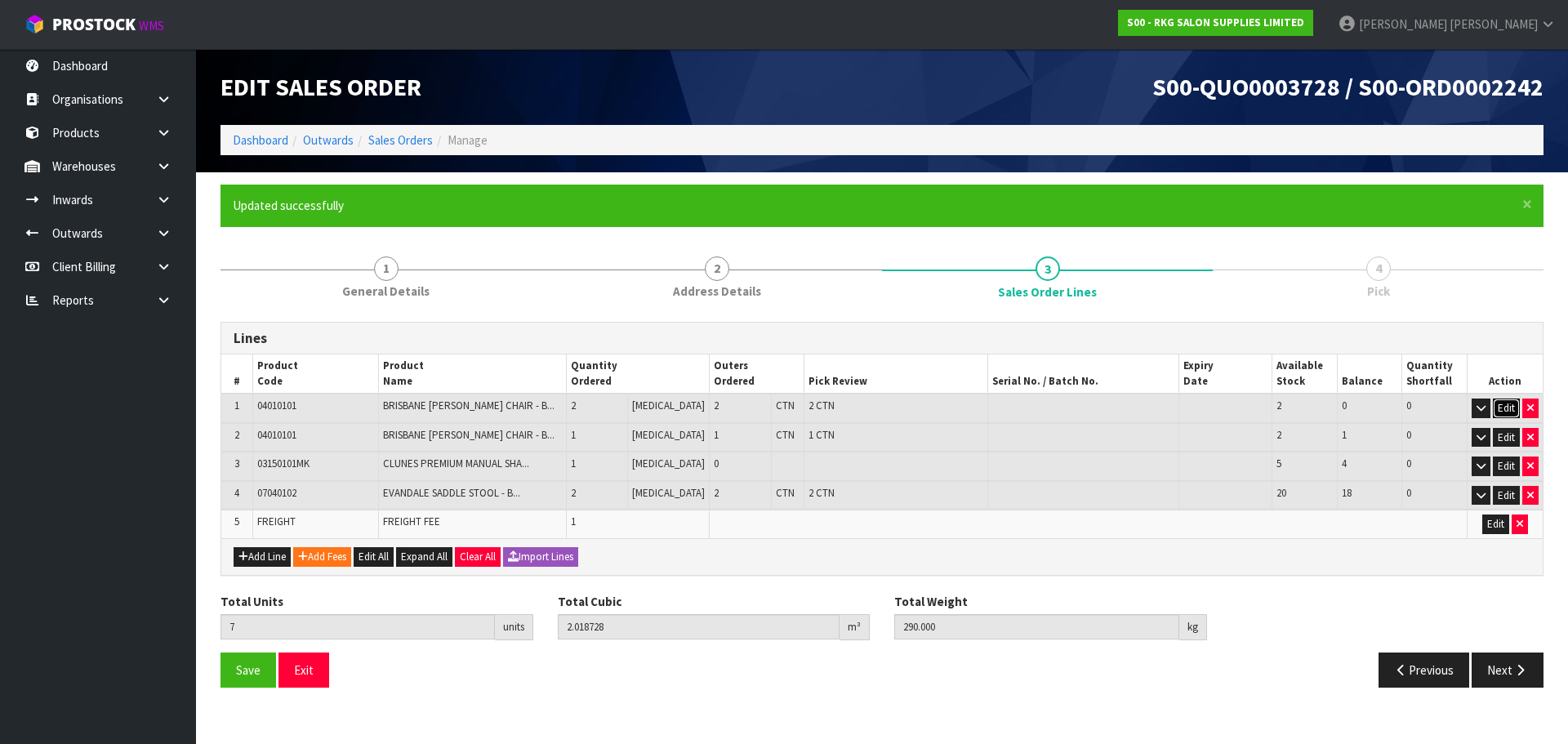
click at [1505, 409] on button "Edit" at bounding box center [1507, 407] width 27 height 19
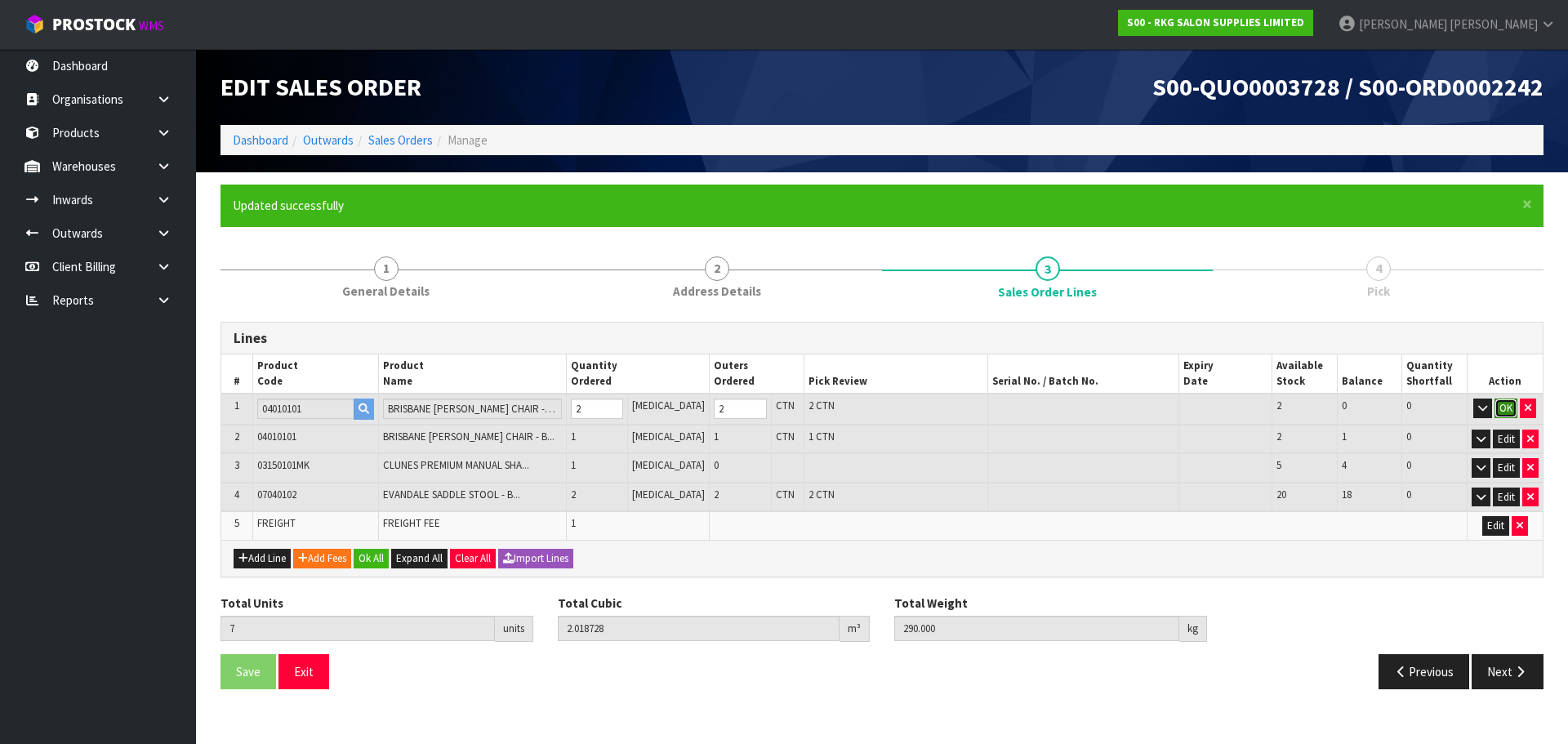
click at [1501, 407] on button "OK" at bounding box center [1506, 407] width 23 height 19
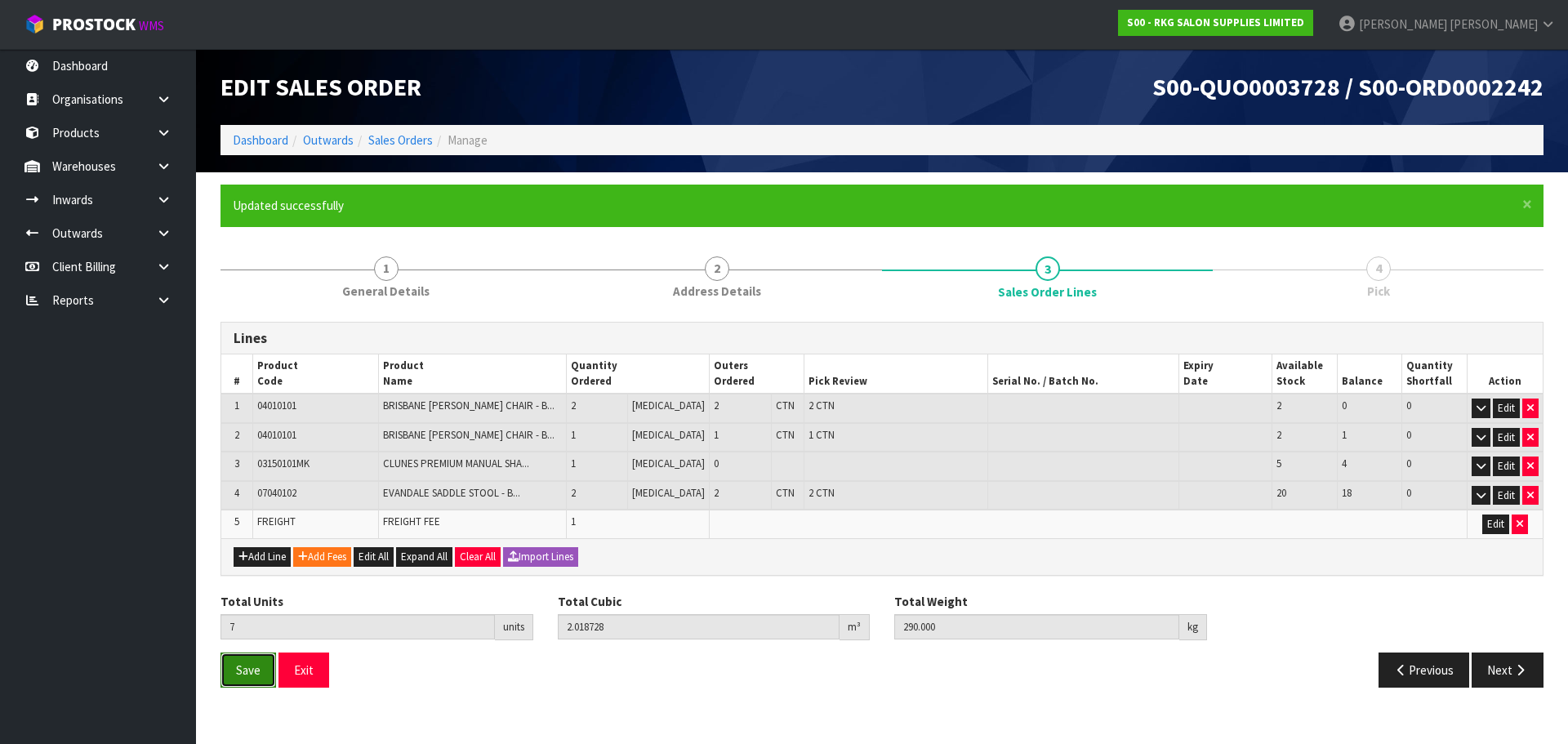
click at [237, 670] on span "Save" at bounding box center [248, 670] width 24 height 15
click at [1496, 678] on button "Next" at bounding box center [1507, 670] width 72 height 35
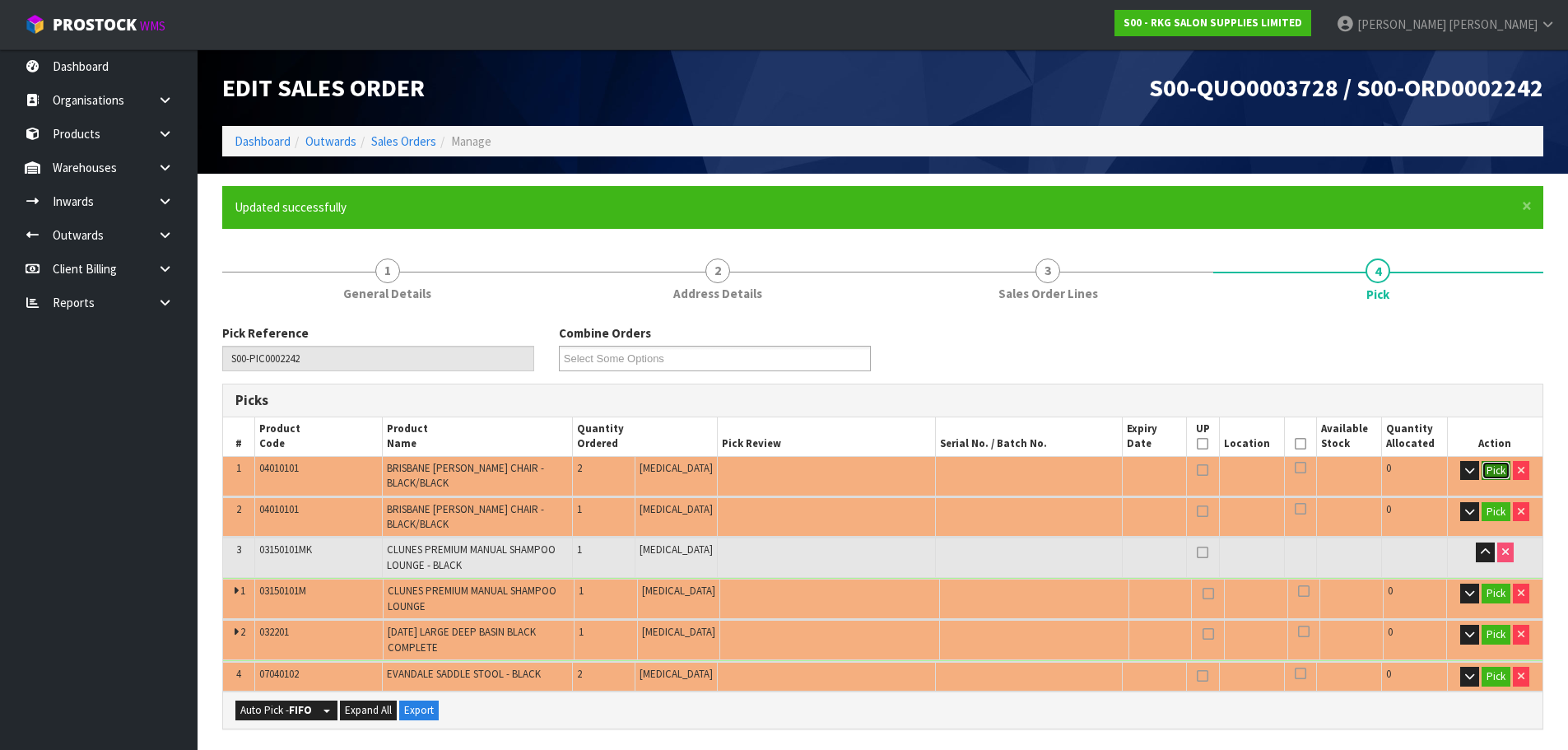
click at [1496, 473] on button "Pick" at bounding box center [1496, 470] width 29 height 20
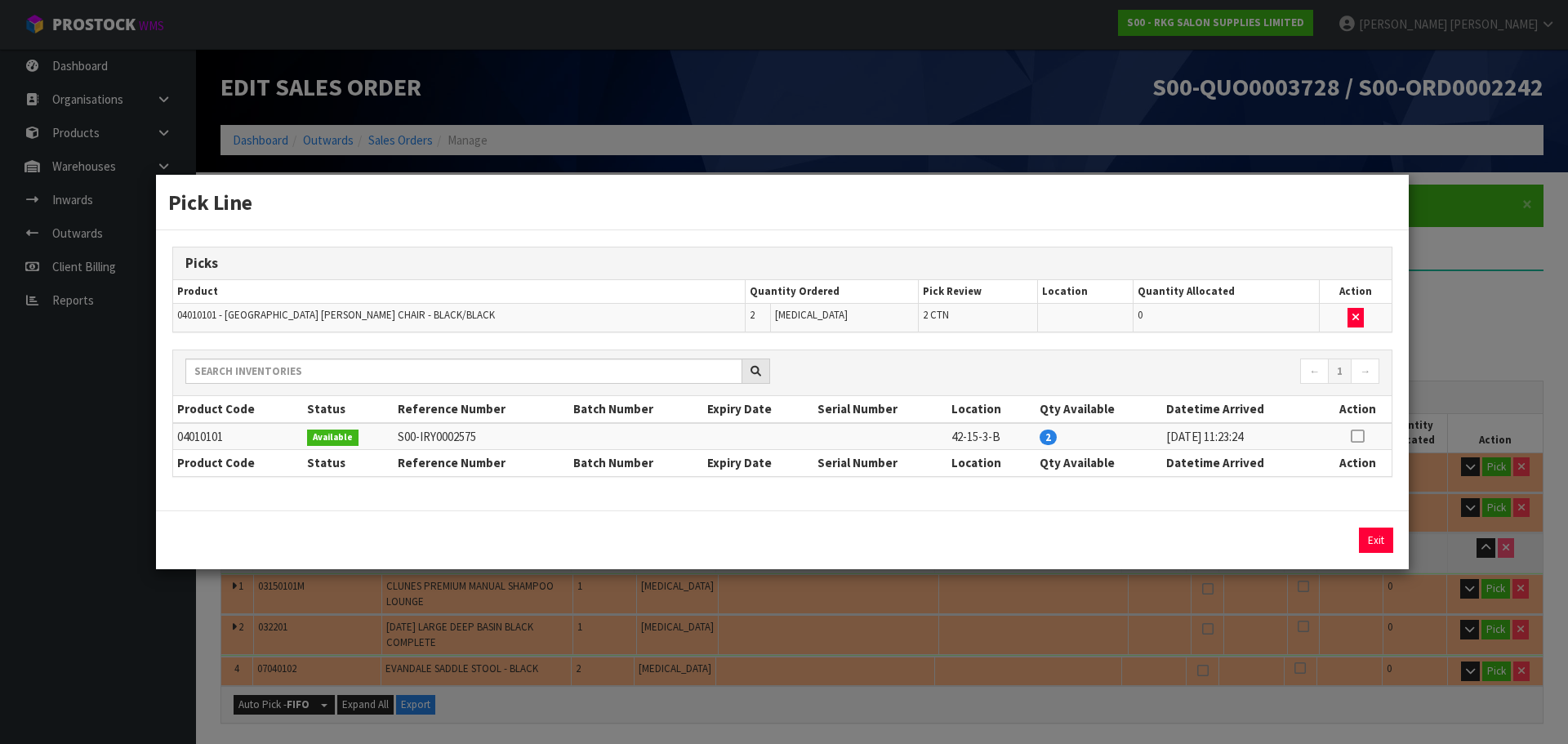
click at [1361, 437] on icon at bounding box center [1357, 436] width 13 height 1
click at [1320, 545] on button "Assign Pick" at bounding box center [1321, 540] width 67 height 25
type input "2"
type input "0.808704"
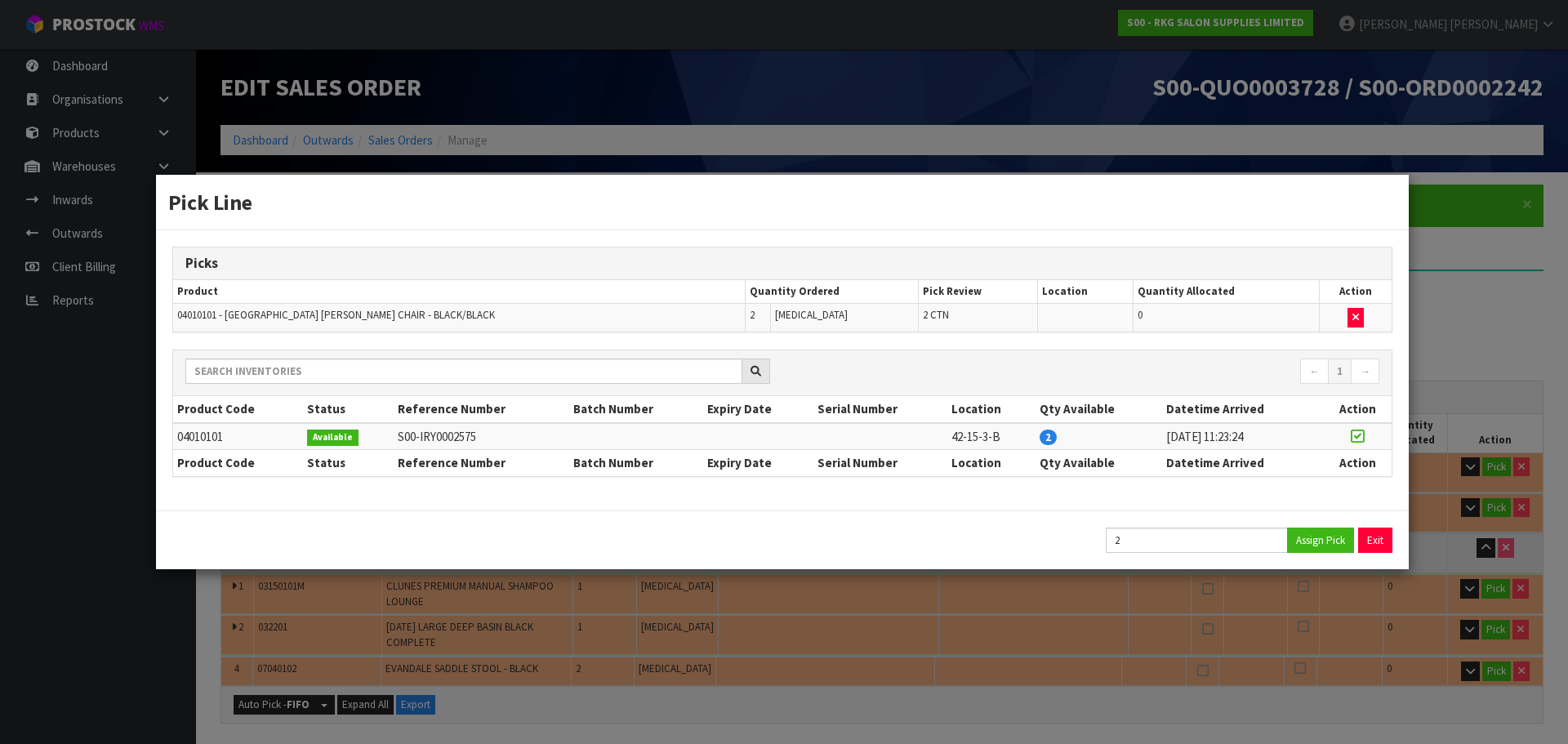
type input "136"
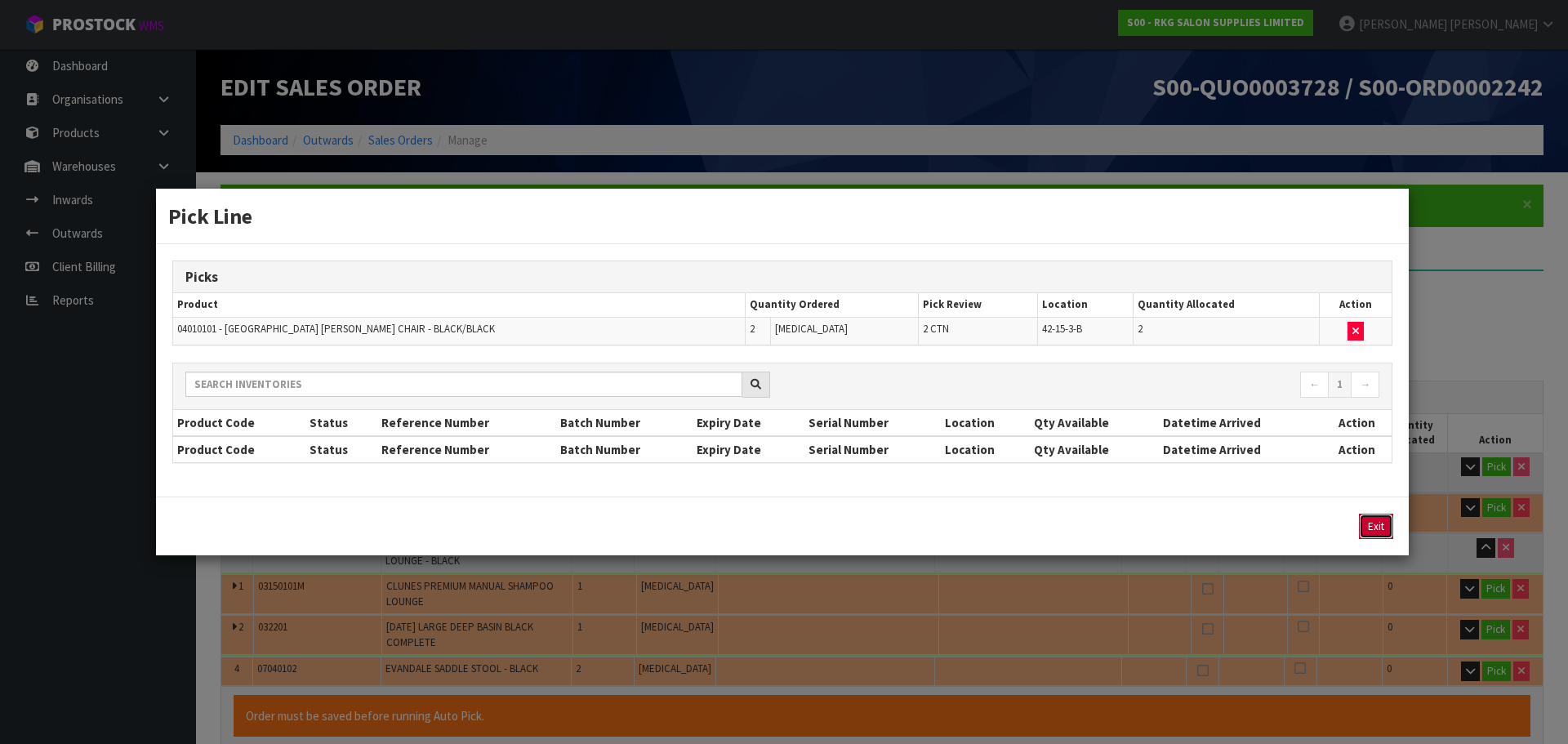
click at [1385, 527] on button "Exit" at bounding box center [1376, 526] width 35 height 25
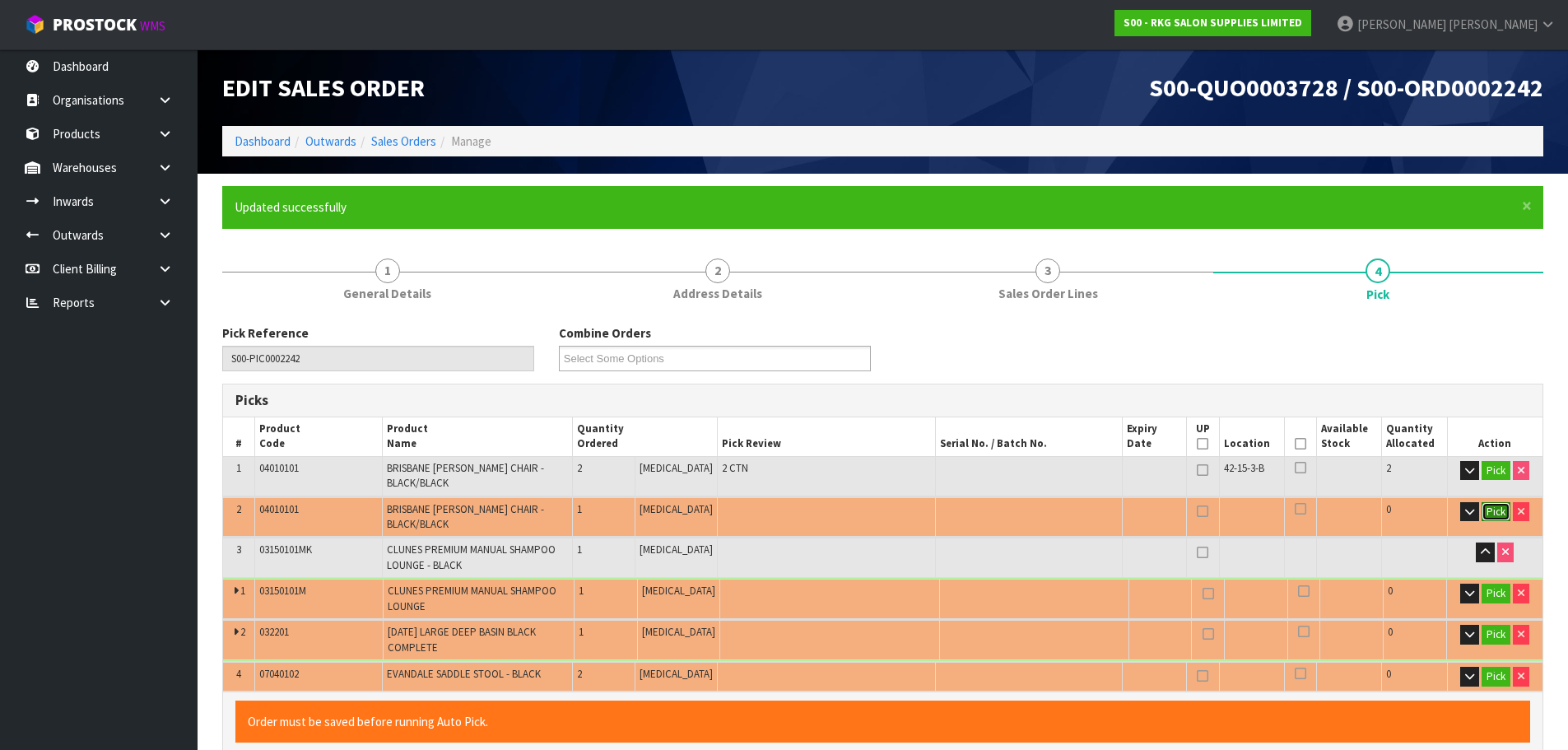
click at [1494, 502] on button "Pick" at bounding box center [1496, 512] width 29 height 20
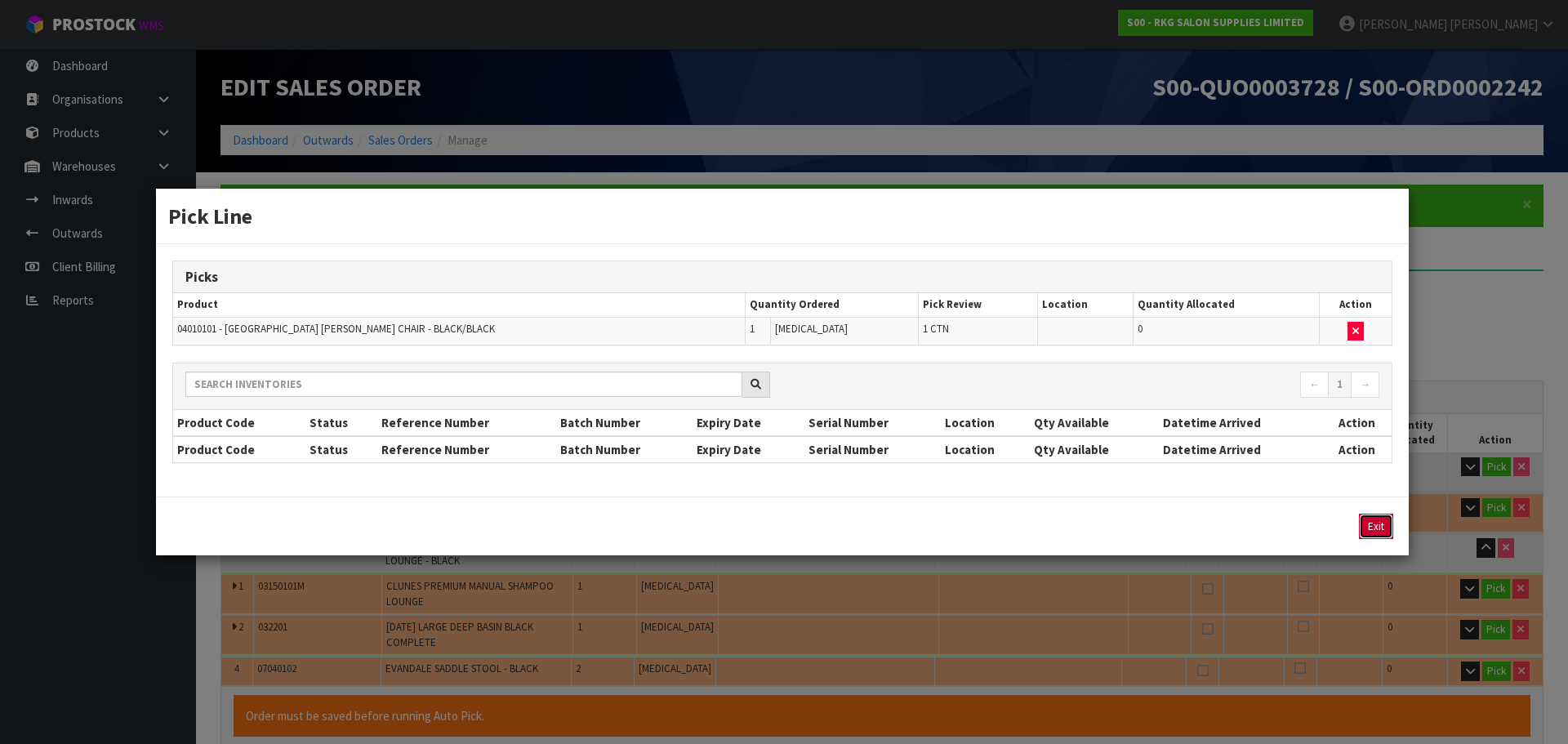
click at [1369, 526] on button "Exit" at bounding box center [1376, 526] width 35 height 25
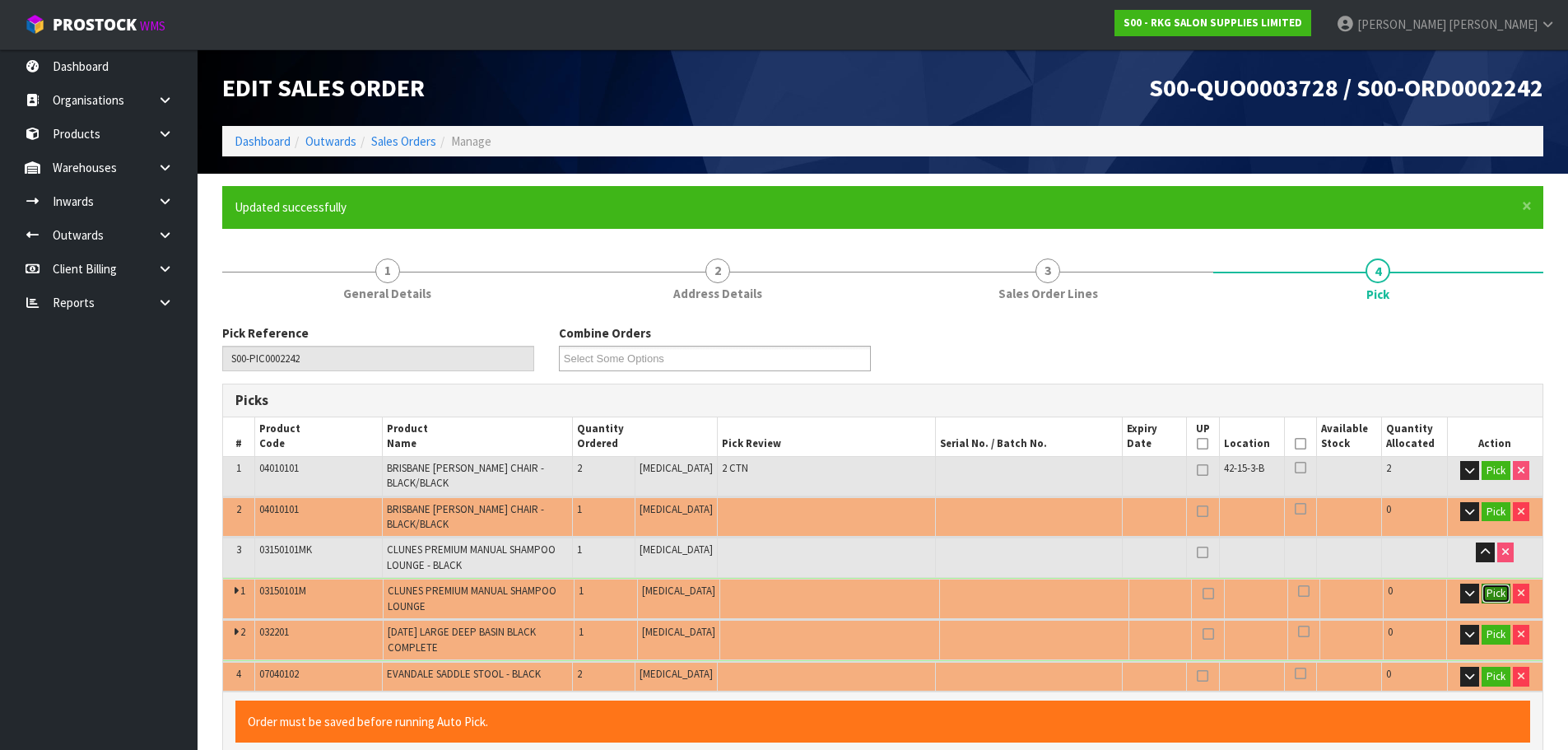
click at [1492, 584] on button "Pick" at bounding box center [1496, 593] width 29 height 20
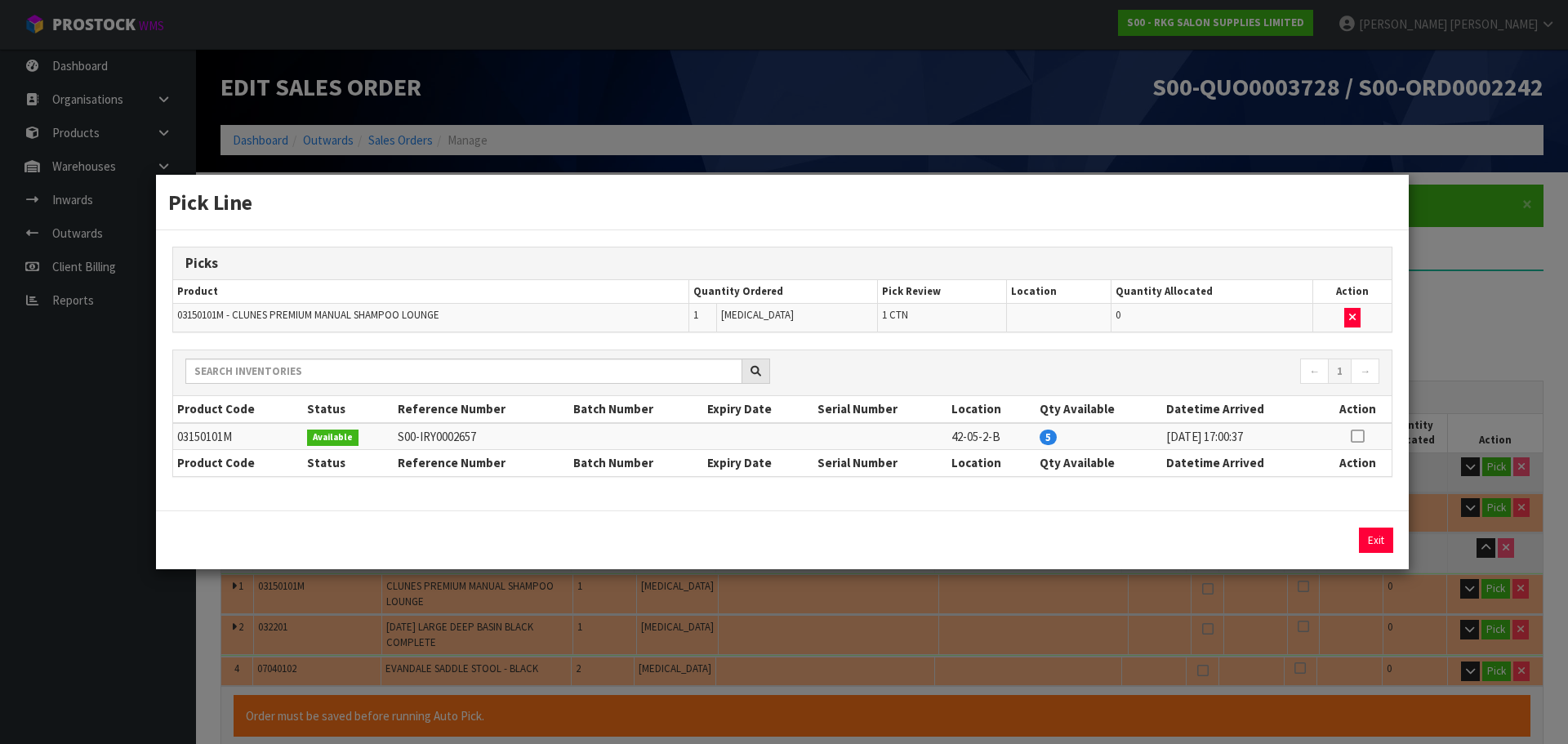
click at [1360, 437] on icon at bounding box center [1357, 436] width 13 height 1
click at [1315, 542] on button "Assign Pick" at bounding box center [1321, 540] width 67 height 25
type input "3"
type input "1.393904"
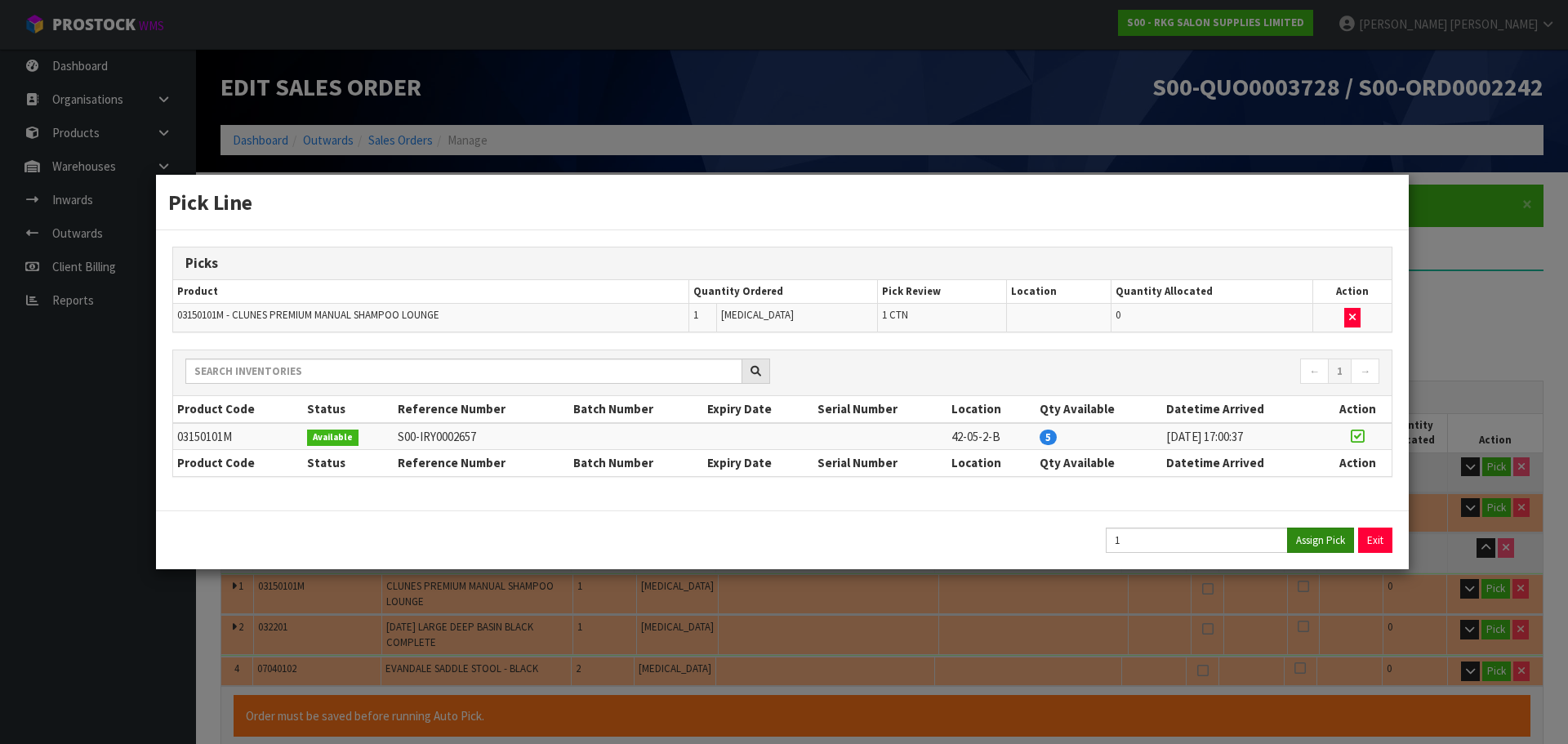
type input "187"
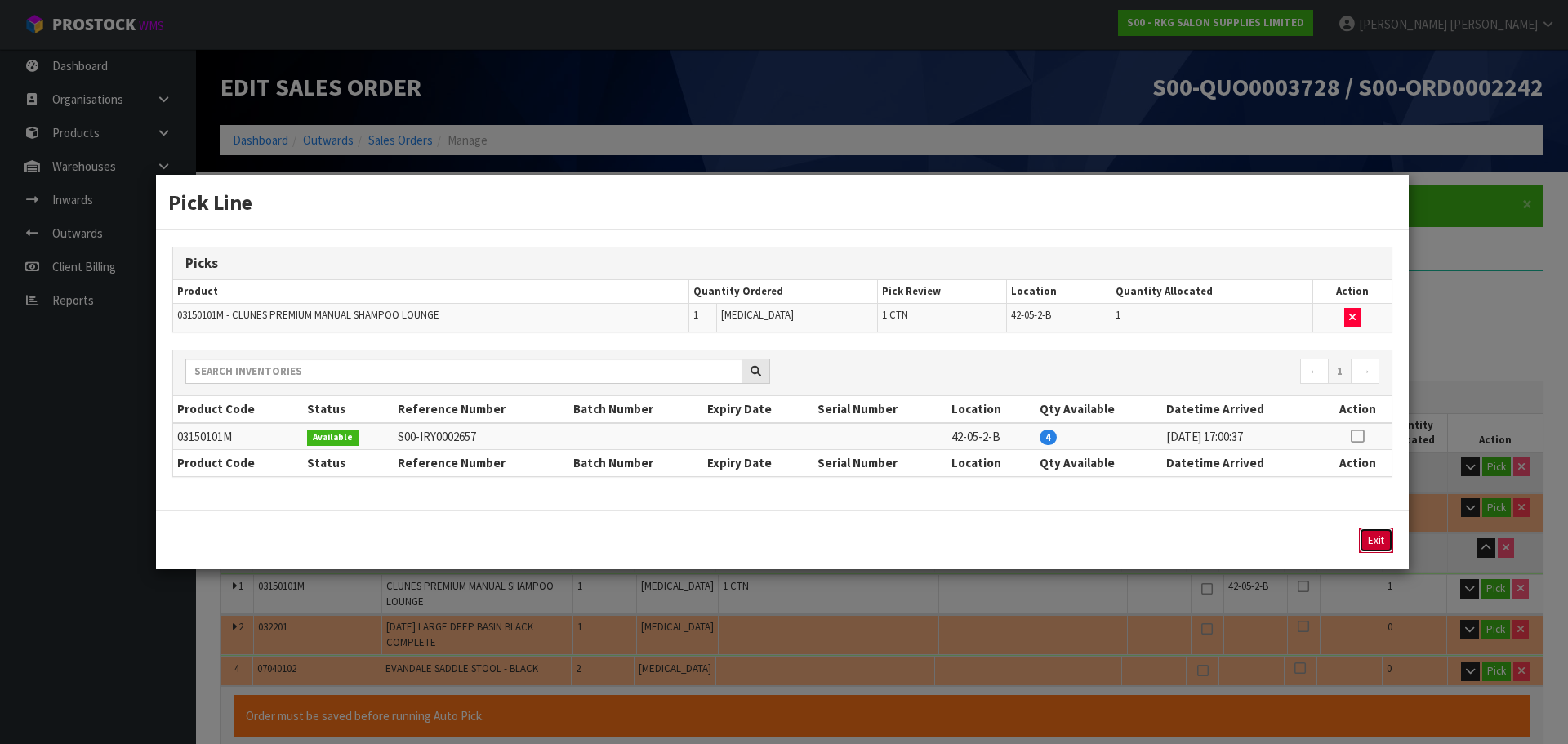
click at [1368, 538] on button "Exit" at bounding box center [1376, 540] width 35 height 25
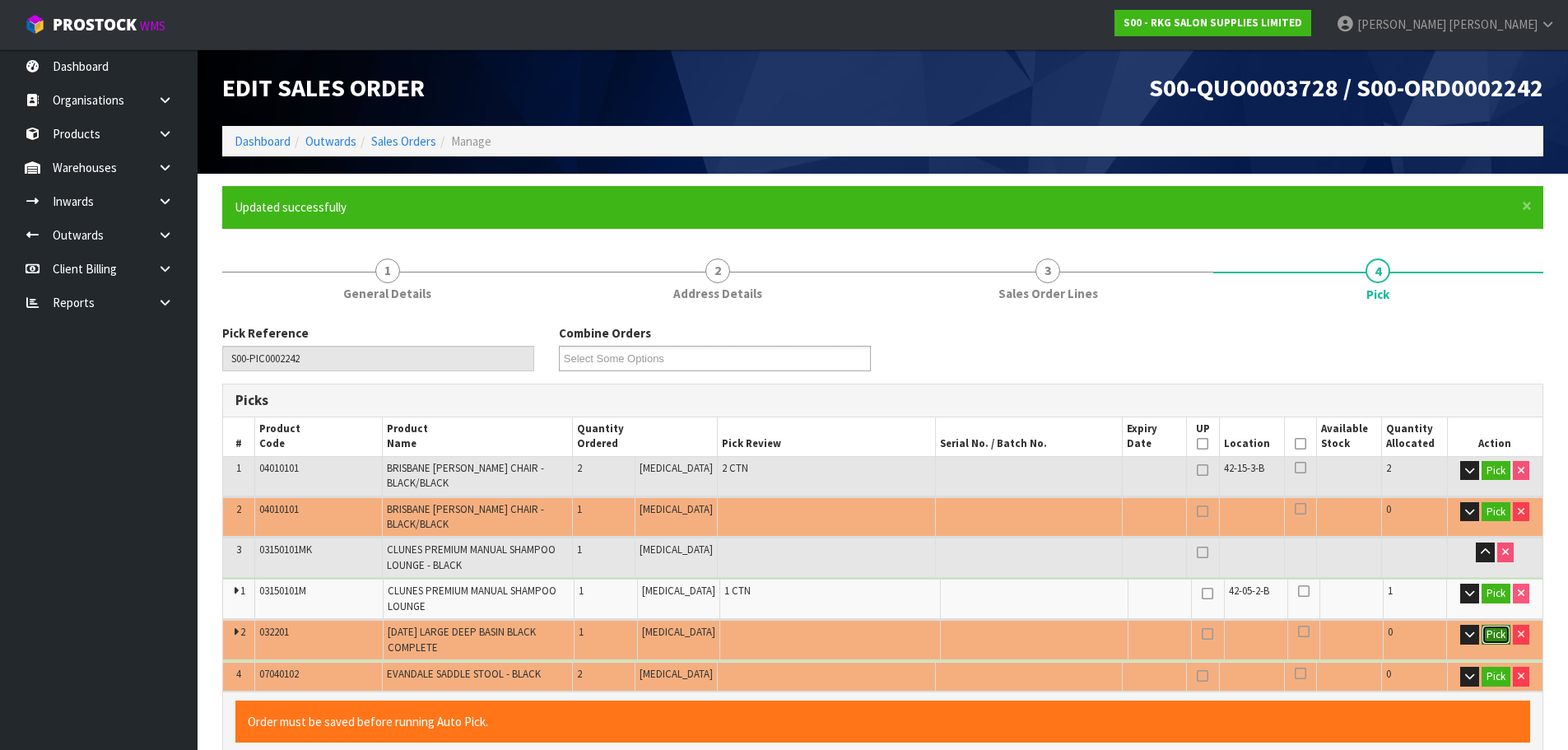
click at [1490, 624] on button "Pick" at bounding box center [1496, 634] width 29 height 20
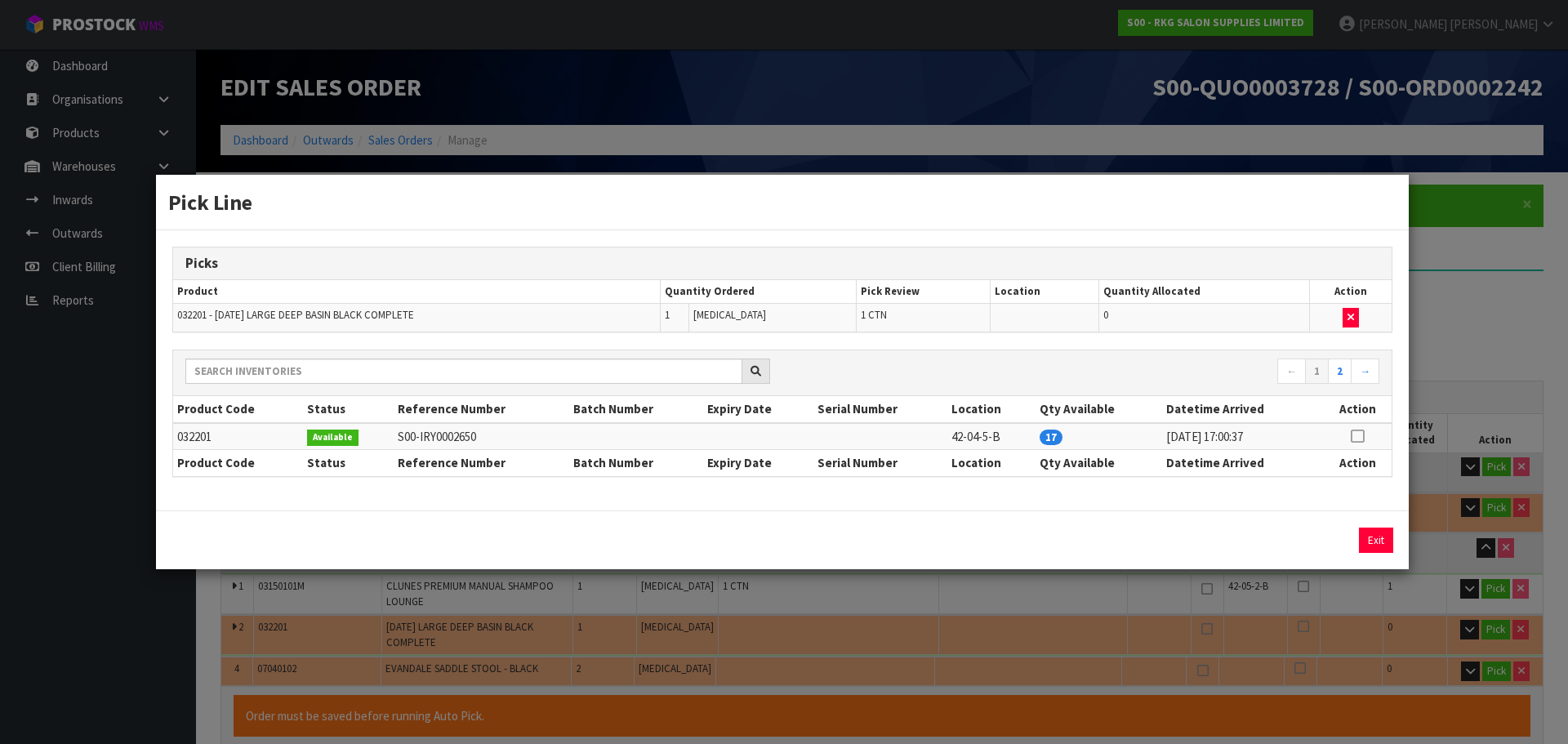
click at [1363, 436] on icon at bounding box center [1357, 436] width 13 height 1
click at [1310, 545] on button "Assign Pick" at bounding box center [1321, 540] width 67 height 25
type input "4"
type input "1.516376"
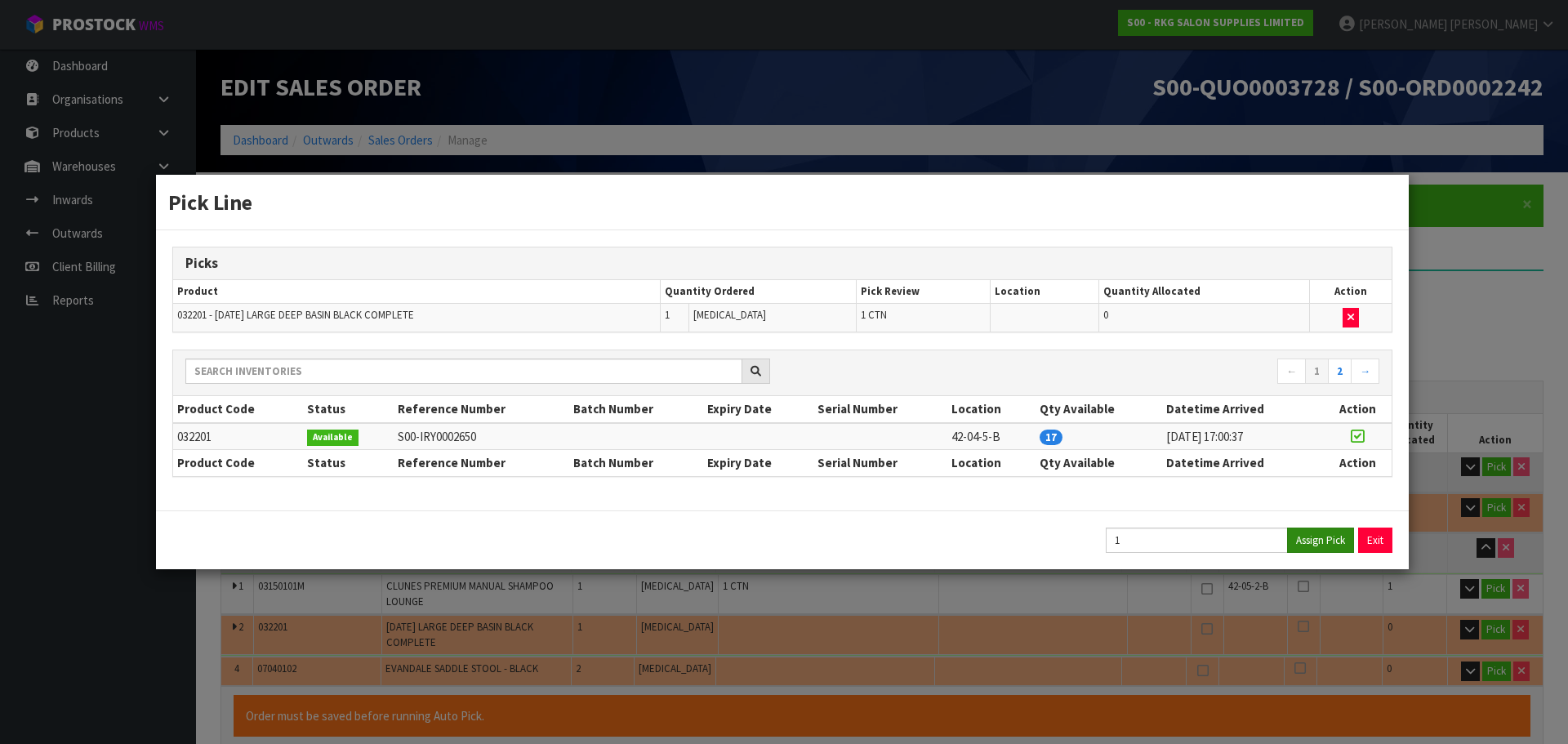
type input "210"
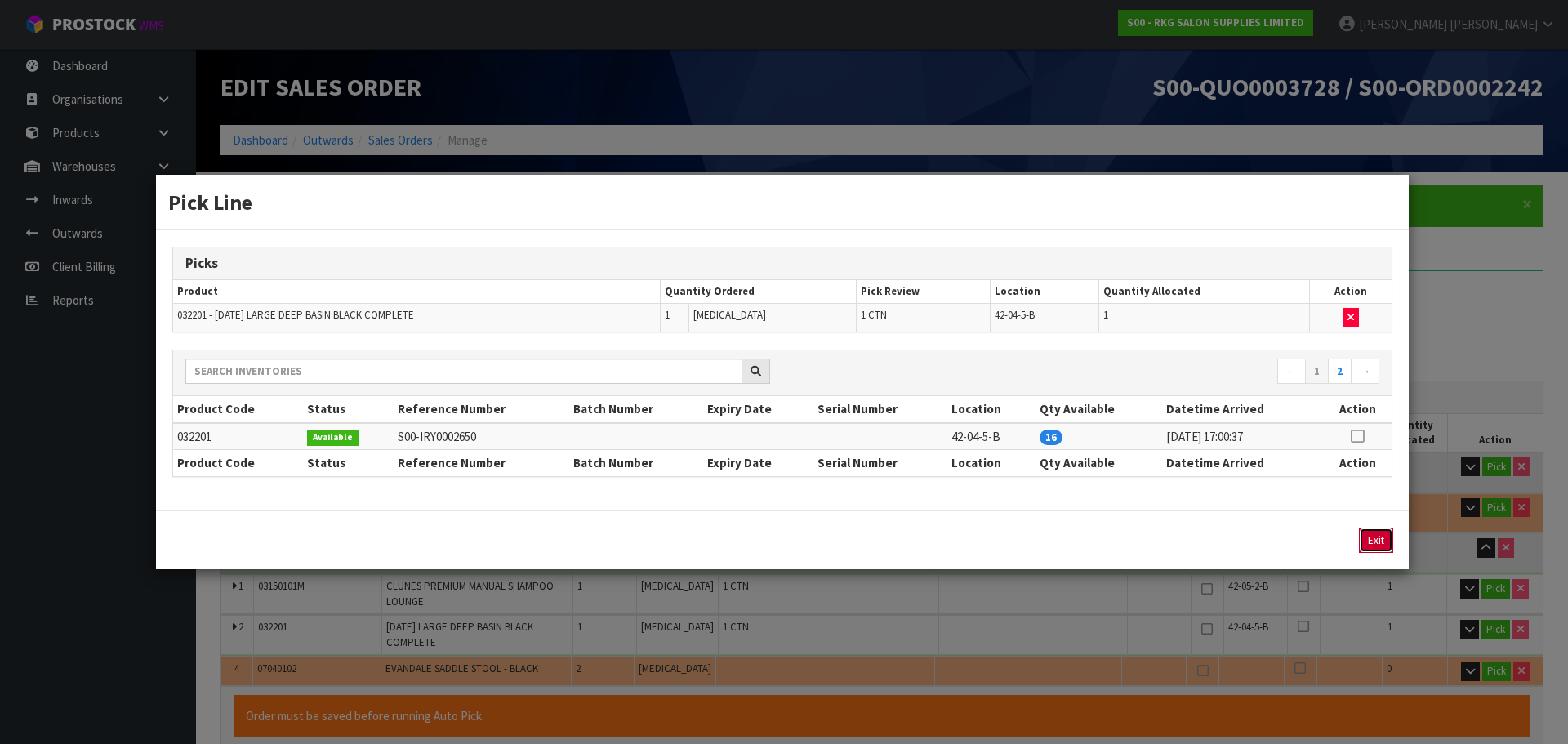
click at [1371, 533] on button "Exit" at bounding box center [1376, 540] width 35 height 25
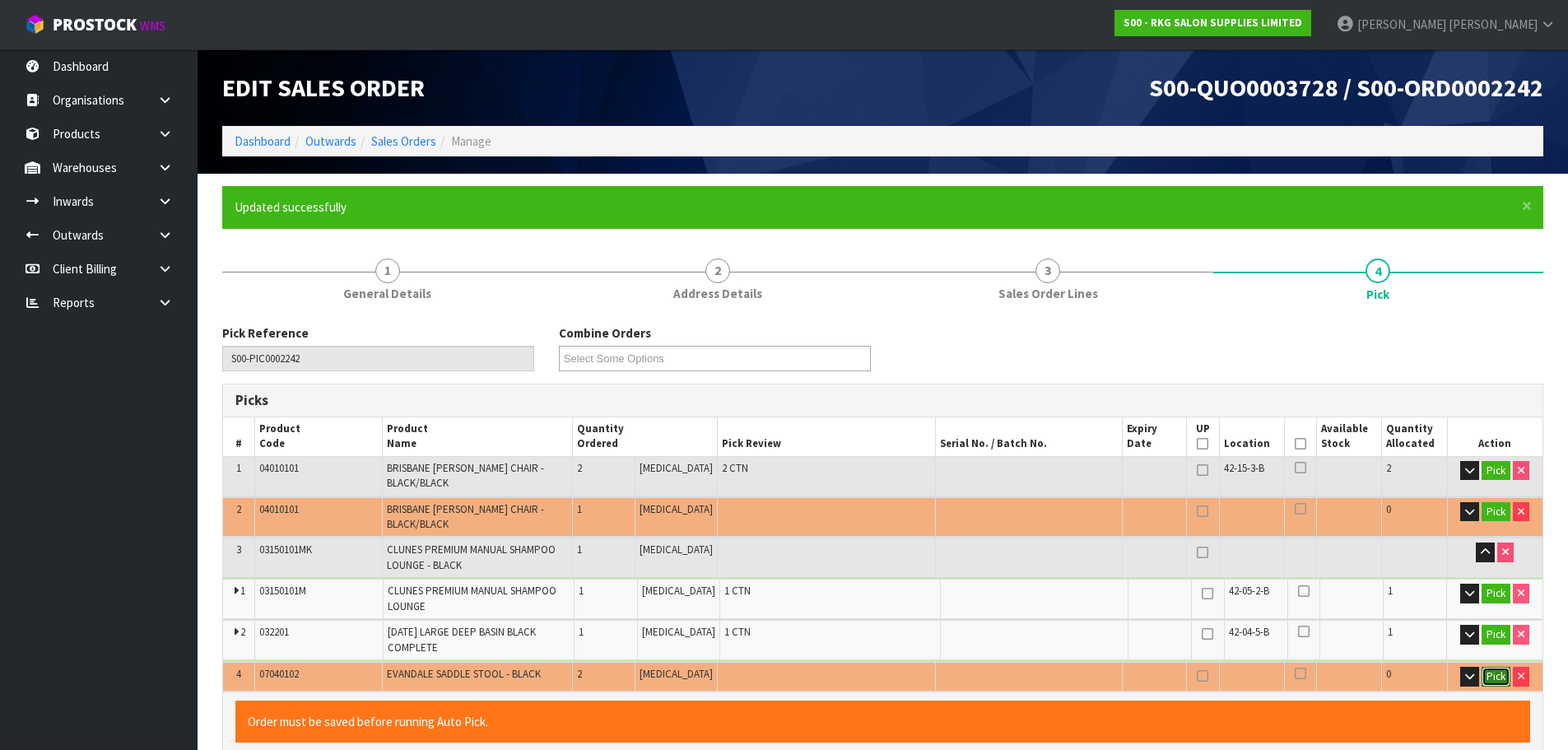
click at [1492, 667] on button "Pick" at bounding box center [1496, 676] width 29 height 20
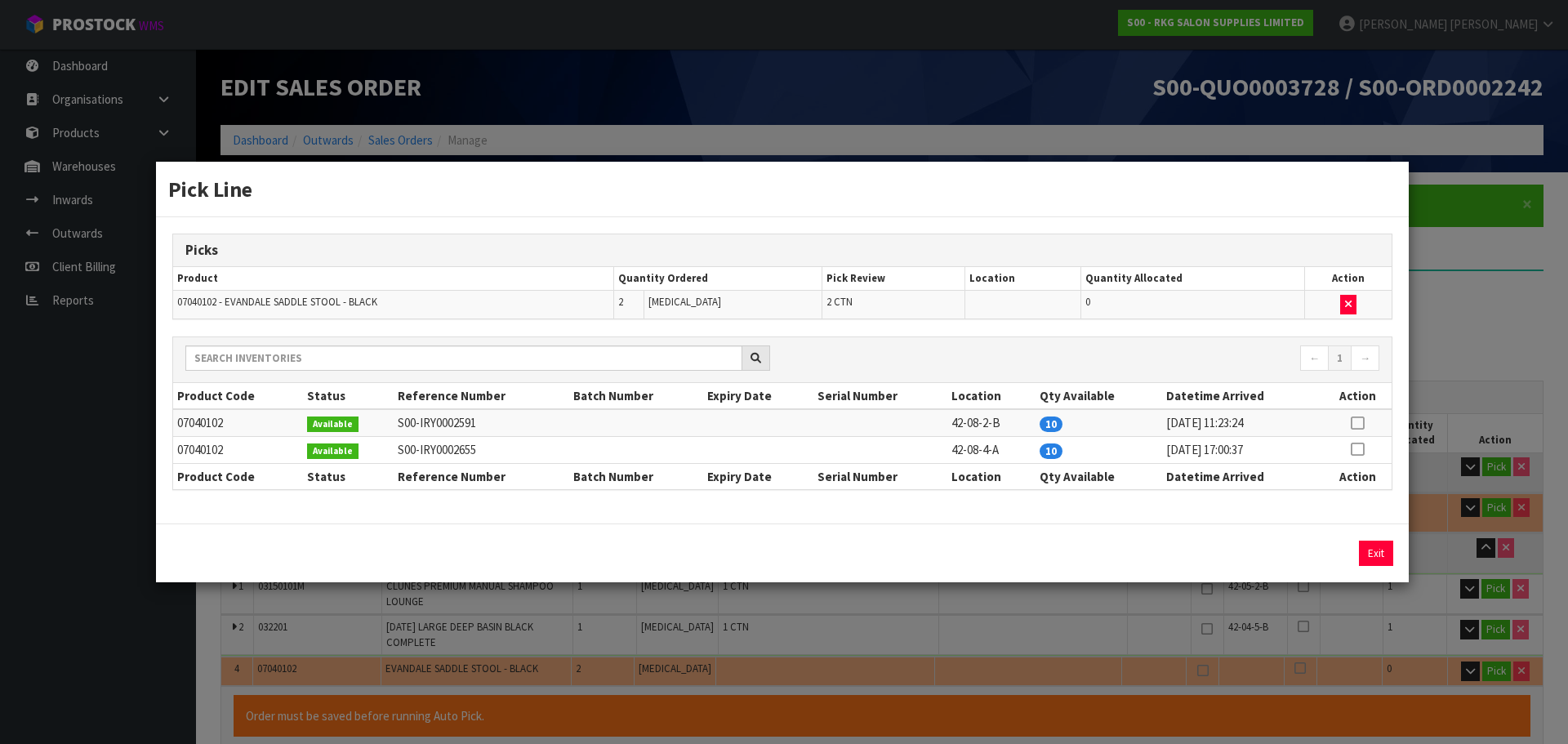
click at [1358, 423] on icon at bounding box center [1357, 422] width 13 height 1
click at [1324, 556] on button "Assign Pick" at bounding box center [1321, 553] width 67 height 25
type input "6"
type input "1.614376"
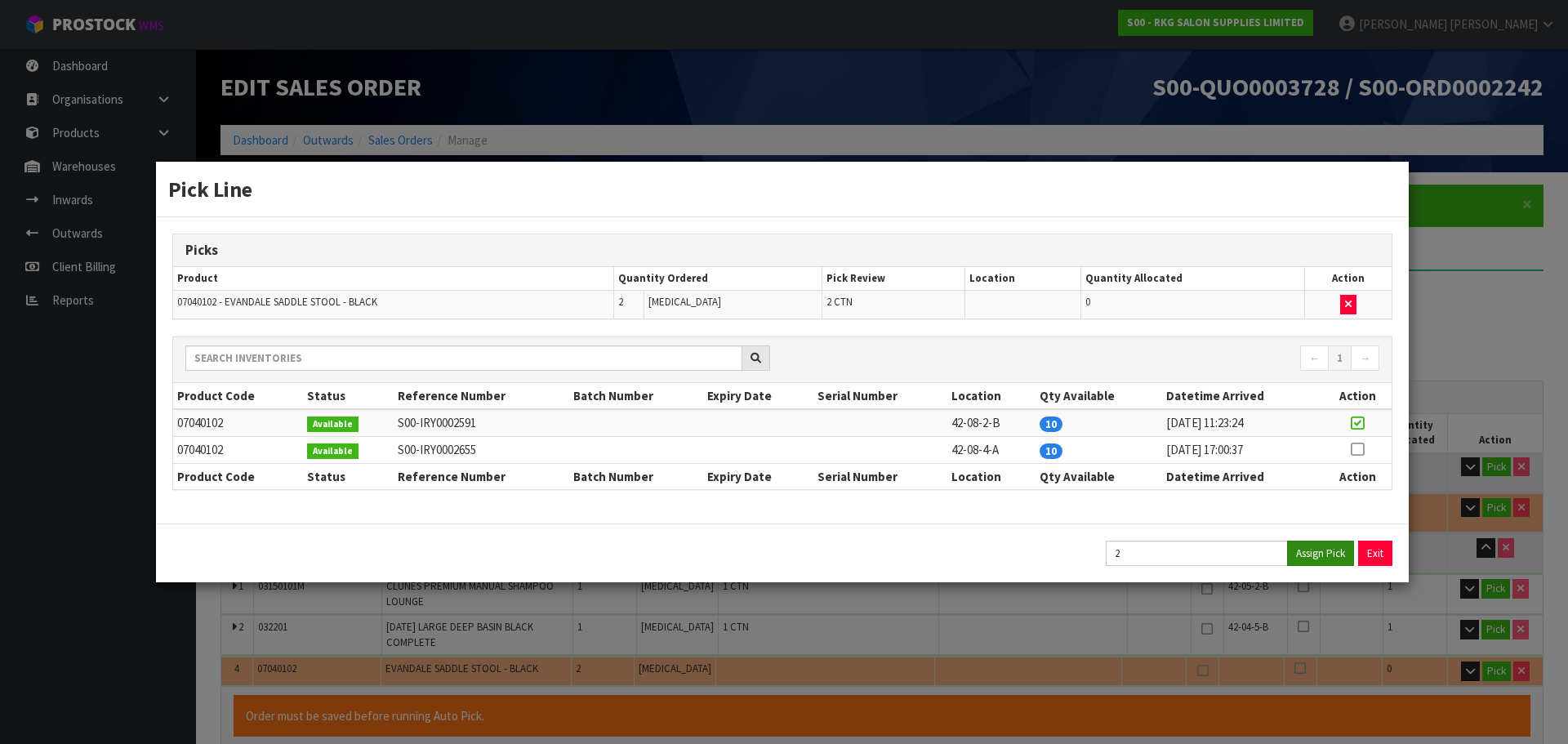
type input "222"
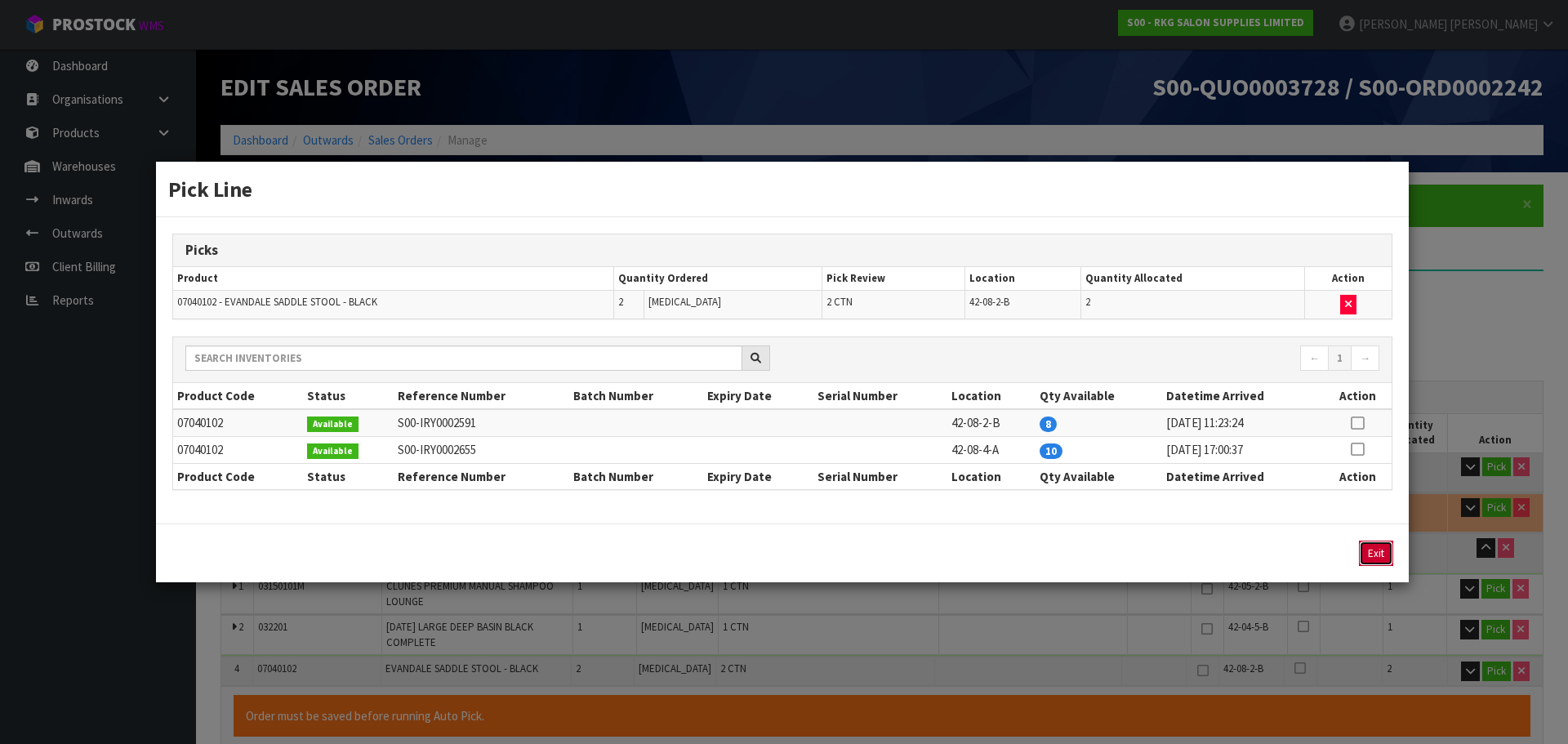
click at [1376, 550] on button "Exit" at bounding box center [1376, 553] width 35 height 25
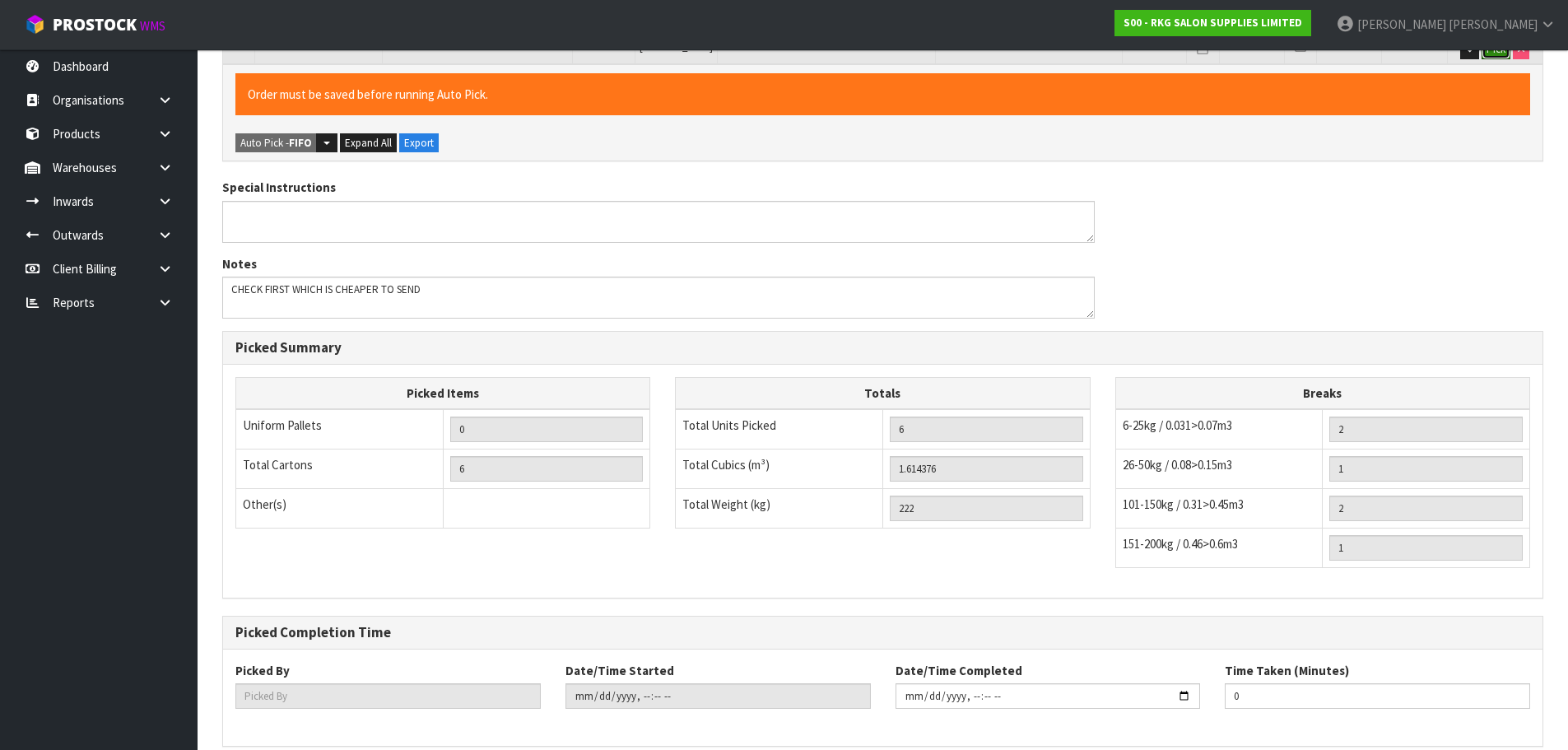
scroll to position [680, 0]
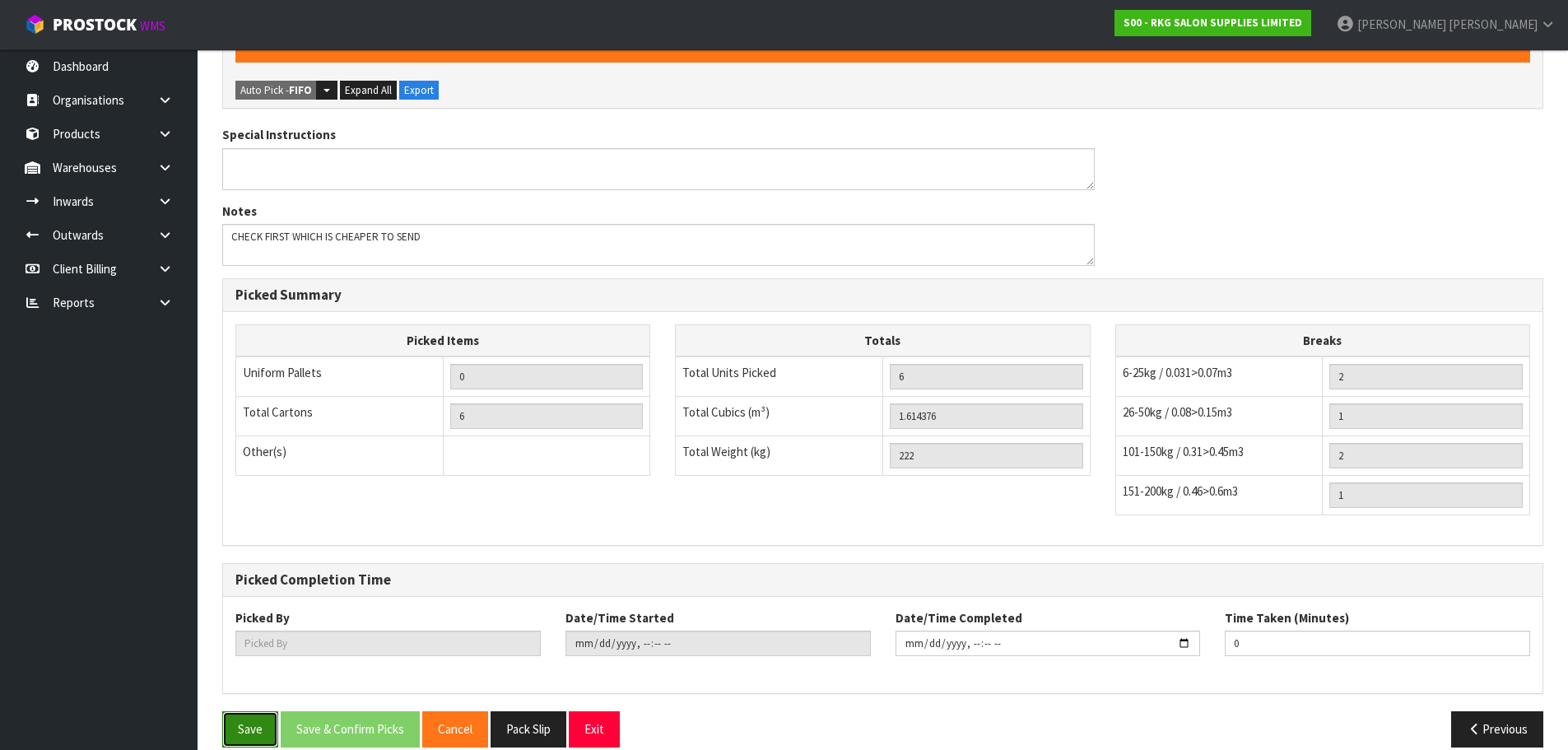
drag, startPoint x: 255, startPoint y: 708, endPoint x: 470, endPoint y: 440, distance: 343.6
click at [255, 711] on button "Save" at bounding box center [250, 729] width 56 height 36
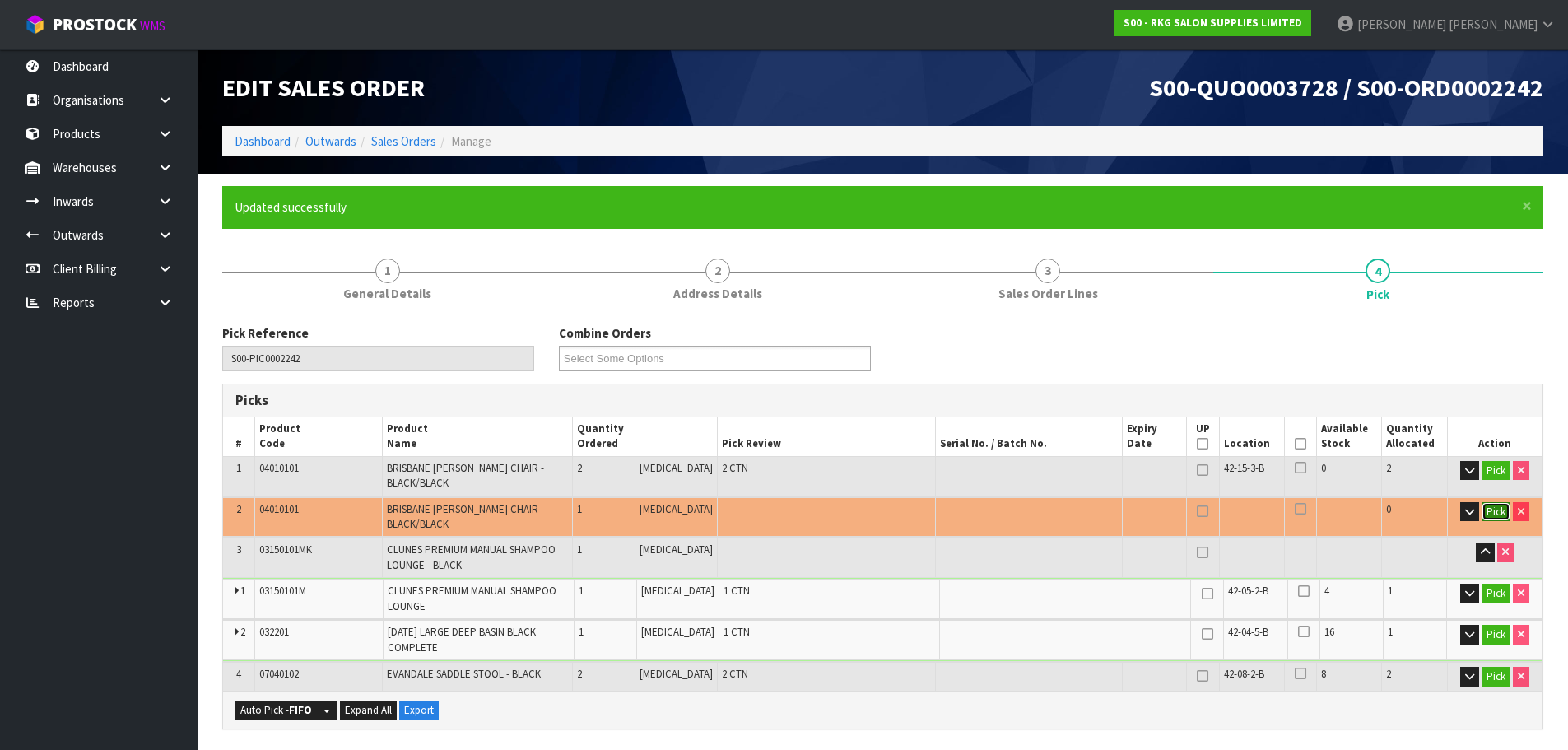
click at [1491, 502] on button "Pick" at bounding box center [1496, 512] width 29 height 20
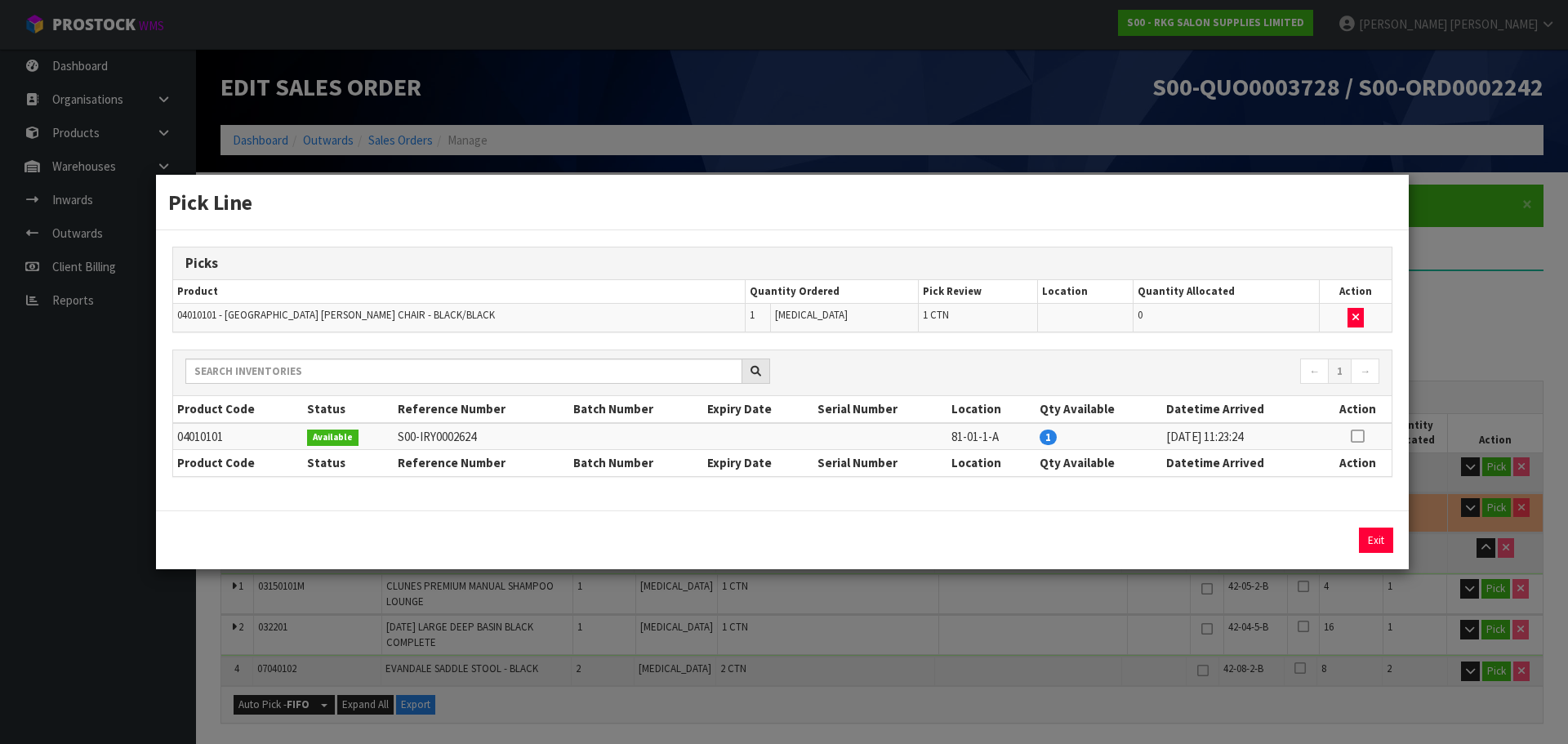
click at [1360, 436] on icon at bounding box center [1357, 436] width 13 height 1
click at [1311, 539] on button "Assign Pick" at bounding box center [1321, 540] width 67 height 25
type input "7"
type input "2.018728"
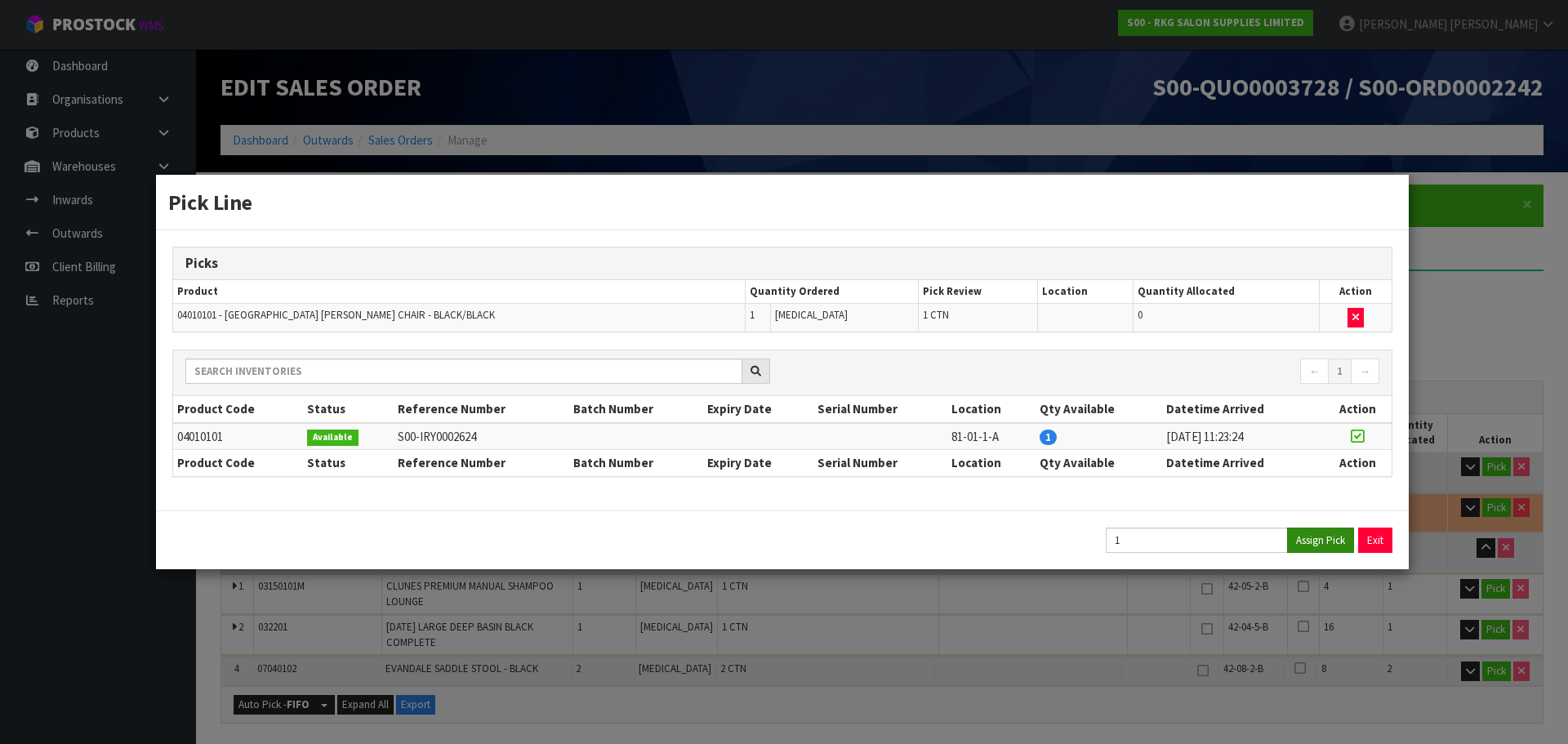
type input "290"
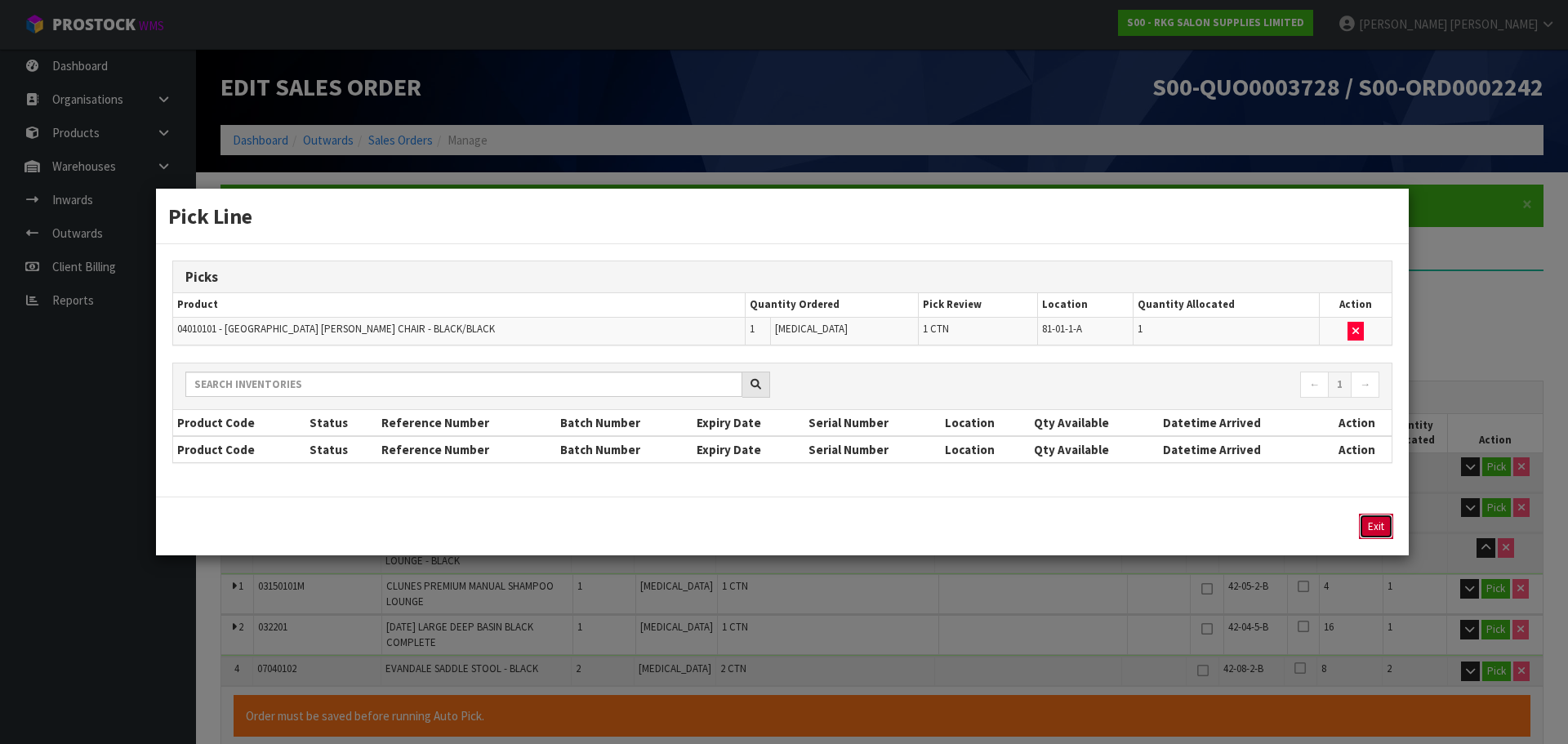
click at [1375, 529] on button "Exit" at bounding box center [1376, 526] width 35 height 25
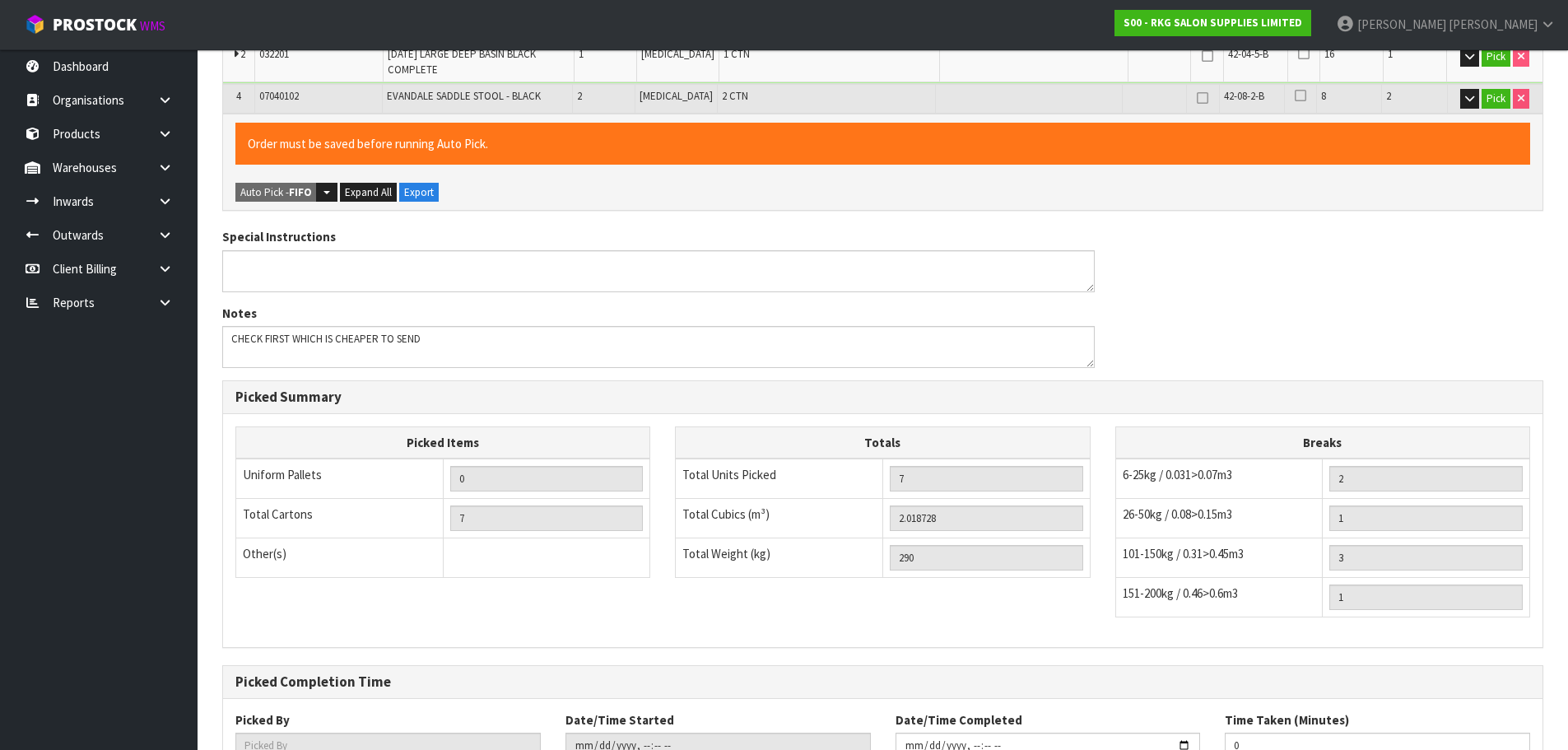
scroll to position [680, 0]
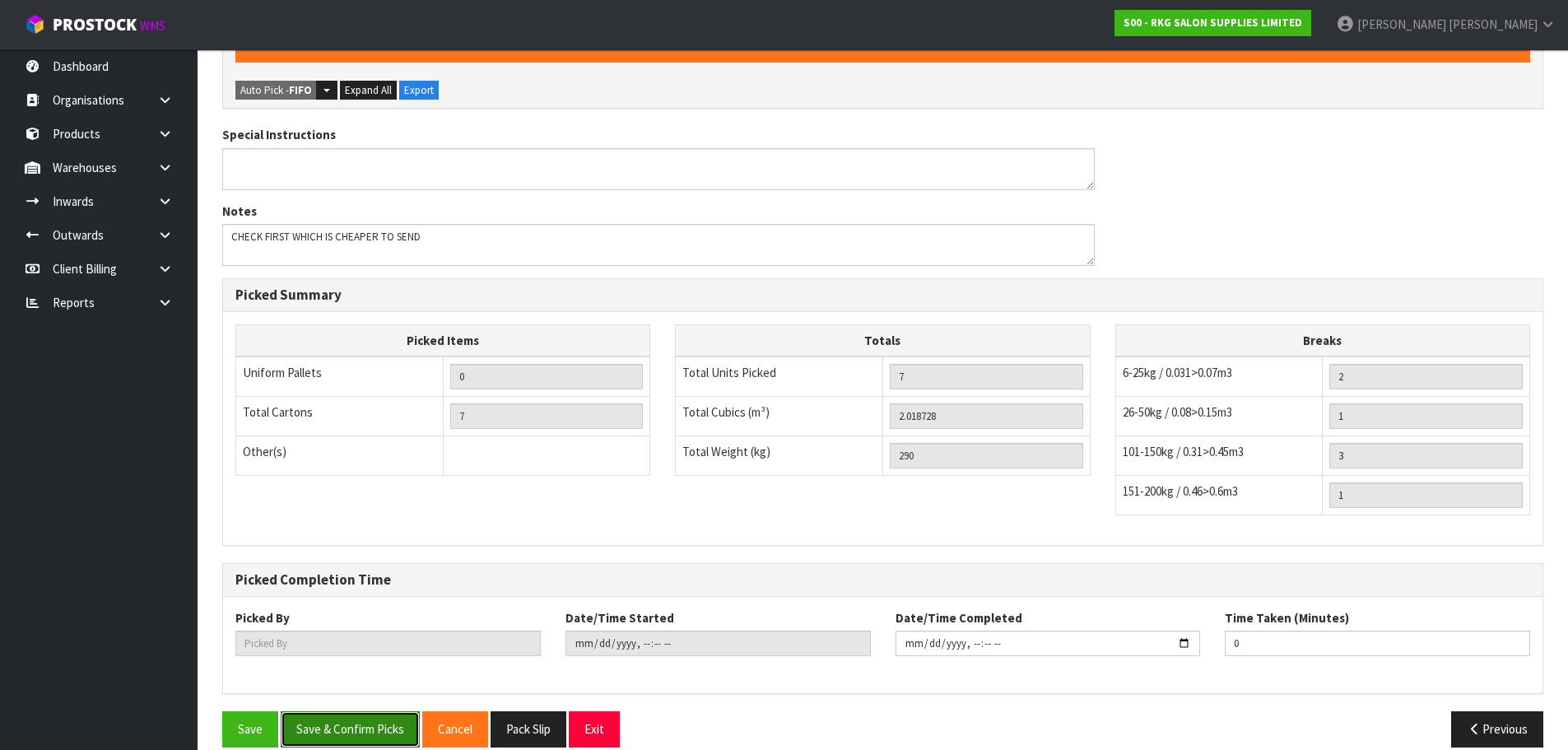
click at [356, 712] on button "Save & Confirm Picks" at bounding box center [350, 729] width 139 height 36
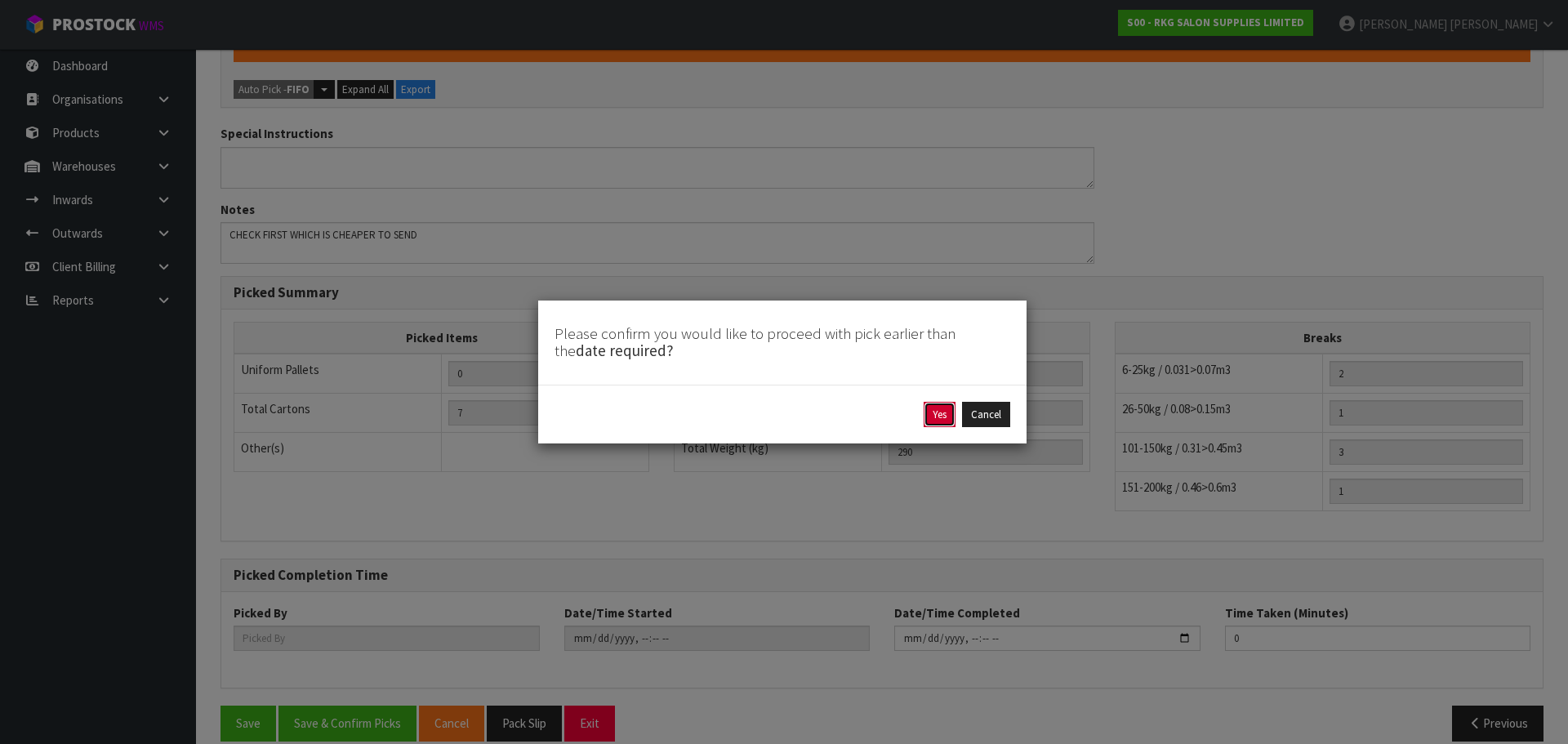
click at [936, 412] on button "Yes" at bounding box center [940, 414] width 32 height 26
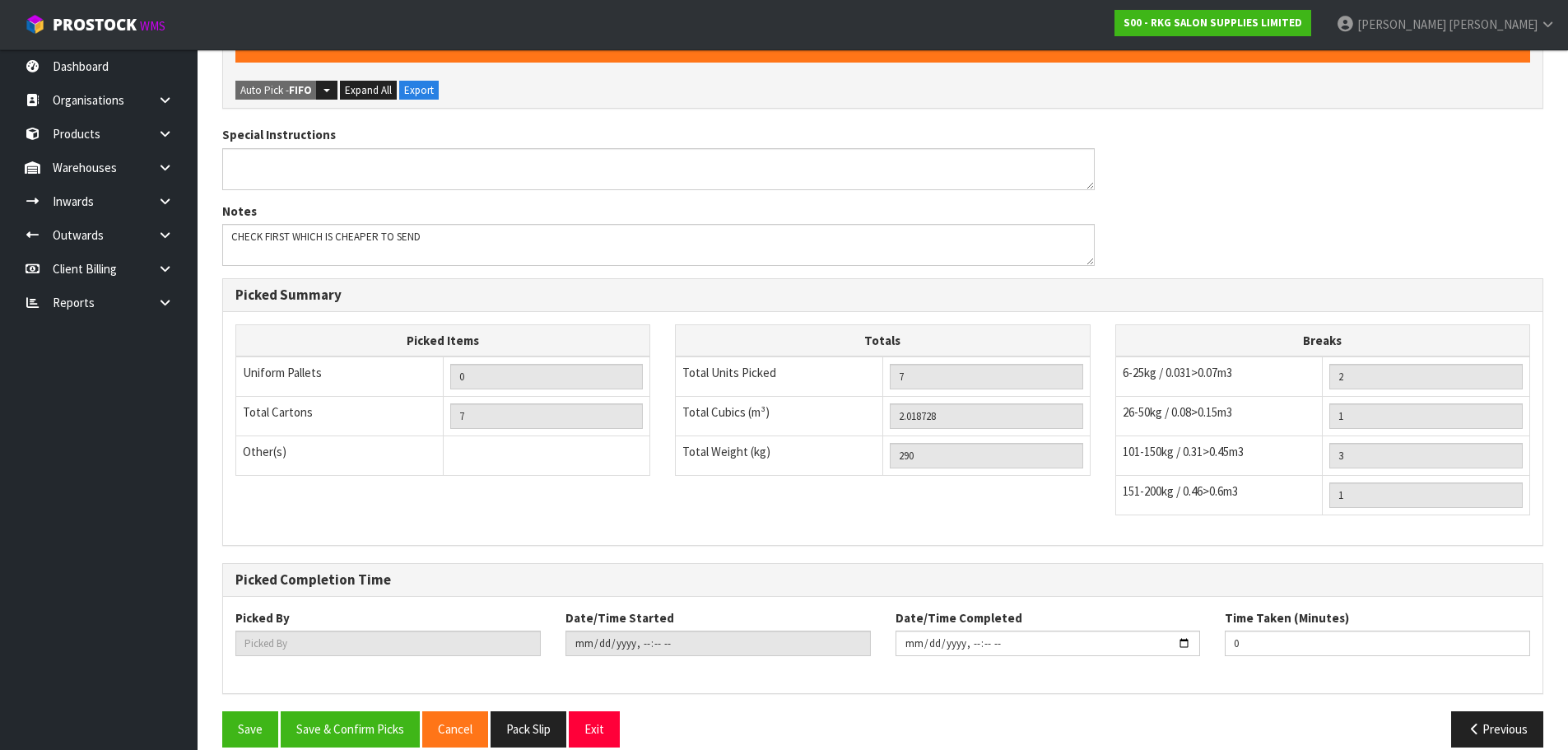
scroll to position [0, 0]
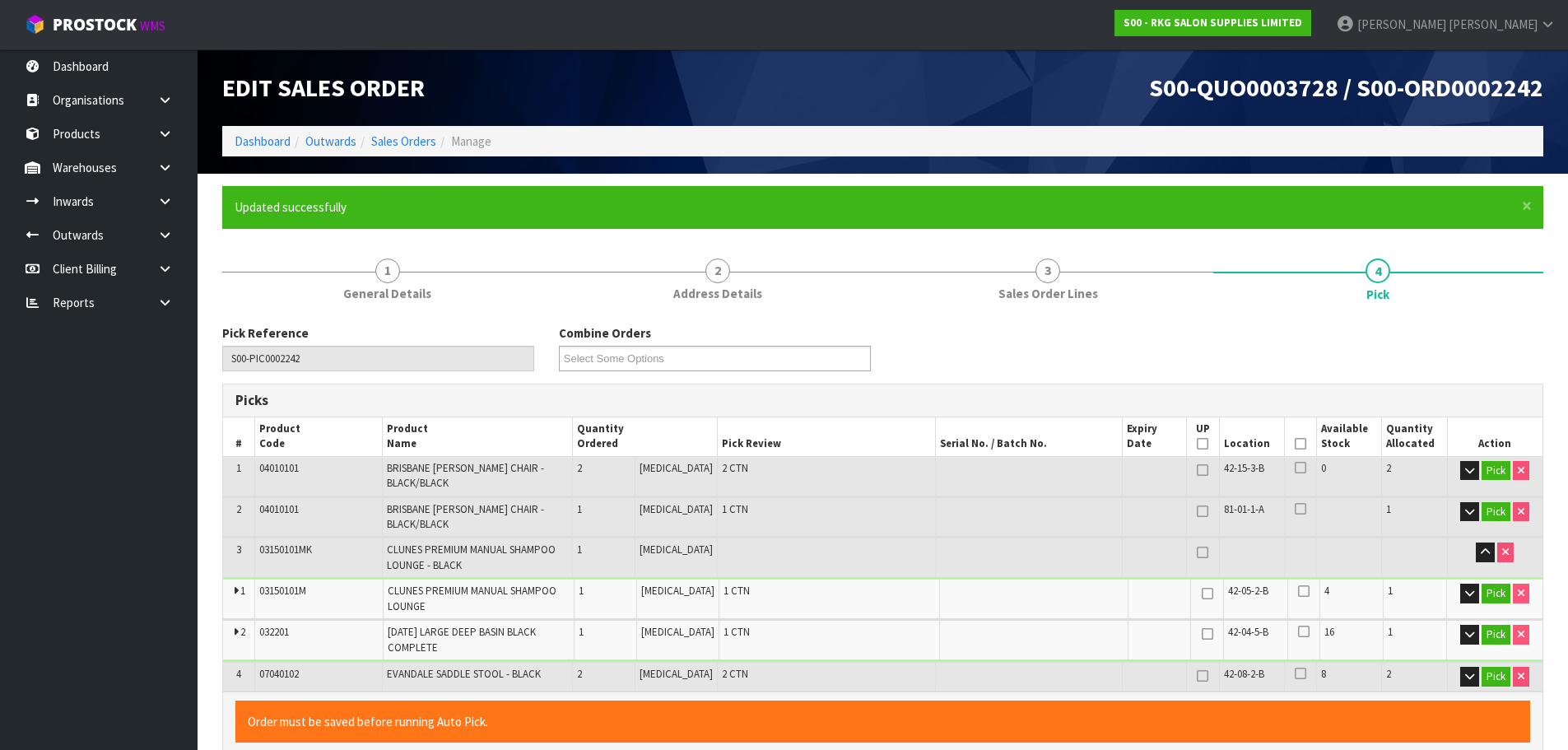
type input "[PERSON_NAME]"
type input "2025-10-13T14:01:55"
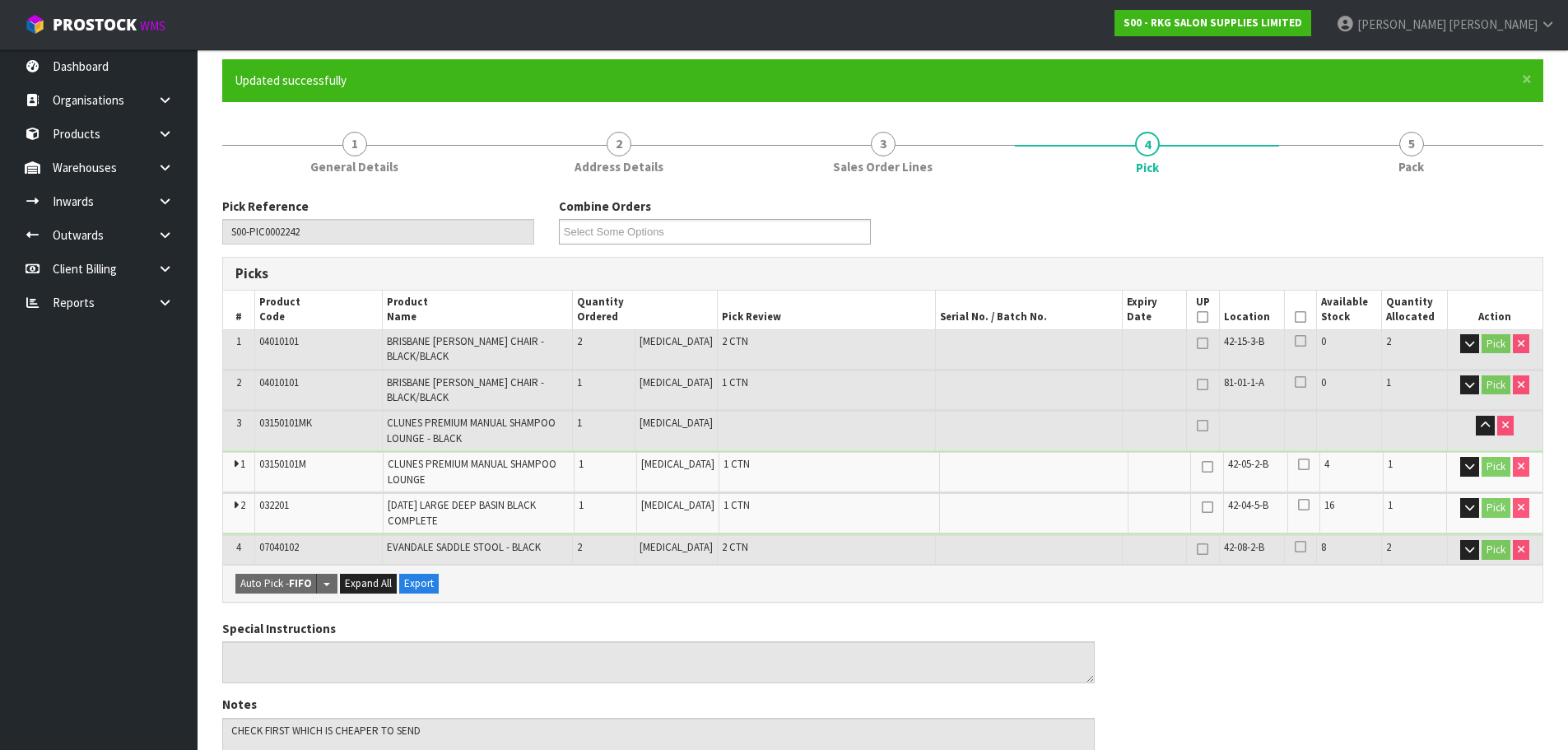
scroll to position [126, 0]
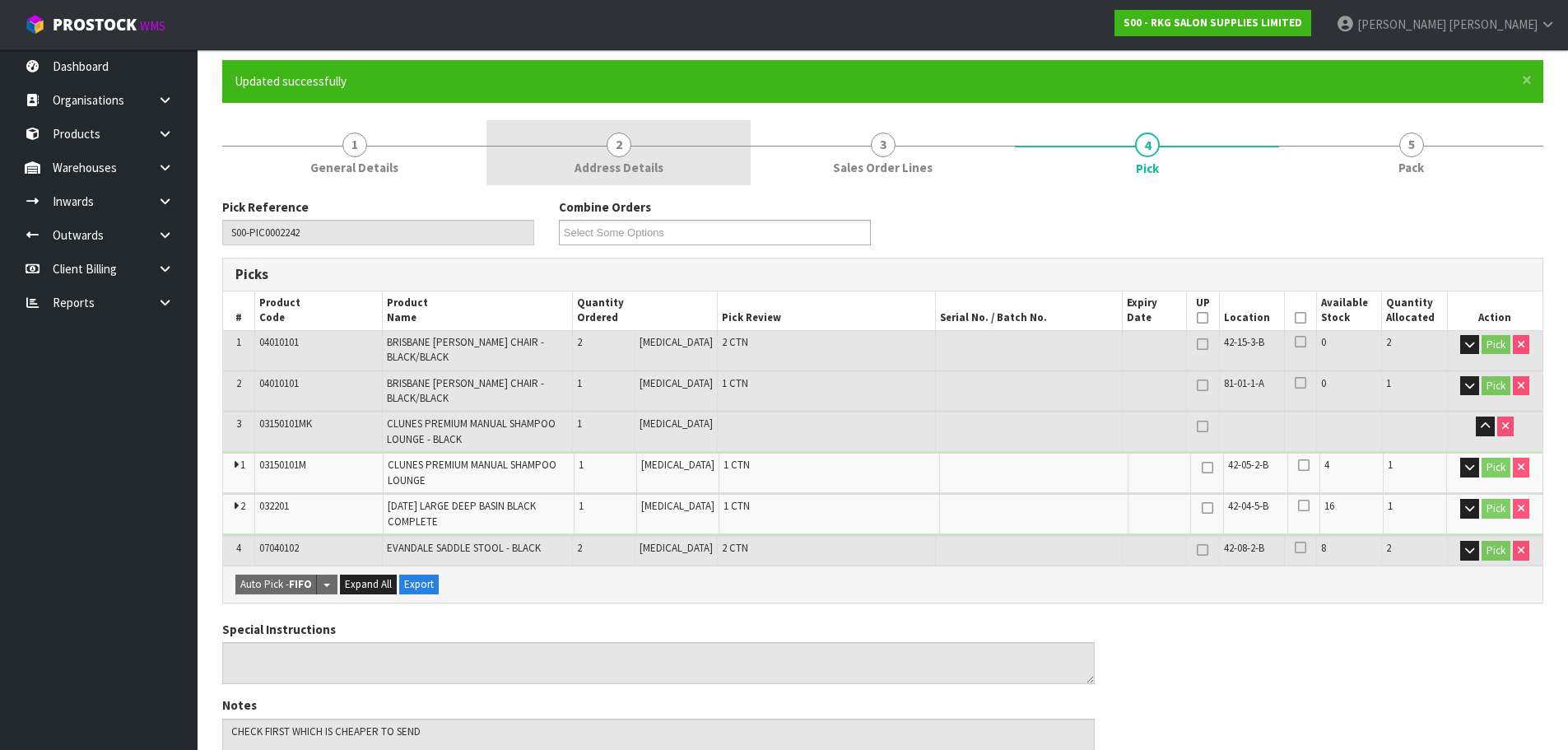
click at [610, 153] on span "2" at bounding box center [619, 144] width 25 height 25
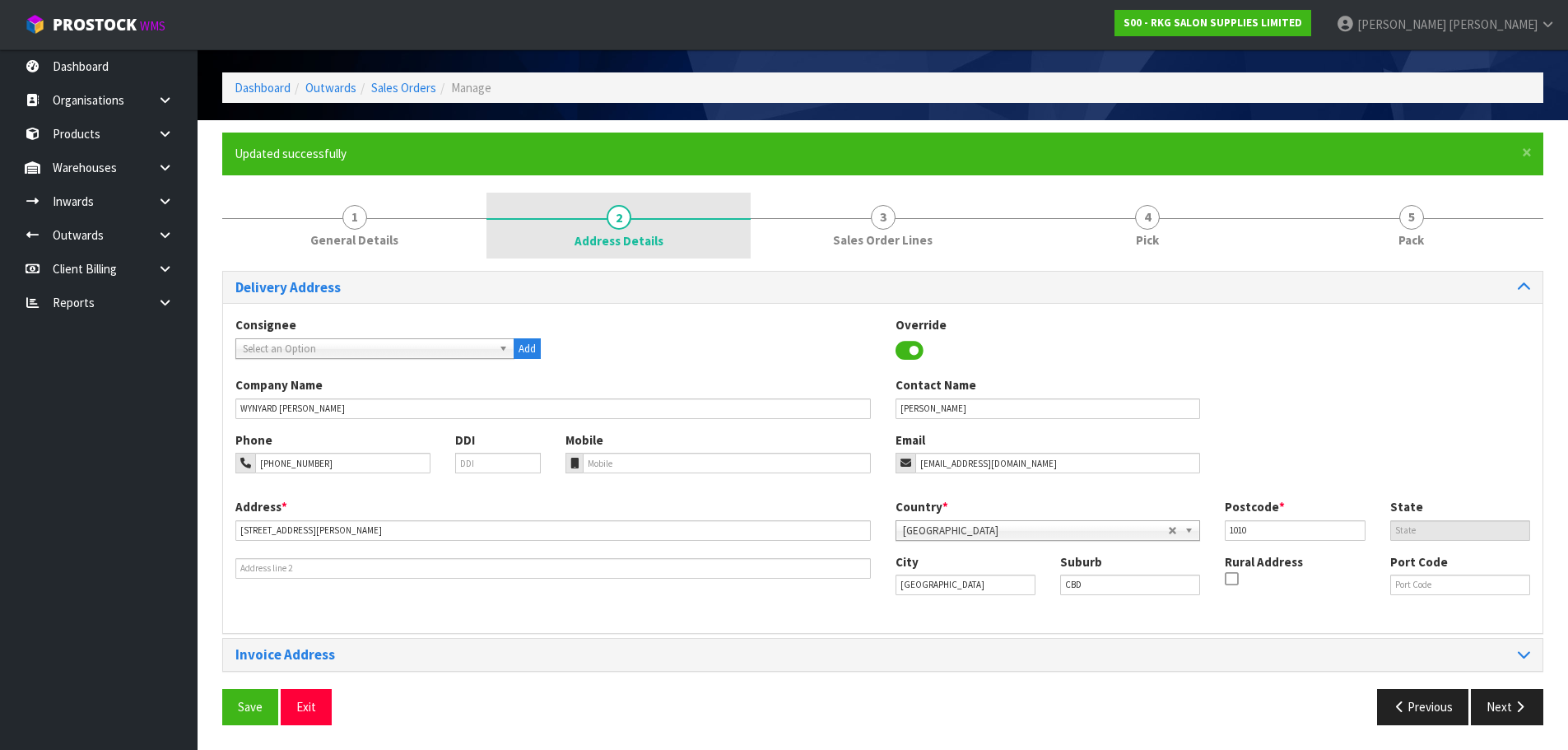
scroll to position [53, 0]
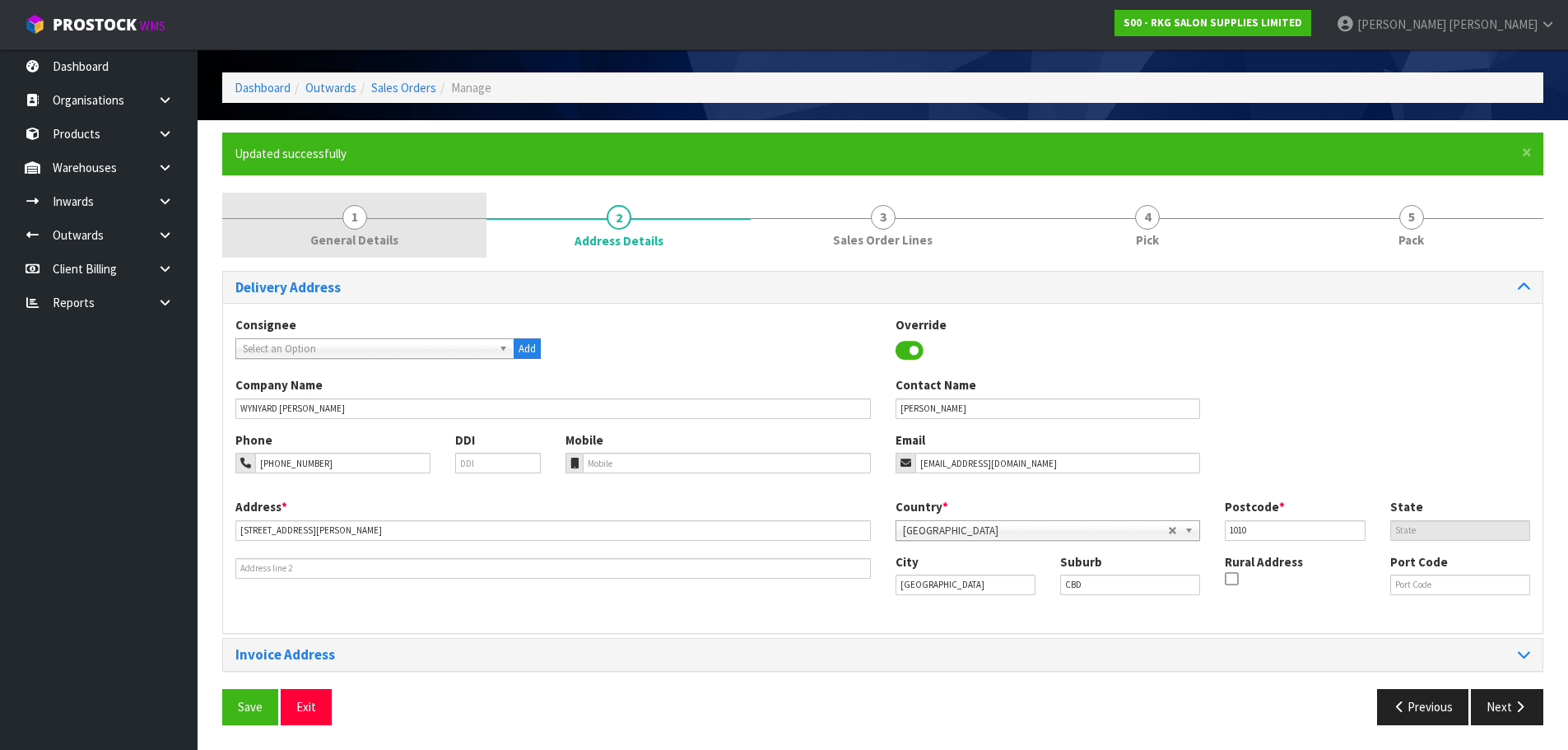
click at [355, 219] on span "1" at bounding box center [354, 217] width 25 height 25
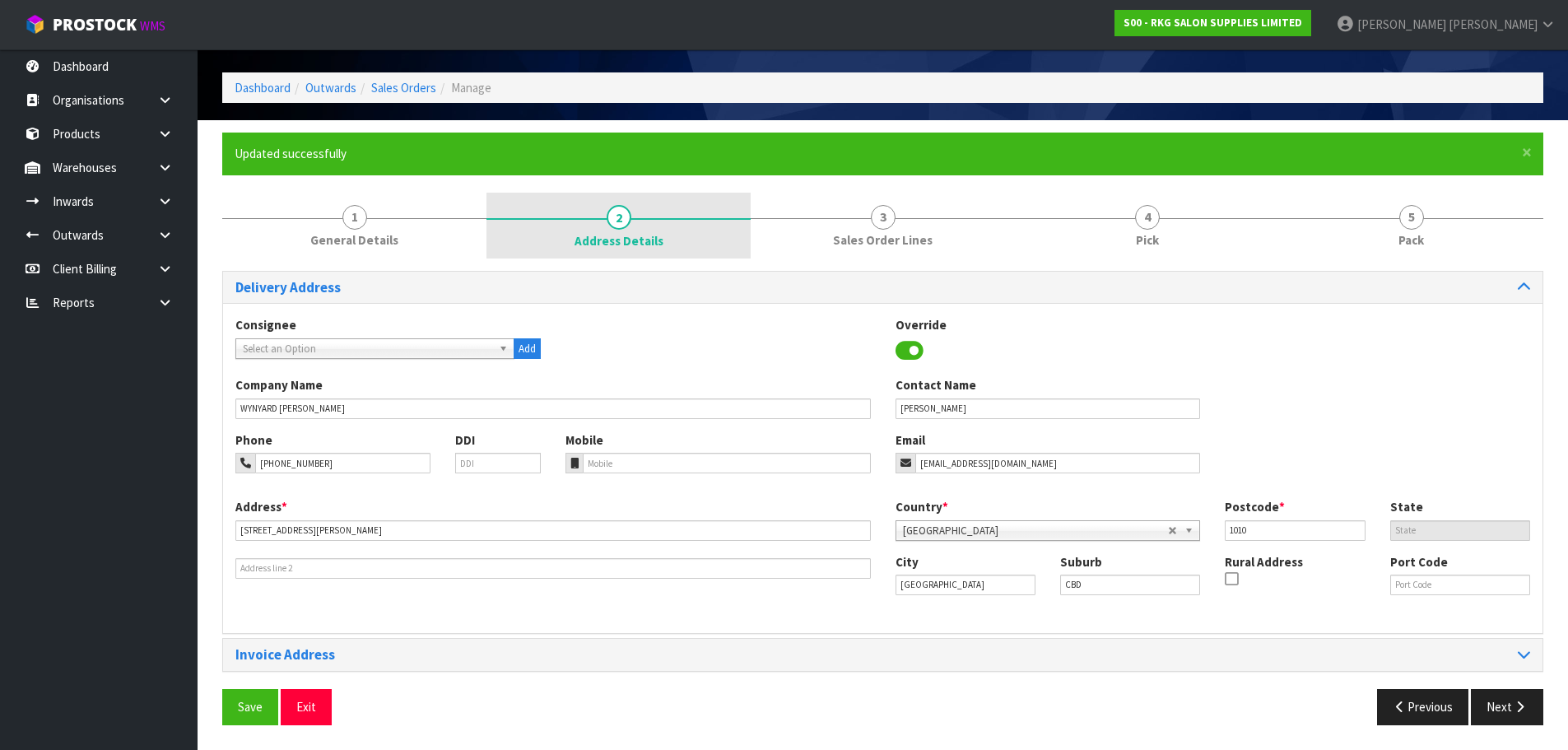
scroll to position [0, 0]
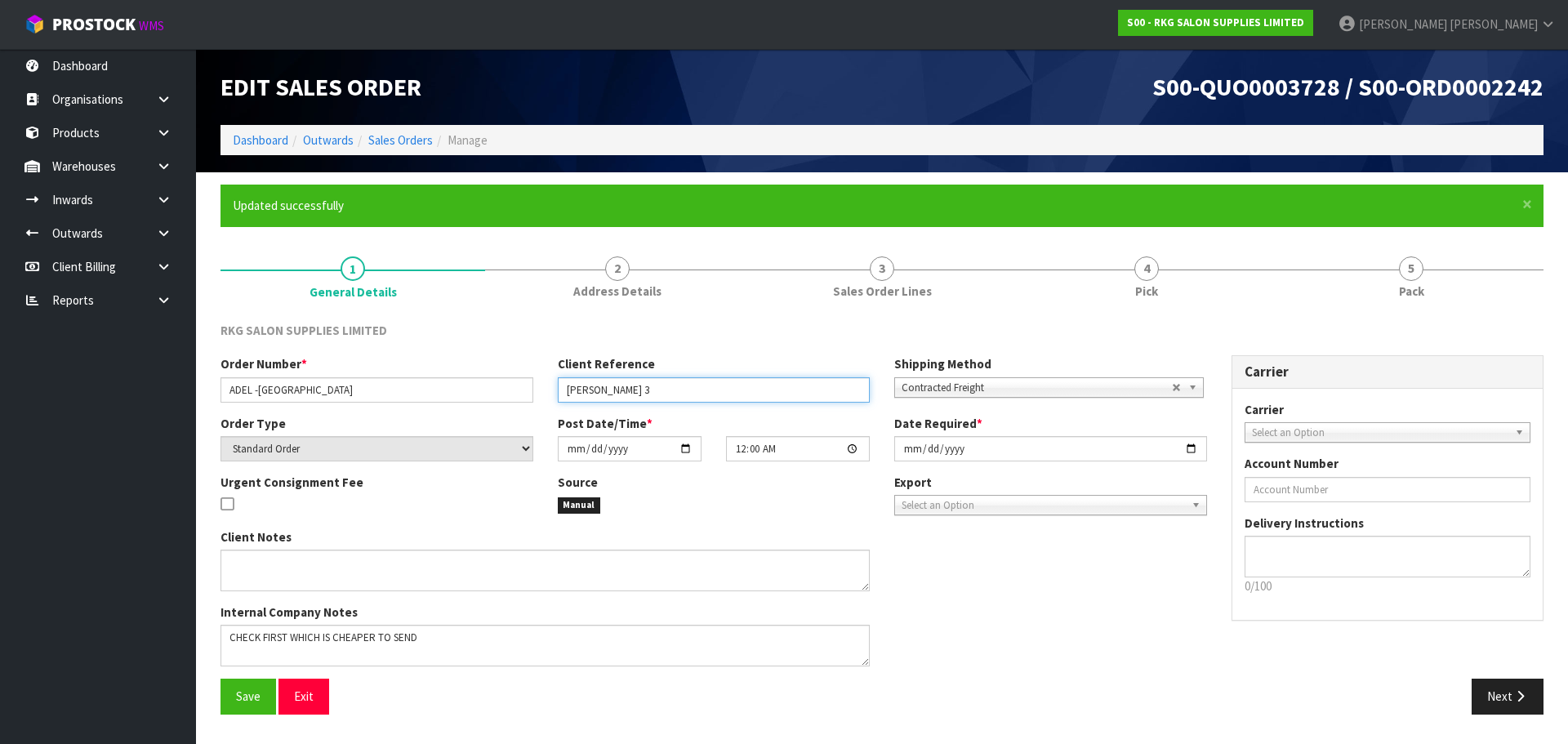
click at [669, 393] on input "ADEL AL-OMOUSH 3" at bounding box center [713, 390] width 312 height 25
drag, startPoint x: 646, startPoint y: 389, endPoint x: 691, endPoint y: 391, distance: 45.0
click at [691, 391] on input "ADEL AL-OMOUSH 3" at bounding box center [713, 390] width 312 height 25
type input "[PERSON_NAME]"
click at [688, 364] on div "Client Reference ADEL AL-OMOUSH" at bounding box center [714, 378] width 338 height 46
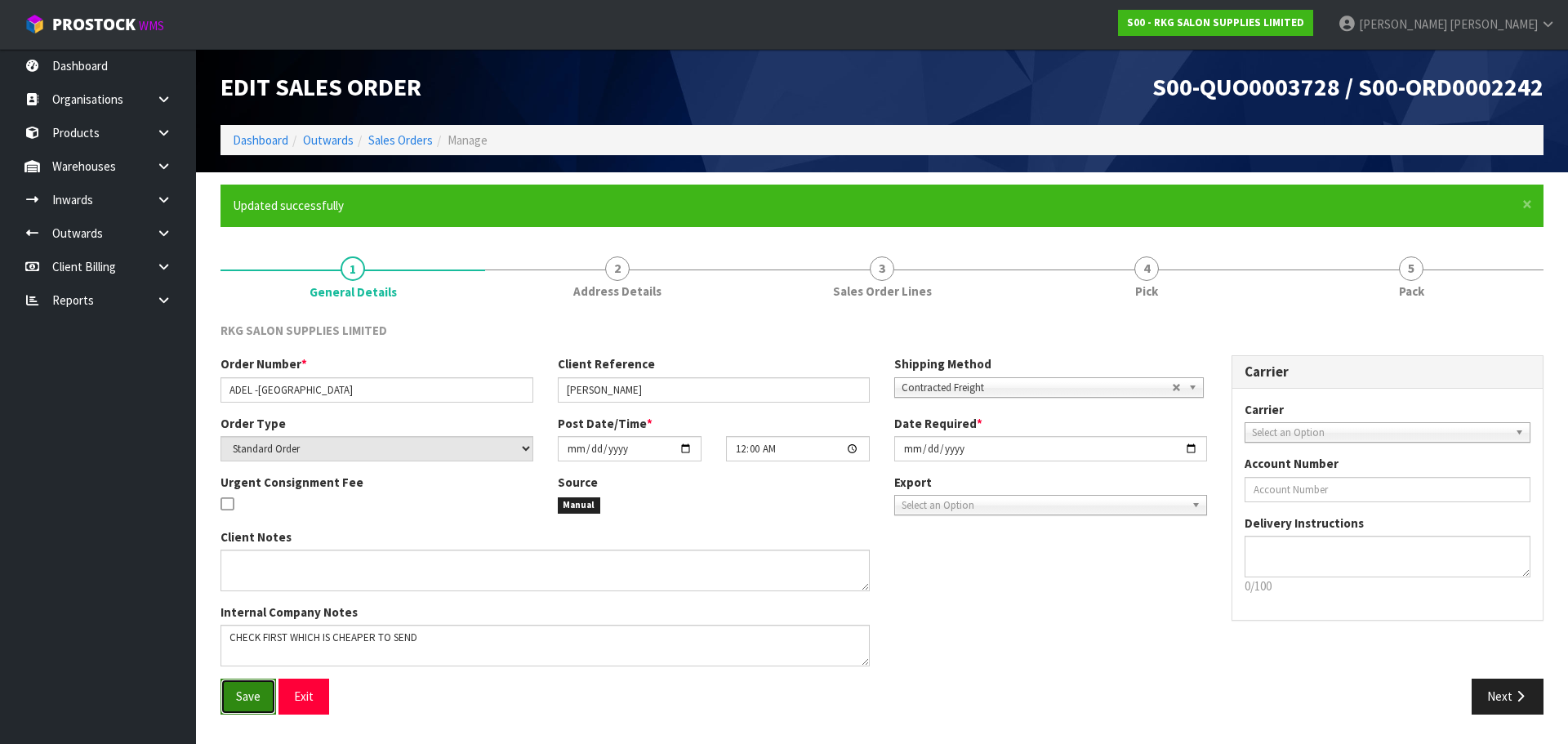
click at [238, 700] on span "Save" at bounding box center [248, 696] width 24 height 15
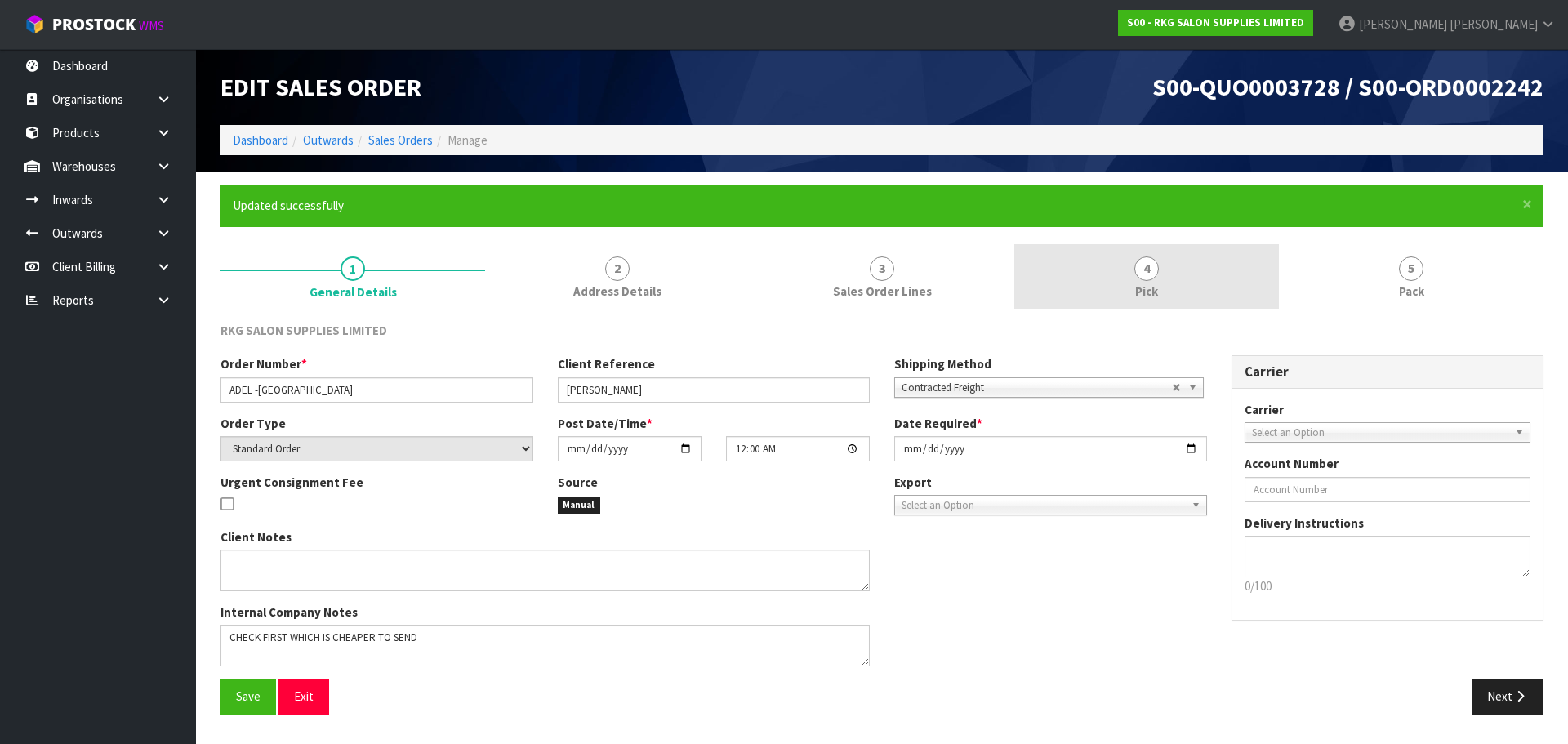
click at [1147, 273] on span "4" at bounding box center [1146, 268] width 24 height 24
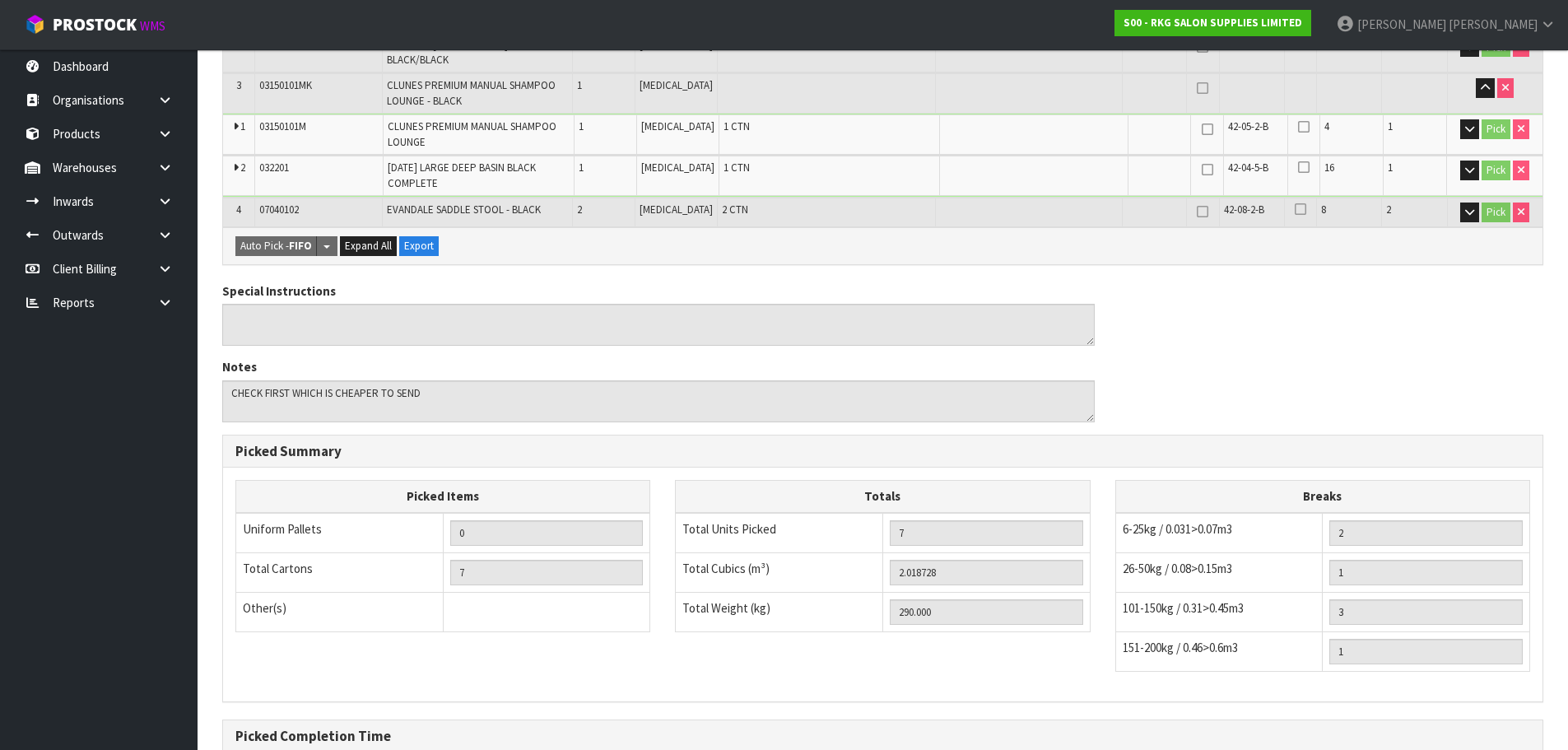
scroll to position [619, 0]
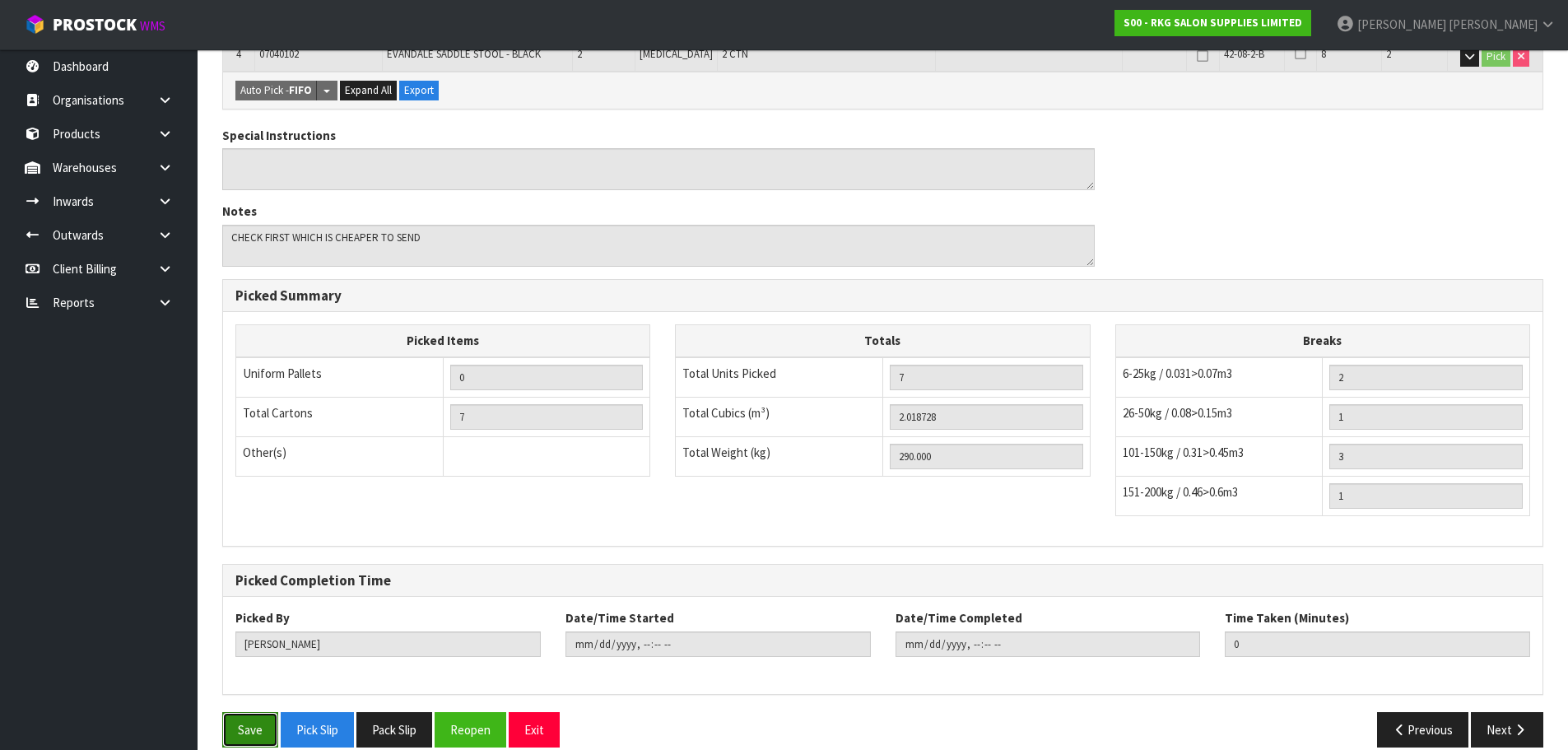
click at [239, 712] on button "Save" at bounding box center [250, 730] width 56 height 36
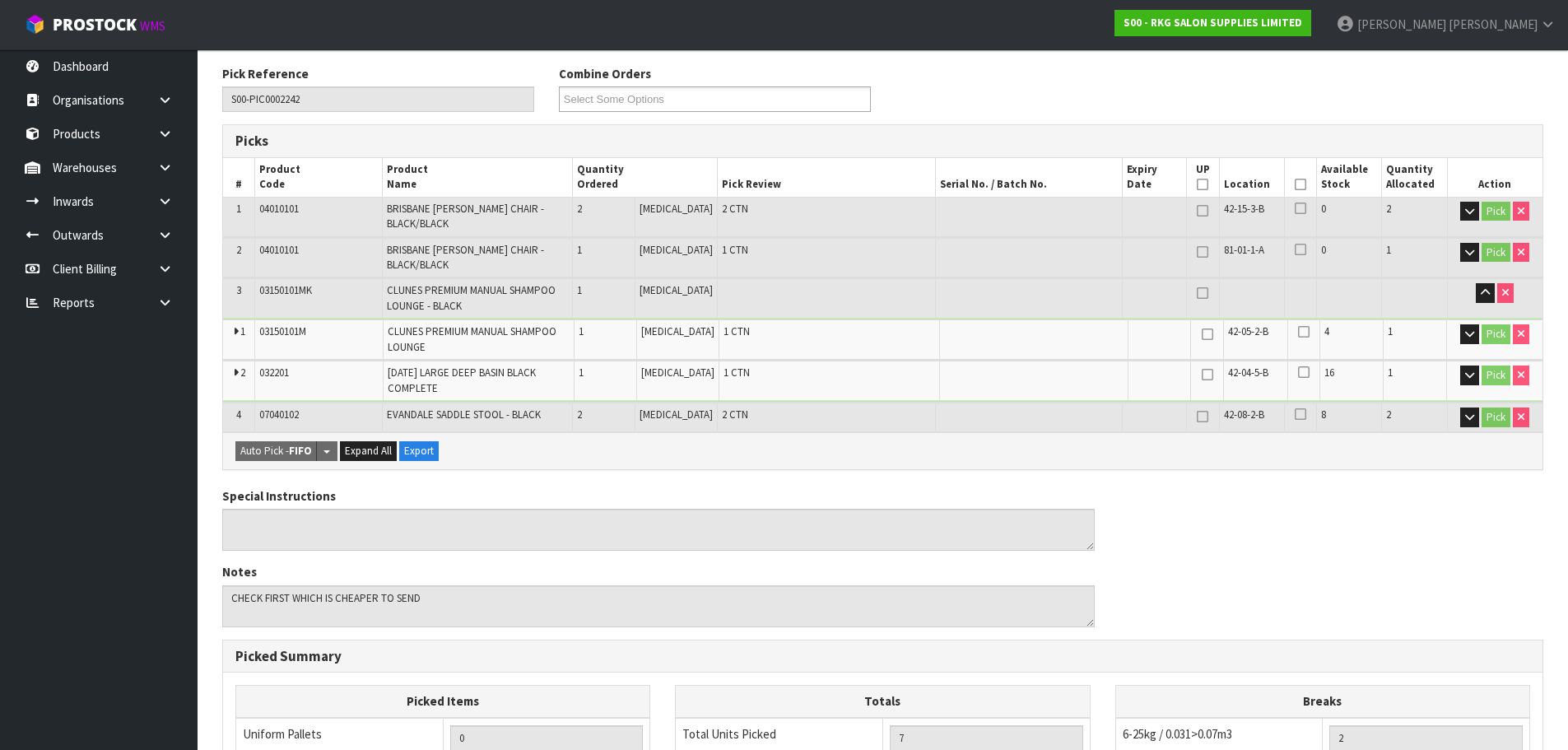
type input "2025-10-13T14:03:08"
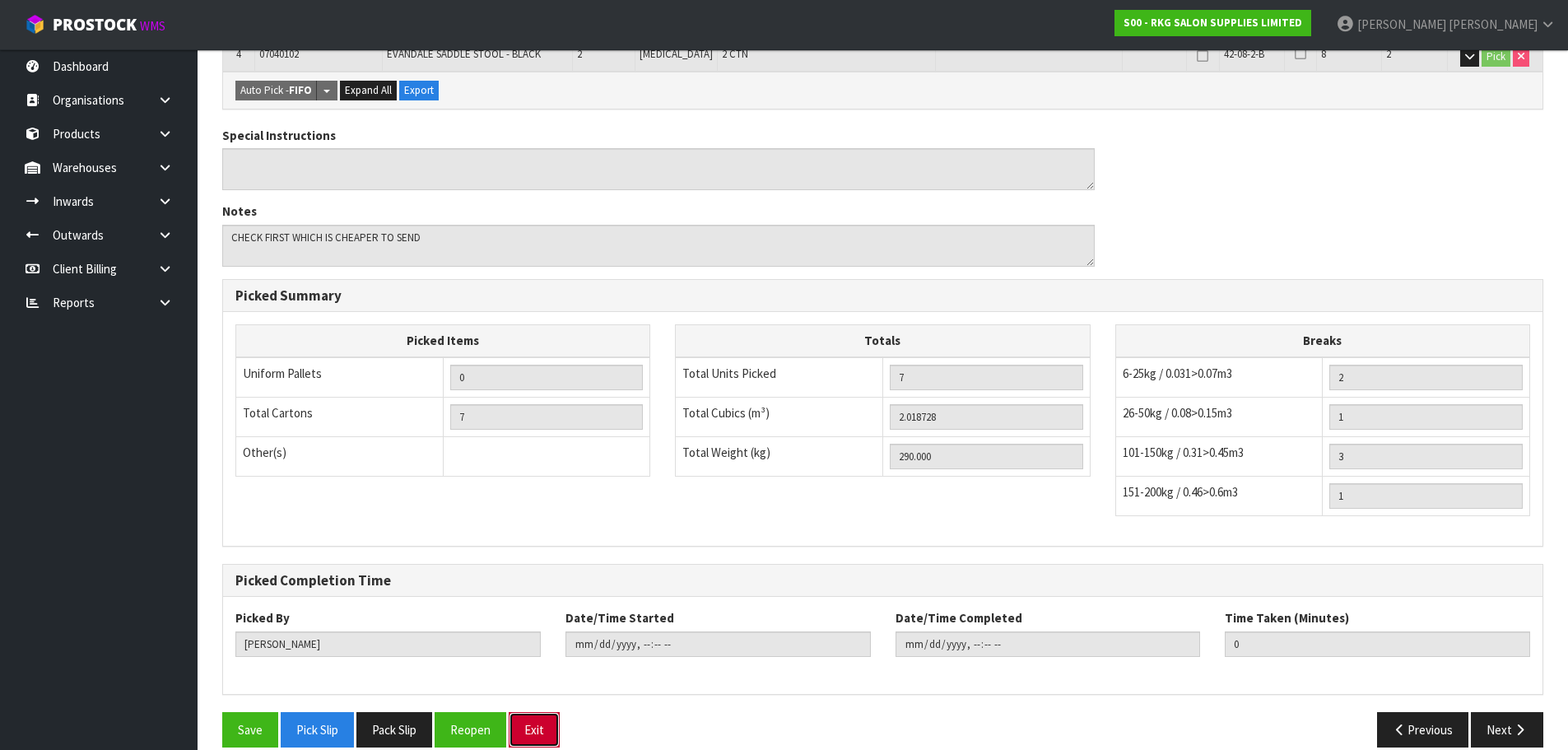
click at [549, 713] on button "Exit" at bounding box center [534, 730] width 51 height 36
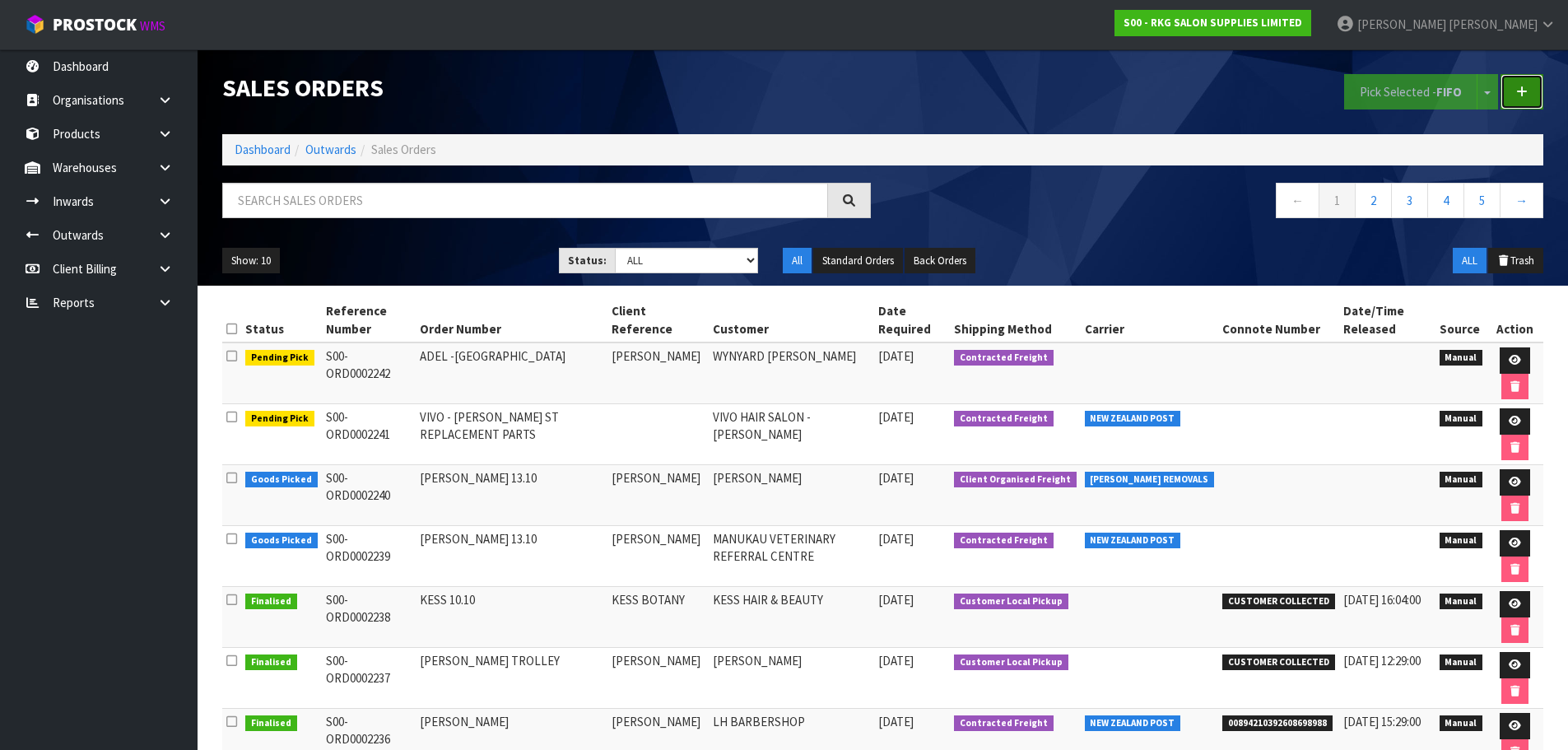
click at [1532, 92] on link at bounding box center [1521, 92] width 42 height 36
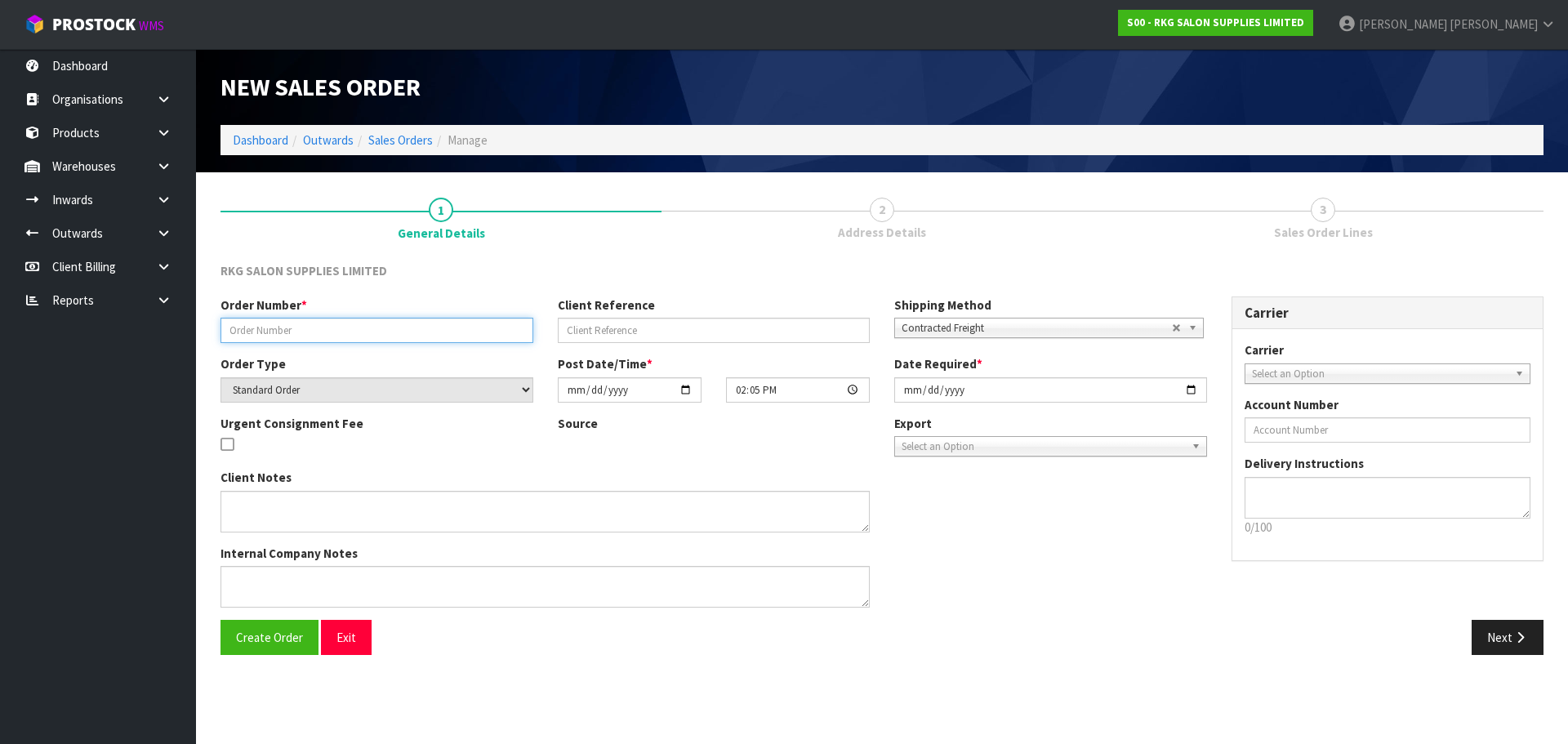
click at [354, 333] on input "text" at bounding box center [376, 330] width 312 height 25
type input "S"
type input "RAHUL - SCREWS"
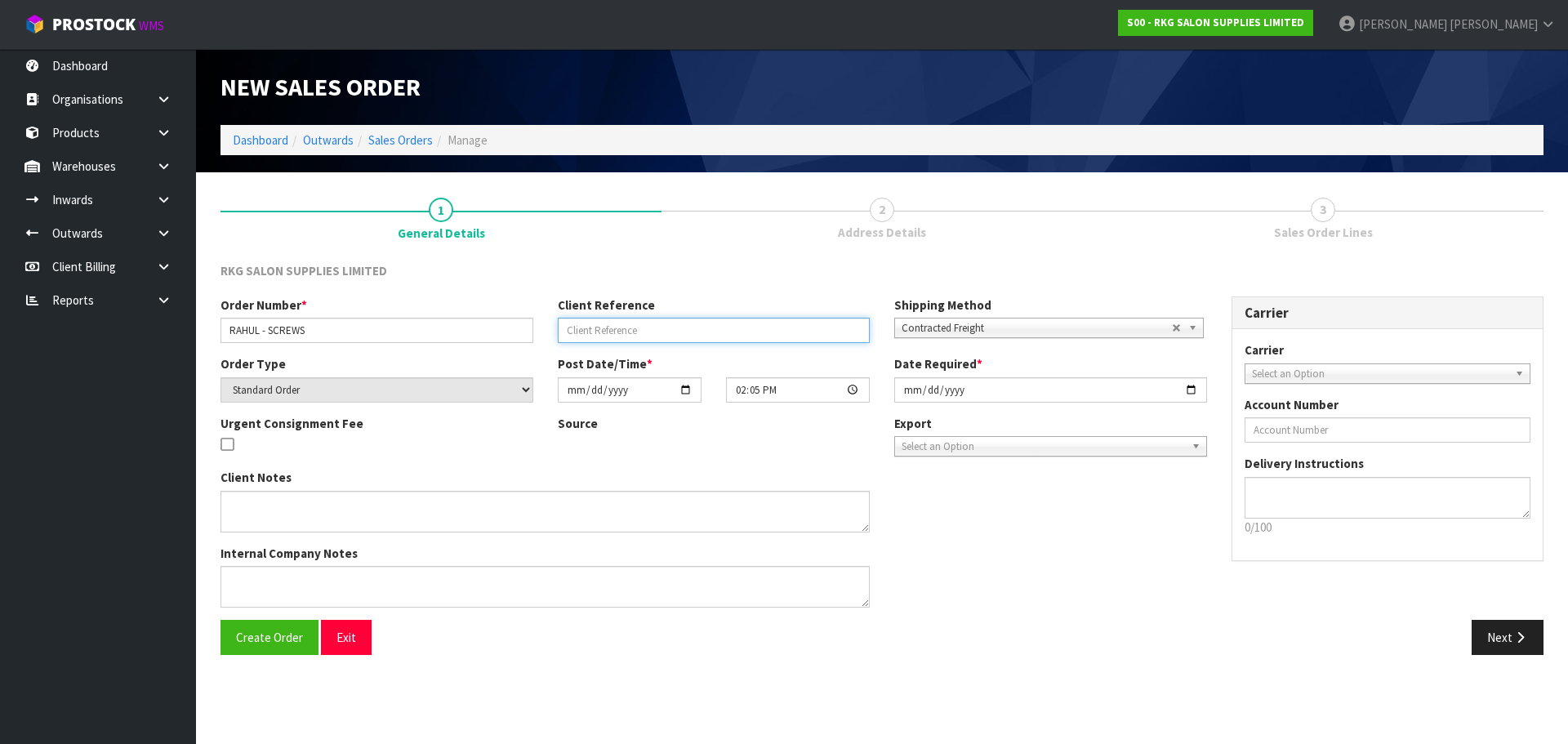
click at [639, 328] on input "text" at bounding box center [713, 330] width 312 height 25
type input "[PERSON_NAME]"
click at [696, 267] on div "RKG SALON SUPPLIES LIMITED" at bounding box center [882, 279] width 1347 height 34
click at [1274, 372] on span "Select an Option" at bounding box center [1381, 374] width 258 height 19
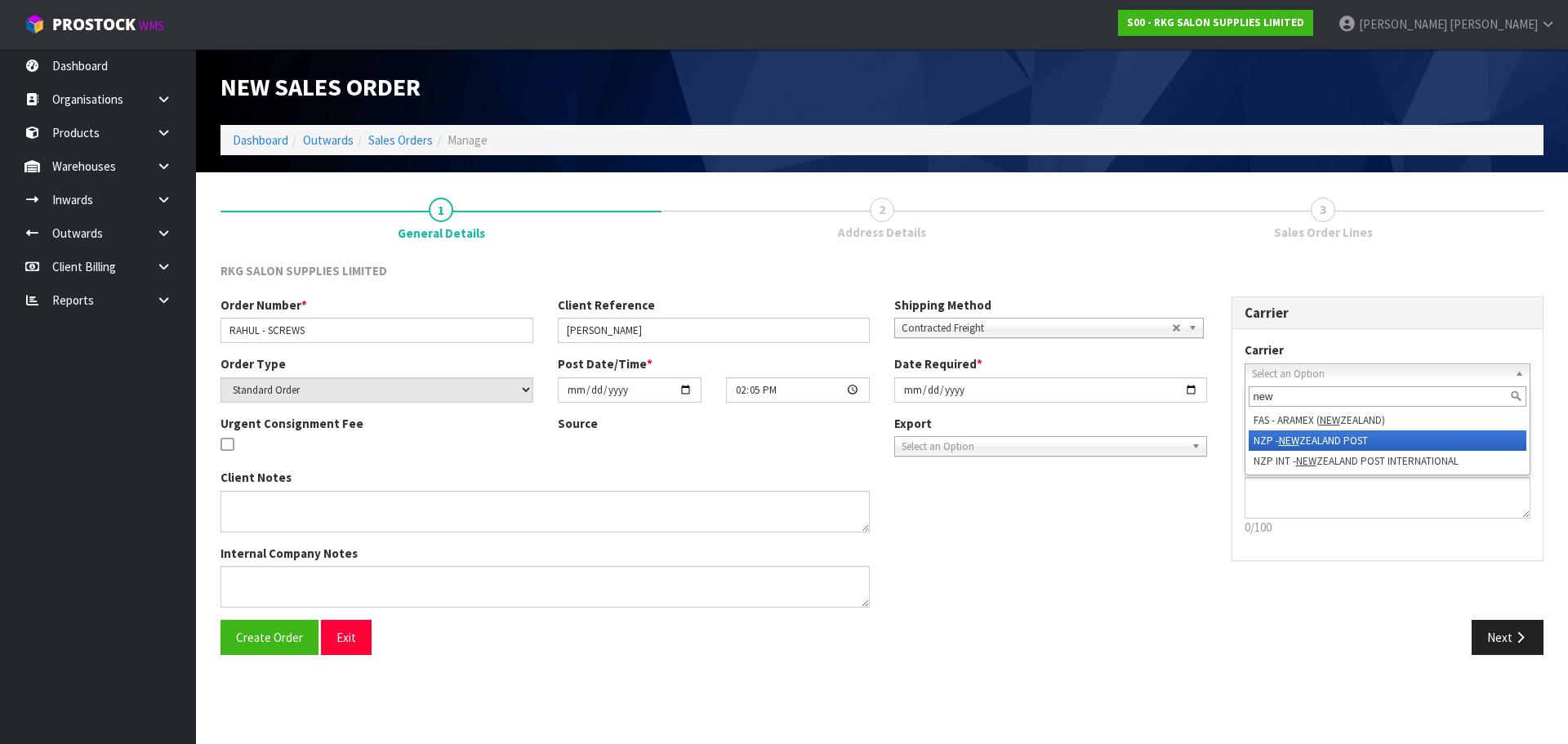
type input "new"
click at [1277, 435] on li "NZP - NEW ZEALAND POST" at bounding box center [1388, 440] width 279 height 20
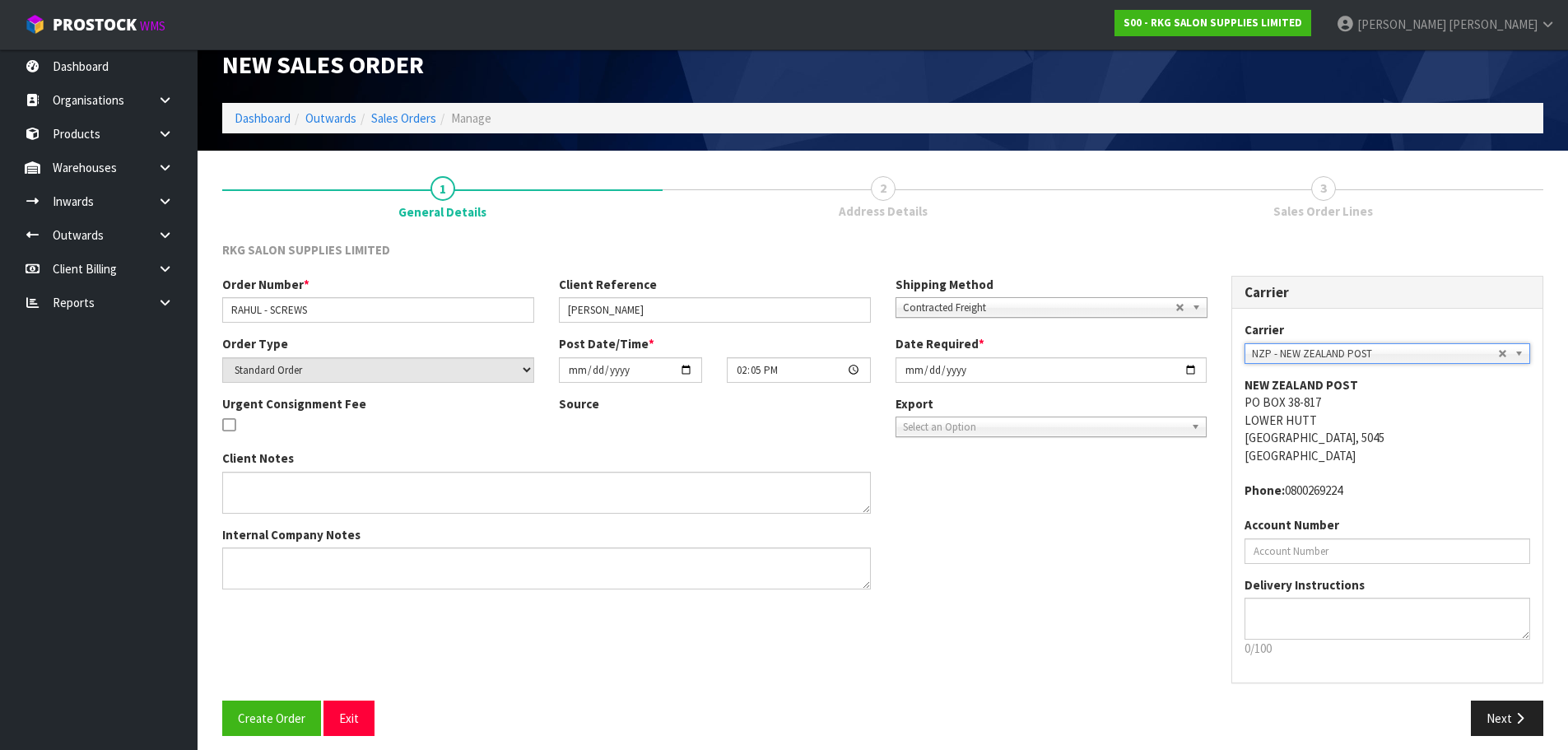
scroll to position [34, 0]
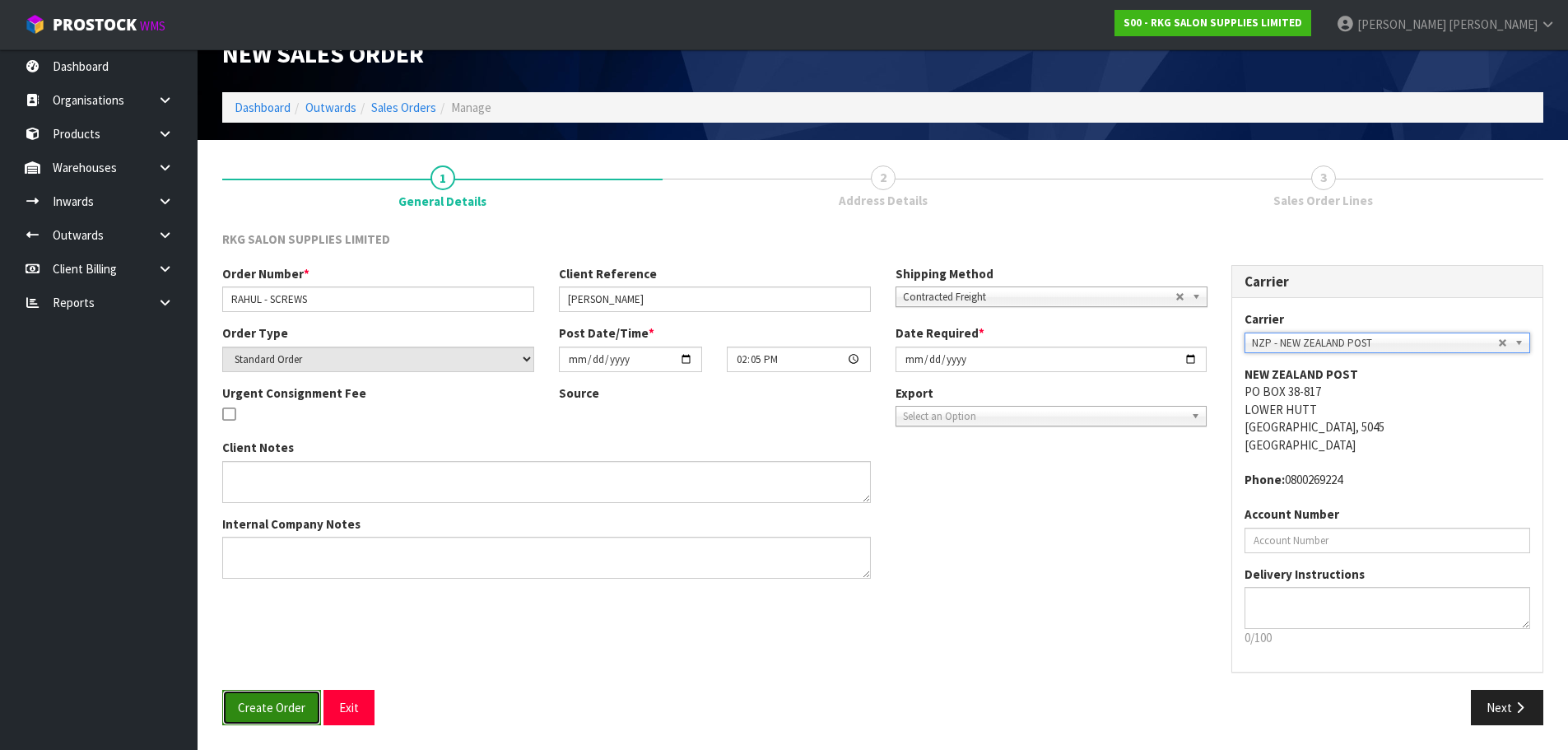
click at [269, 710] on span "Create Order" at bounding box center [272, 707] width 68 height 15
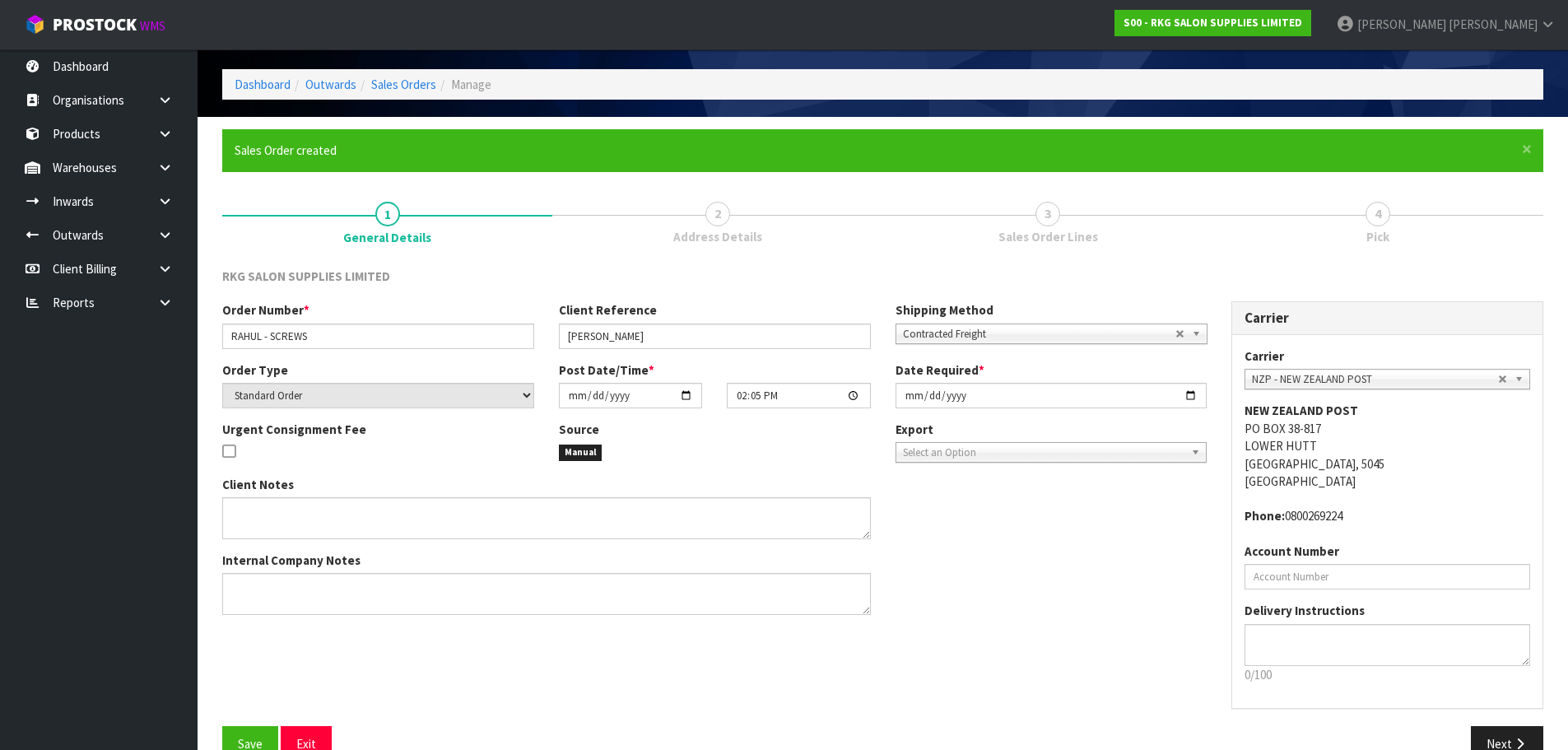
scroll to position [94, 0]
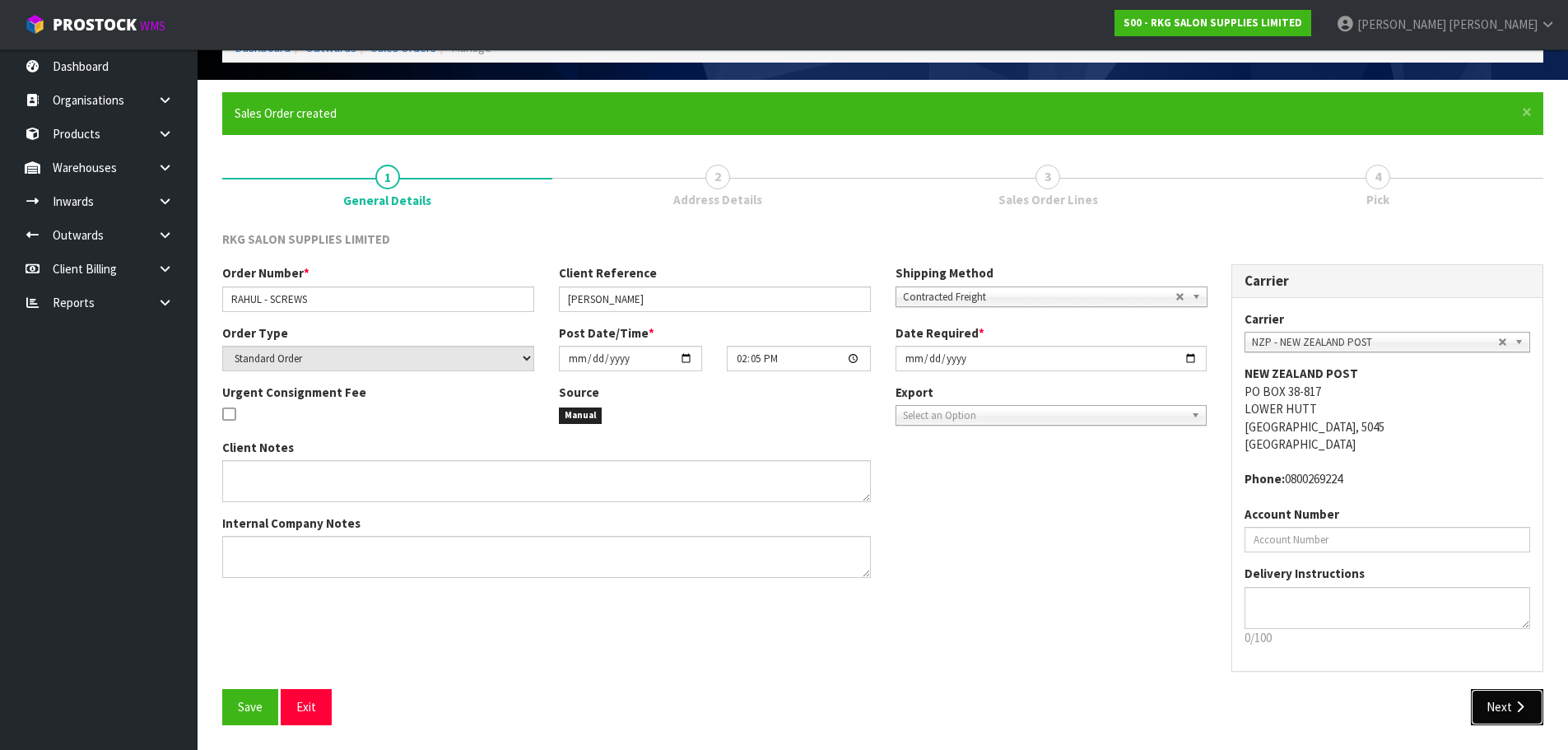
click at [1510, 711] on button "Next" at bounding box center [1506, 707] width 72 height 36
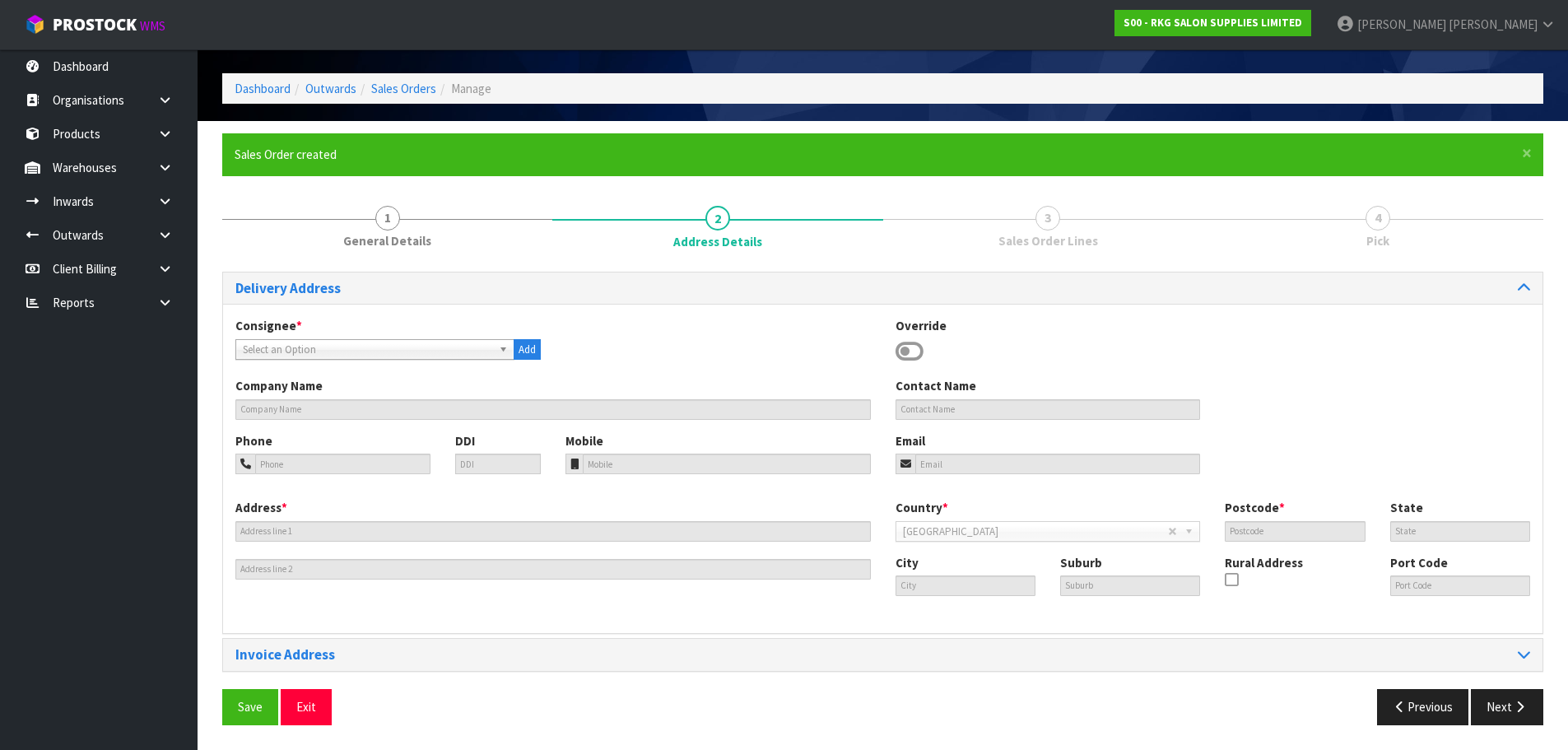
scroll to position [0, 0]
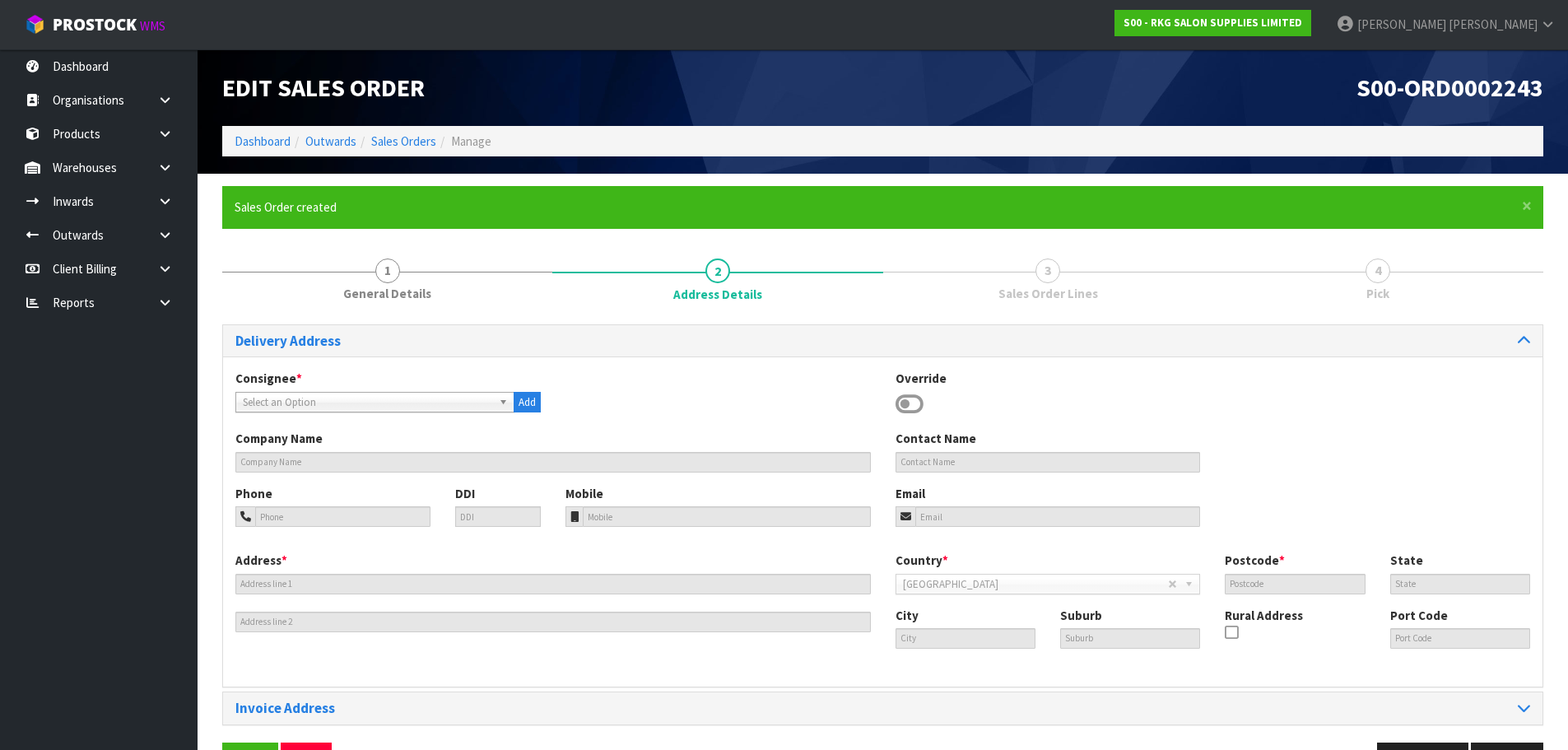
click at [909, 395] on icon at bounding box center [909, 404] width 28 height 25
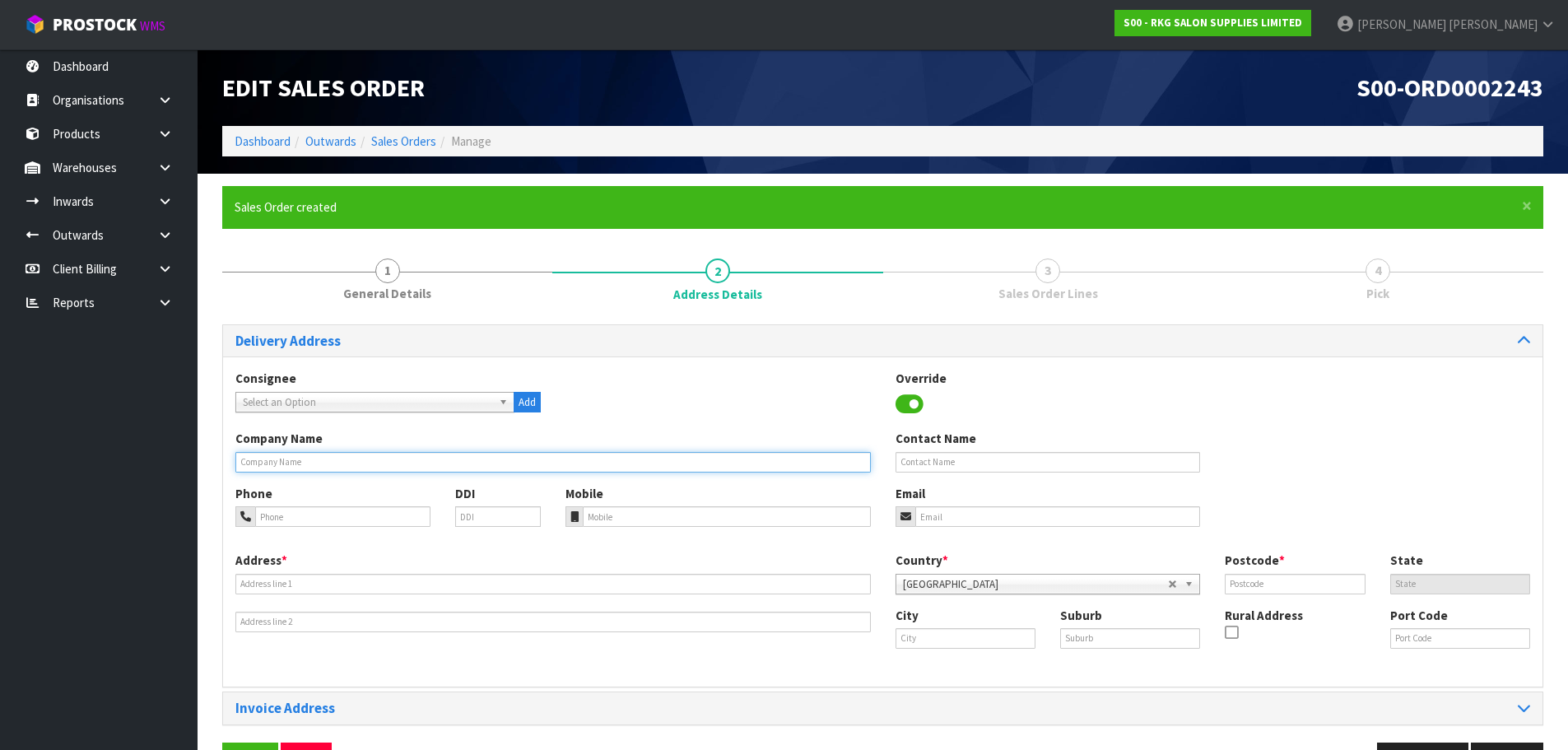
click at [384, 456] on input "text" at bounding box center [552, 462] width 636 height 20
type input "CUTNSTYLE SALON"
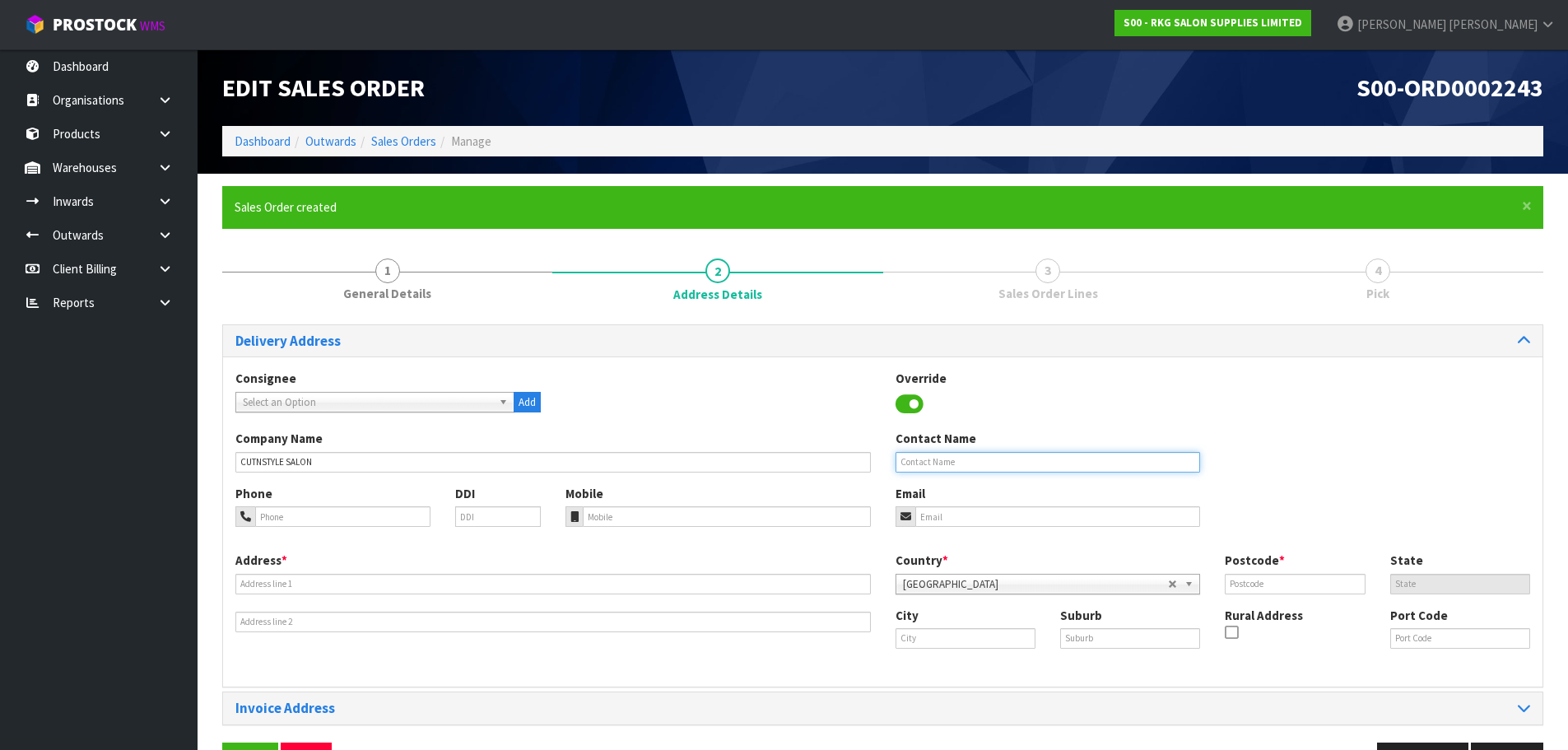
type input "RAVLEEN THAPAR"
type input "0224573436"
type input "skaur0014@gmail.com"
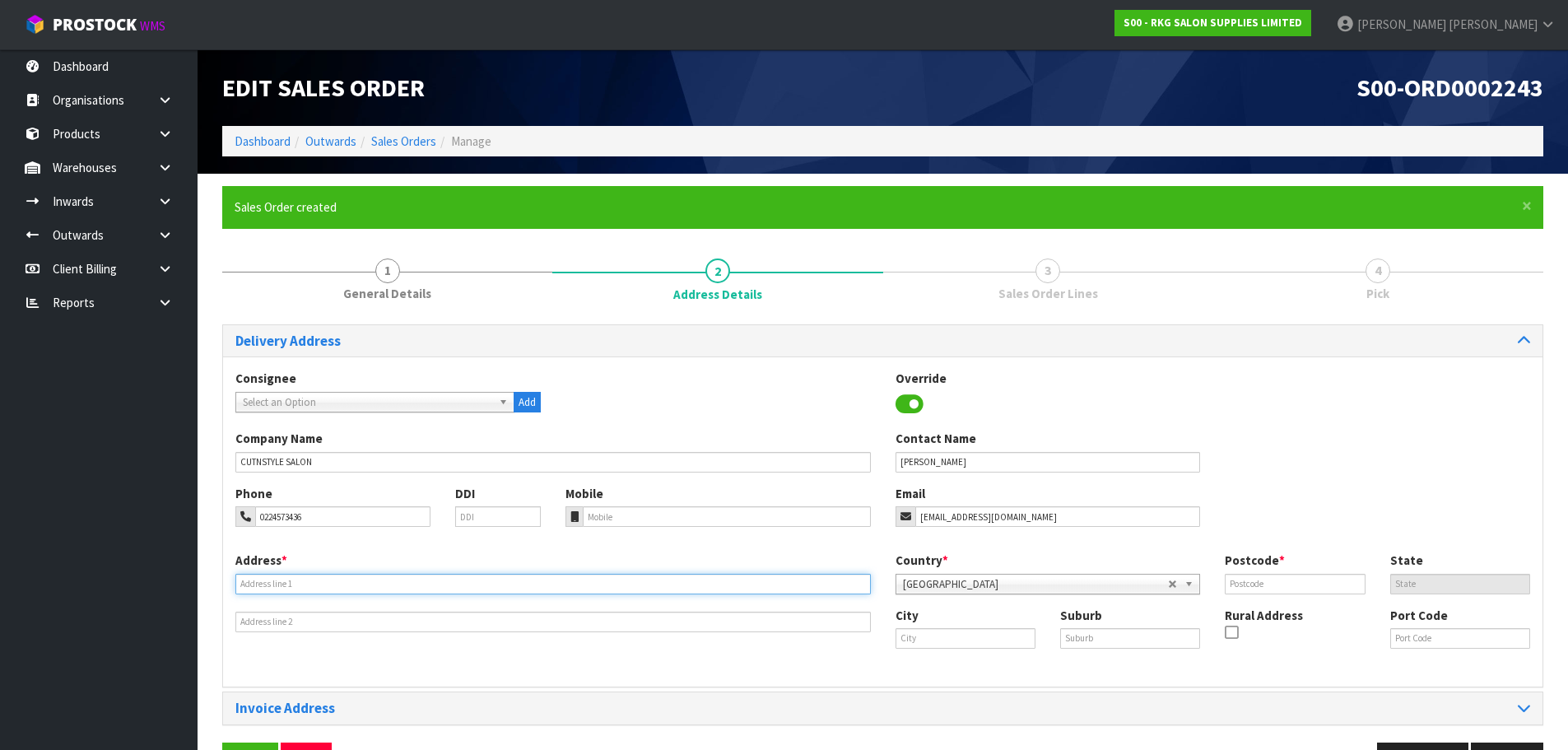
type input "6 ARROW PLACE"
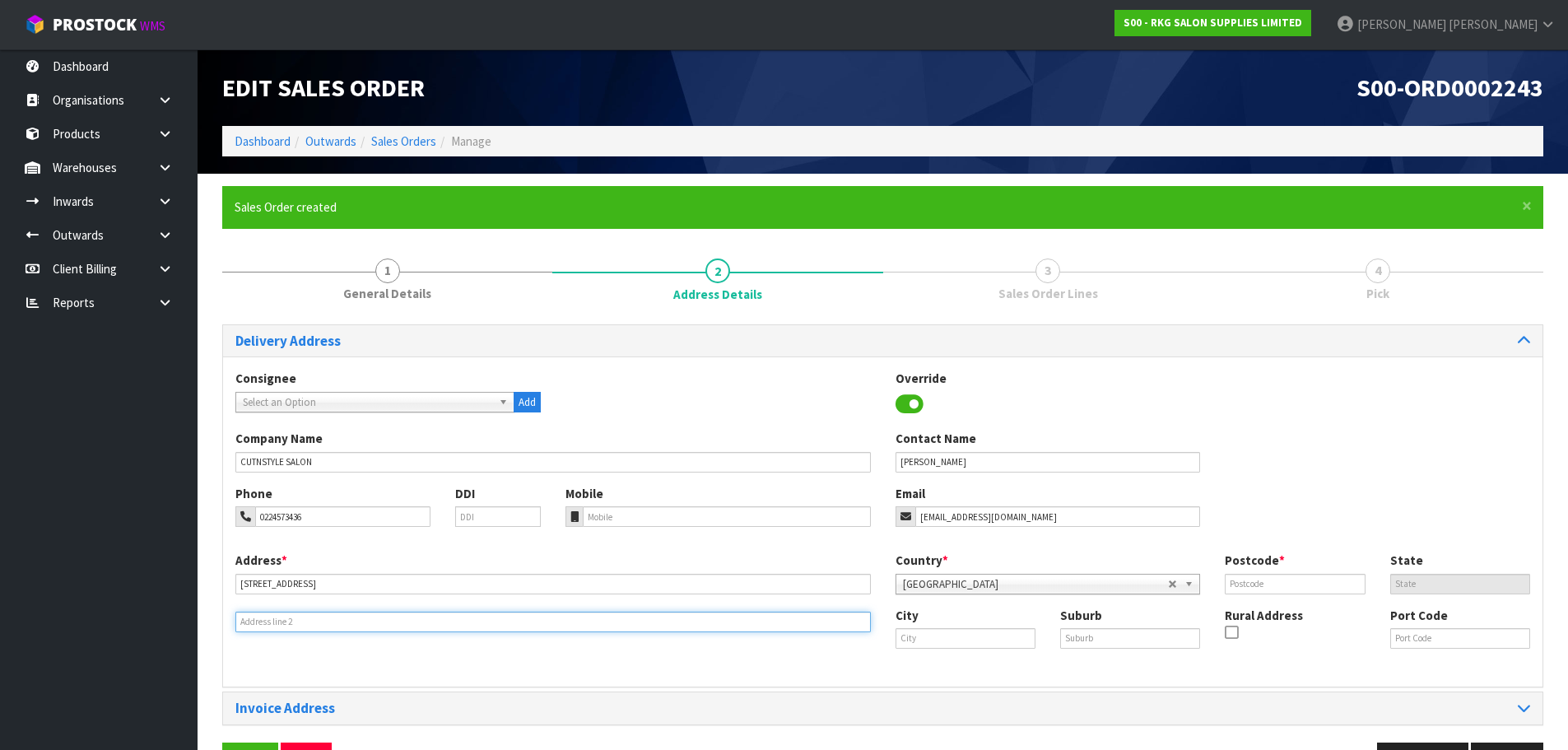
type input "TE AWA"
type input "4110"
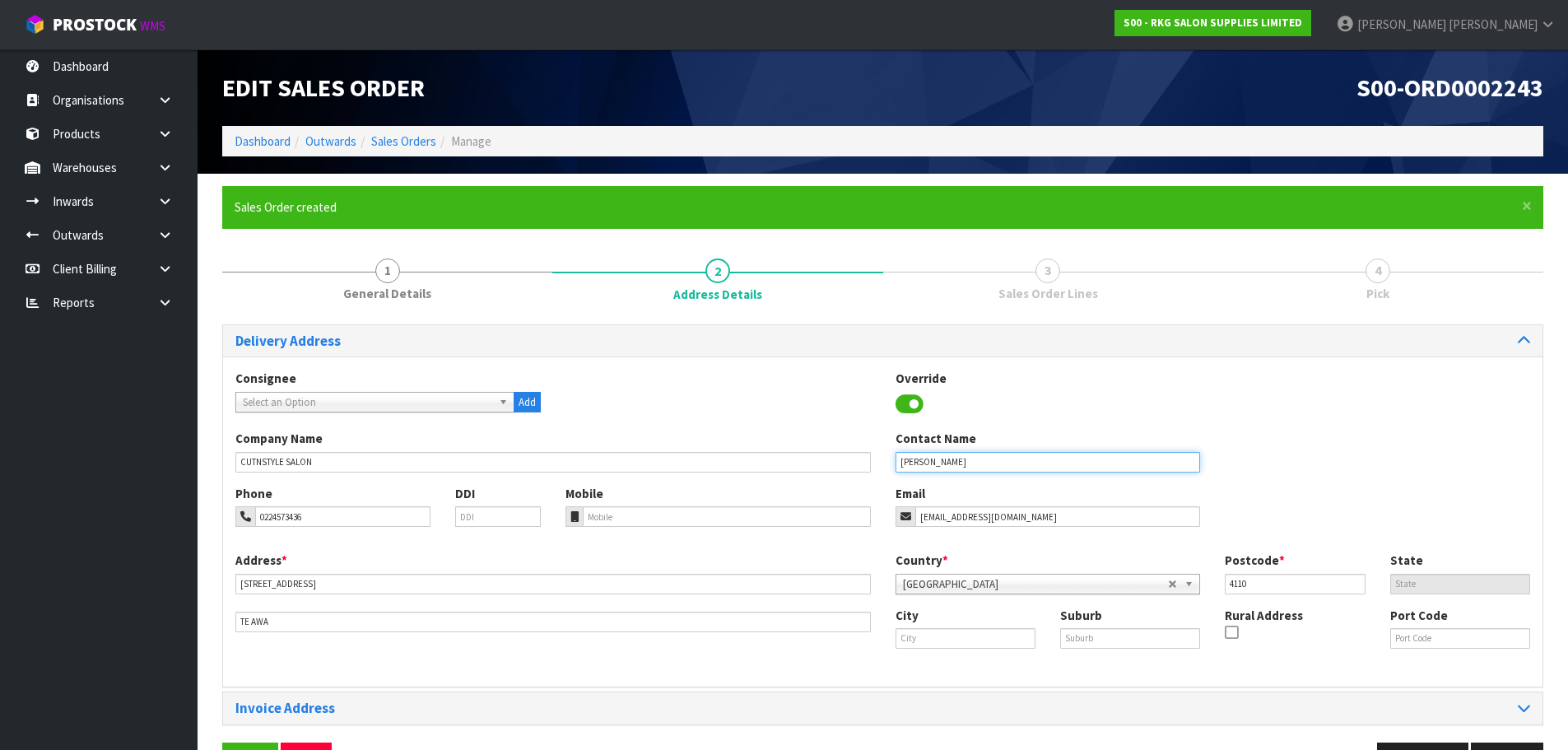
click at [903, 466] on input "RAVLEEN THAPAR" at bounding box center [1048, 462] width 305 height 20
drag, startPoint x: 938, startPoint y: 460, endPoint x: 871, endPoint y: 473, distance: 68.2
click at [871, 473] on div "Company Name CUTNSTYLE SALON Contact Name RAVLEEN THAPAR" at bounding box center [882, 456] width 1319 height 54
type input "[PERSON_NAME]"
click at [777, 376] on div "Consignee 000001.BAY MECHANICS - BAY MECHANICS 000001A - BRAKE & TRANSMISSION N…" at bounding box center [882, 399] width 1319 height 60
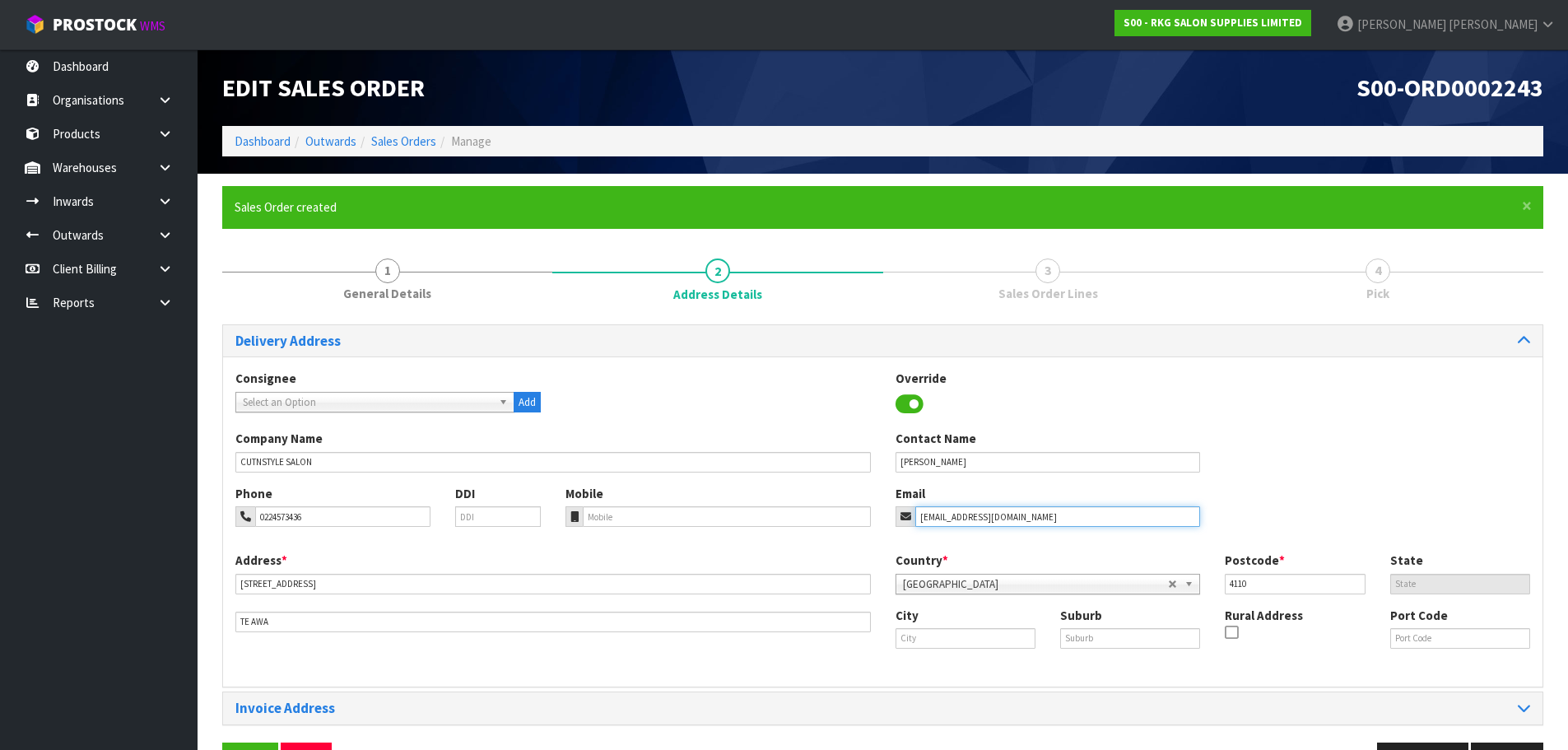
drag, startPoint x: 1027, startPoint y: 514, endPoint x: 872, endPoint y: 512, distance: 155.0
click at [872, 512] on div "Phone 0224573436 DDI Mobile Email skaur0014@gmail.com" at bounding box center [882, 518] width 1319 height 67
paste input "rahulthapar0088"
type input "rahulthapar0088@gmail.com"
drag, startPoint x: 323, startPoint y: 514, endPoint x: 250, endPoint y: 529, distance: 74.5
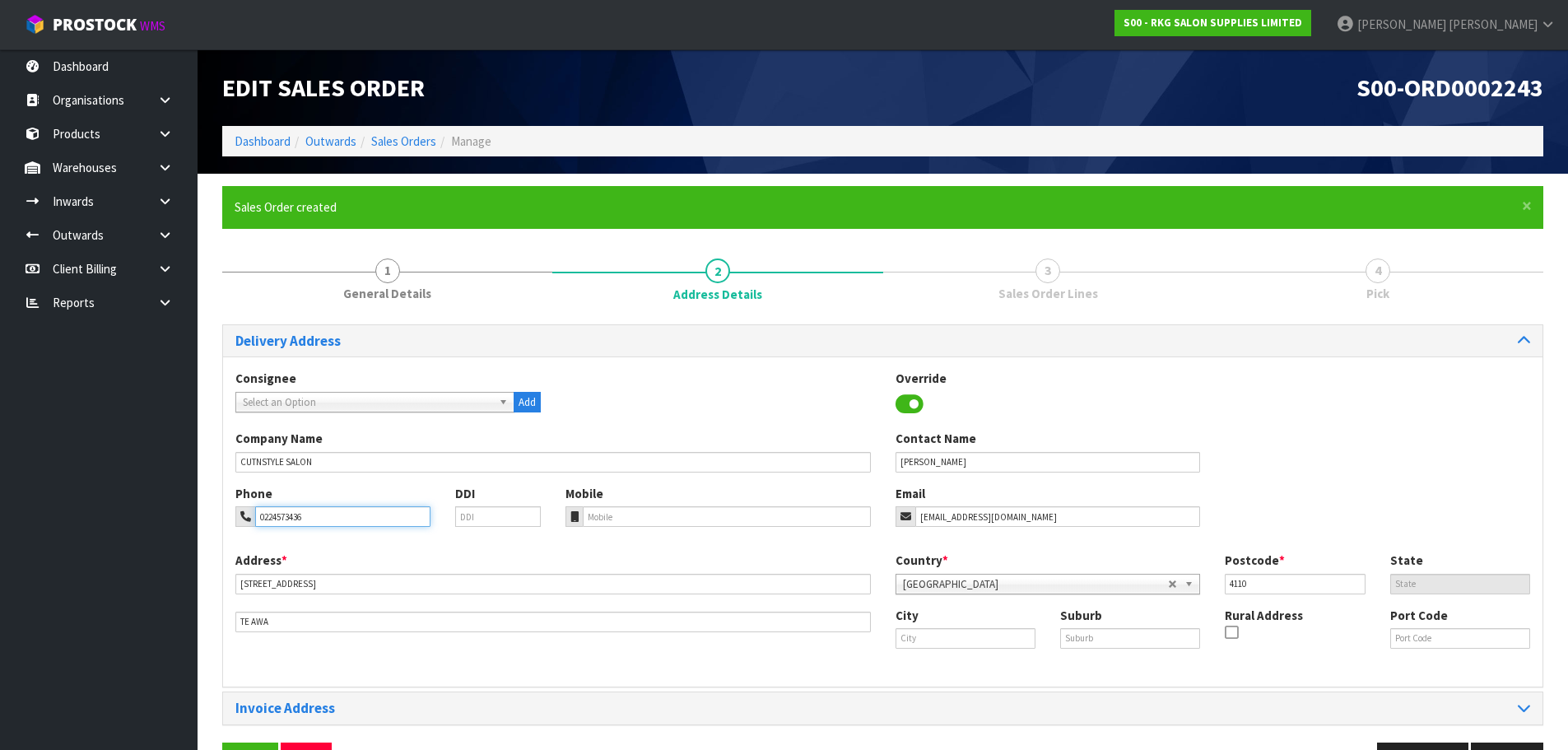
click at [250, 529] on div "Phone 0224573436 DDI" at bounding box center [388, 512] width 330 height 54
paste input "-457-"
type input "022-457-3436"
click at [917, 643] on input "text" at bounding box center [965, 638] width 140 height 20
click at [925, 641] on input "text" at bounding box center [965, 638] width 140 height 20
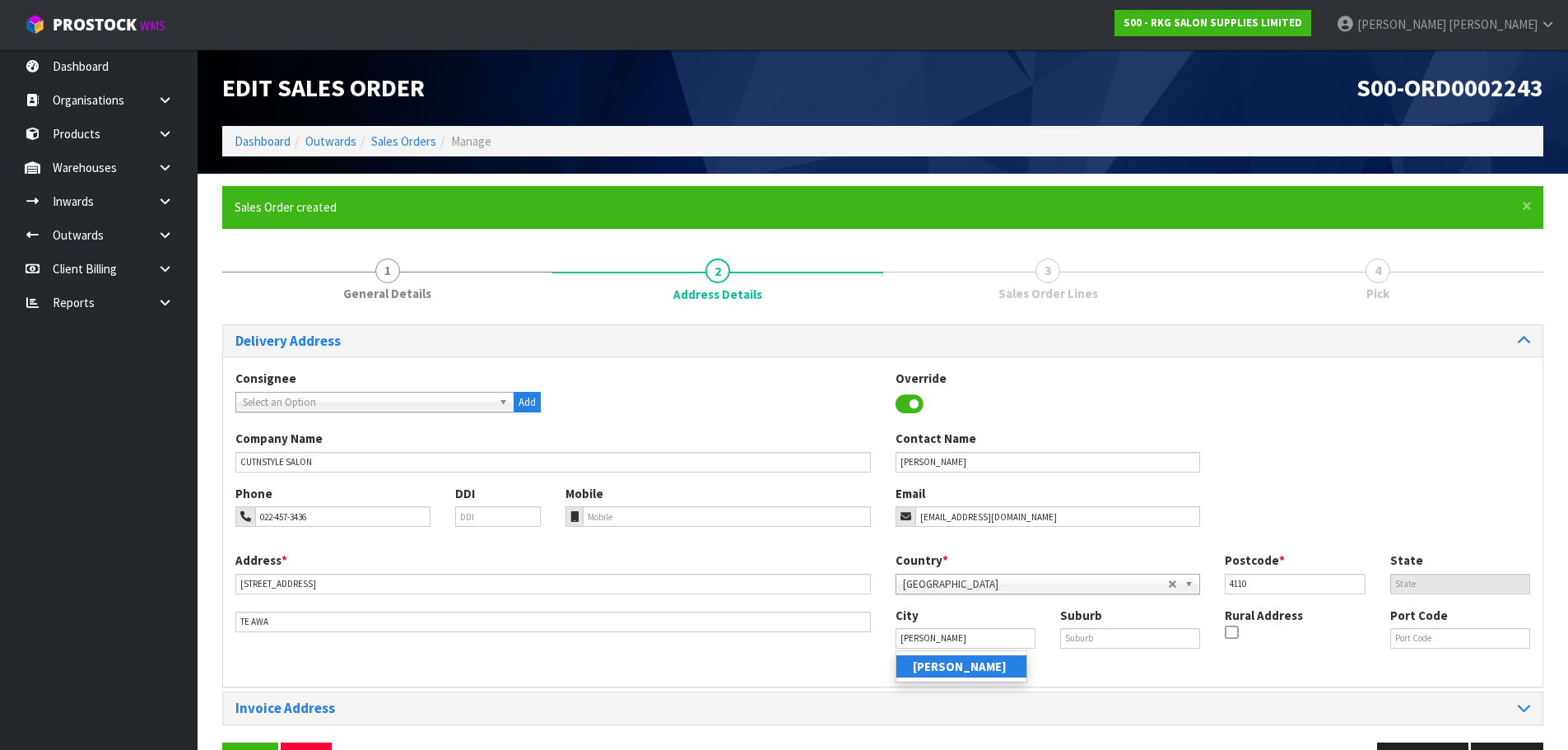
click at [925, 669] on strong "Napier" at bounding box center [960, 666] width 94 height 15
type input "Napier"
click at [1079, 636] on input "text" at bounding box center [1129, 638] width 140 height 20
type input "TE AWA"
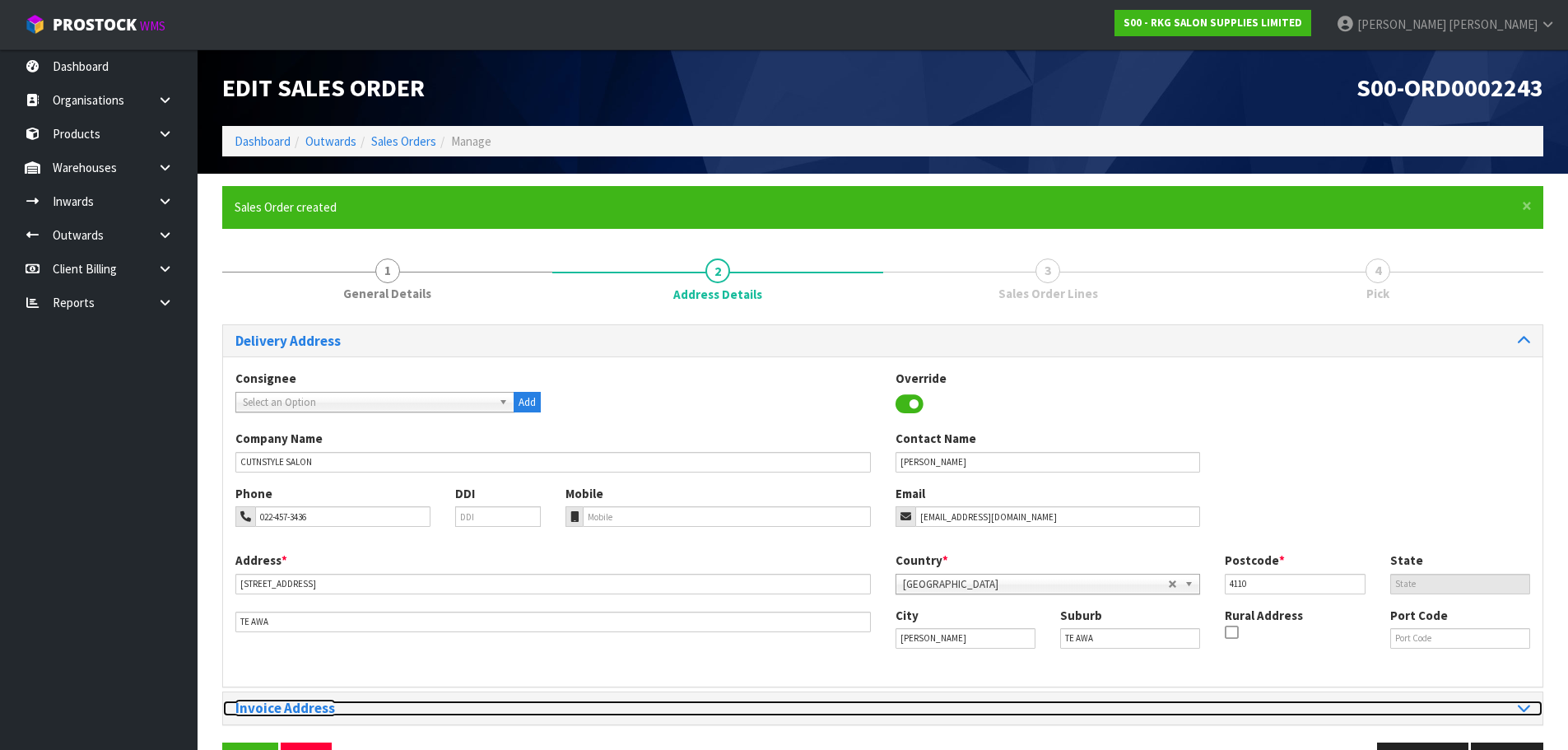
drag, startPoint x: 527, startPoint y: 714, endPoint x: 445, endPoint y: 626, distance: 120.3
click at [527, 714] on h3 "Invoice Address" at bounding box center [552, 708] width 636 height 15
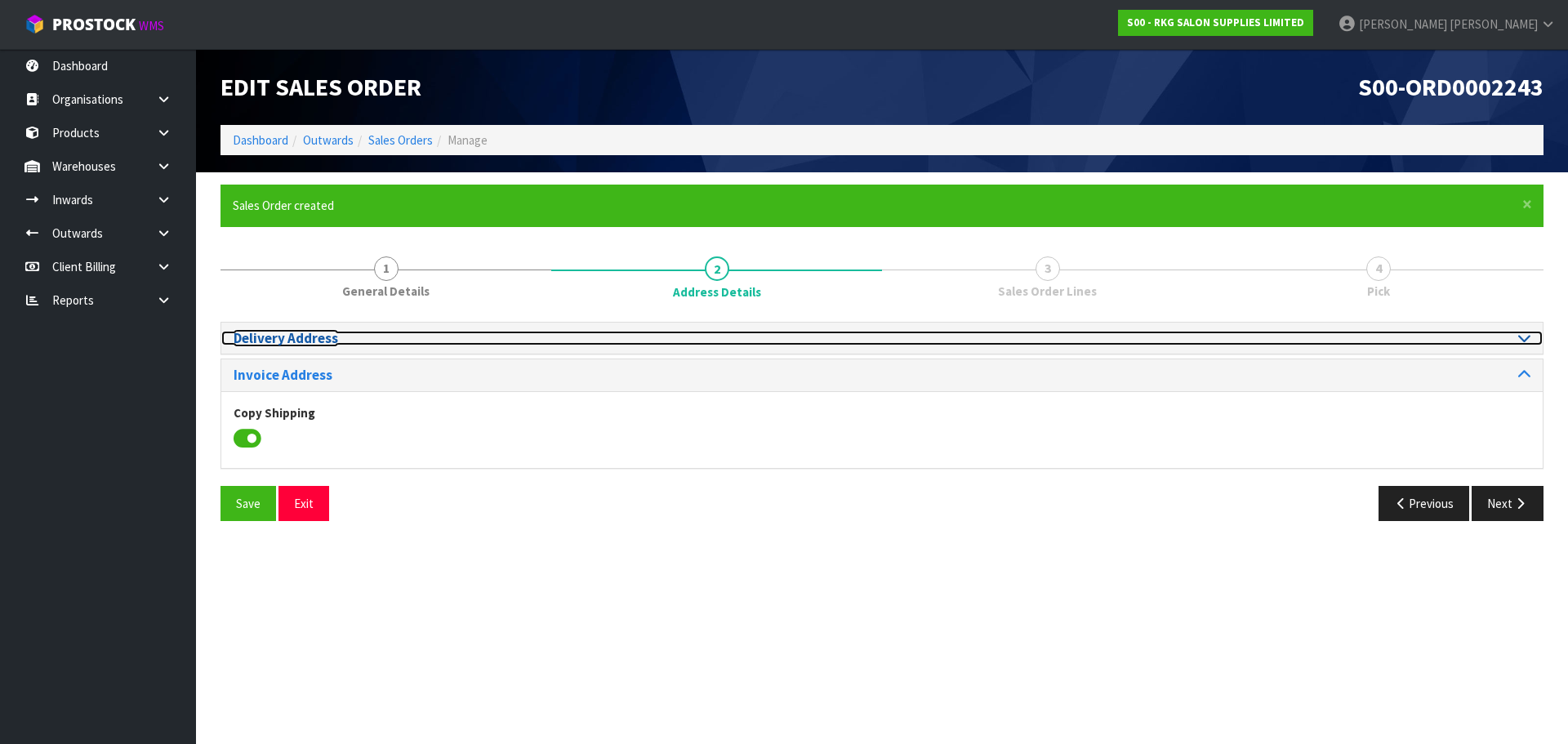
click at [1528, 342] on icon at bounding box center [1524, 337] width 13 height 13
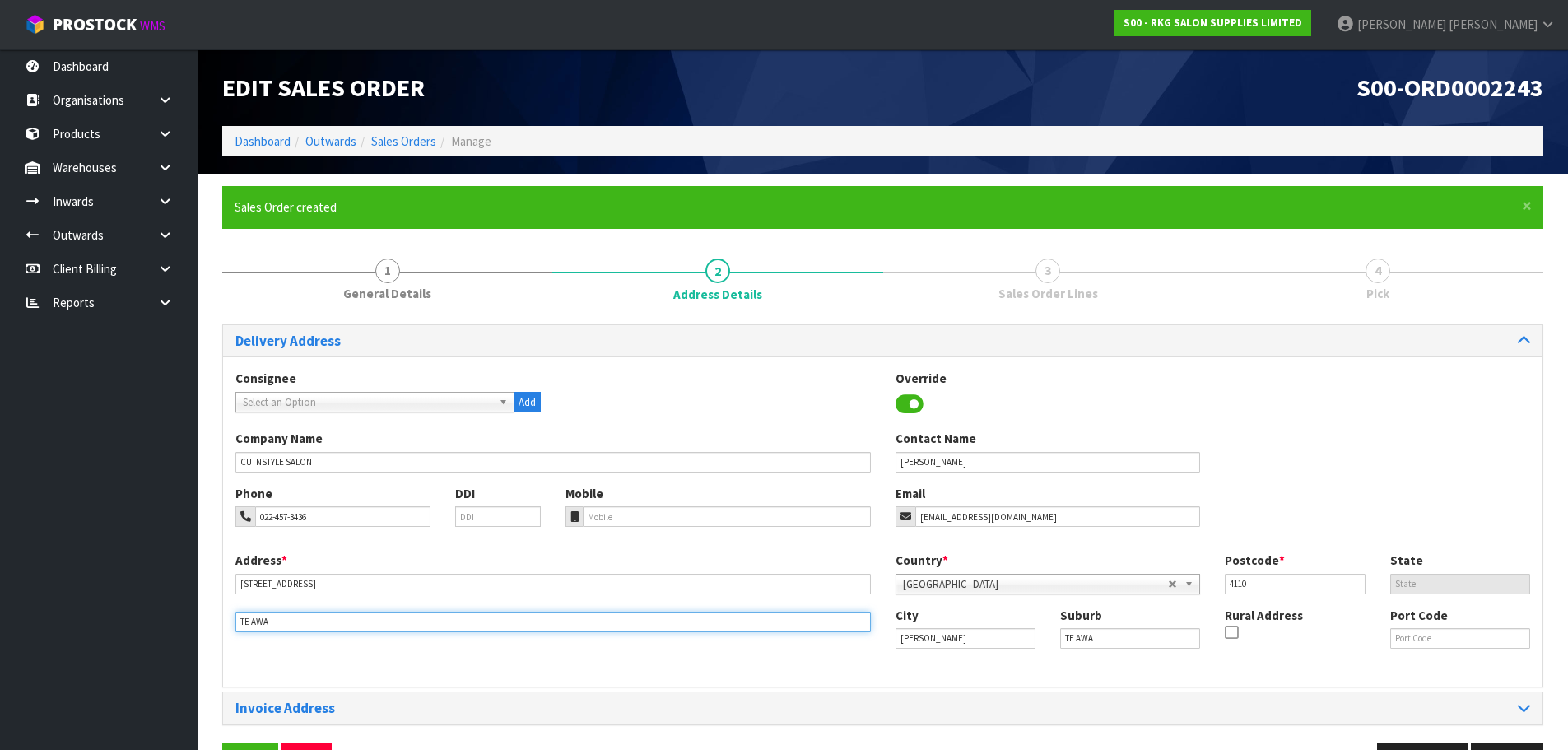
click at [311, 624] on input "TE AWA" at bounding box center [552, 622] width 636 height 20
drag, startPoint x: 290, startPoint y: 624, endPoint x: 227, endPoint y: 624, distance: 63.0
click at [230, 624] on div "Address * 6 ARROW PLACE This address line exceeds the recommended limit of 35 c…" at bounding box center [553, 591] width 660 height 81
click at [1123, 424] on div "Consignee 000001.BAY MECHANICS - BAY MECHANICS 000001A - BRAKE & TRANSMISSION N…" at bounding box center [882, 399] width 1319 height 60
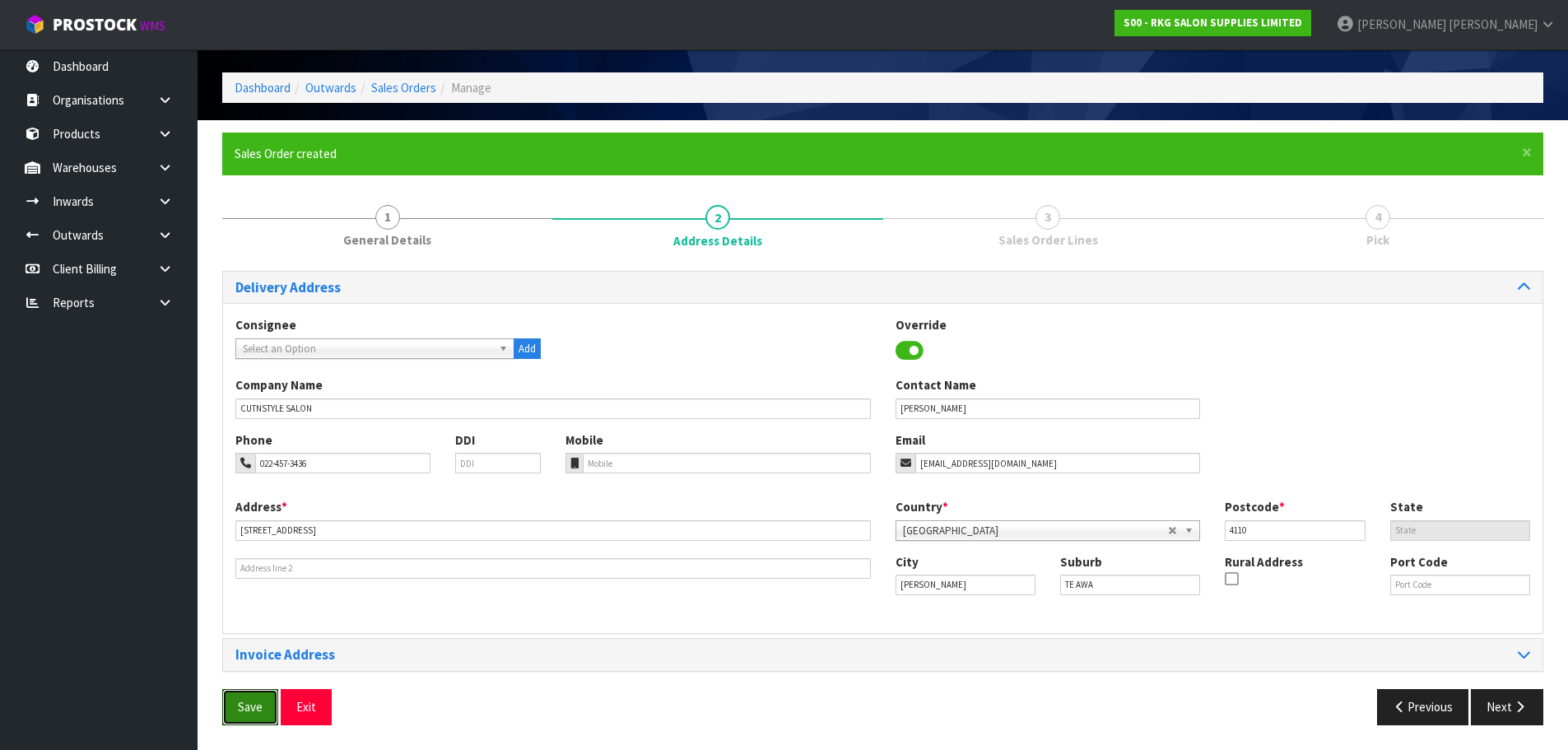
drag, startPoint x: 244, startPoint y: 709, endPoint x: 273, endPoint y: 666, distance: 51.9
click at [244, 709] on span "Save" at bounding box center [249, 706] width 25 height 15
click at [243, 712] on span "Save" at bounding box center [249, 706] width 25 height 15
click at [1515, 709] on icon "button" at bounding box center [1520, 706] width 15 height 13
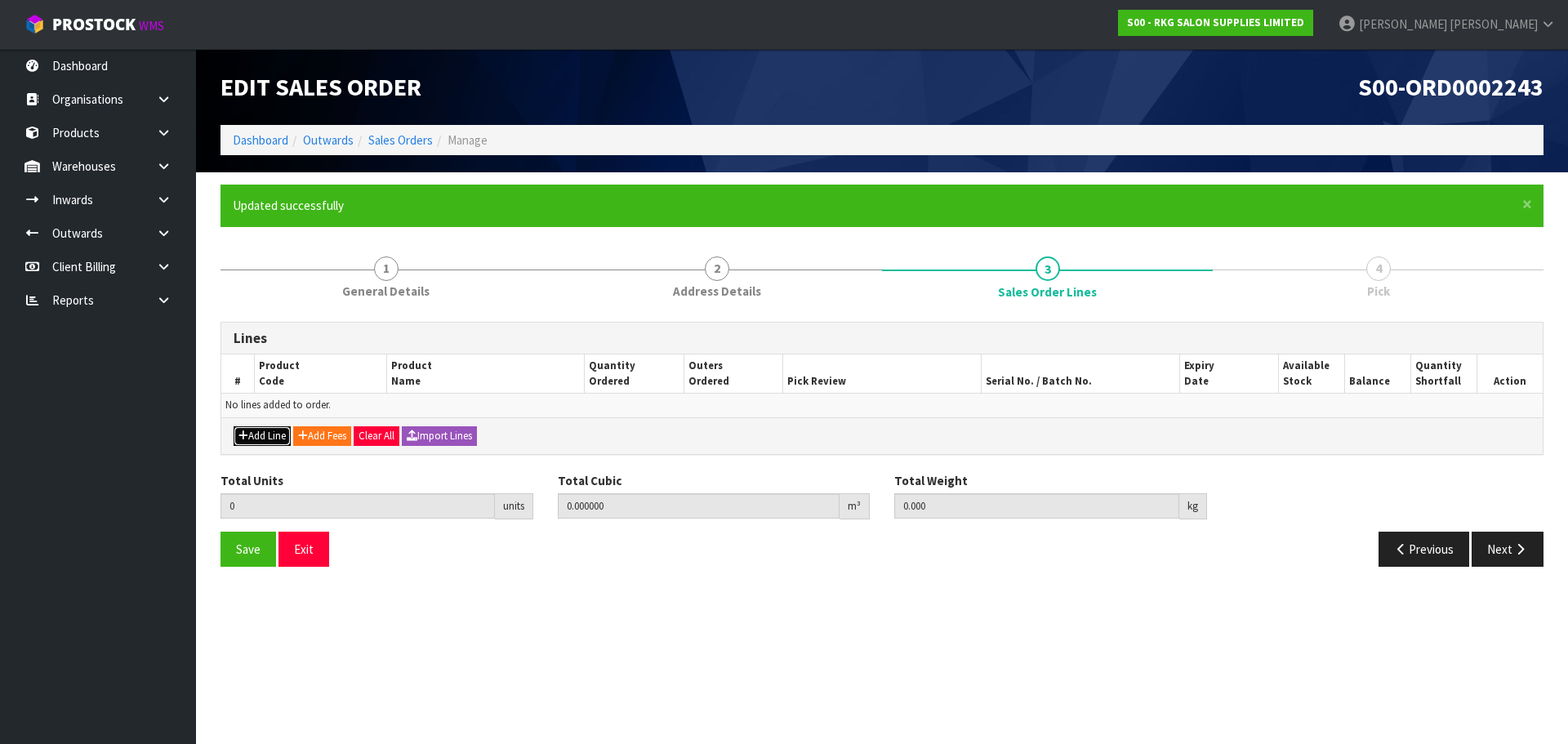
click at [269, 441] on button "Add Line" at bounding box center [262, 435] width 57 height 19
type input "0"
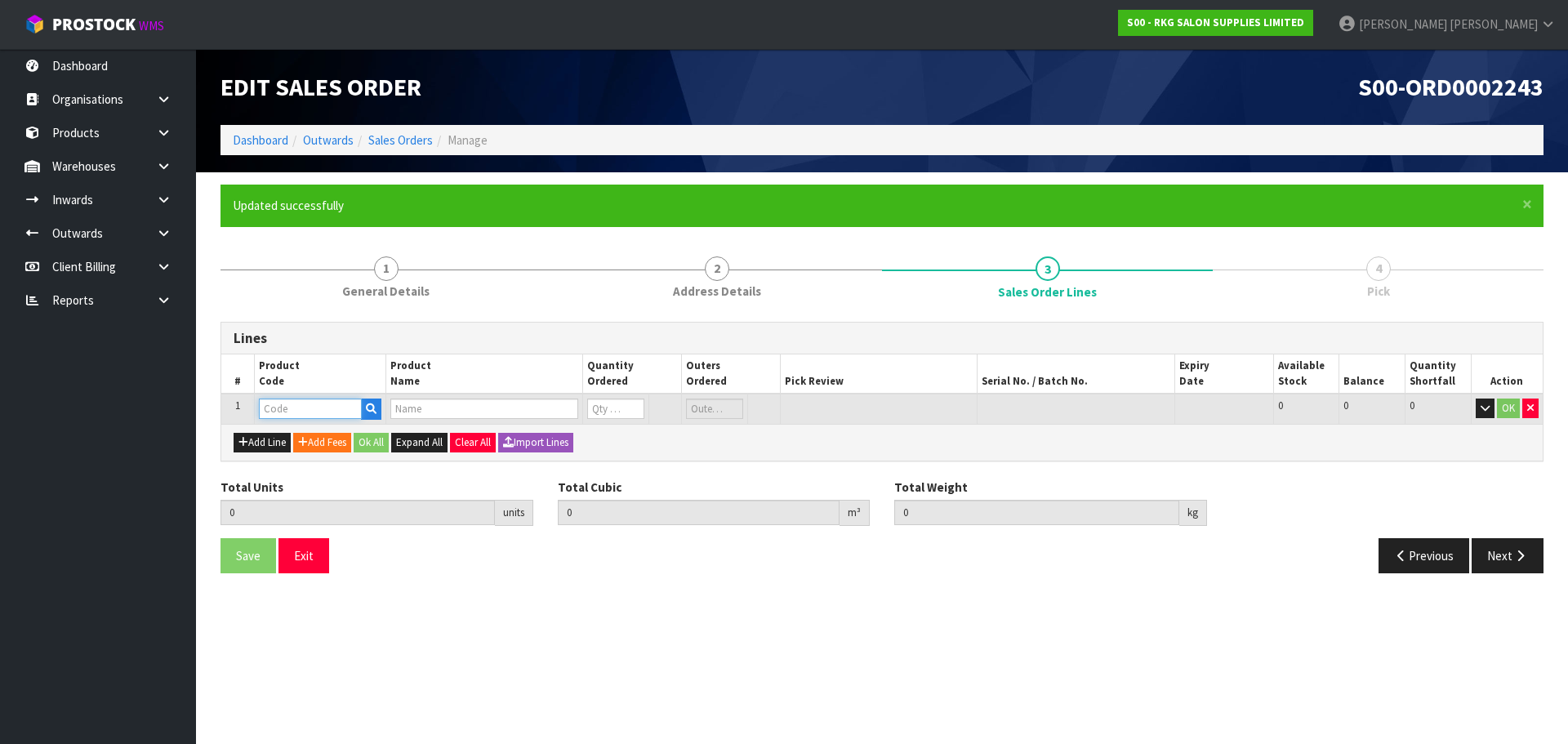
click at [275, 415] on input "text" at bounding box center [310, 408] width 103 height 20
type input "MISC"
type input "0.000000"
type input "0.000"
type input "MISCELLANEOUS ITEMS"
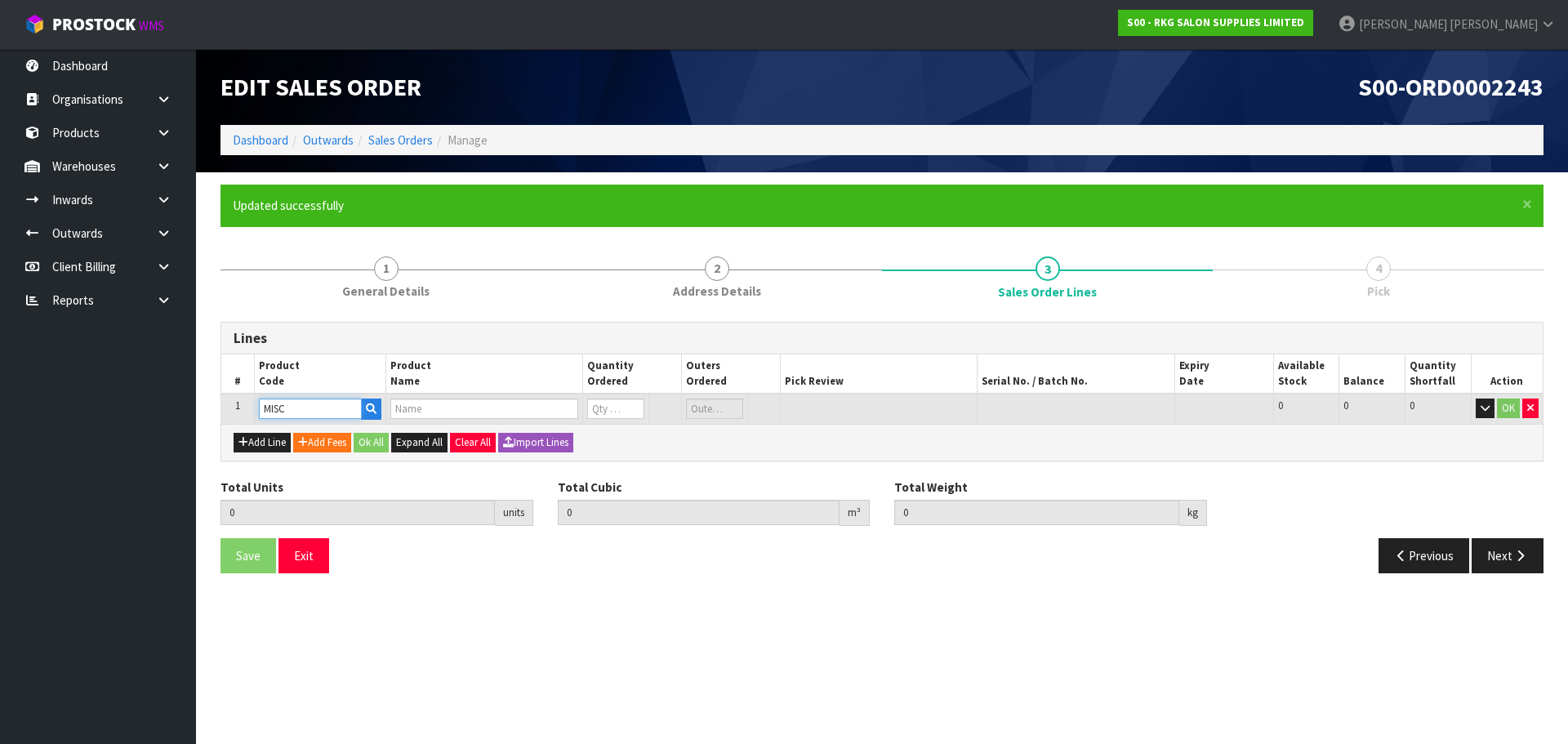
type input "0"
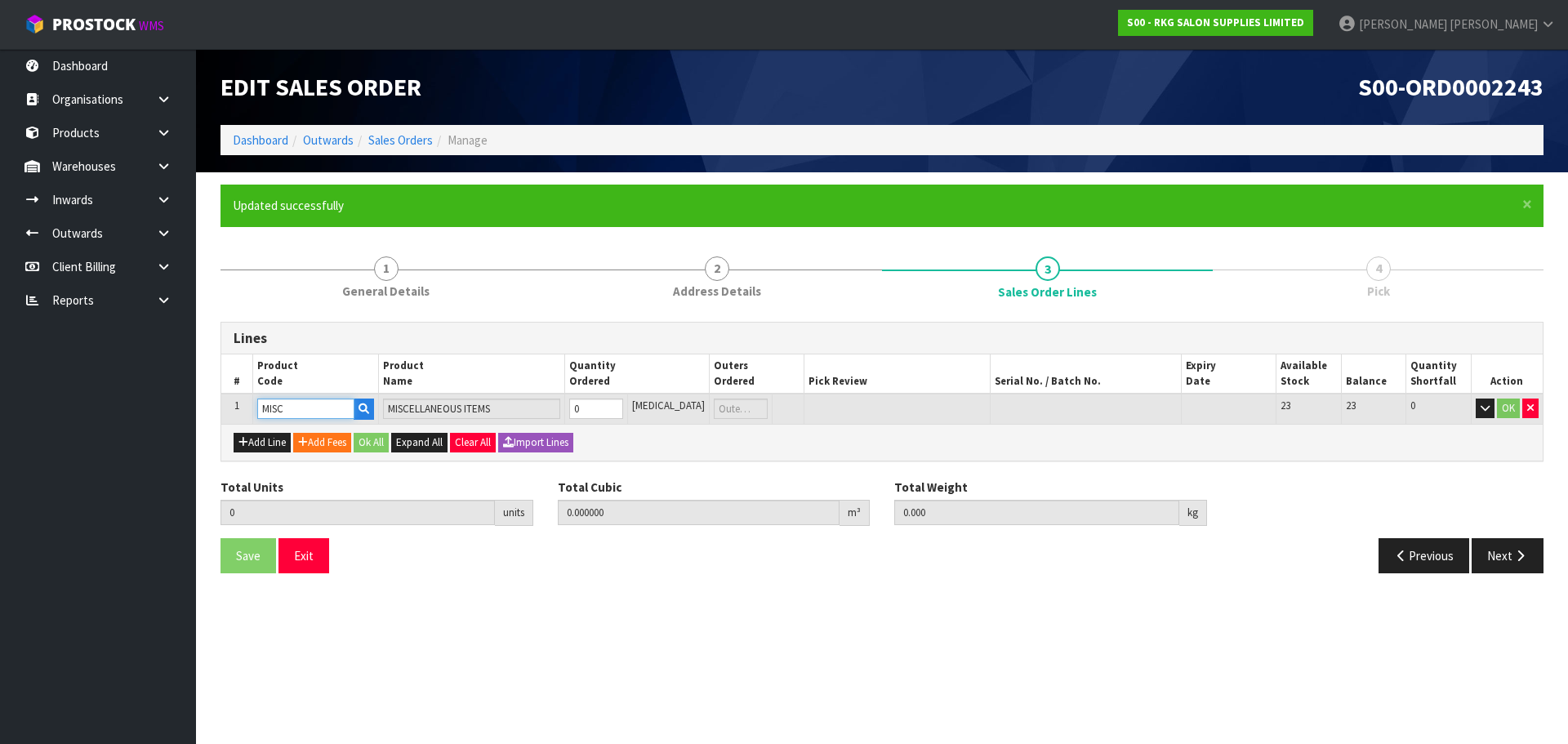
type input "MISC"
type input "1"
type input "0.000001"
type input "1"
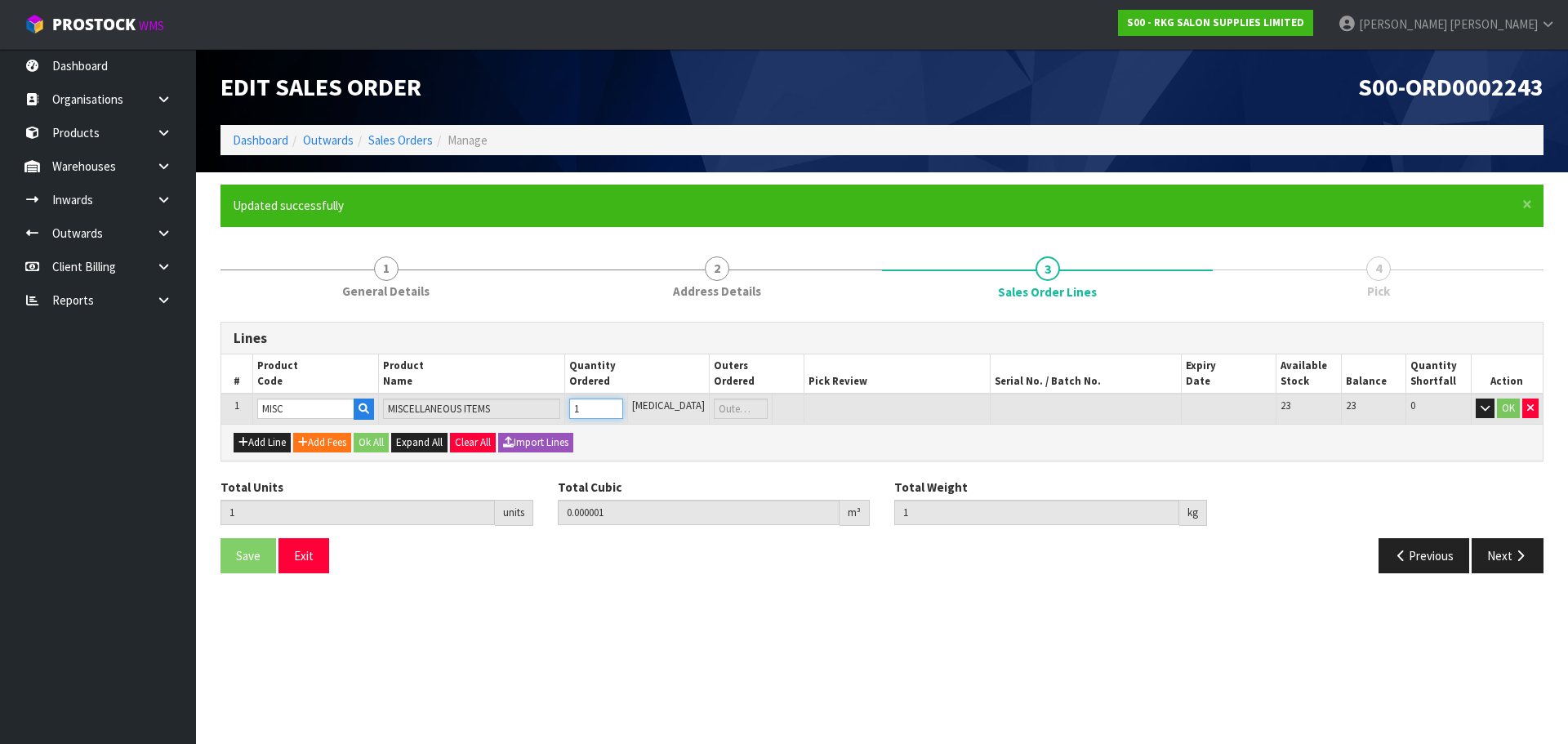
click at [622, 406] on input "1" at bounding box center [595, 408] width 53 height 20
click at [1505, 414] on button "OK" at bounding box center [1508, 407] width 23 height 19
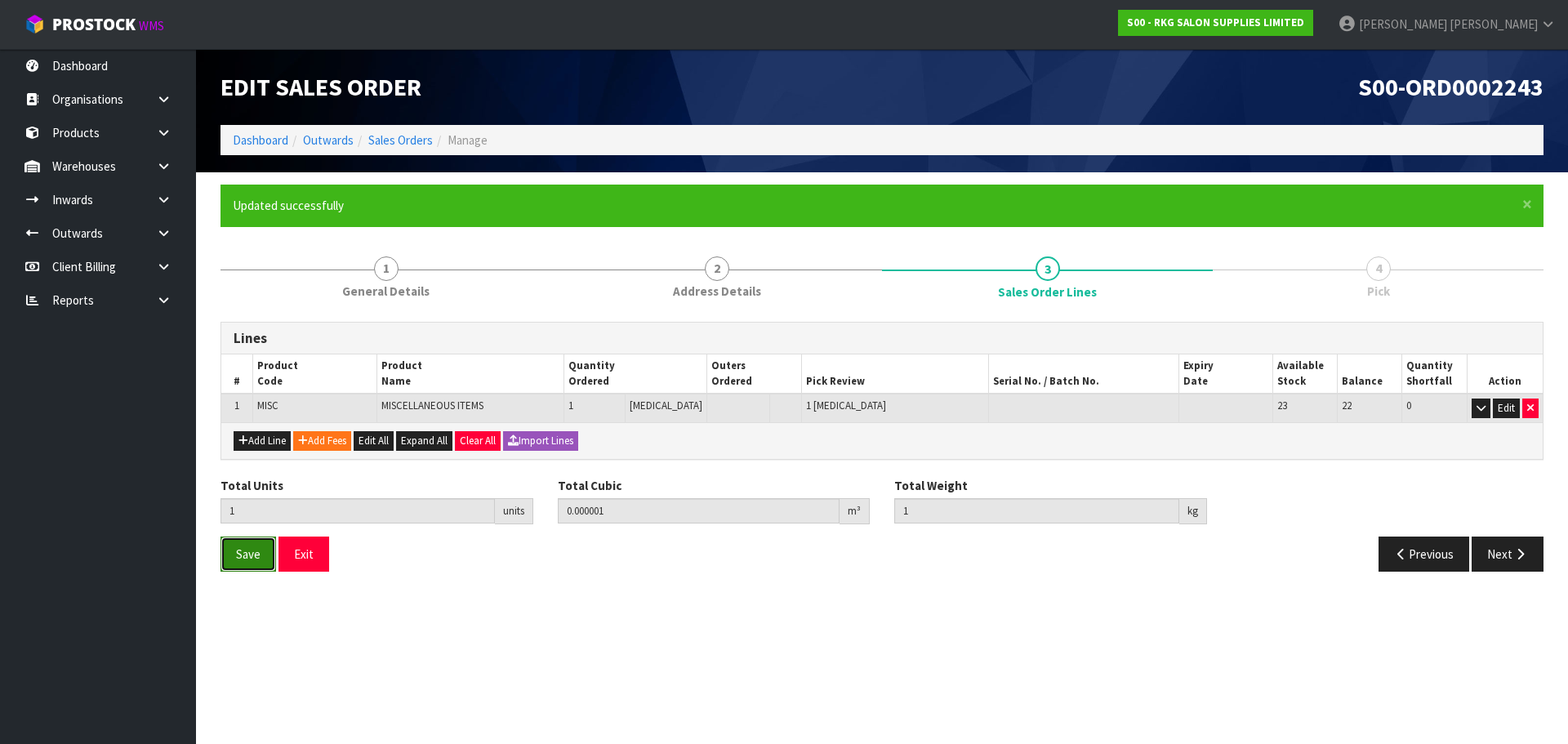
click at [257, 561] on span "Save" at bounding box center [248, 554] width 24 height 15
click at [1507, 562] on button "Next" at bounding box center [1507, 554] width 72 height 35
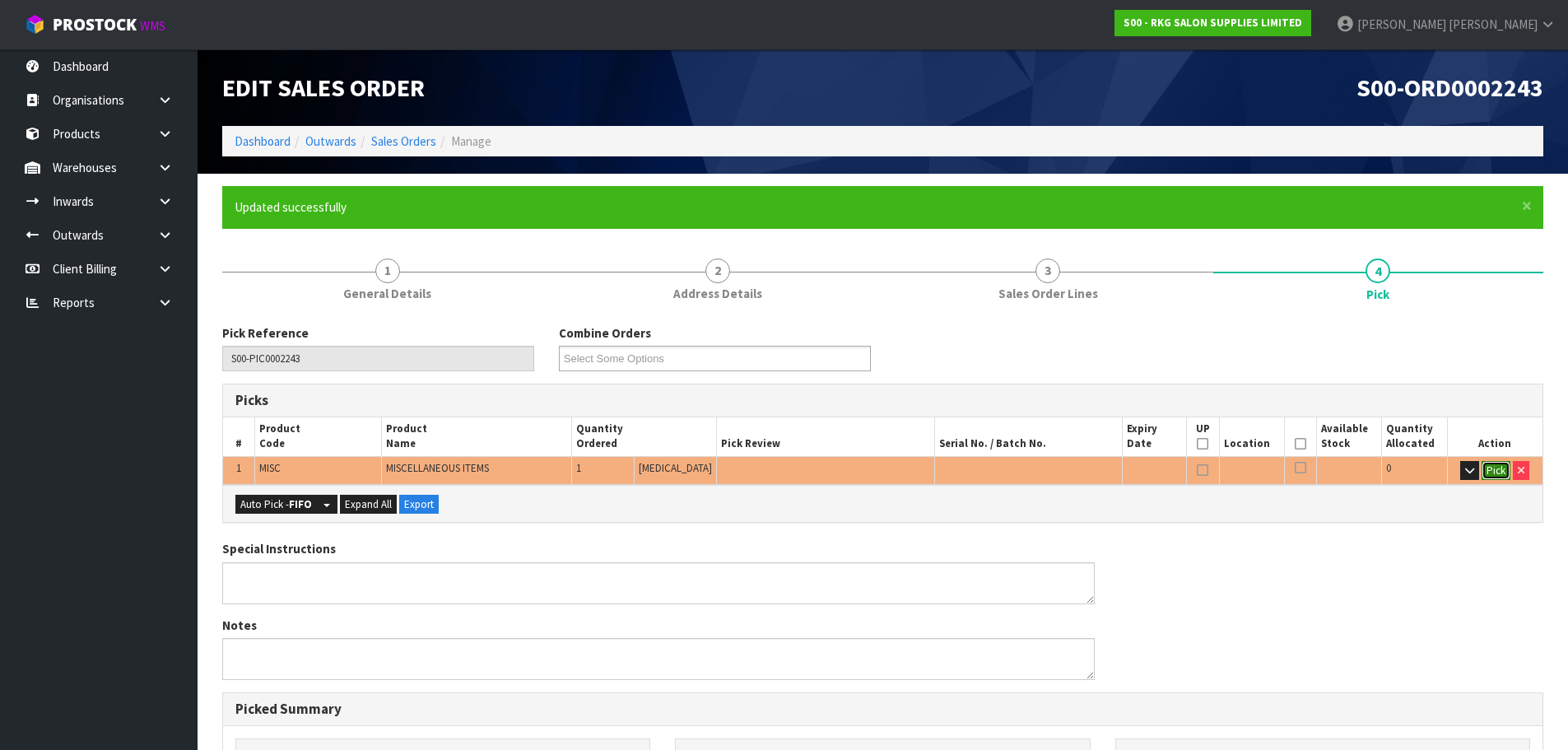
click at [1492, 467] on button "Pick" at bounding box center [1496, 470] width 29 height 20
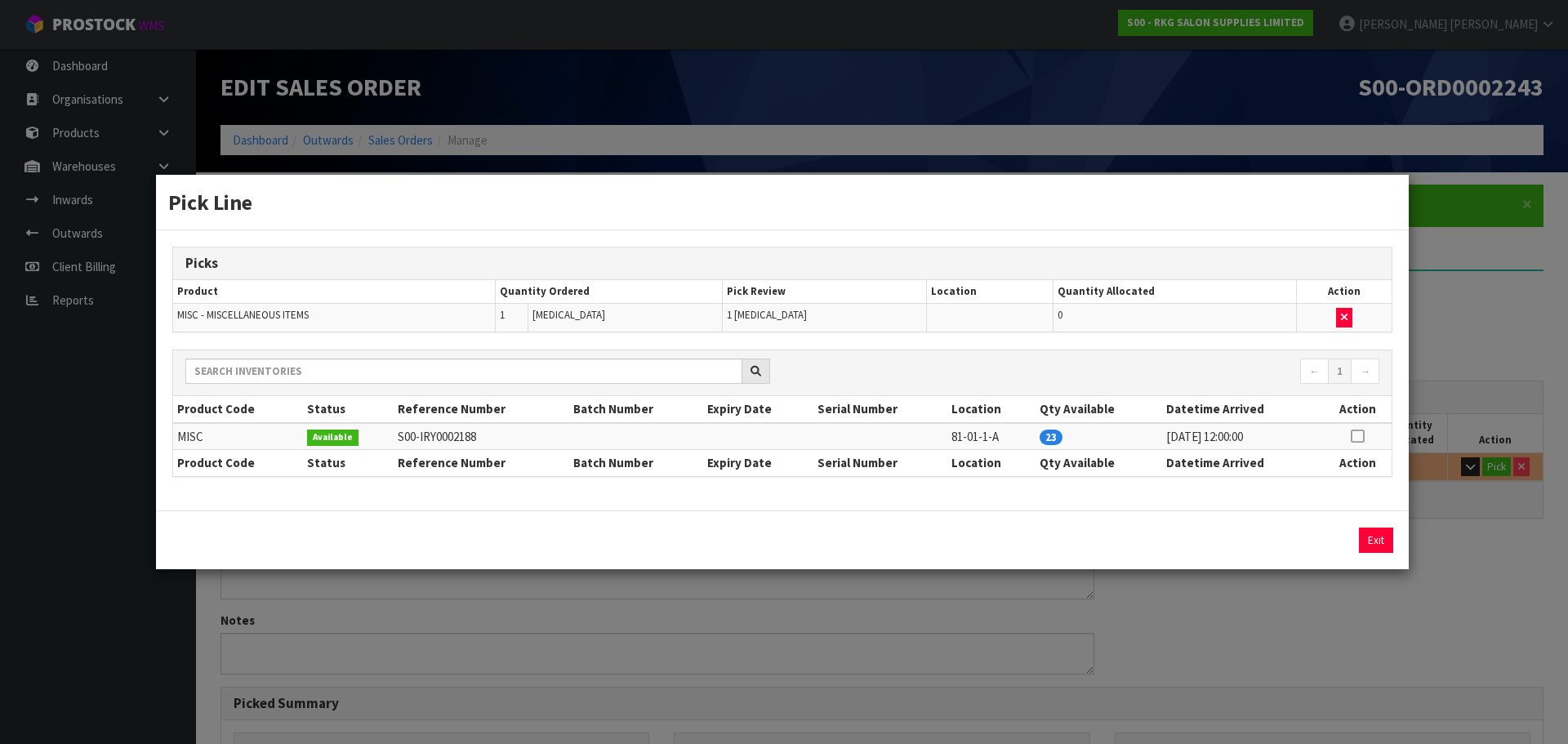
click at [1366, 434] on td at bounding box center [1357, 436] width 68 height 27
click at [1357, 436] on icon at bounding box center [1357, 436] width 13 height 1
click at [1316, 535] on button "Assign Pick" at bounding box center [1321, 540] width 67 height 25
type input "Piece x 1"
type input "1"
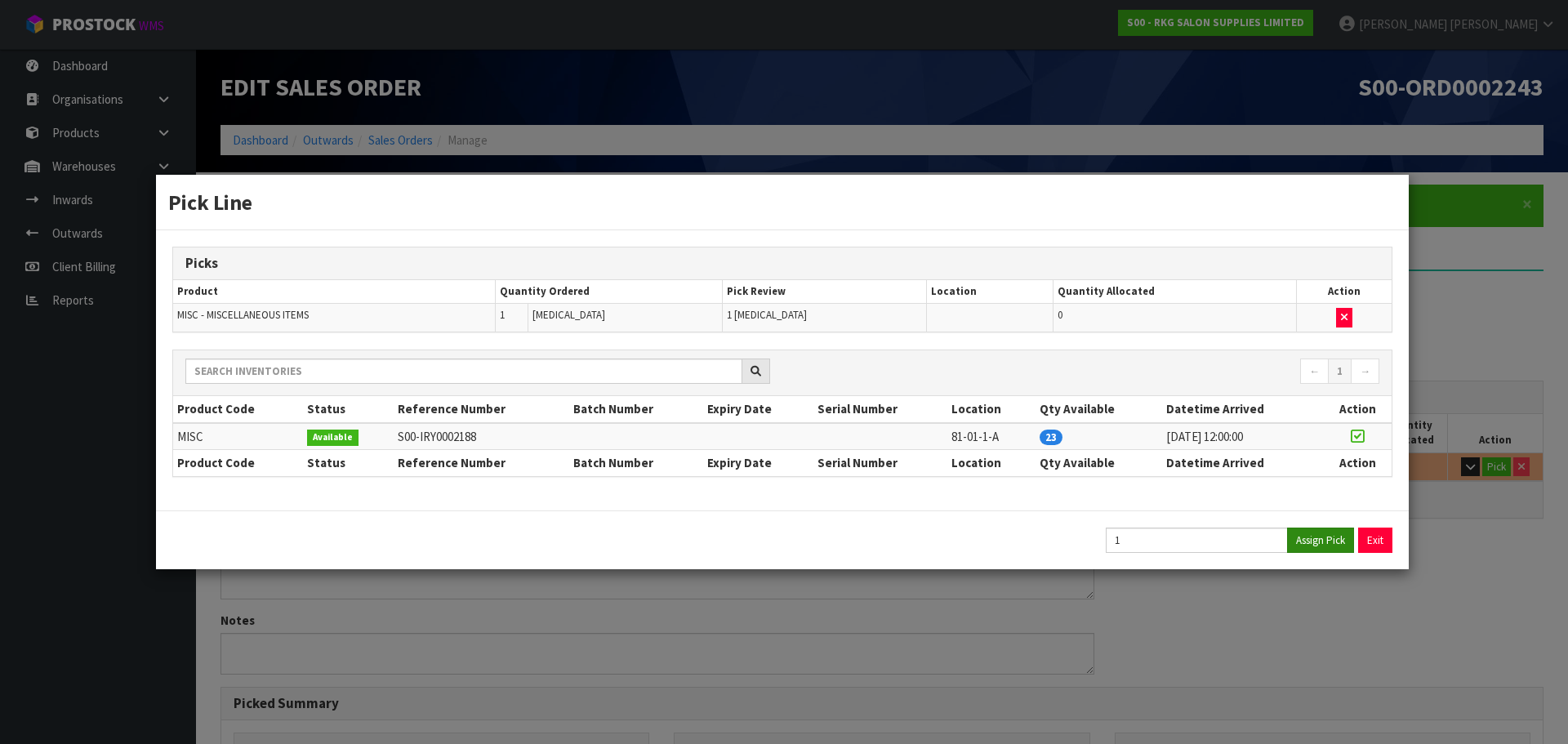
type input "0.000001"
type input "1"
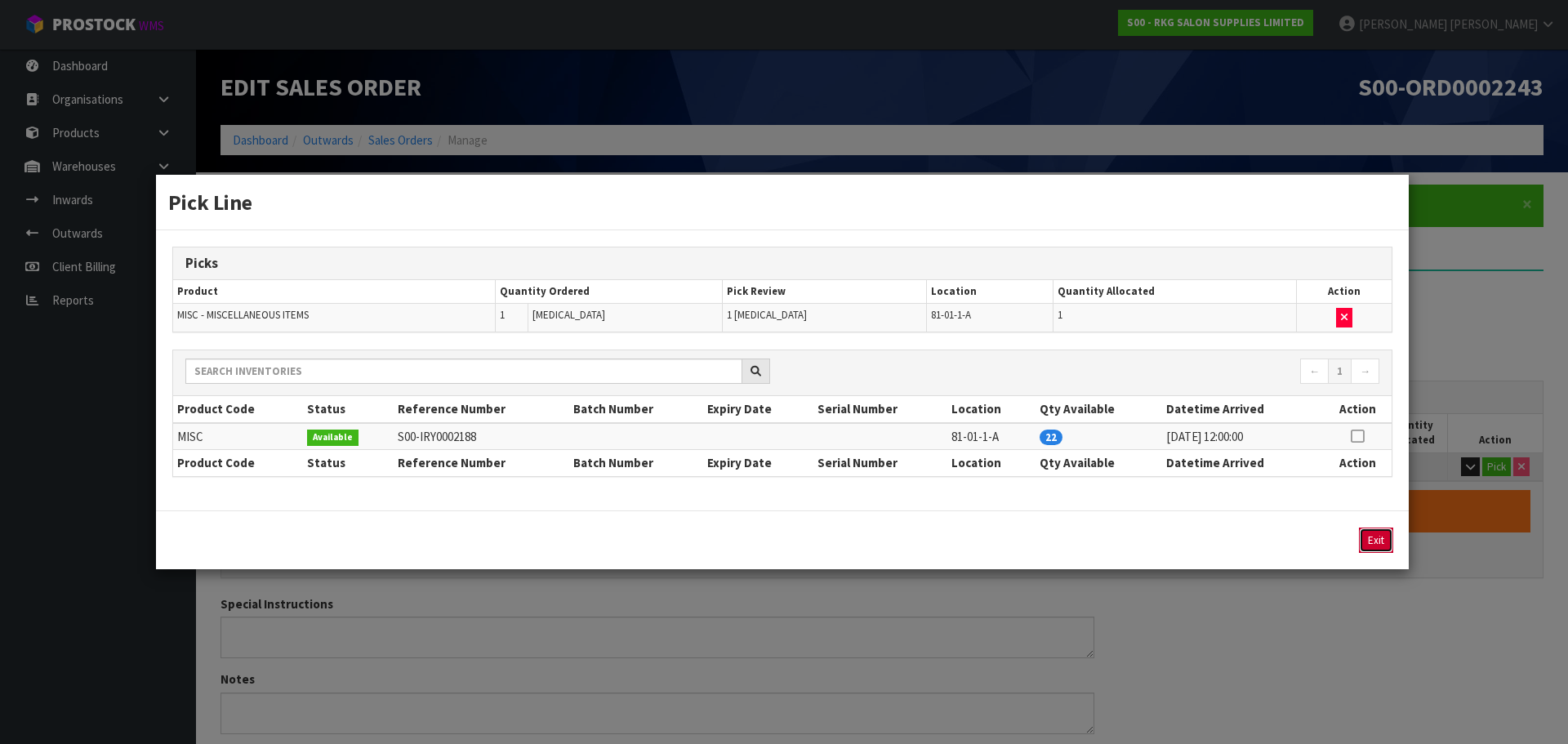
click at [1376, 545] on button "Exit" at bounding box center [1376, 540] width 35 height 25
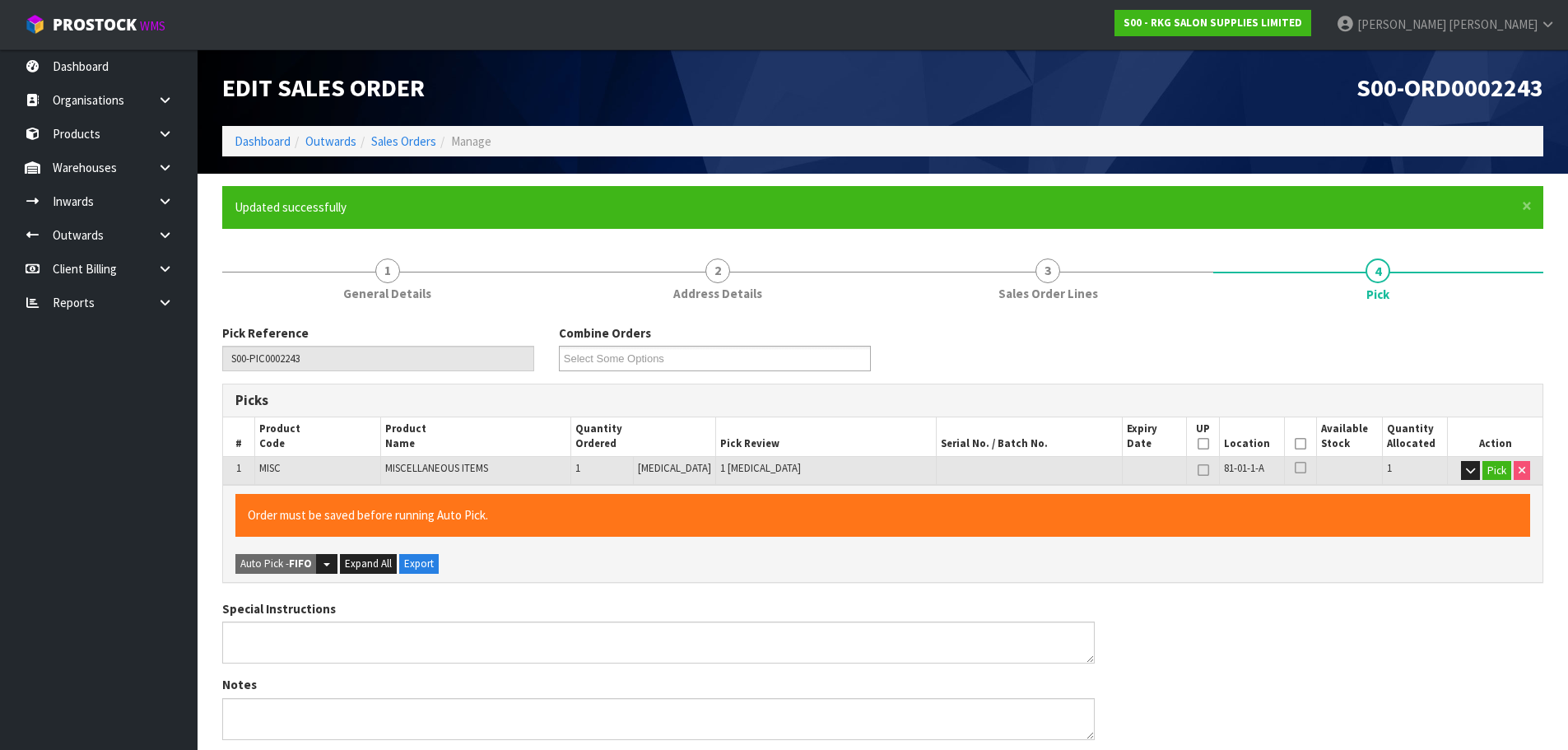
click at [1295, 444] on icon at bounding box center [1301, 444] width 12 height 1
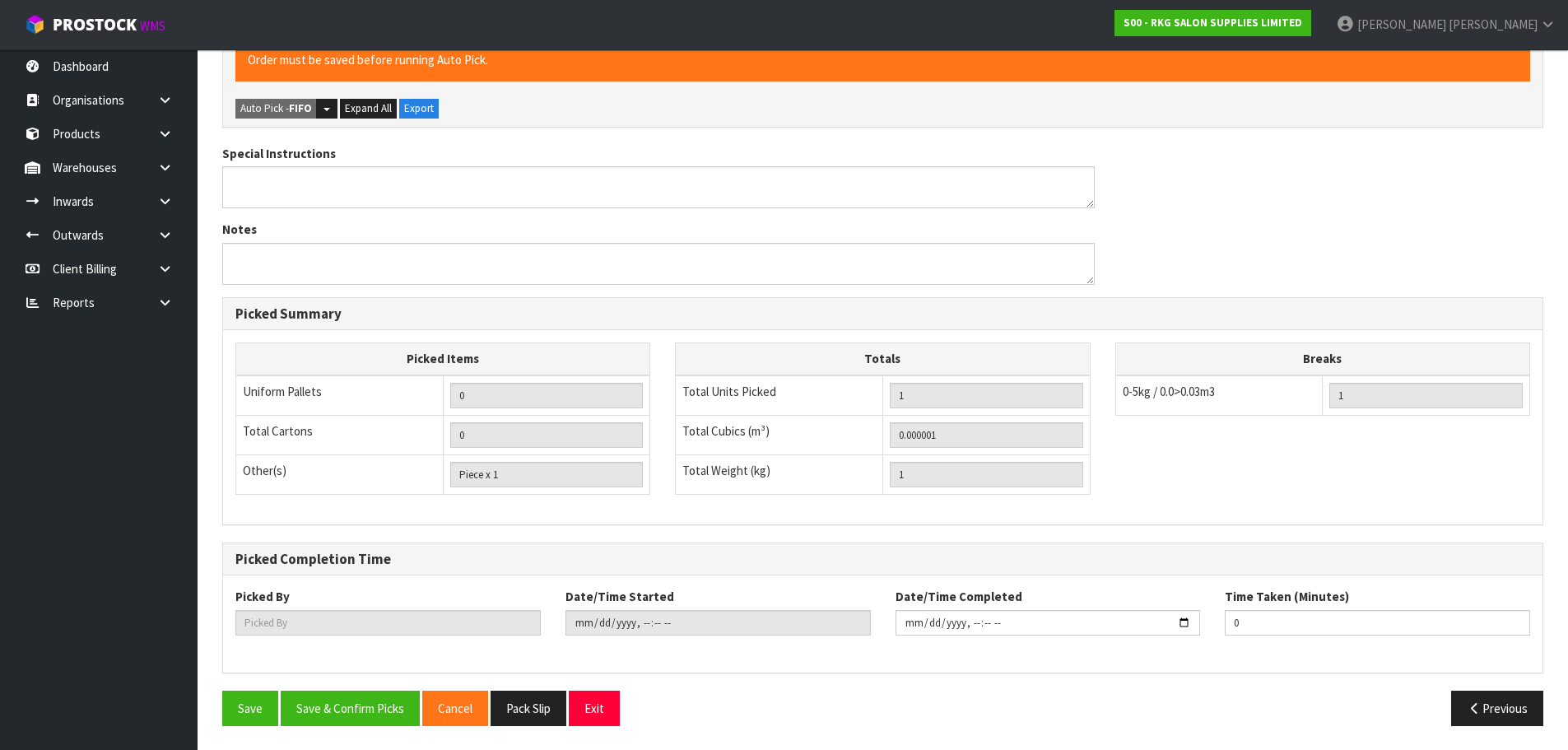
scroll to position [456, 0]
click at [323, 710] on button "Save & Confirm Picks" at bounding box center [350, 708] width 139 height 36
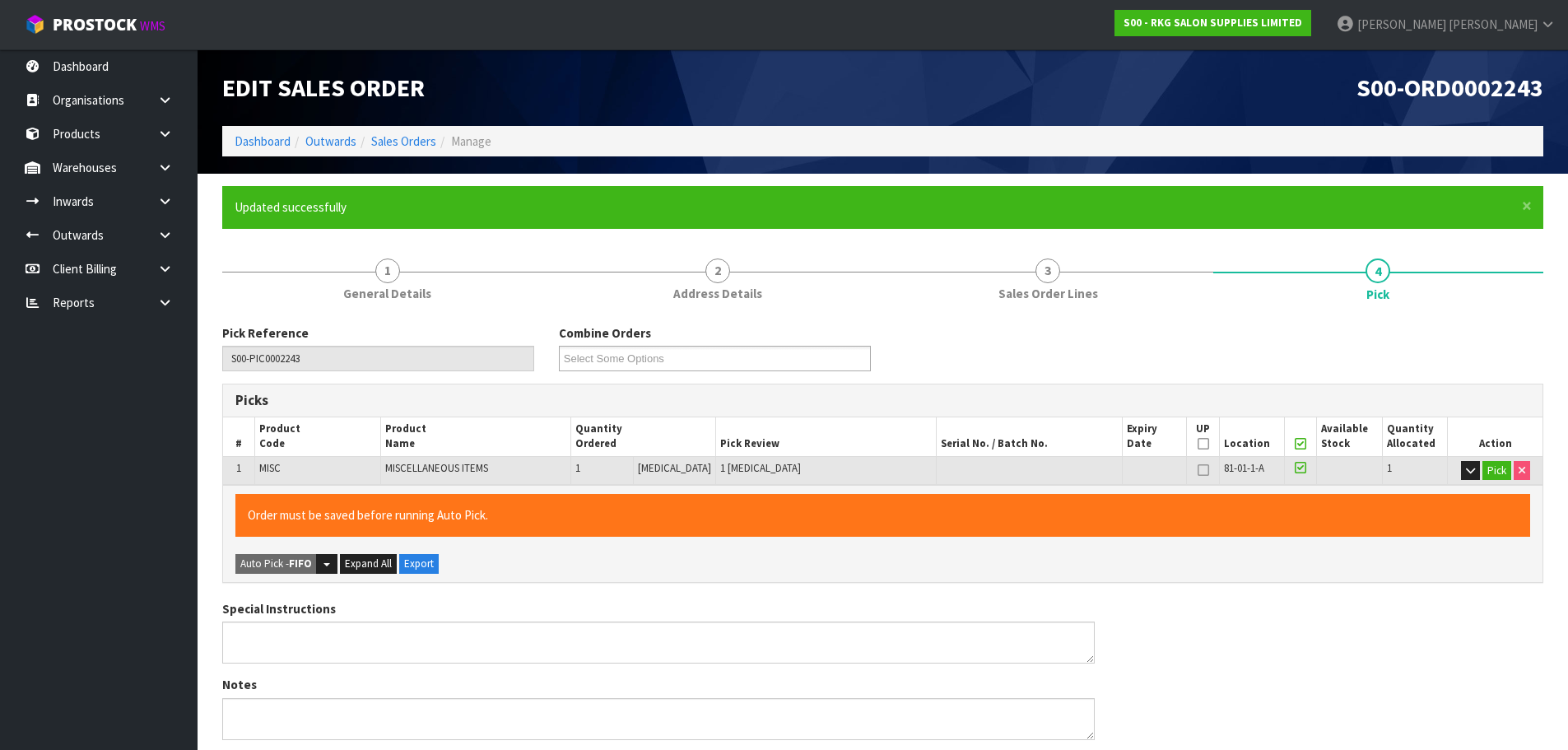
type input "[PERSON_NAME]"
type input "2025-10-13T14:07:35"
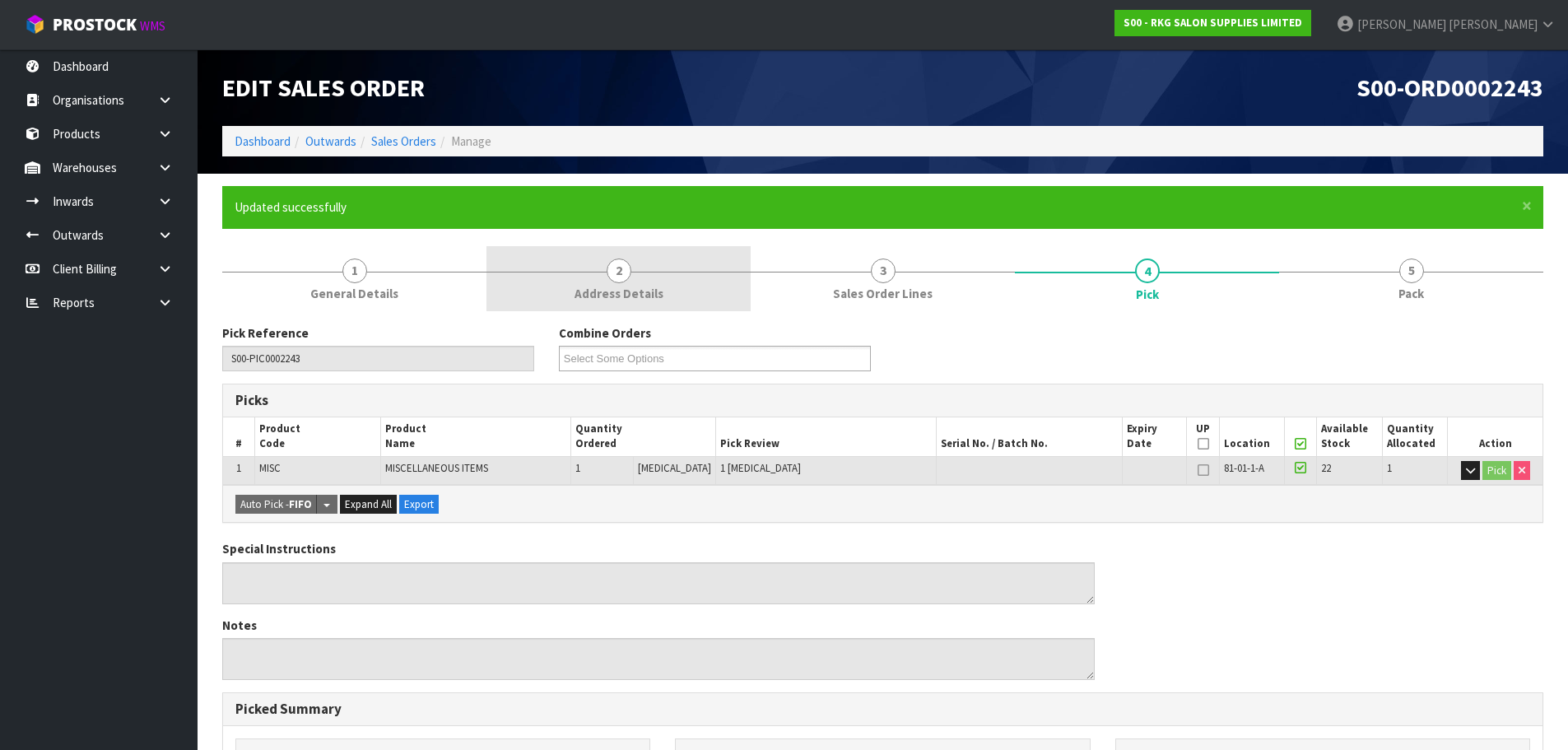
click at [622, 278] on span "2" at bounding box center [619, 271] width 25 height 25
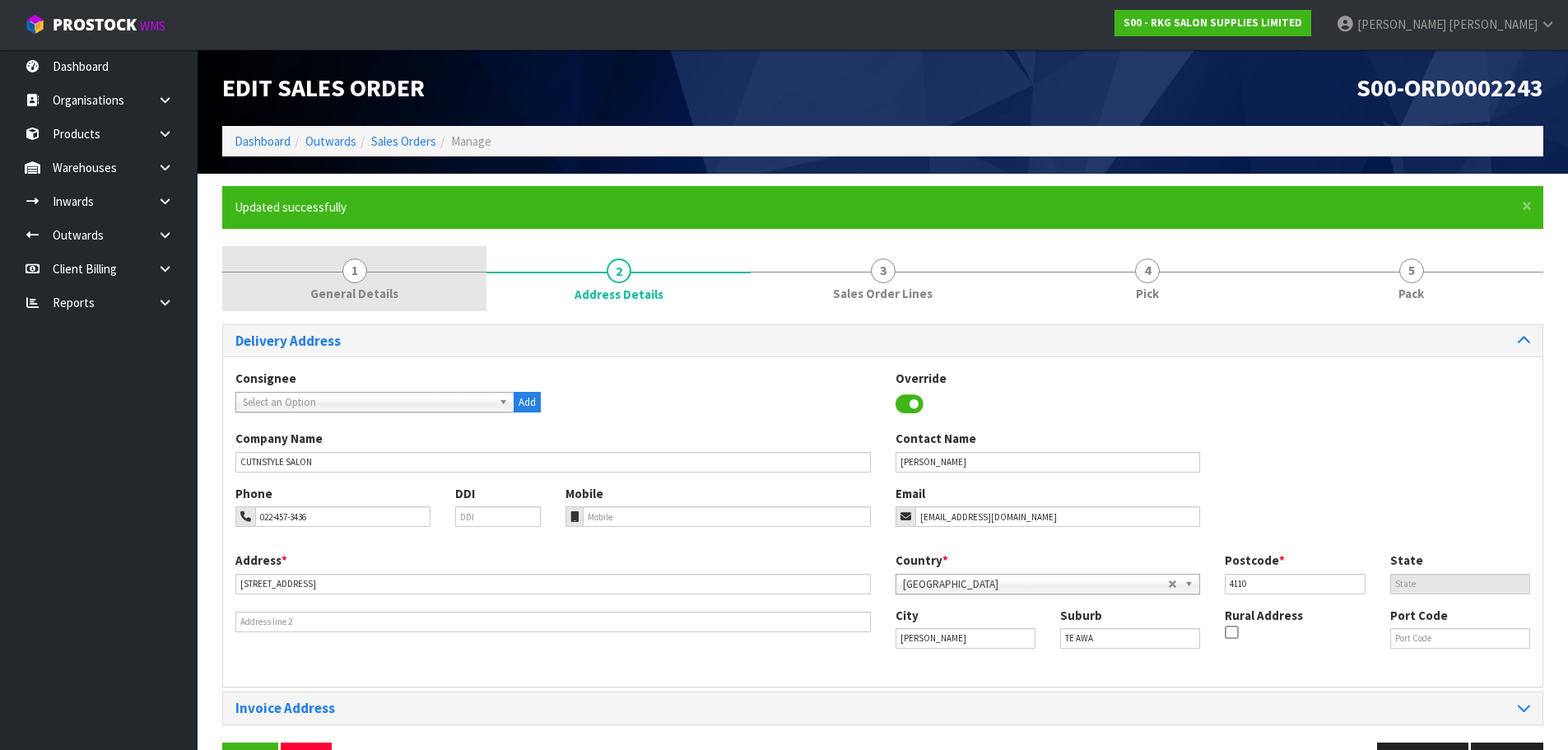
click at [349, 271] on span "1" at bounding box center [354, 271] width 25 height 25
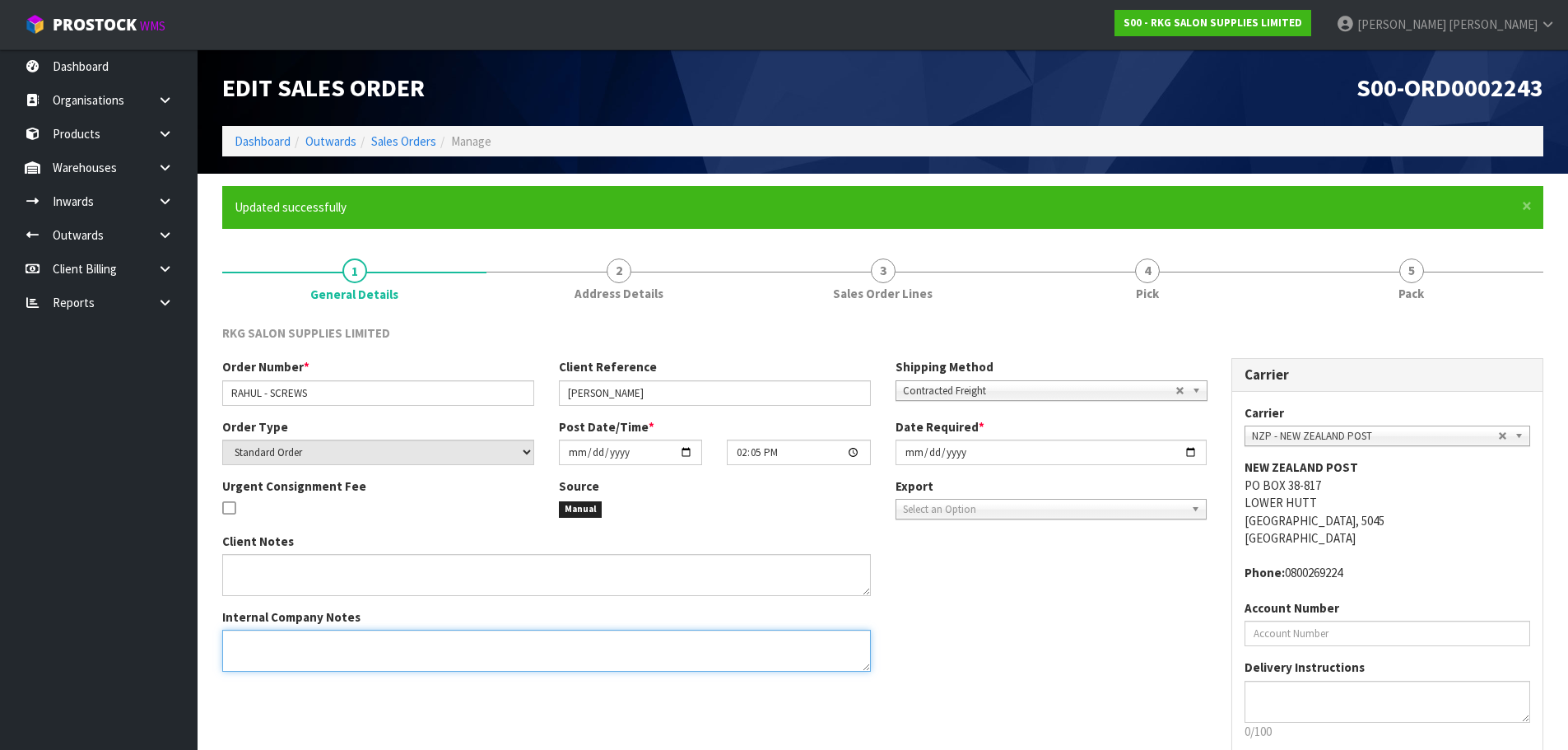
click at [273, 638] on textarea at bounding box center [546, 650] width 648 height 42
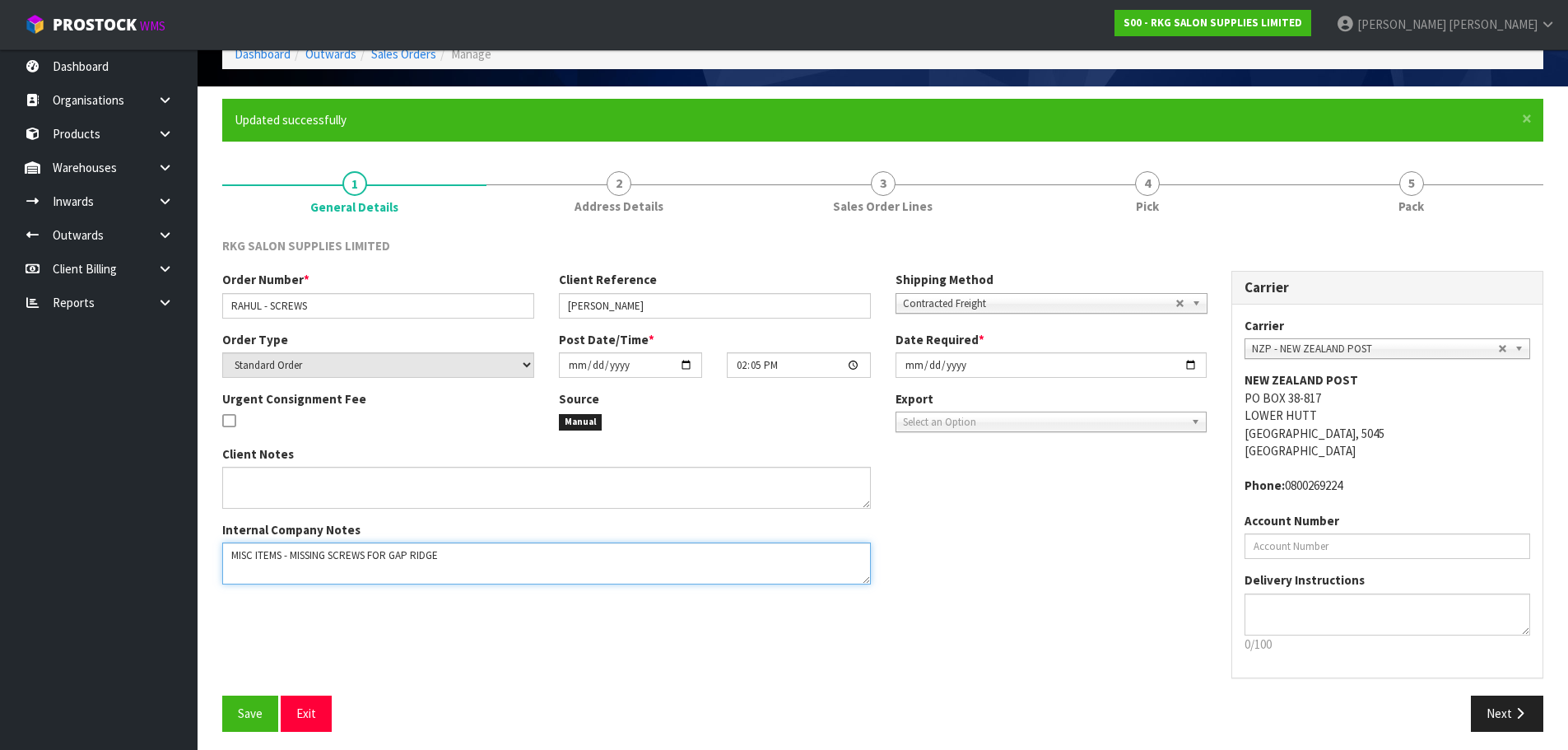
scroll to position [94, 0]
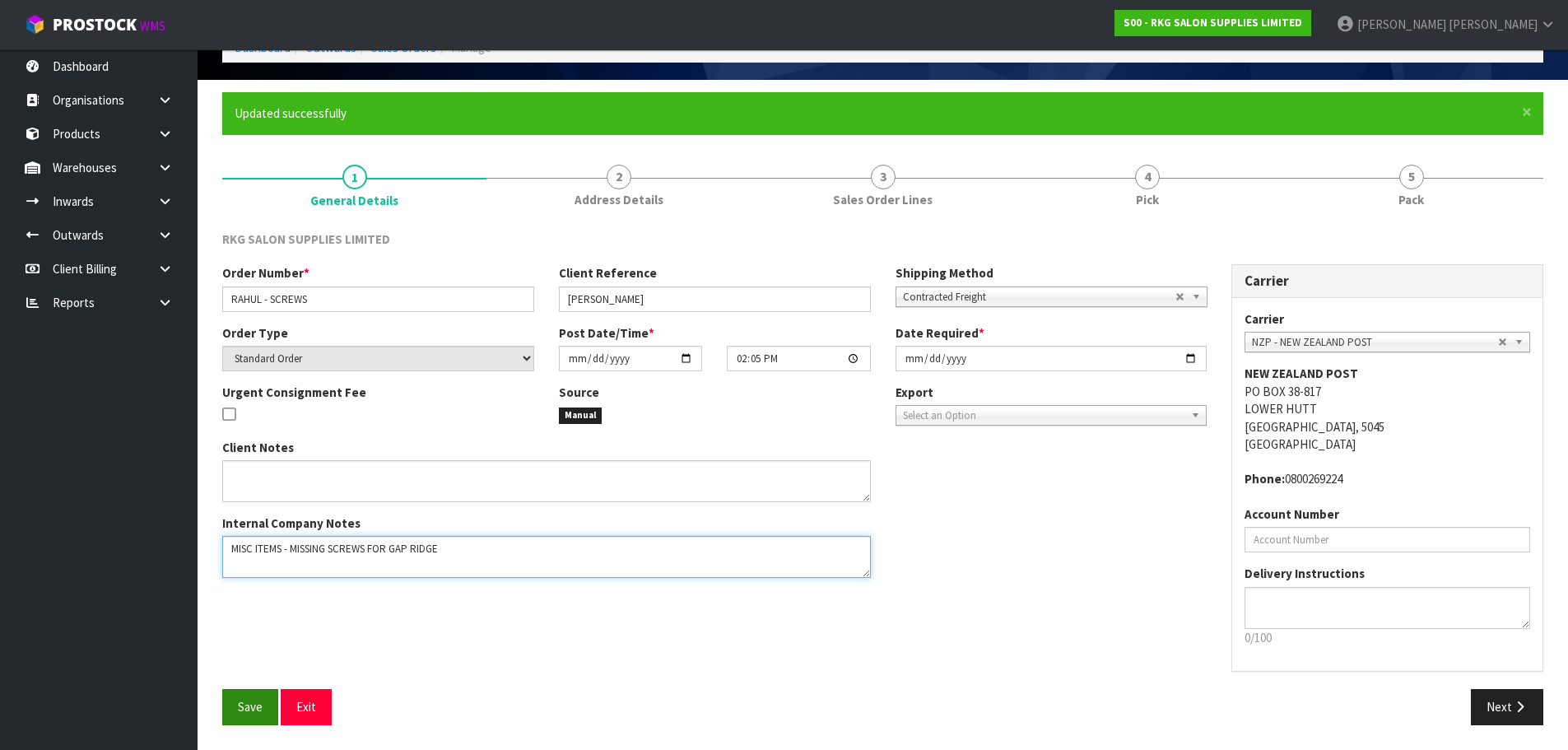
type textarea "MISC ITEMS - MISSING SCREWS FOR GAP RIDGE"
click at [244, 701] on span "Save" at bounding box center [249, 706] width 25 height 15
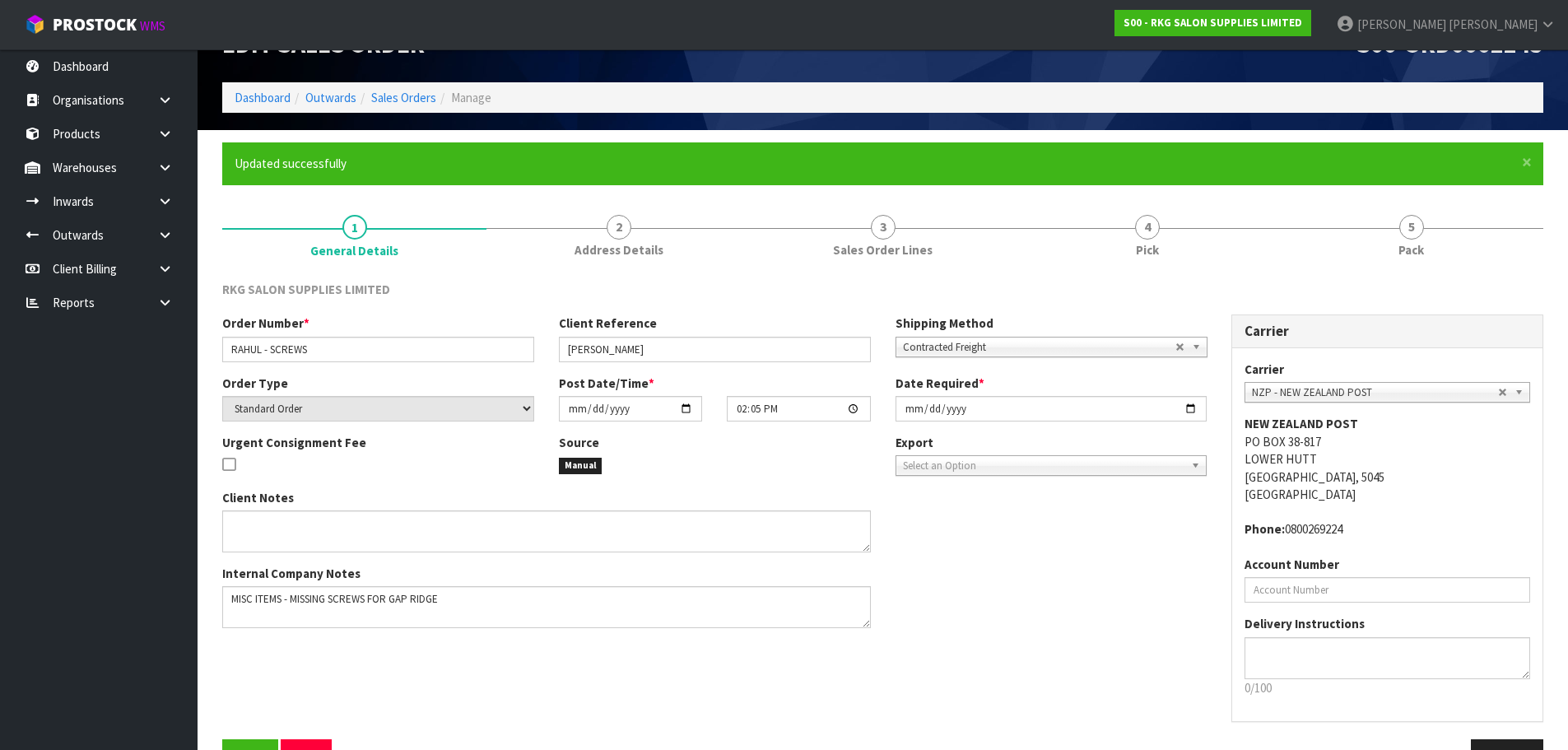
scroll to position [82, 0]
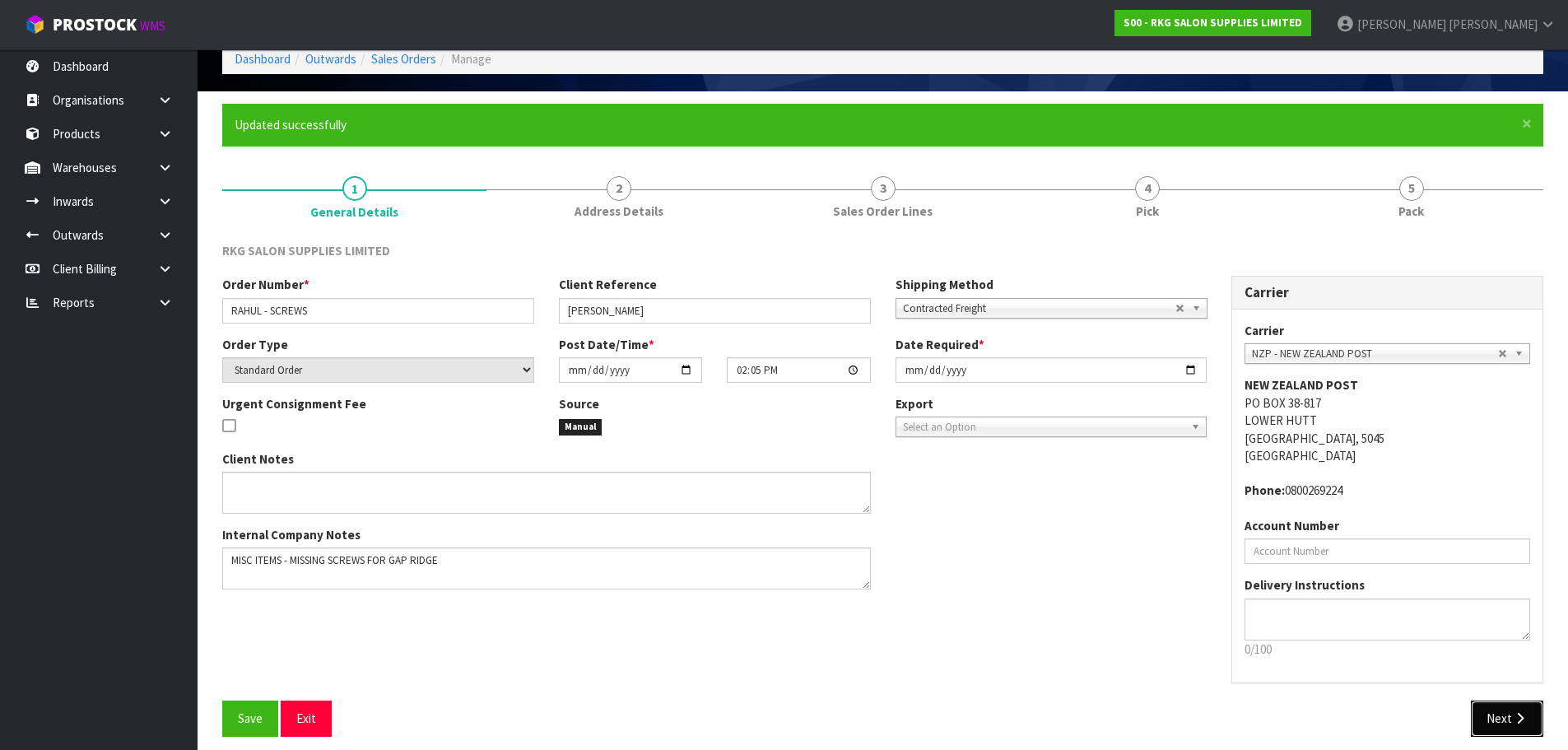
click at [1492, 726] on button "Next" at bounding box center [1506, 718] width 72 height 36
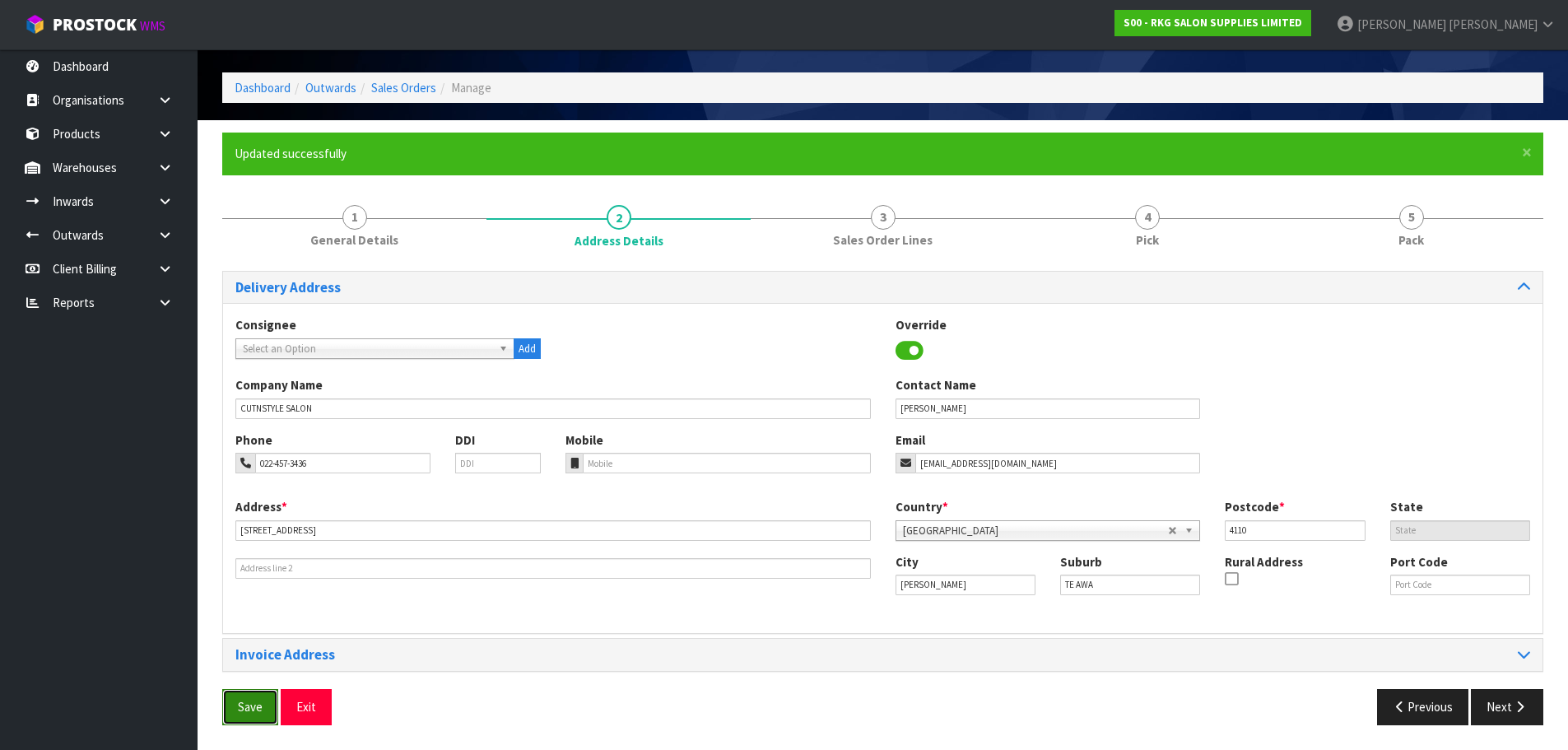
click at [245, 706] on span "Save" at bounding box center [249, 706] width 25 height 15
click at [1496, 708] on button "Next" at bounding box center [1506, 707] width 72 height 36
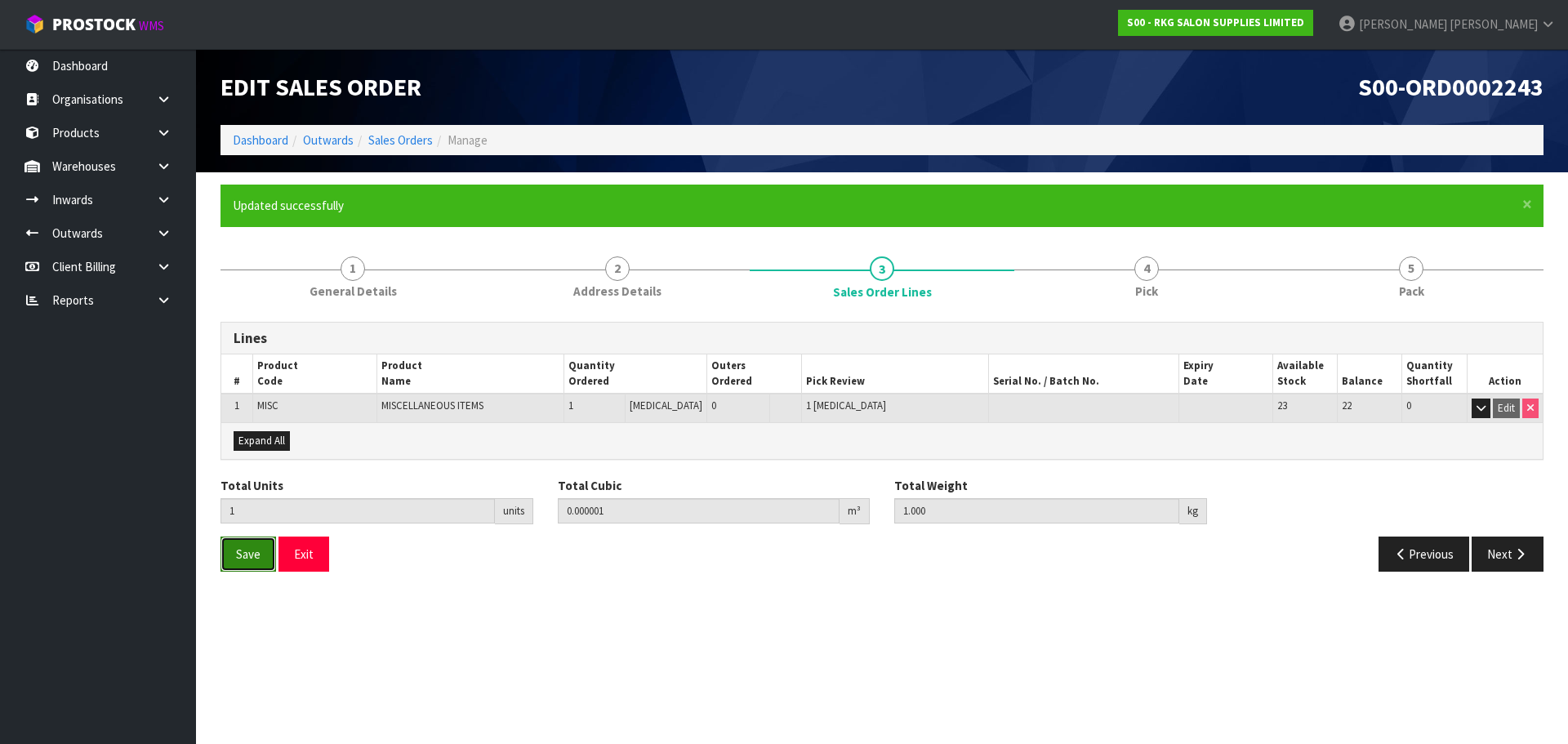
click at [247, 550] on span "Save" at bounding box center [248, 554] width 24 height 15
click at [1501, 543] on button "Next" at bounding box center [1507, 554] width 72 height 35
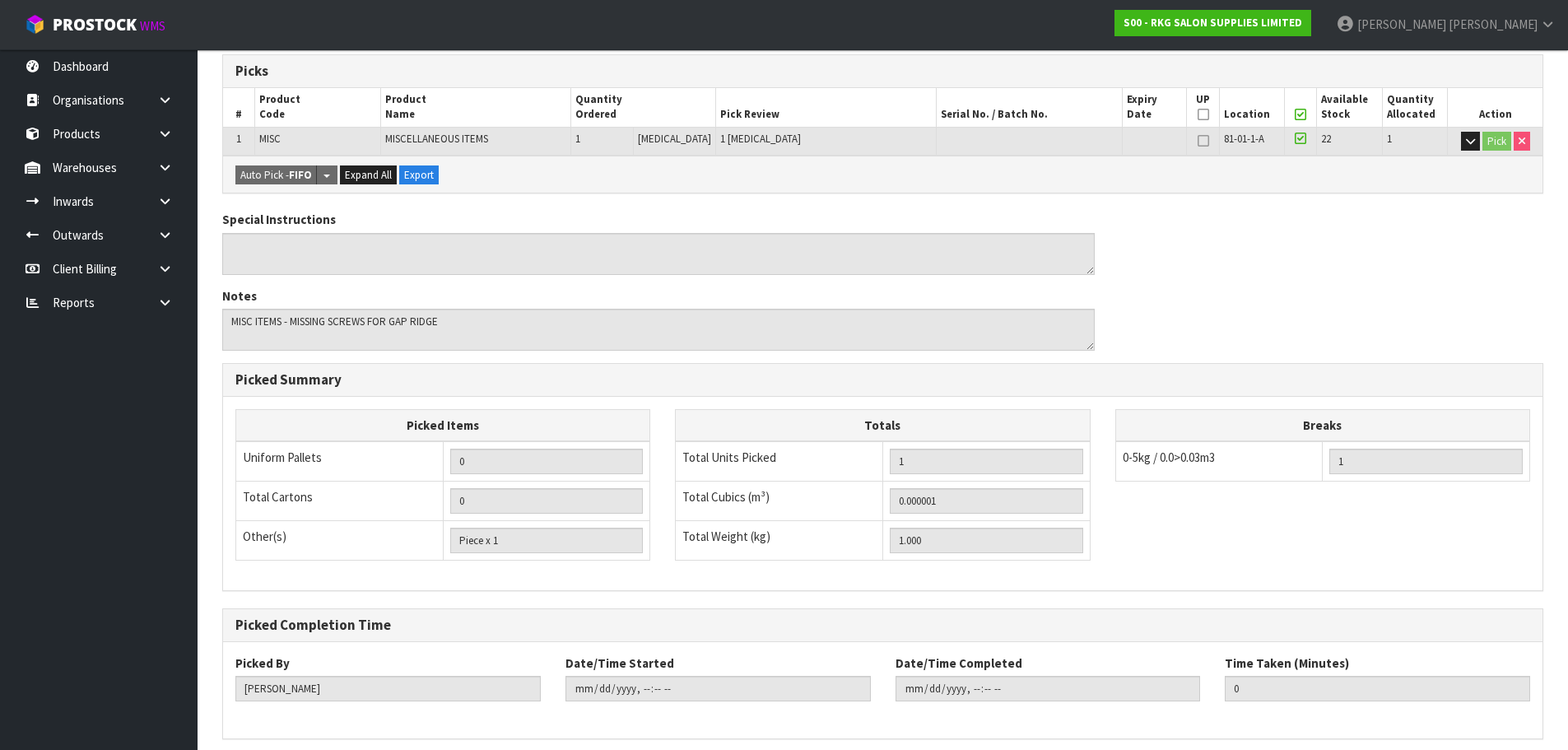
scroll to position [396, 0]
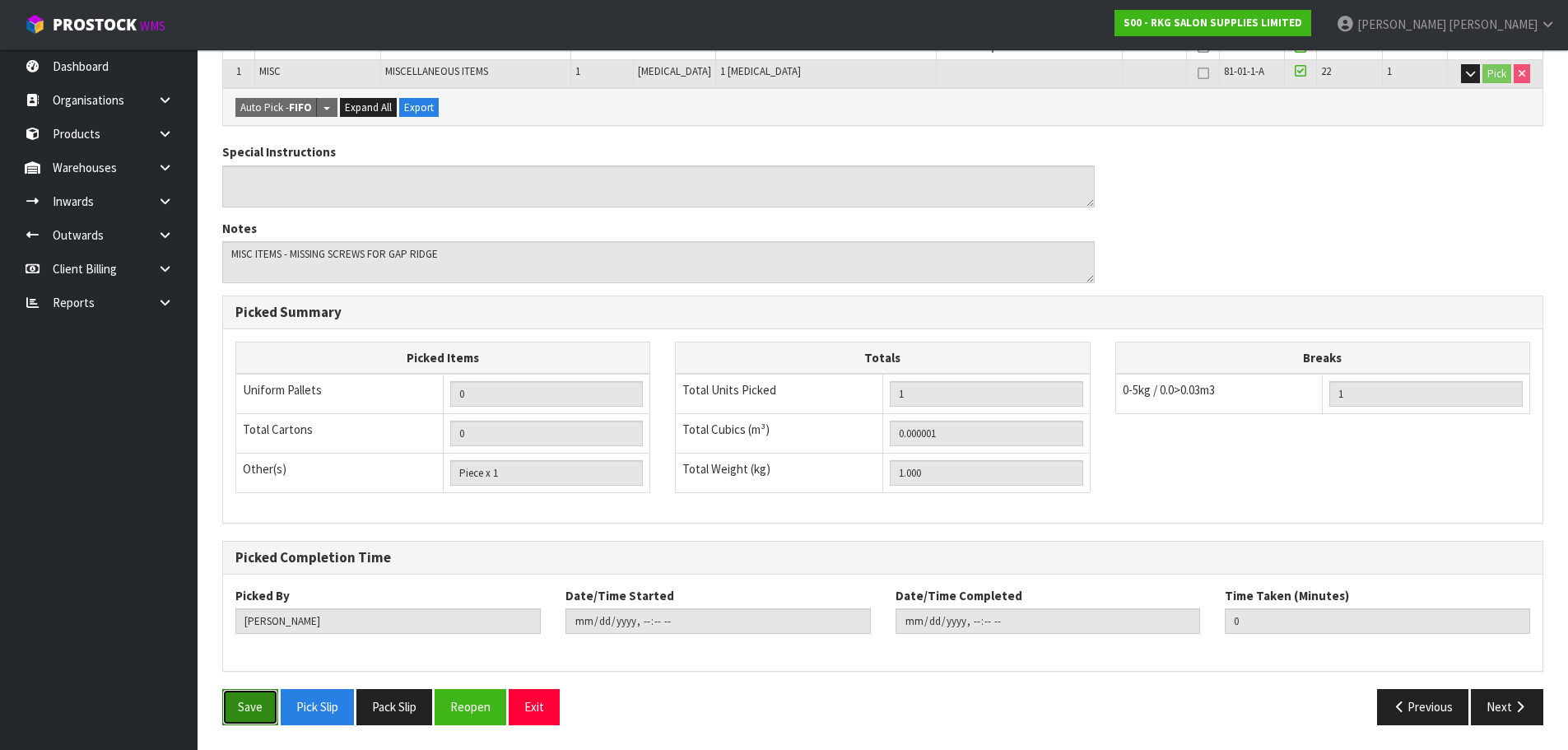
click at [244, 706] on button "Save" at bounding box center [250, 707] width 56 height 36
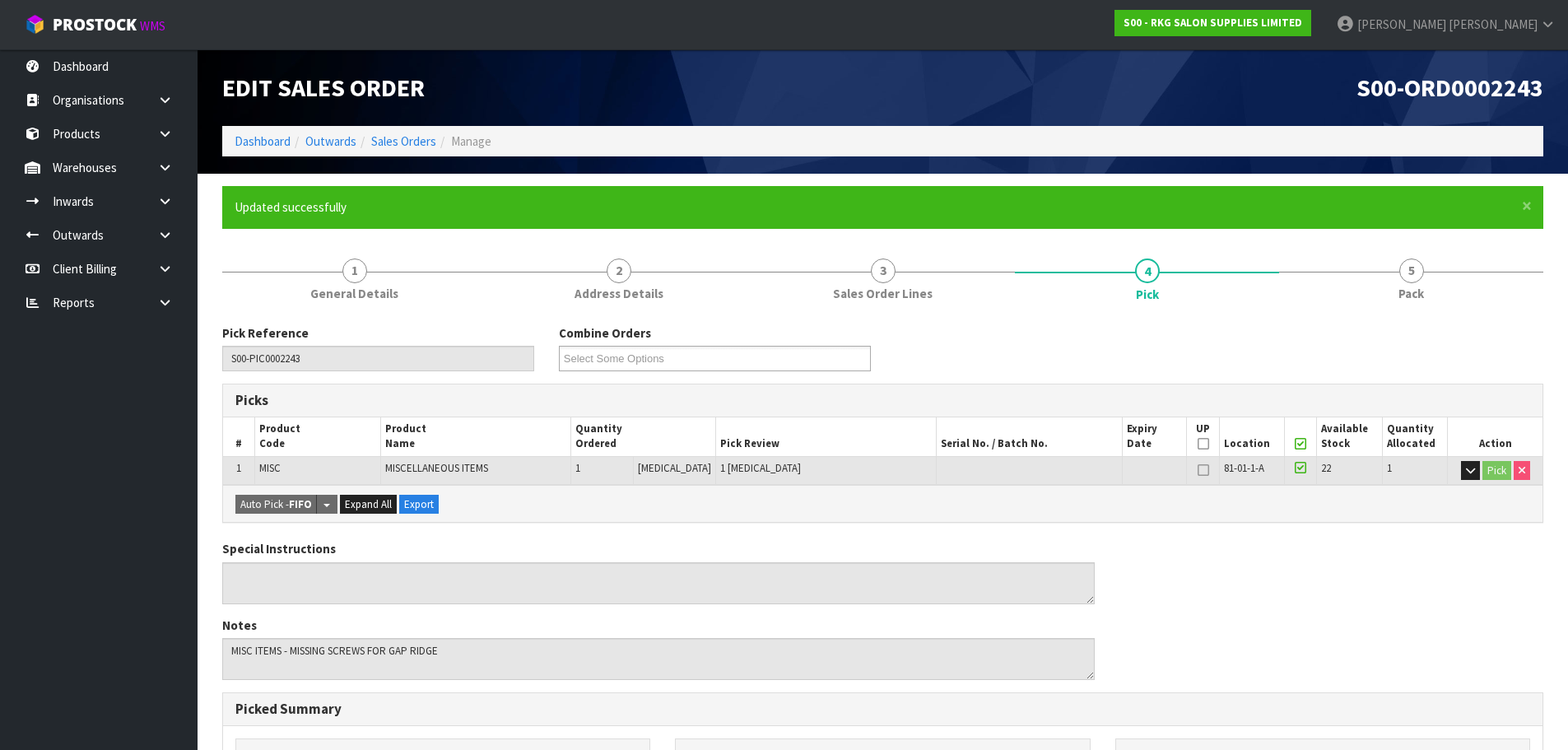
type input "[DATE]T14:08:12"
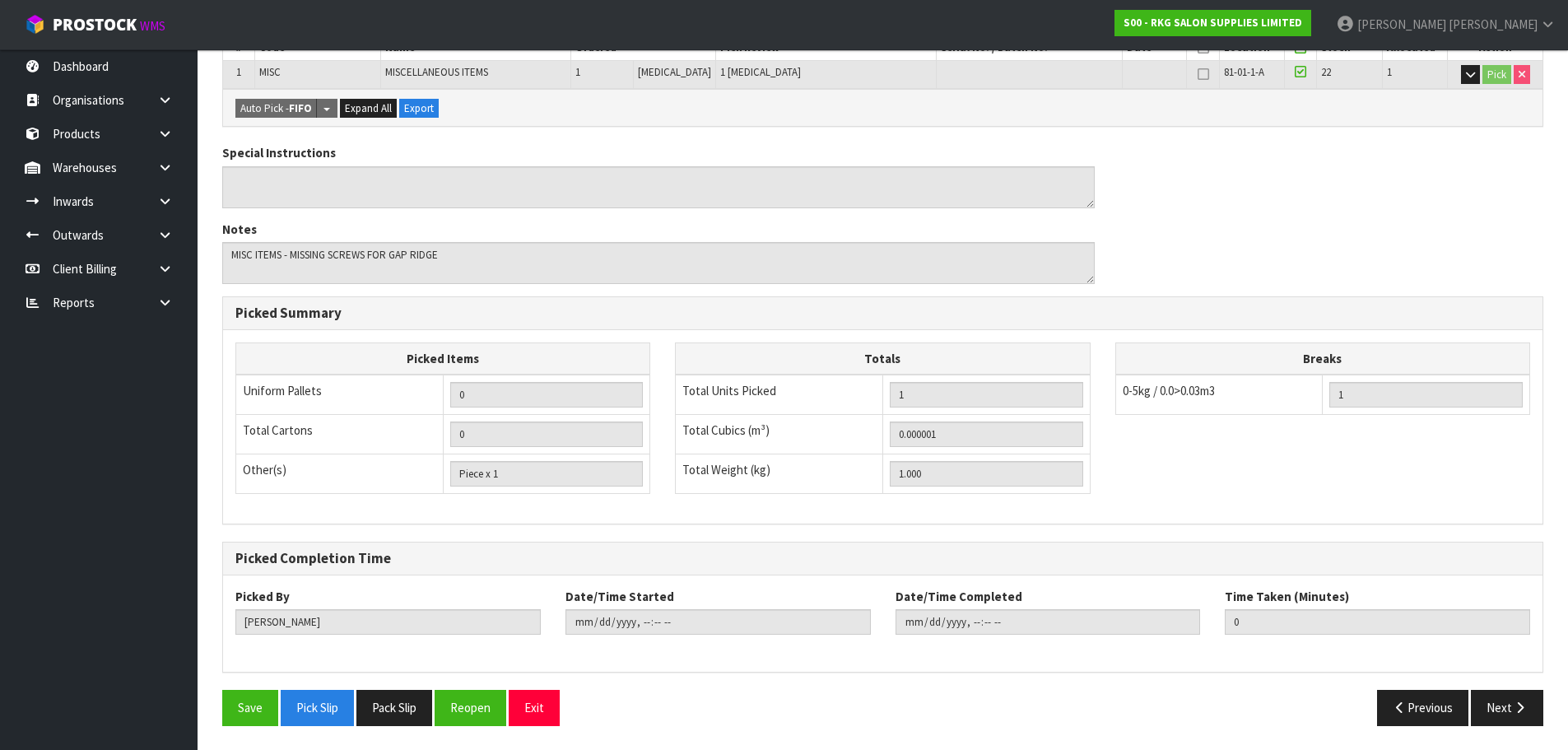
scroll to position [396, 0]
click at [323, 711] on button "Pick Slip" at bounding box center [317, 707] width 73 height 36
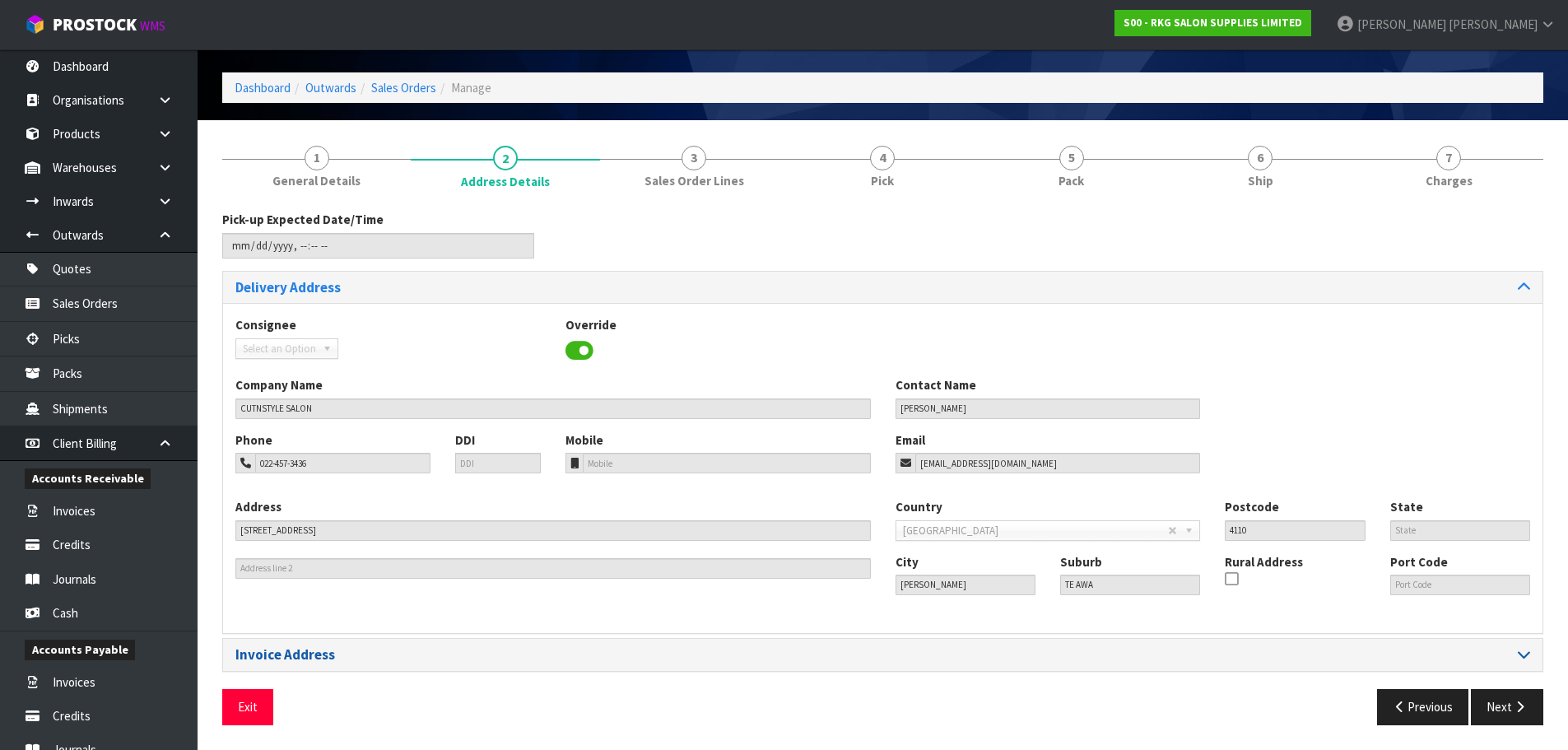
scroll to position [53, 0]
click at [256, 712] on button "Exit" at bounding box center [248, 707] width 51 height 36
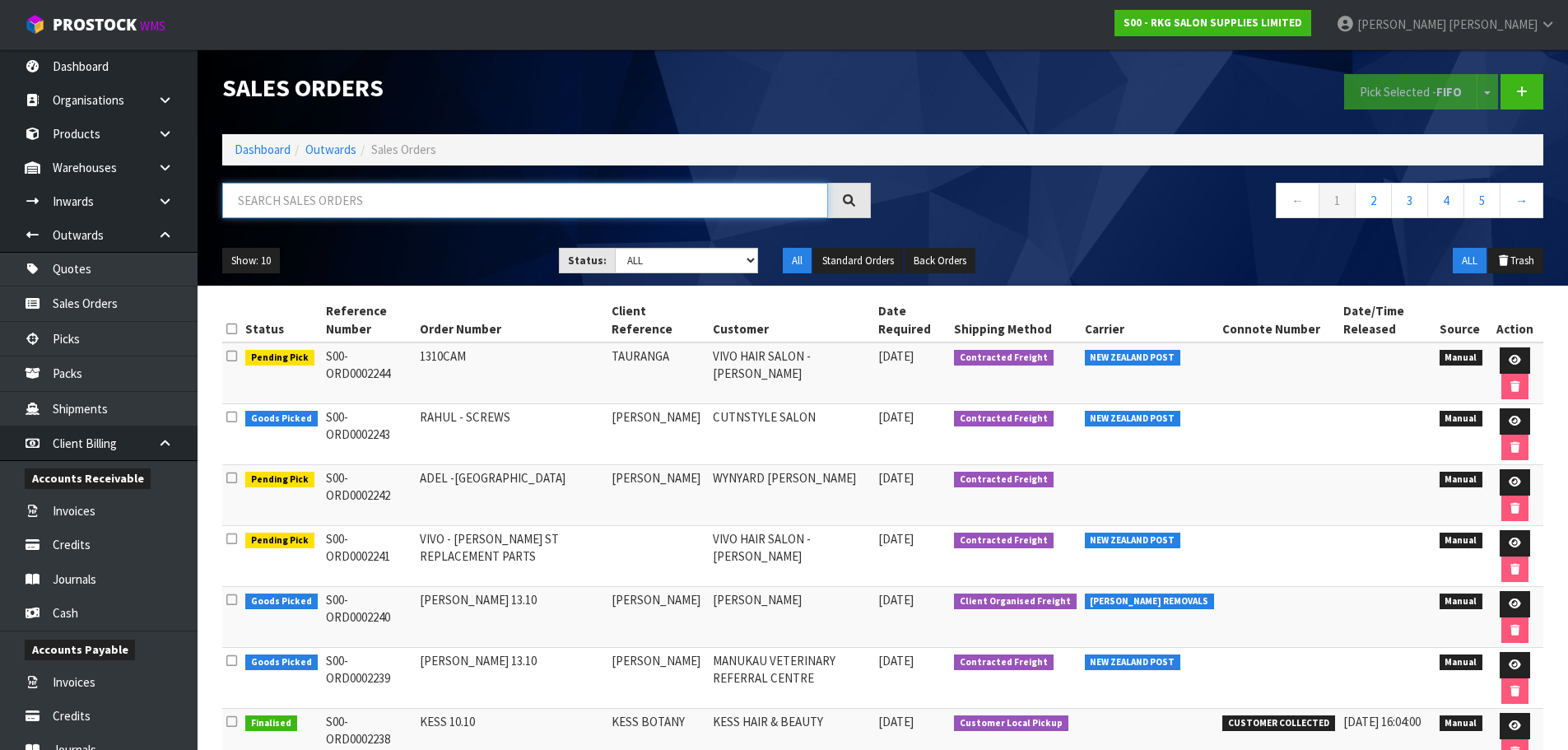
click at [405, 201] on input "text" at bounding box center [525, 200] width 606 height 36
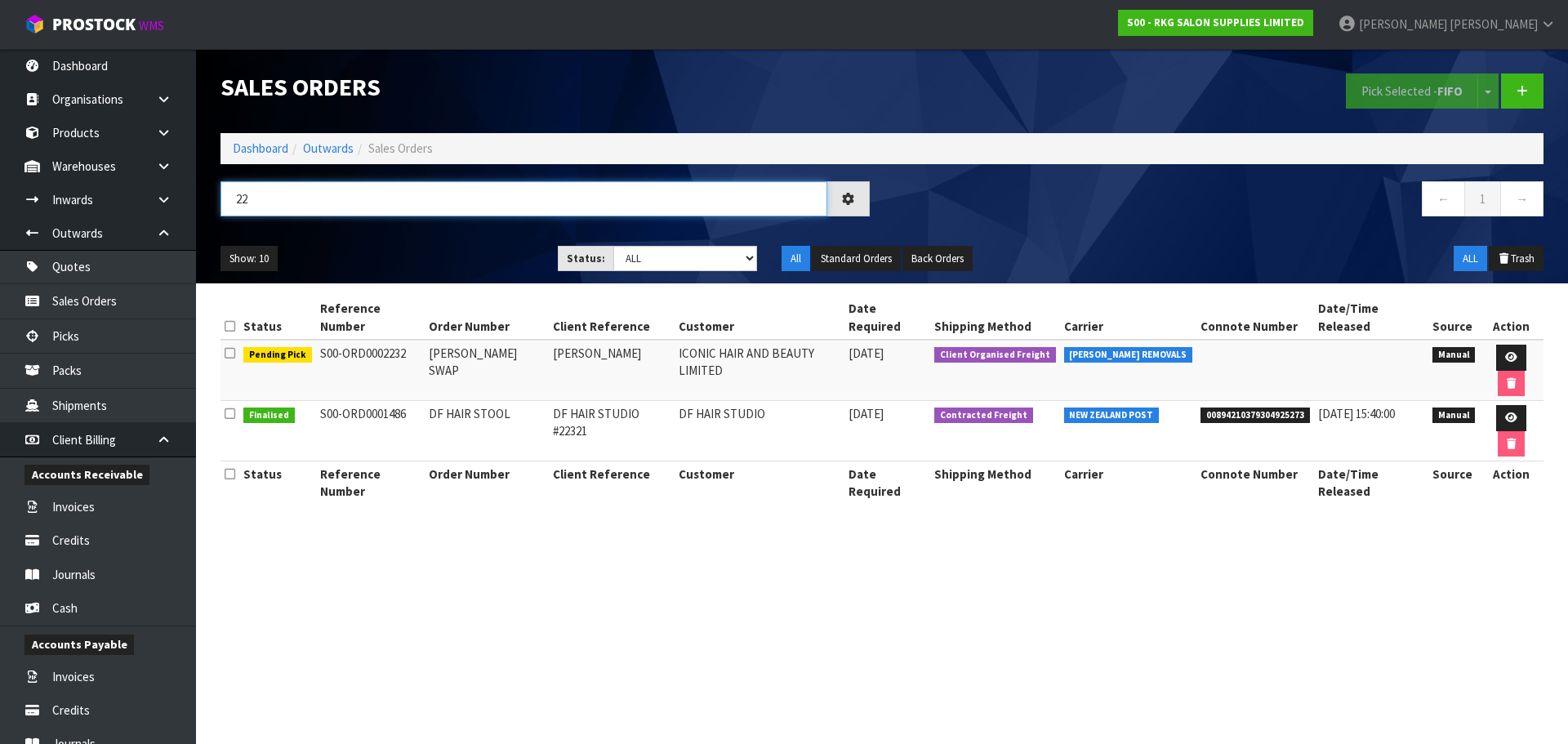
type input "2"
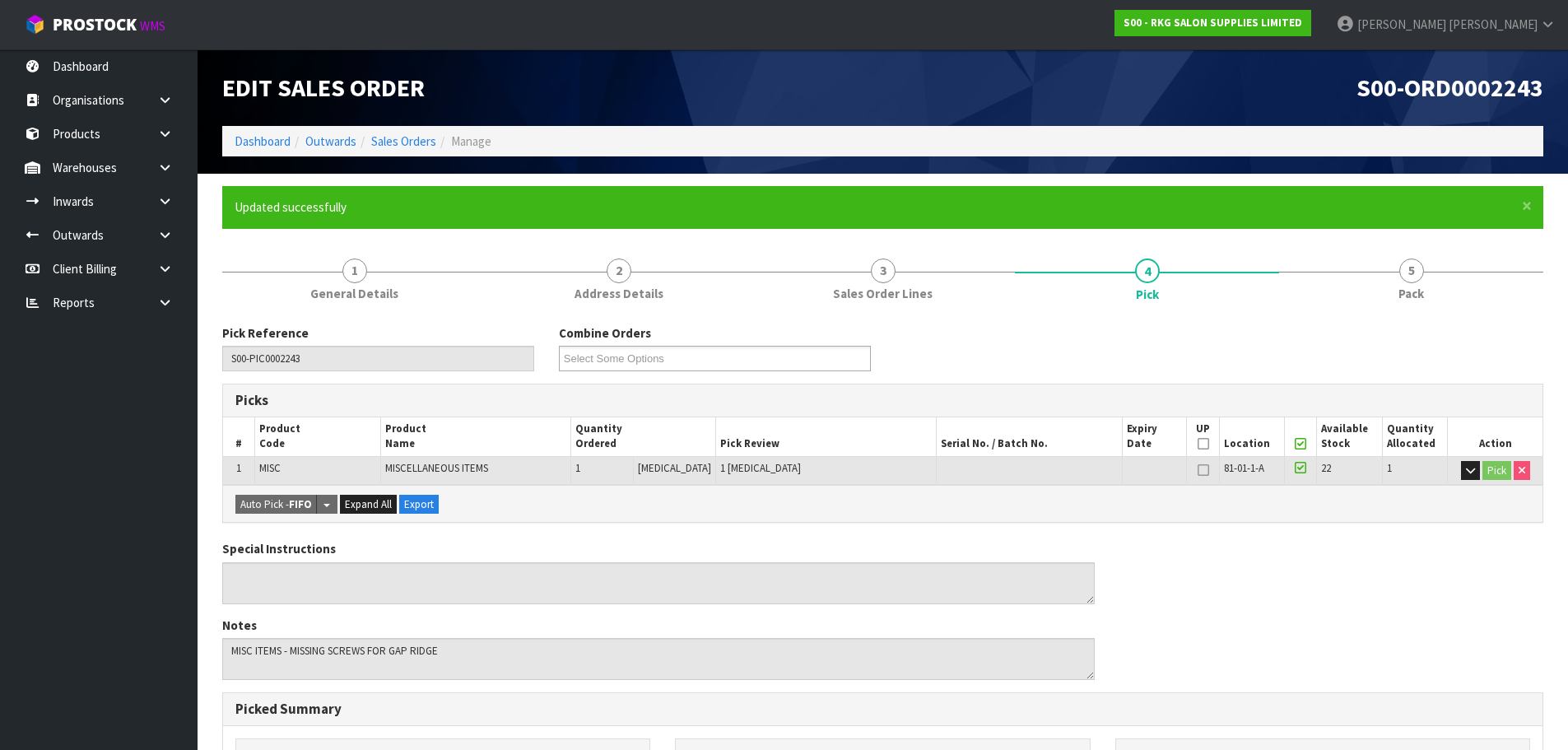
scroll to position [396, 0]
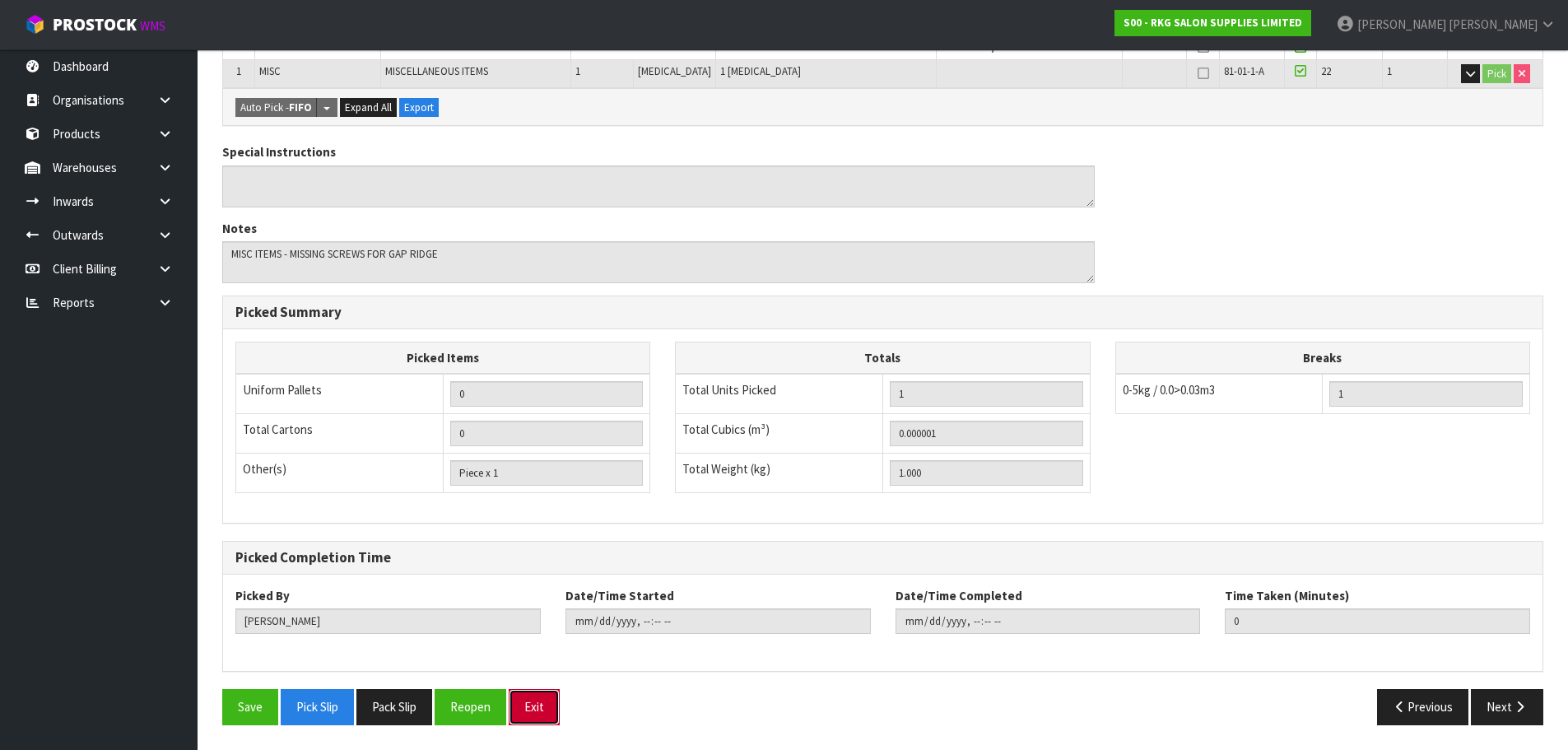
click at [533, 709] on button "Exit" at bounding box center [534, 707] width 51 height 36
